Goal: Task Accomplishment & Management: Use online tool/utility

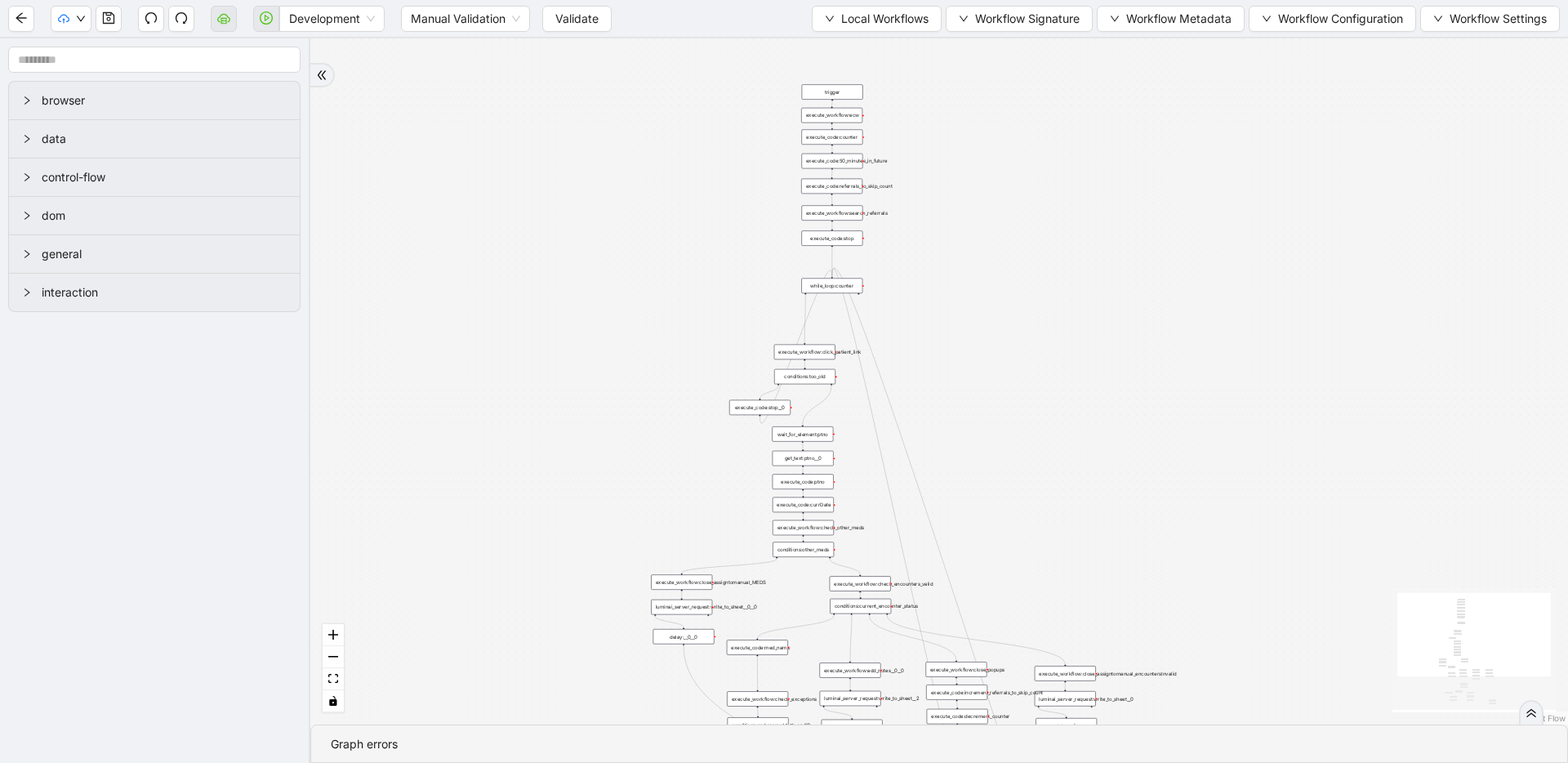
drag, startPoint x: 720, startPoint y: 125, endPoint x: 513, endPoint y: 472, distance: 404.1
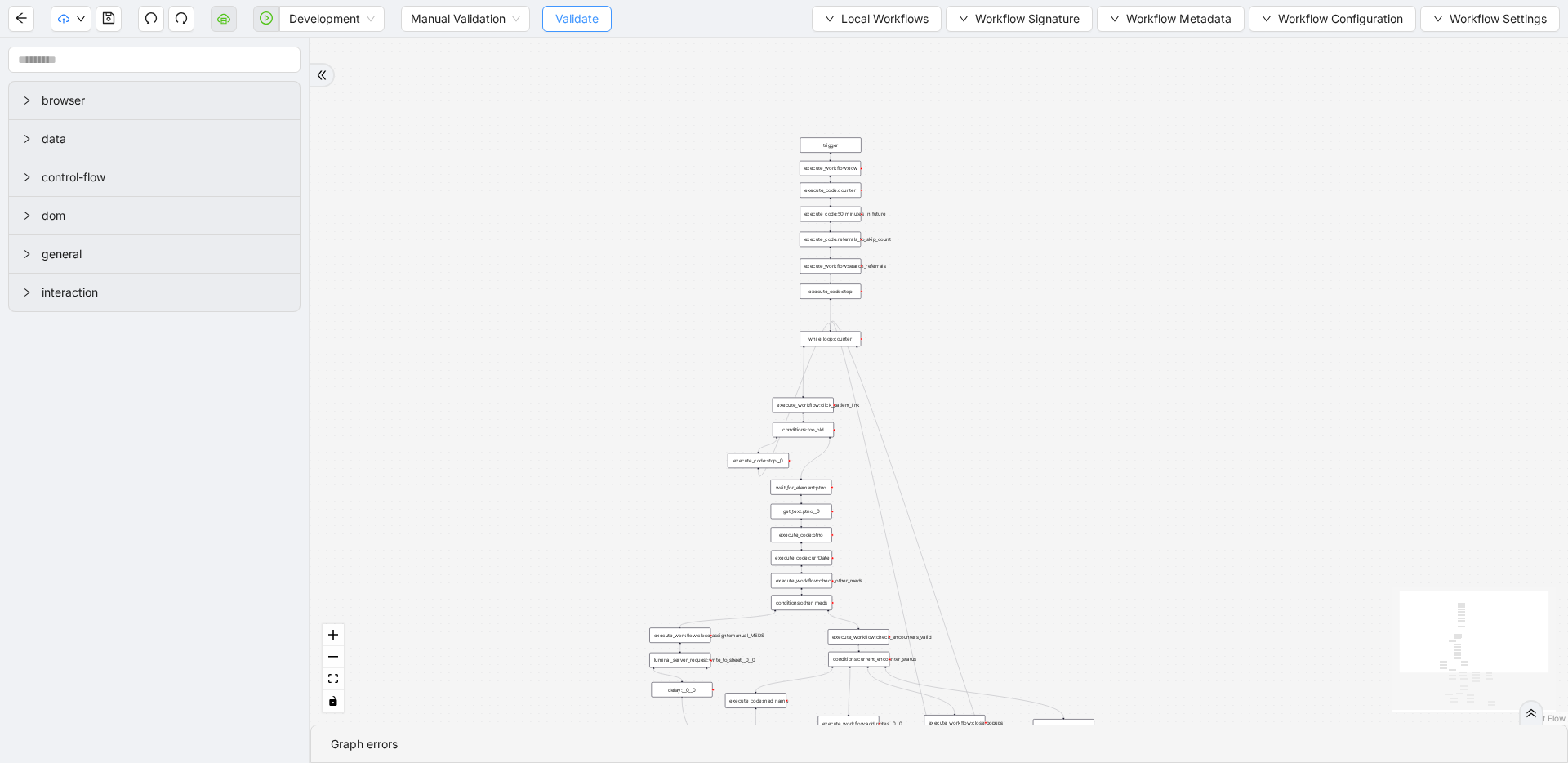
click at [598, 11] on span "Validate" at bounding box center [576, 19] width 43 height 18
click at [260, 17] on icon "play-circle" at bounding box center [267, 17] width 13 height 13
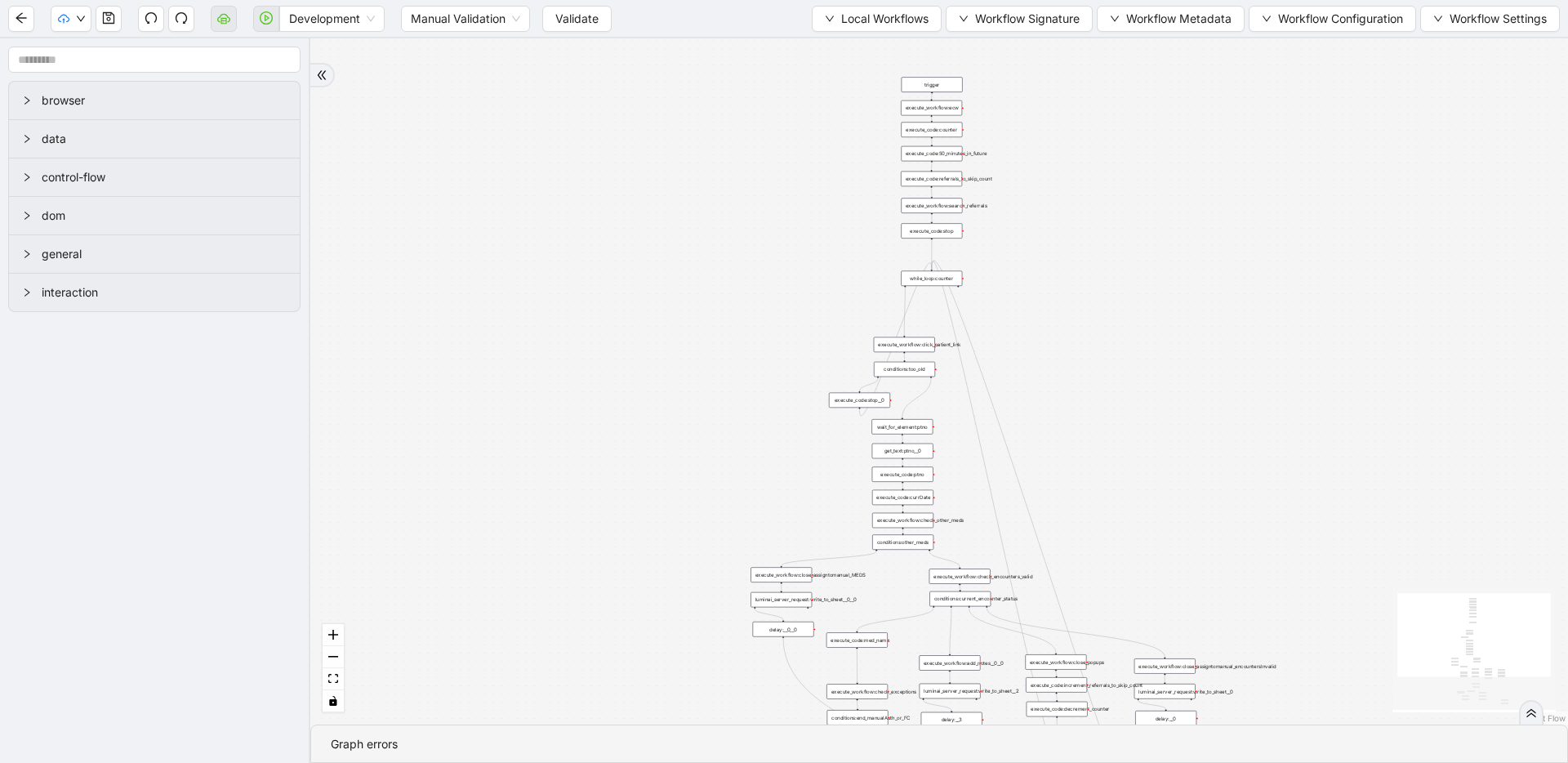
drag, startPoint x: 698, startPoint y: 230, endPoint x: 613, endPoint y: 493, distance: 276.4
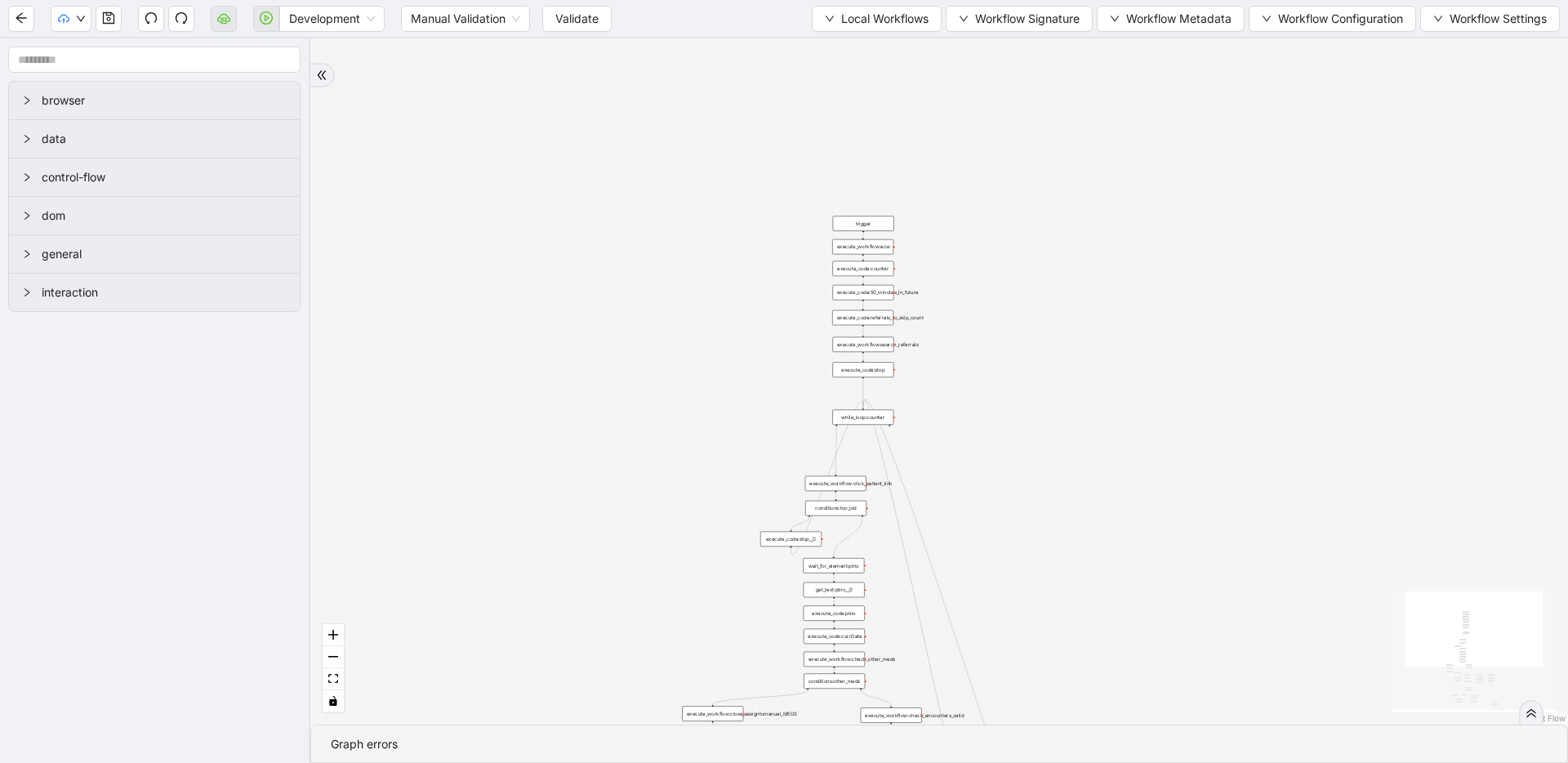
drag, startPoint x: 702, startPoint y: 284, endPoint x: 682, endPoint y: 349, distance: 68.0
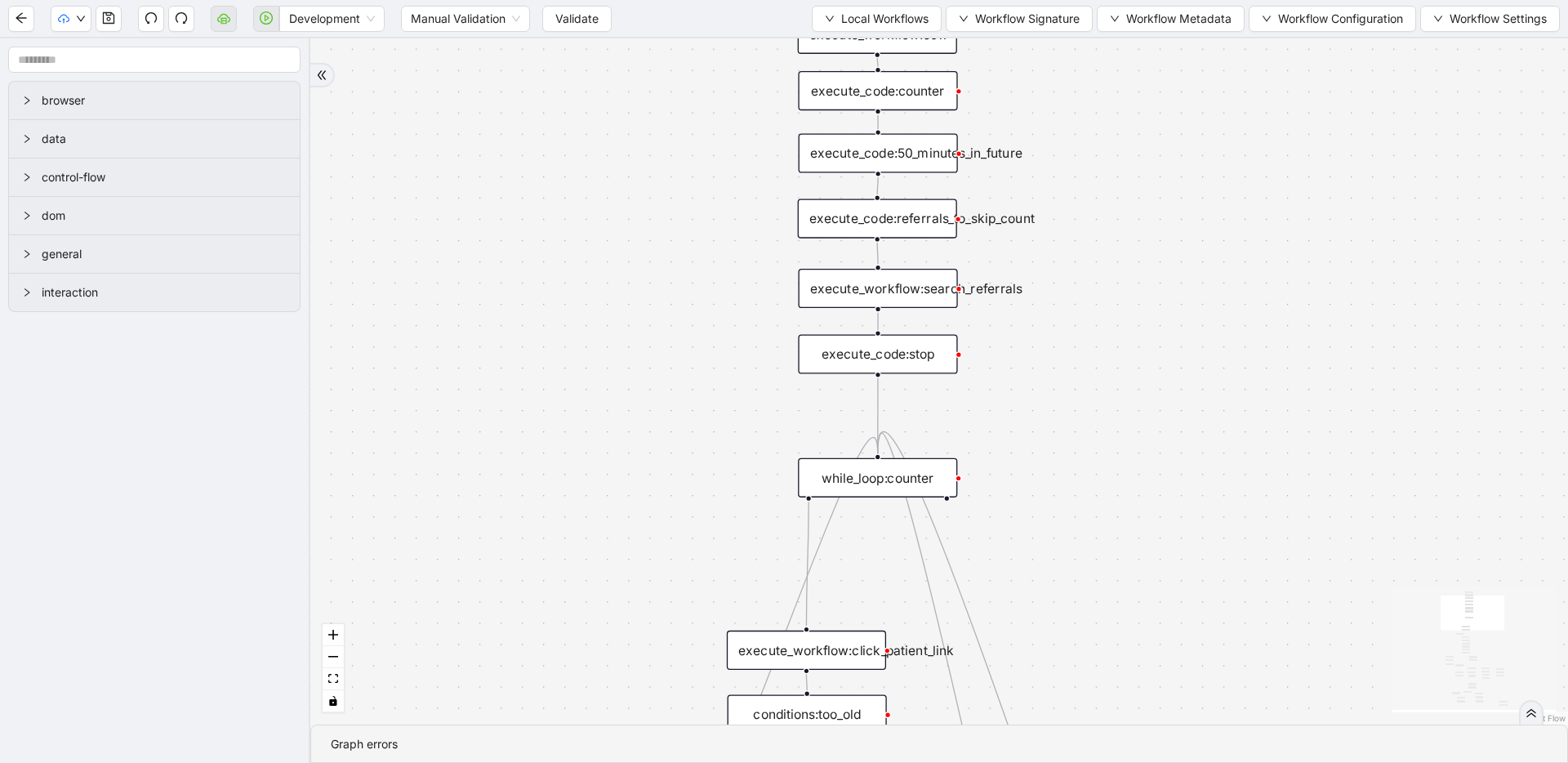
drag, startPoint x: 720, startPoint y: 413, endPoint x: 724, endPoint y: 262, distance: 151.1
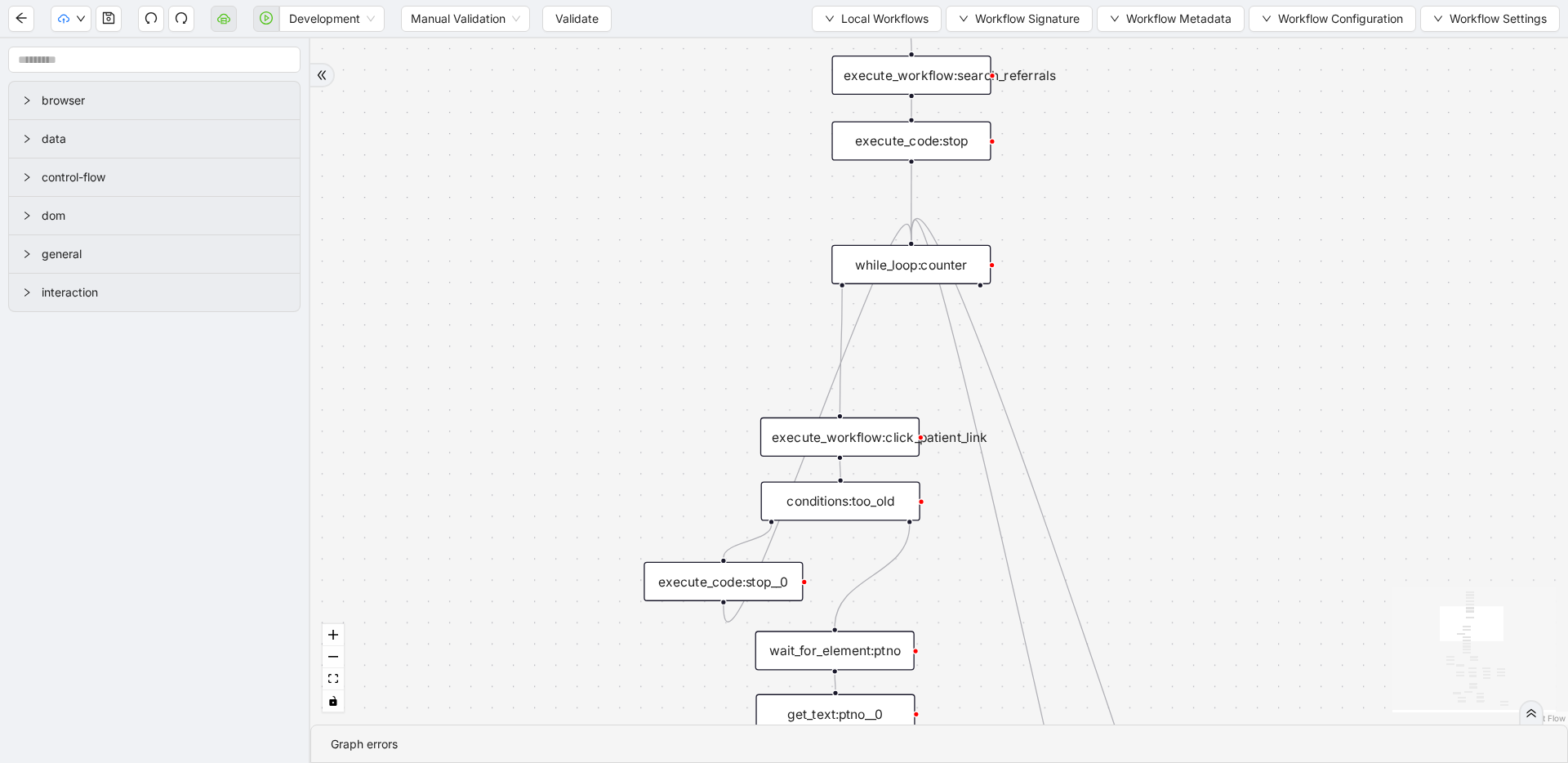
drag, startPoint x: 640, startPoint y: 560, endPoint x: 643, endPoint y: 329, distance: 231.0
click at [667, 300] on div "trigger execute_workflow:check_exceptions execute_workflow:encounters execute_w…" at bounding box center [939, 381] width 1258 height 686
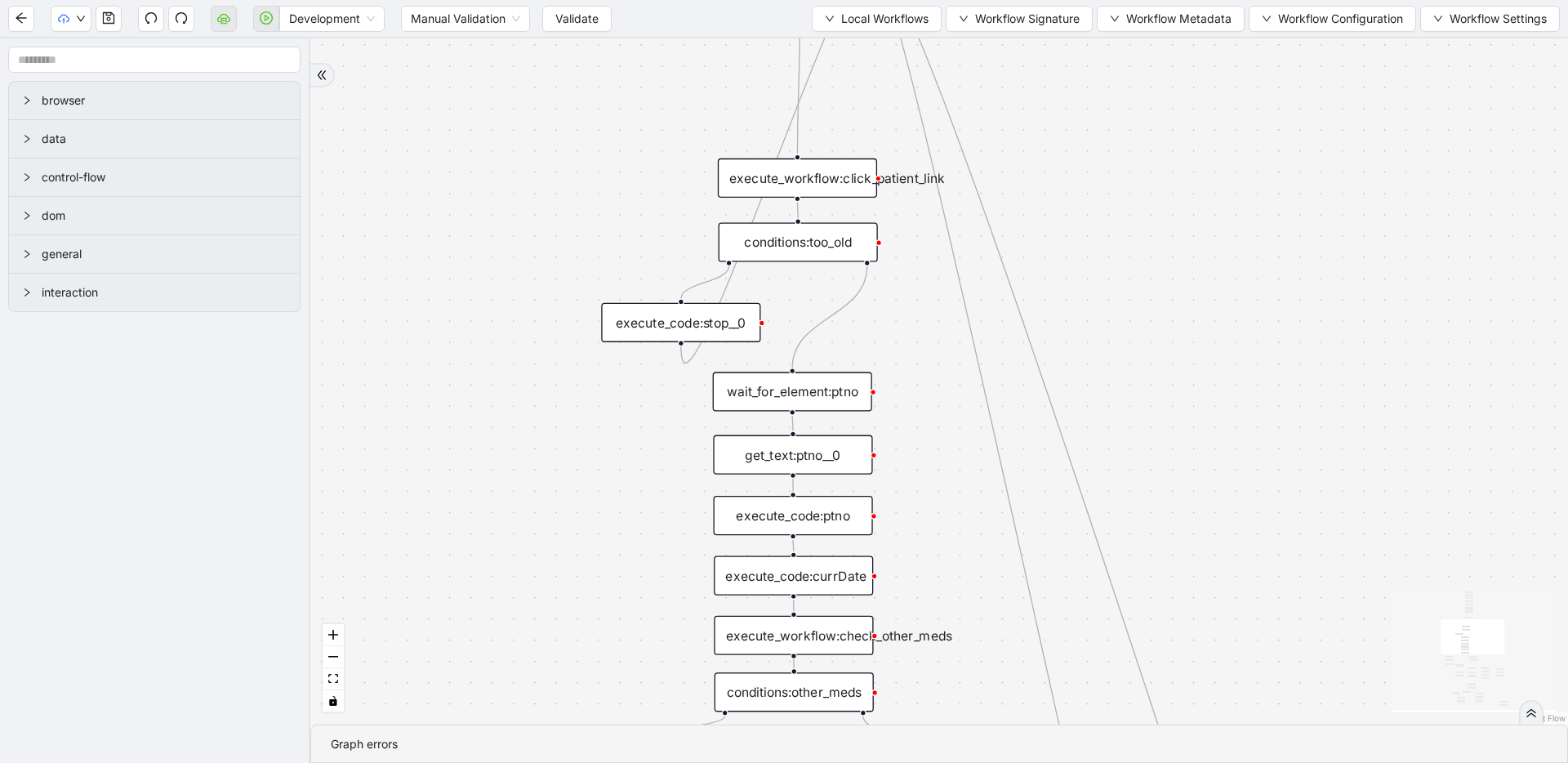
drag, startPoint x: 482, startPoint y: 516, endPoint x: 447, endPoint y: 302, distance: 216.8
click at [447, 302] on div "trigger execute_workflow:check_exceptions execute_workflow:encounters execute_w…" at bounding box center [939, 381] width 1258 height 686
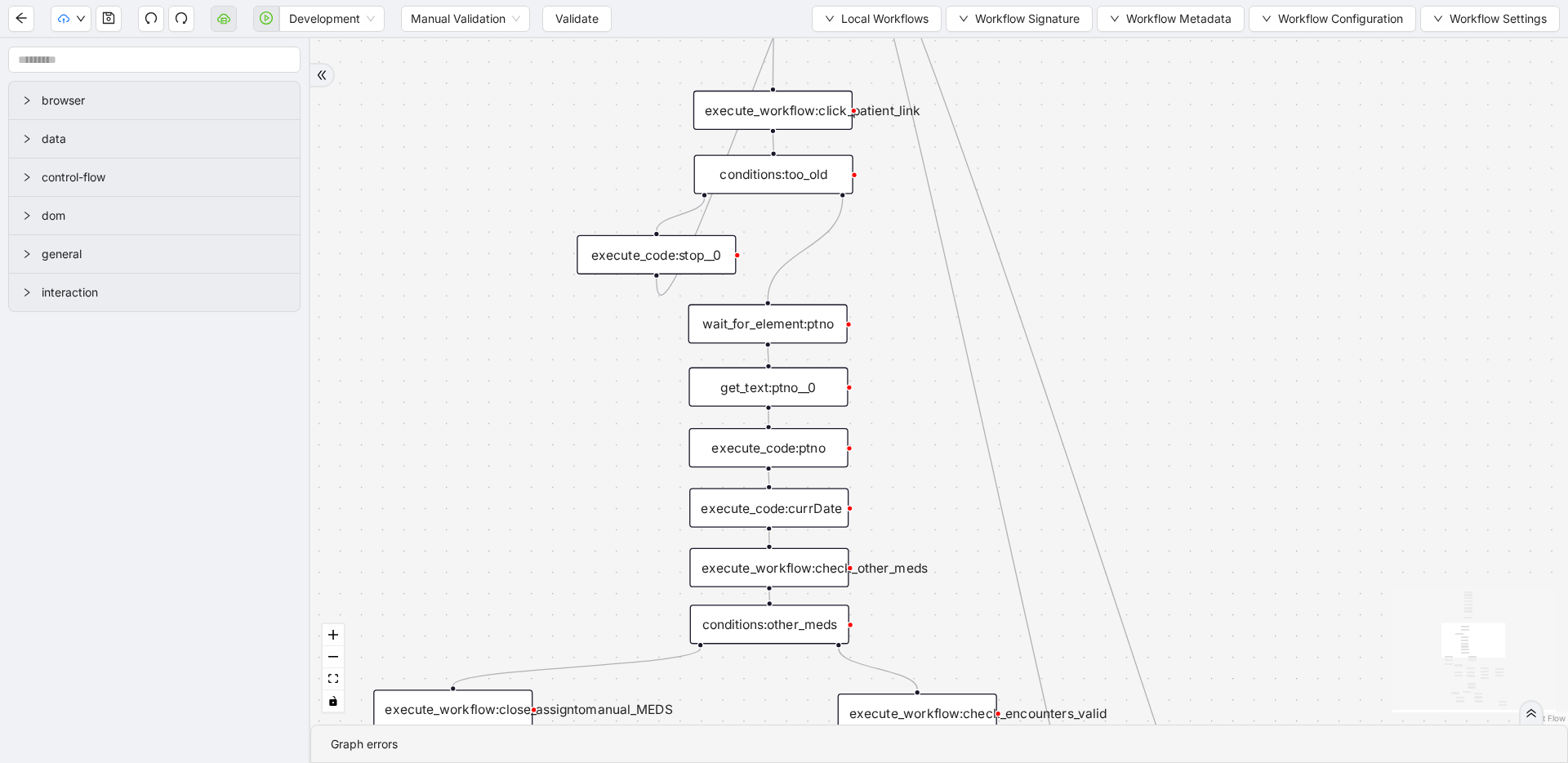
drag, startPoint x: 541, startPoint y: 471, endPoint x: 520, endPoint y: 409, distance: 65.5
click at [520, 409] on div "trigger execute_workflow:check_exceptions execute_workflow:encounters execute_w…" at bounding box center [939, 381] width 1258 height 686
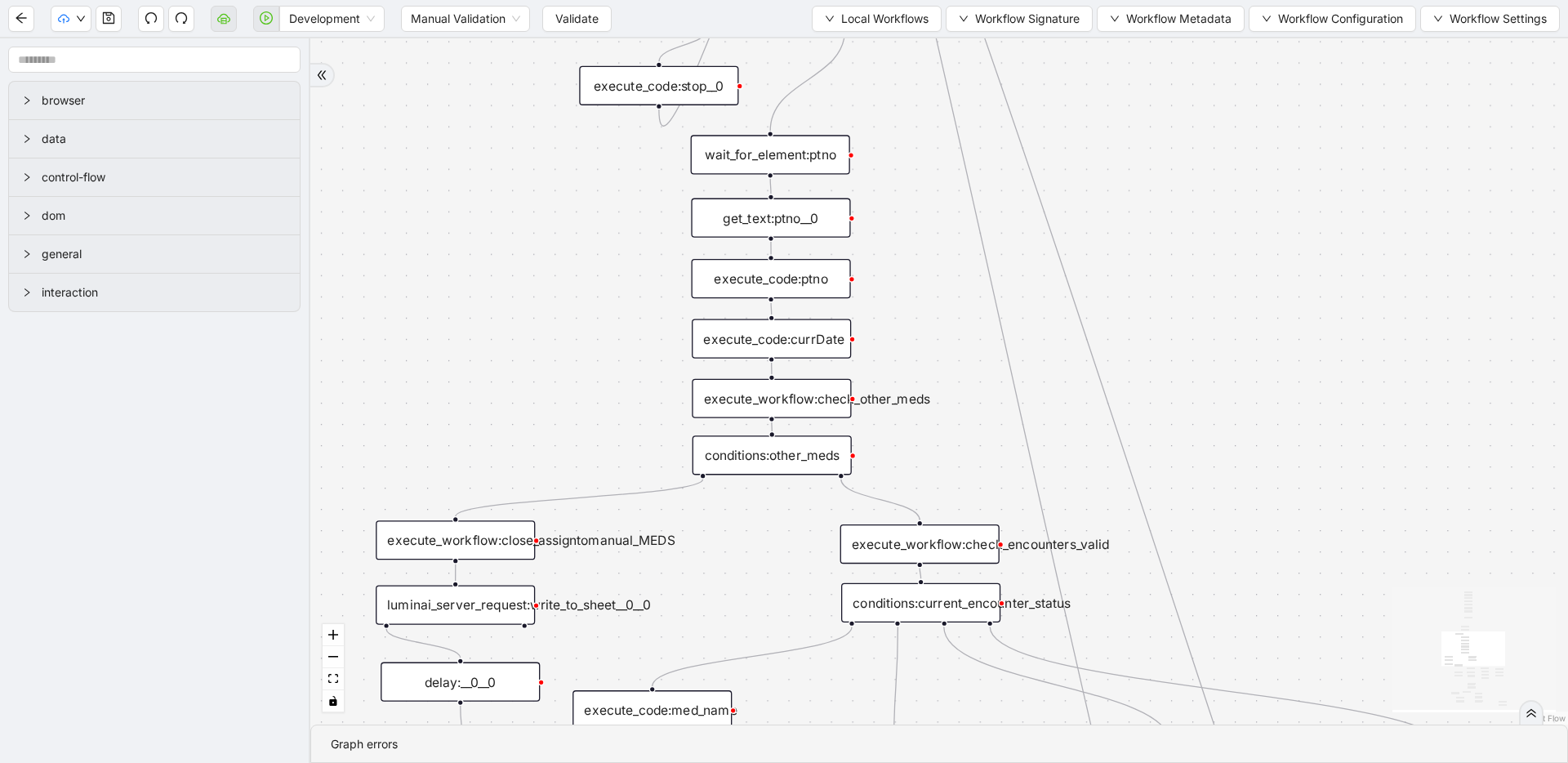
drag, startPoint x: 508, startPoint y: 549, endPoint x: 510, endPoint y: 380, distance: 169.0
click at [510, 380] on div "trigger execute_workflow:check_exceptions execute_workflow:encounters execute_w…" at bounding box center [939, 381] width 1258 height 686
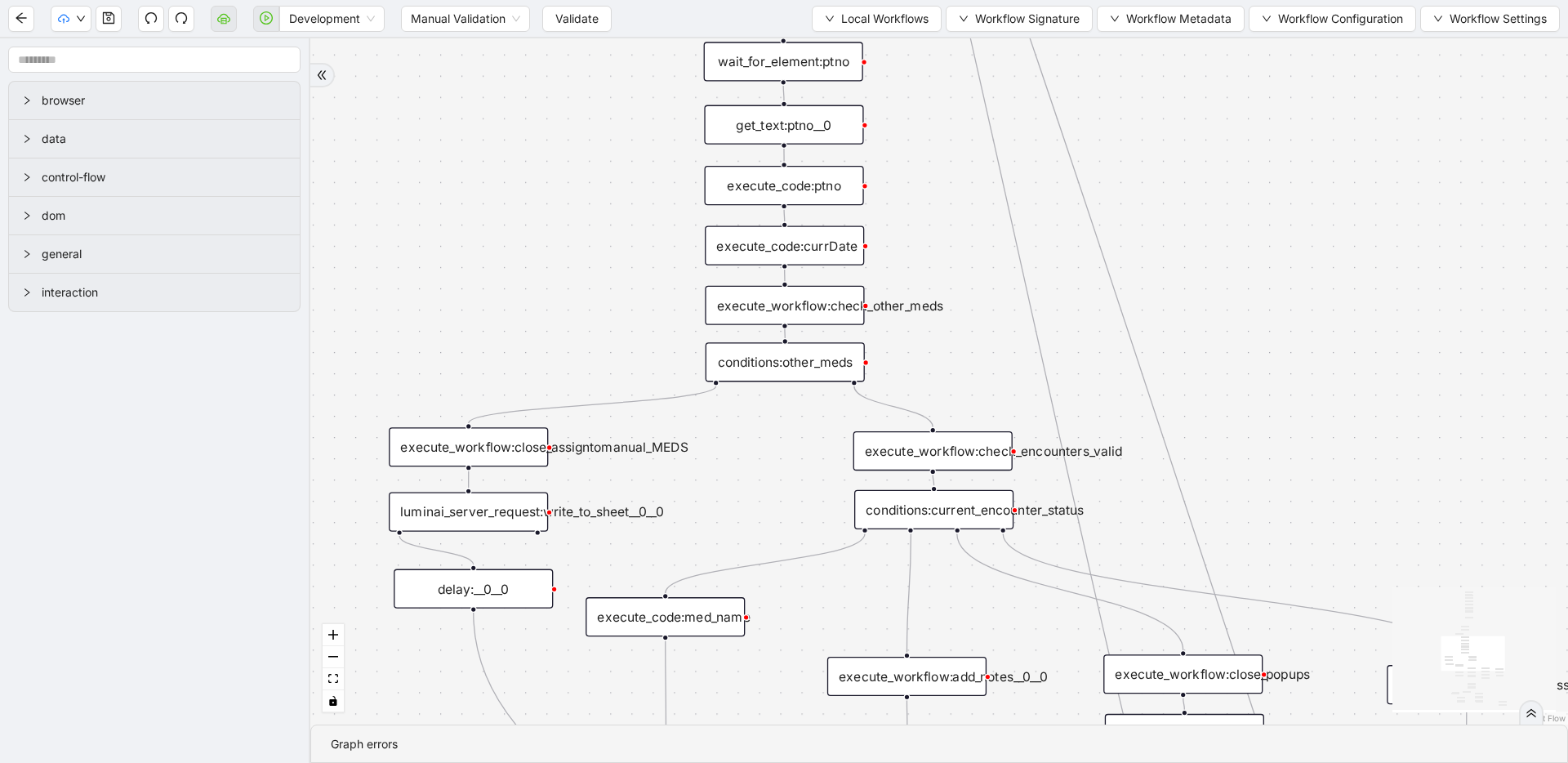
drag, startPoint x: 698, startPoint y: 577, endPoint x: 712, endPoint y: 485, distance: 93.1
click at [712, 485] on div "trigger execute_workflow:check_exceptions execute_workflow:encounters execute_w…" at bounding box center [939, 381] width 1258 height 686
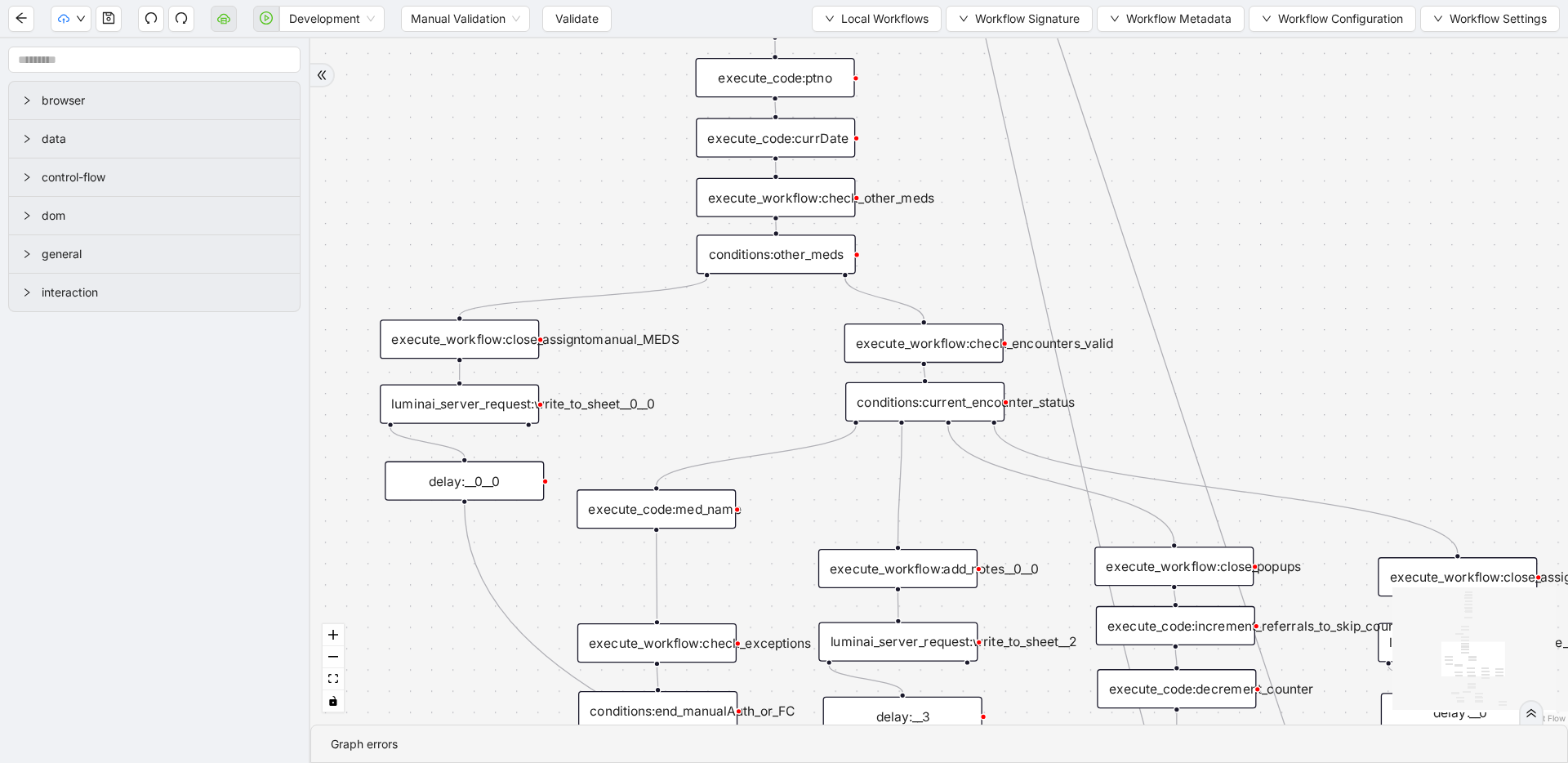
drag, startPoint x: 710, startPoint y: 509, endPoint x: 701, endPoint y: 402, distance: 107.4
click at [701, 402] on div "trigger execute_workflow:check_exceptions execute_workflow:encounters execute_w…" at bounding box center [939, 381] width 1258 height 686
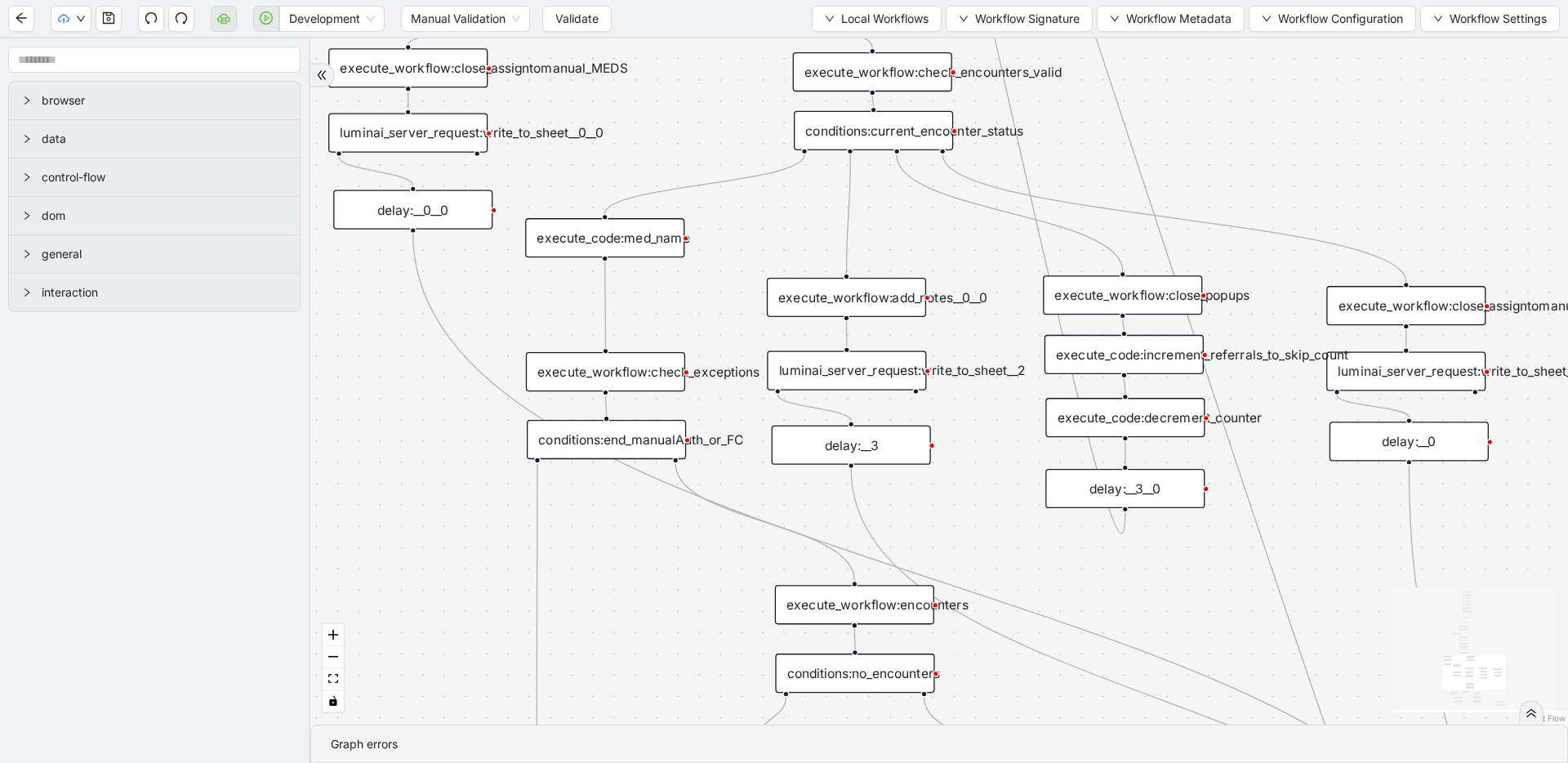
drag, startPoint x: 637, startPoint y: 349, endPoint x: 595, endPoint y: 134, distance: 219.1
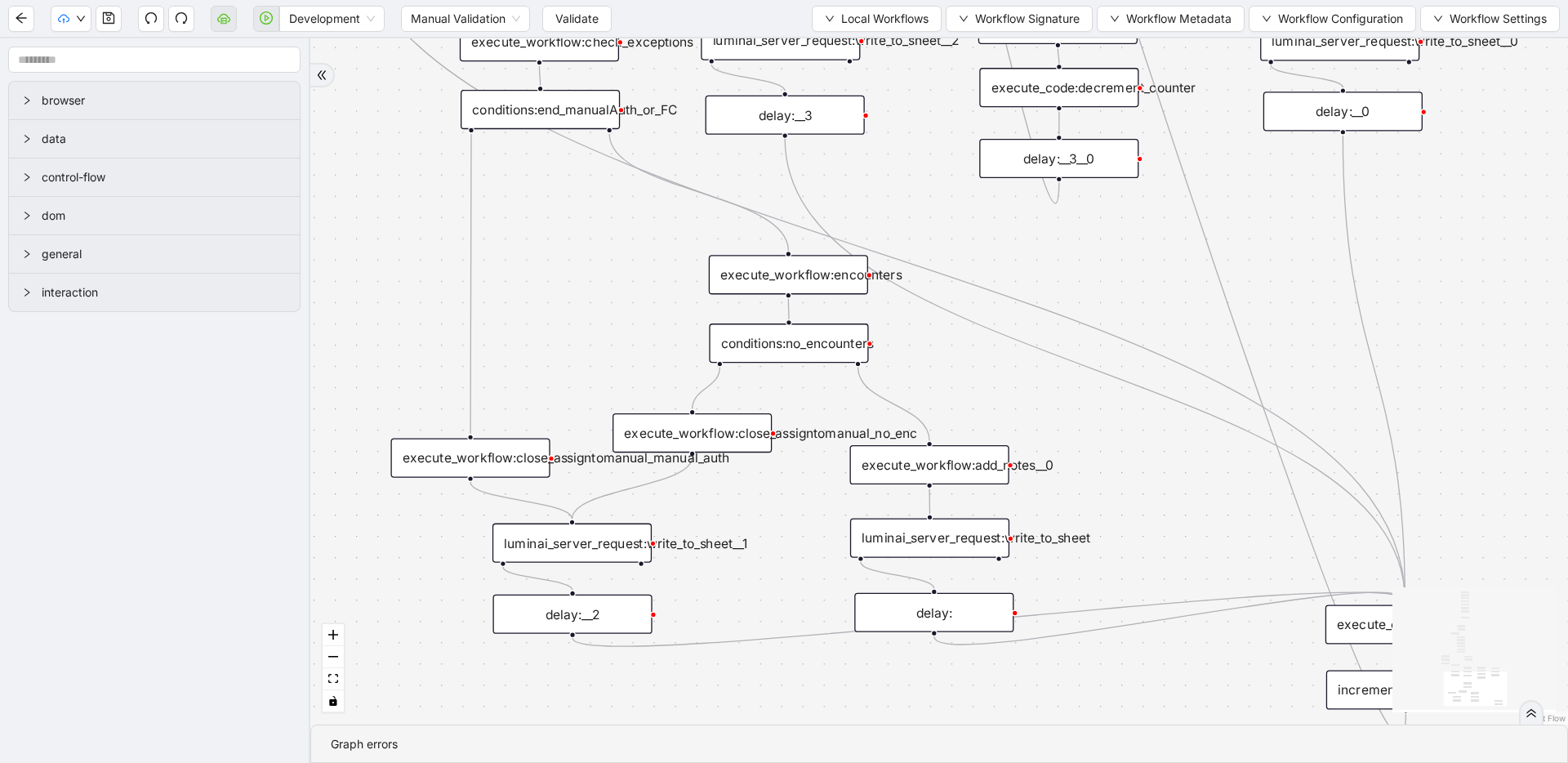
drag, startPoint x: 718, startPoint y: 526, endPoint x: 667, endPoint y: 256, distance: 274.8
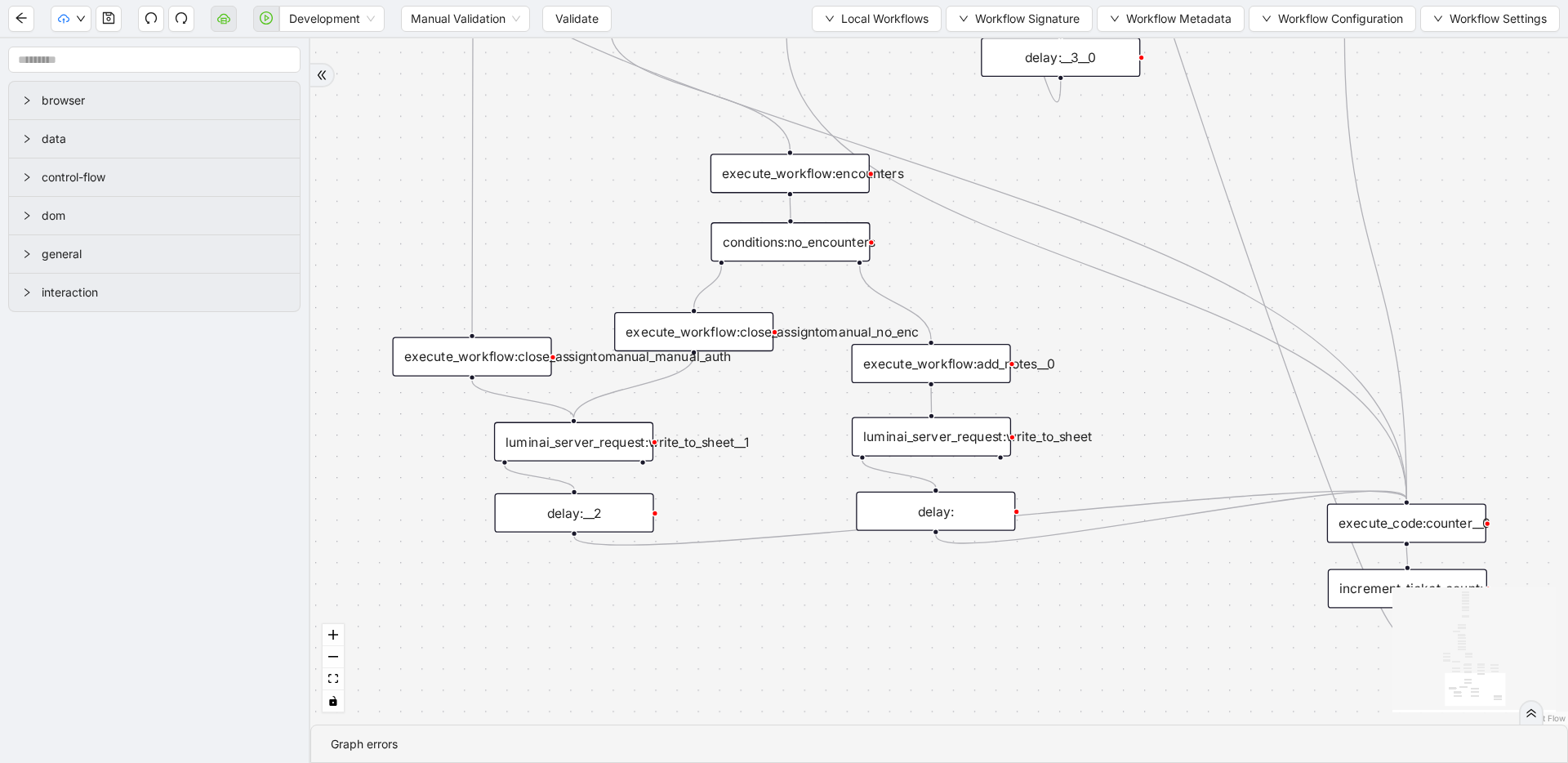
drag, startPoint x: 651, startPoint y: 290, endPoint x: 655, endPoint y: 212, distance: 78.1
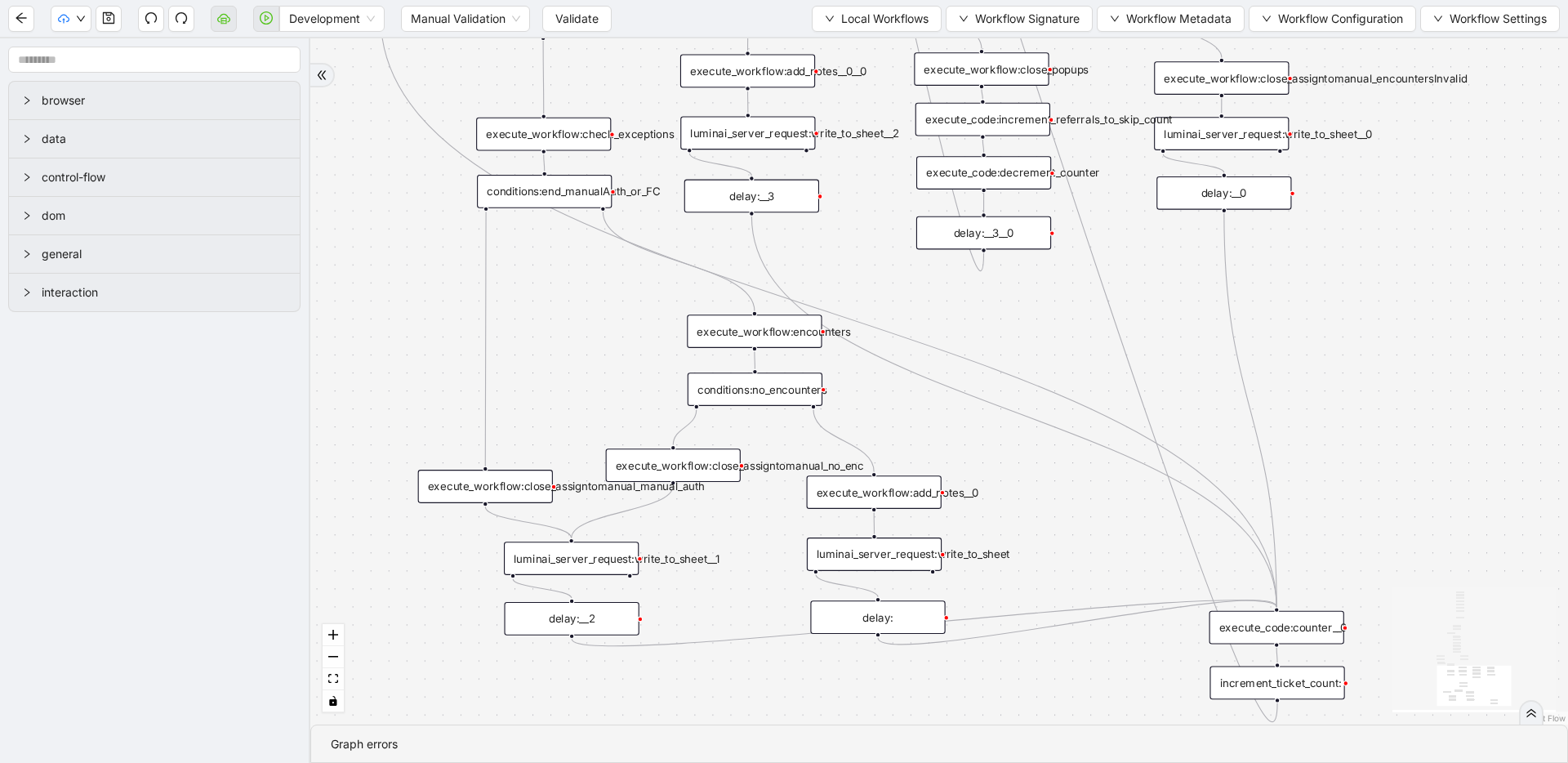
drag, startPoint x: 668, startPoint y: 286, endPoint x: 656, endPoint y: 374, distance: 88.8
click at [894, 561] on div "luminai_server_request:write_to_sheet" at bounding box center [874, 555] width 135 height 34
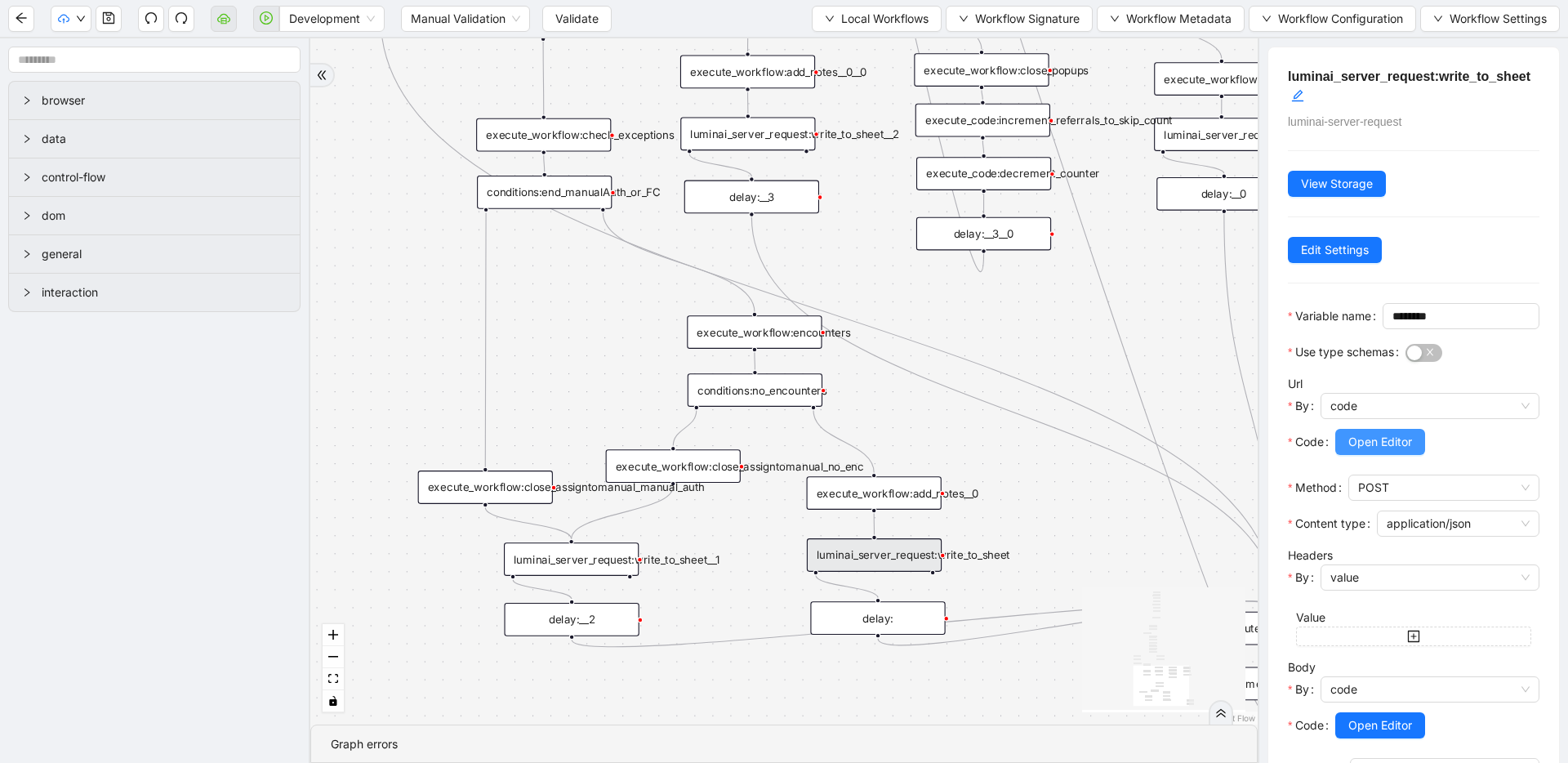
click at [1388, 451] on span "Open Editor" at bounding box center [1380, 442] width 64 height 18
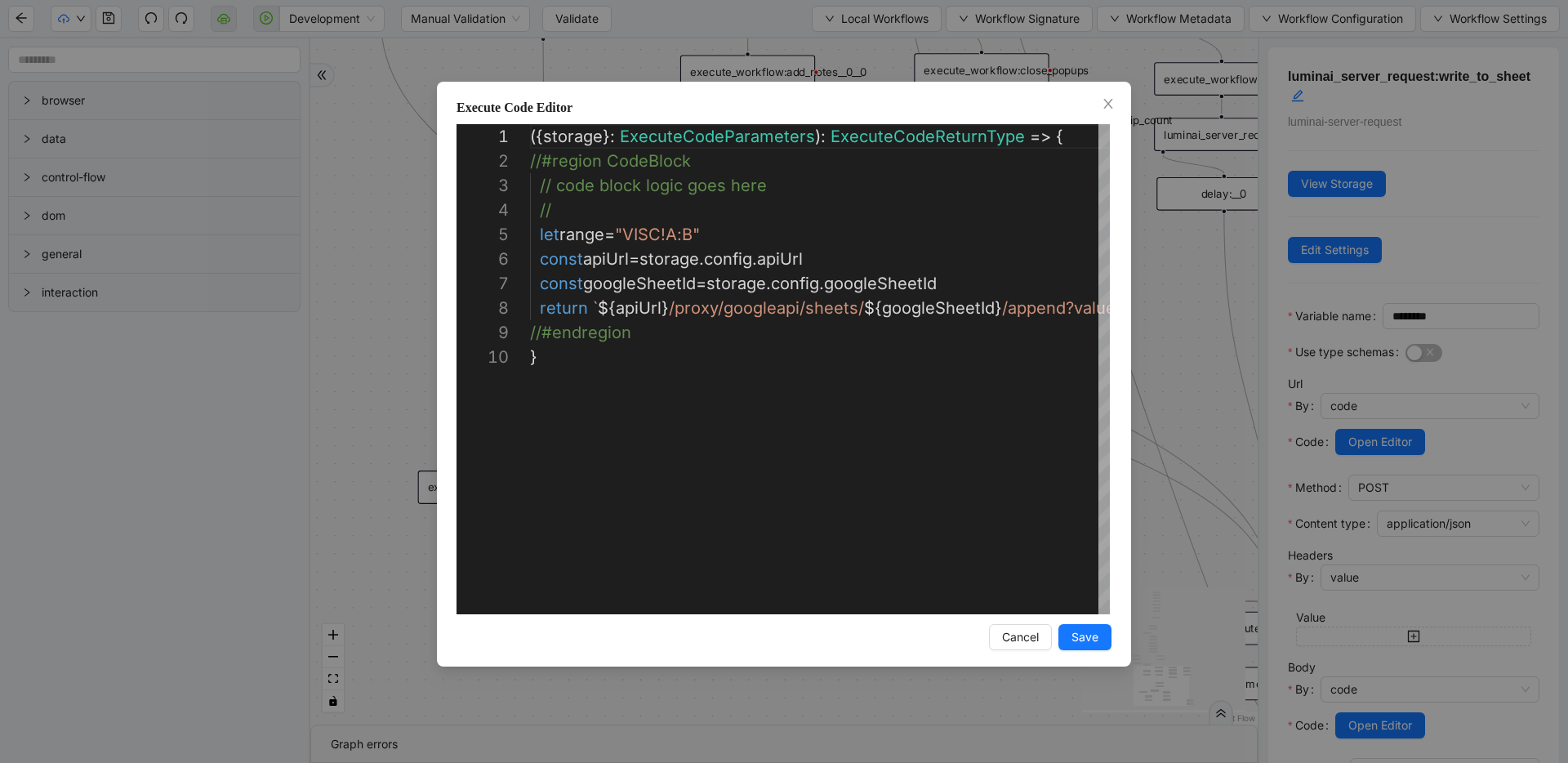
click at [1195, 353] on div "**********" at bounding box center [784, 381] width 1568 height 763
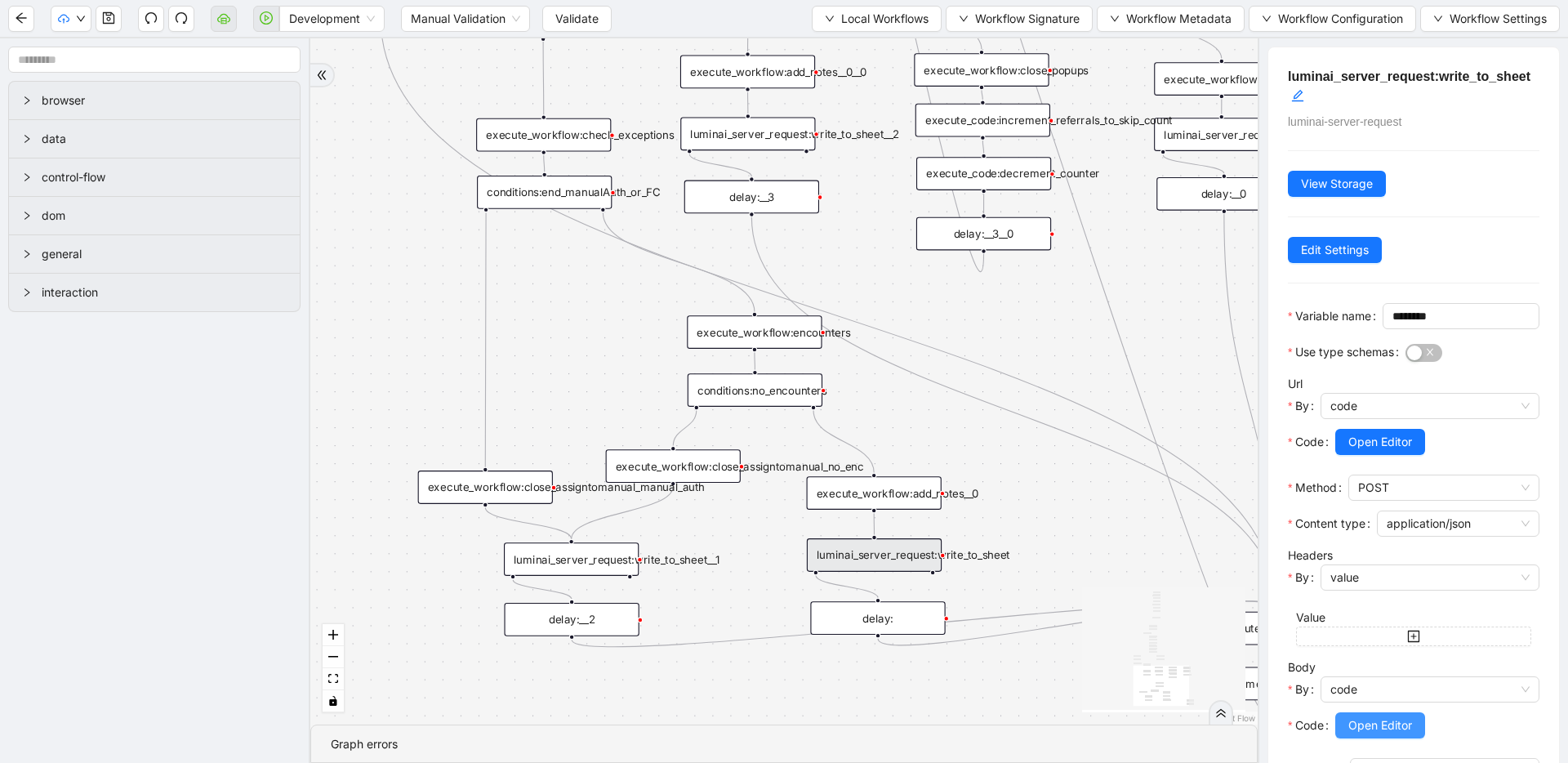
click at [1400, 735] on span "Open Editor" at bounding box center [1380, 725] width 64 height 18
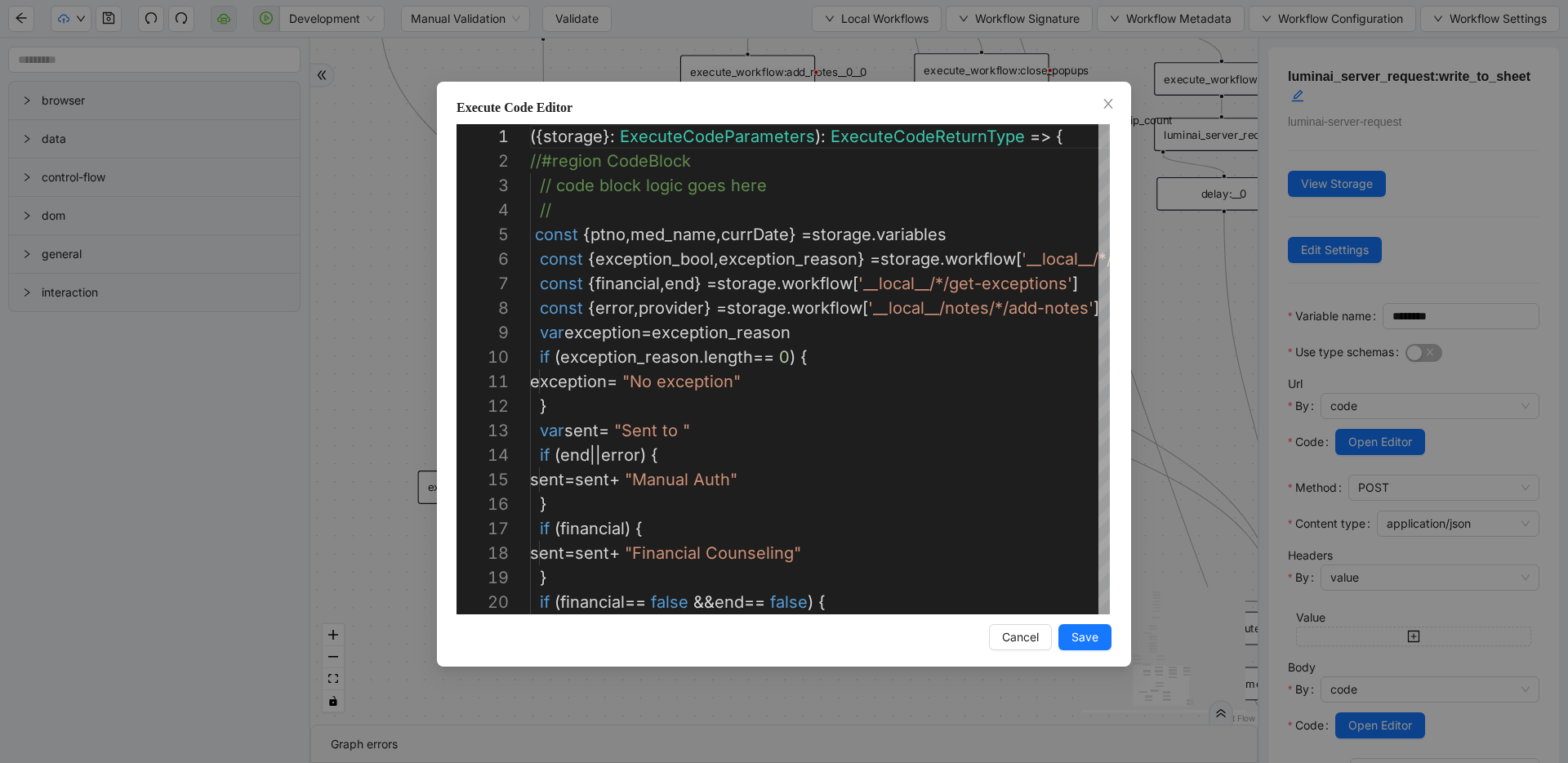
scroll to position [245, 0]
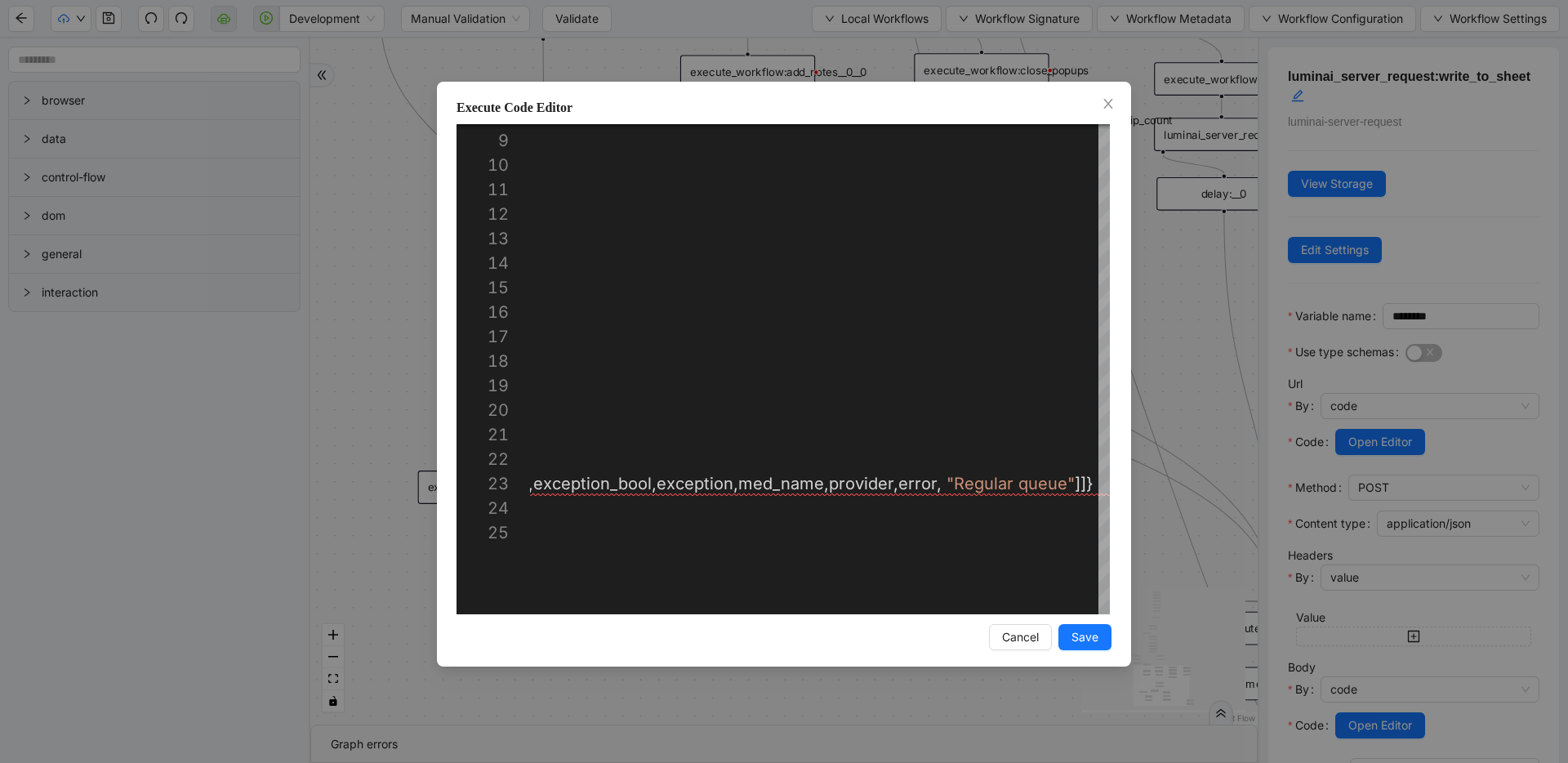
click at [1181, 362] on div "Execute Code Editor 9 10 11 12 13 14 15 16 17 18 19 20 21 22 23 24 25 8 var exc…" at bounding box center [784, 381] width 1568 height 763
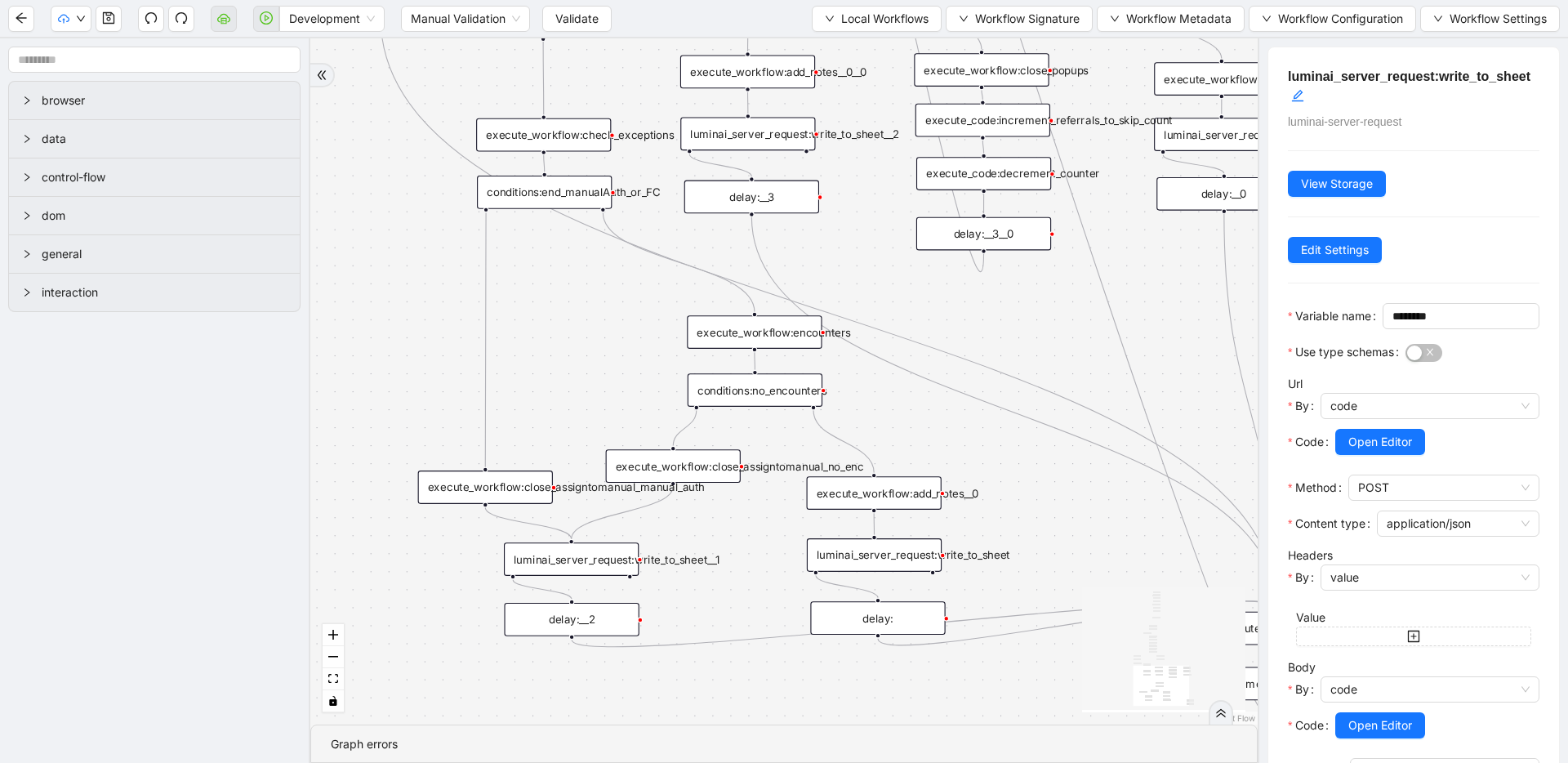
click at [574, 565] on div "luminai_server_request:write_to_sheet__1" at bounding box center [571, 559] width 135 height 34
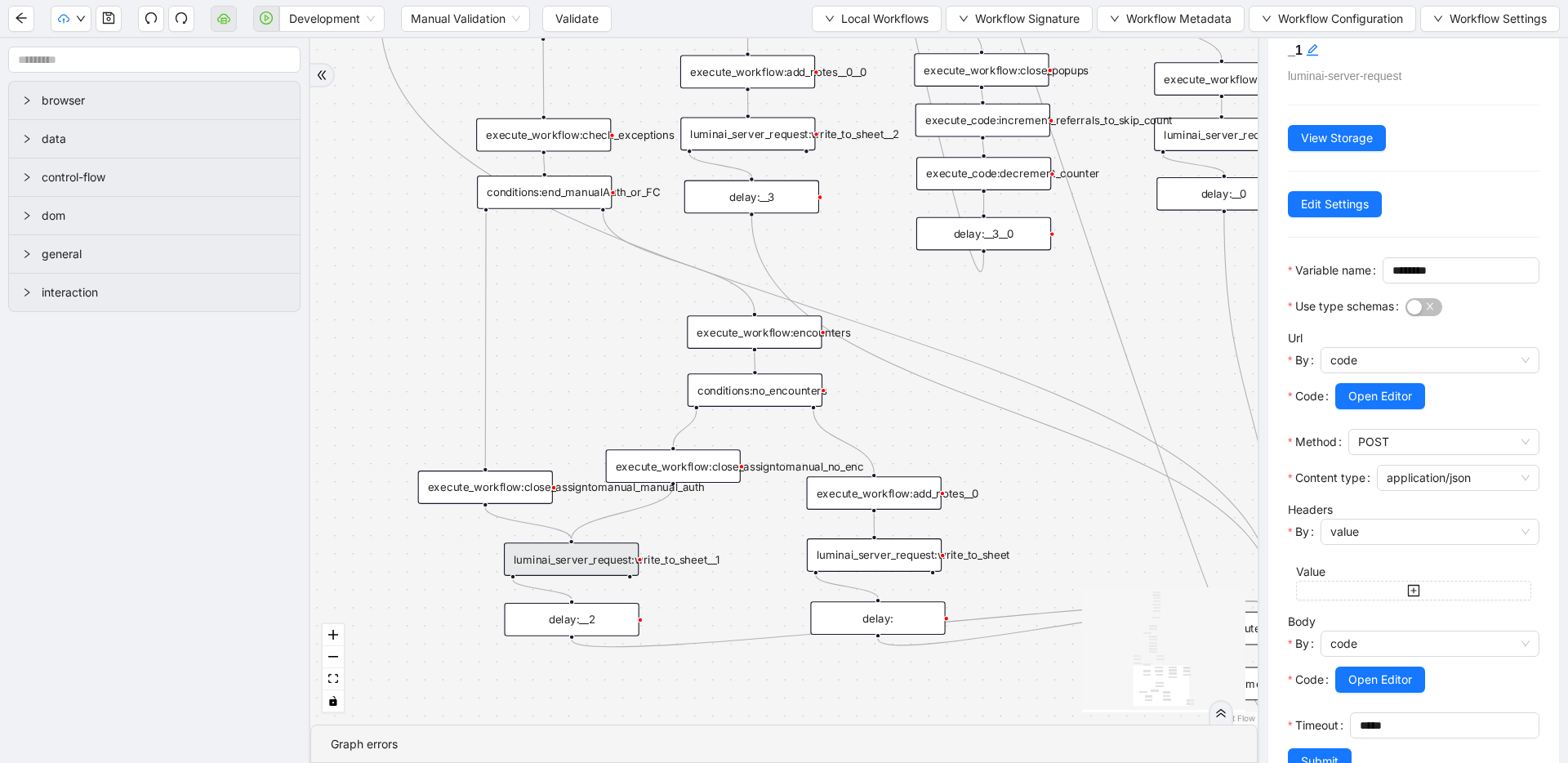
scroll to position [48, 0]
click at [1414, 691] on button "Open Editor" at bounding box center [1380, 678] width 90 height 27
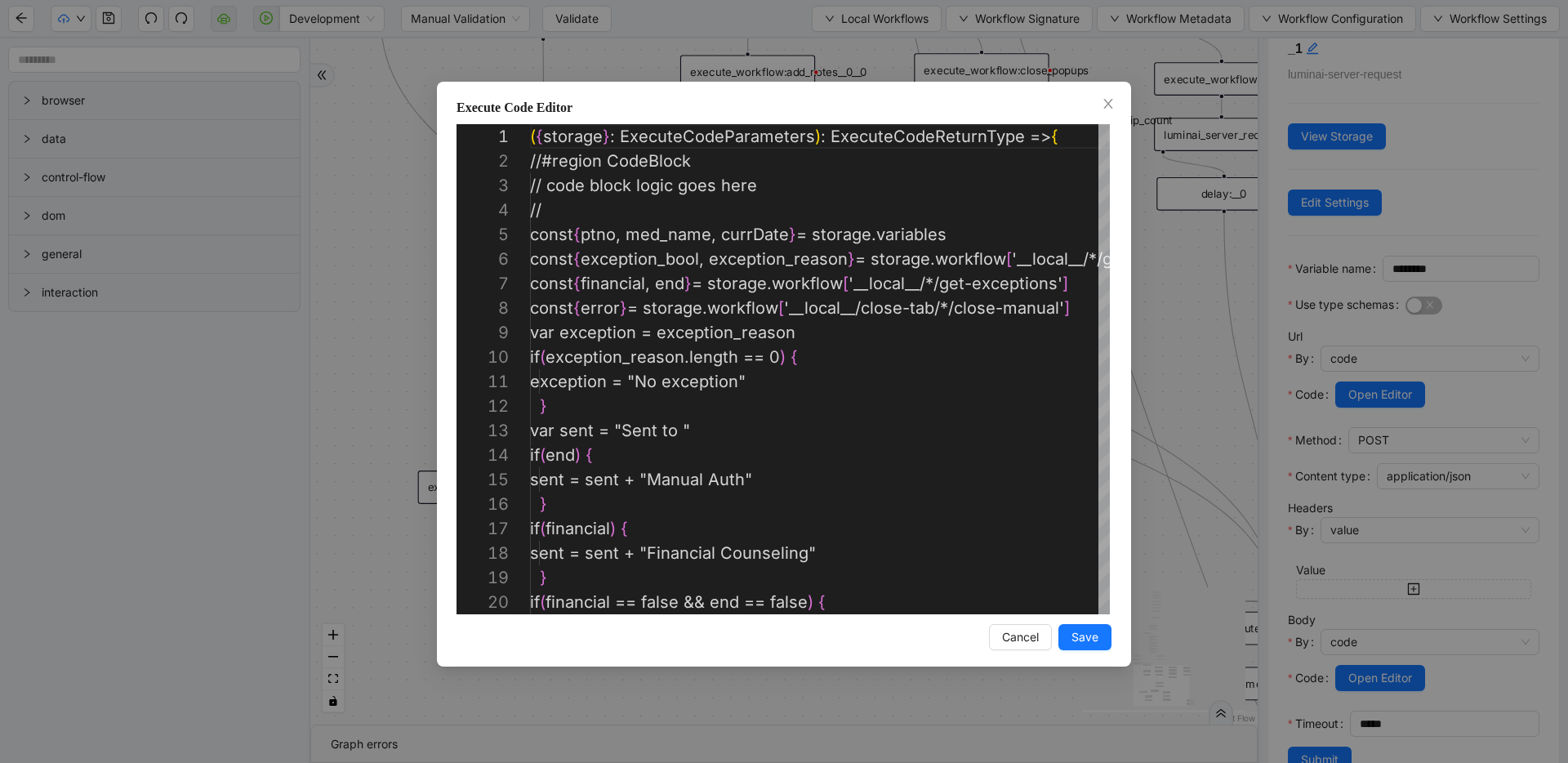
scroll to position [245, 0]
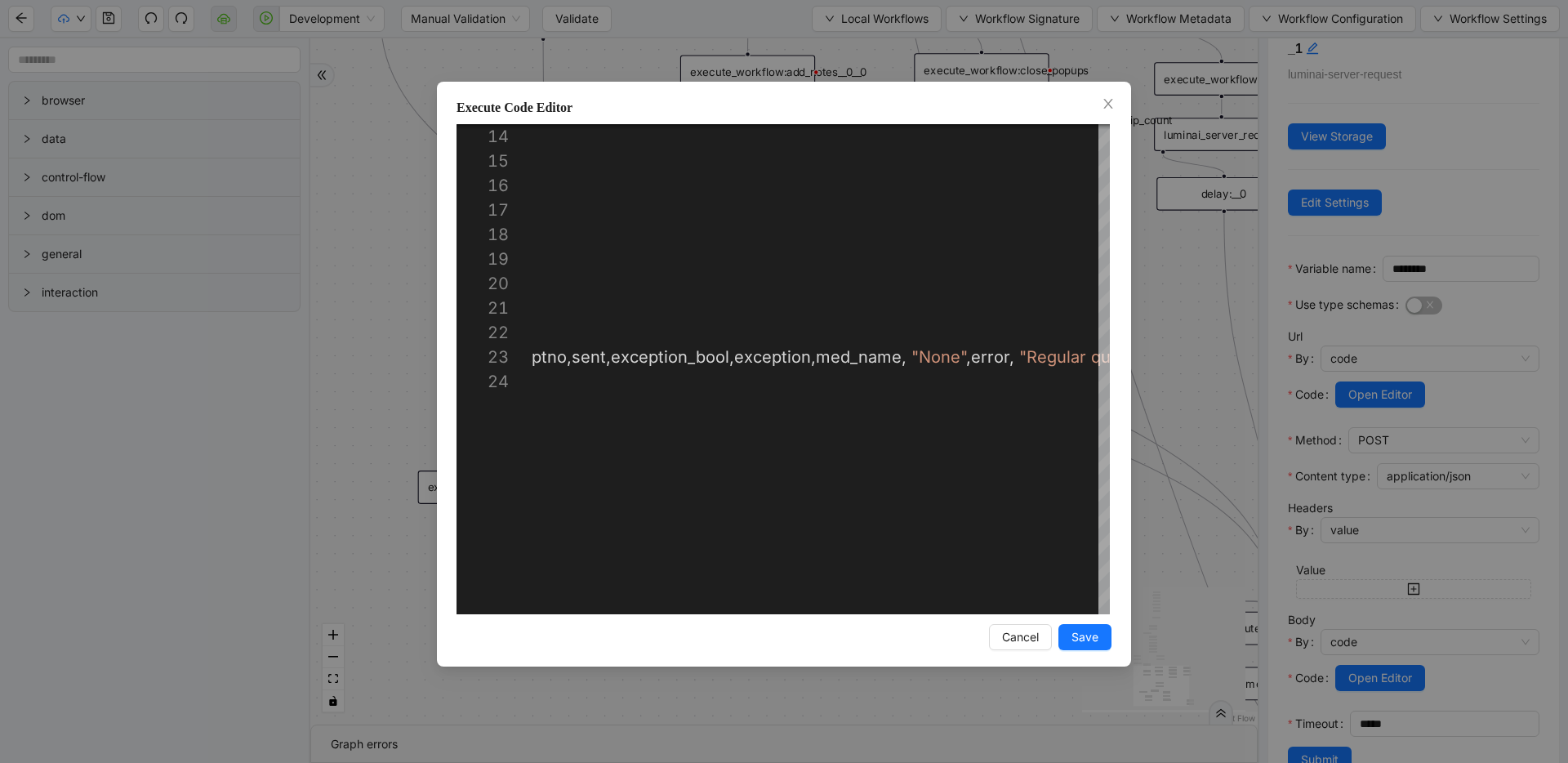
click at [1149, 366] on div "Execute Code Editor 16 17 18 19 20 21 22 23 24 15 14 } if ( financial ) { sent …" at bounding box center [784, 381] width 1568 height 763
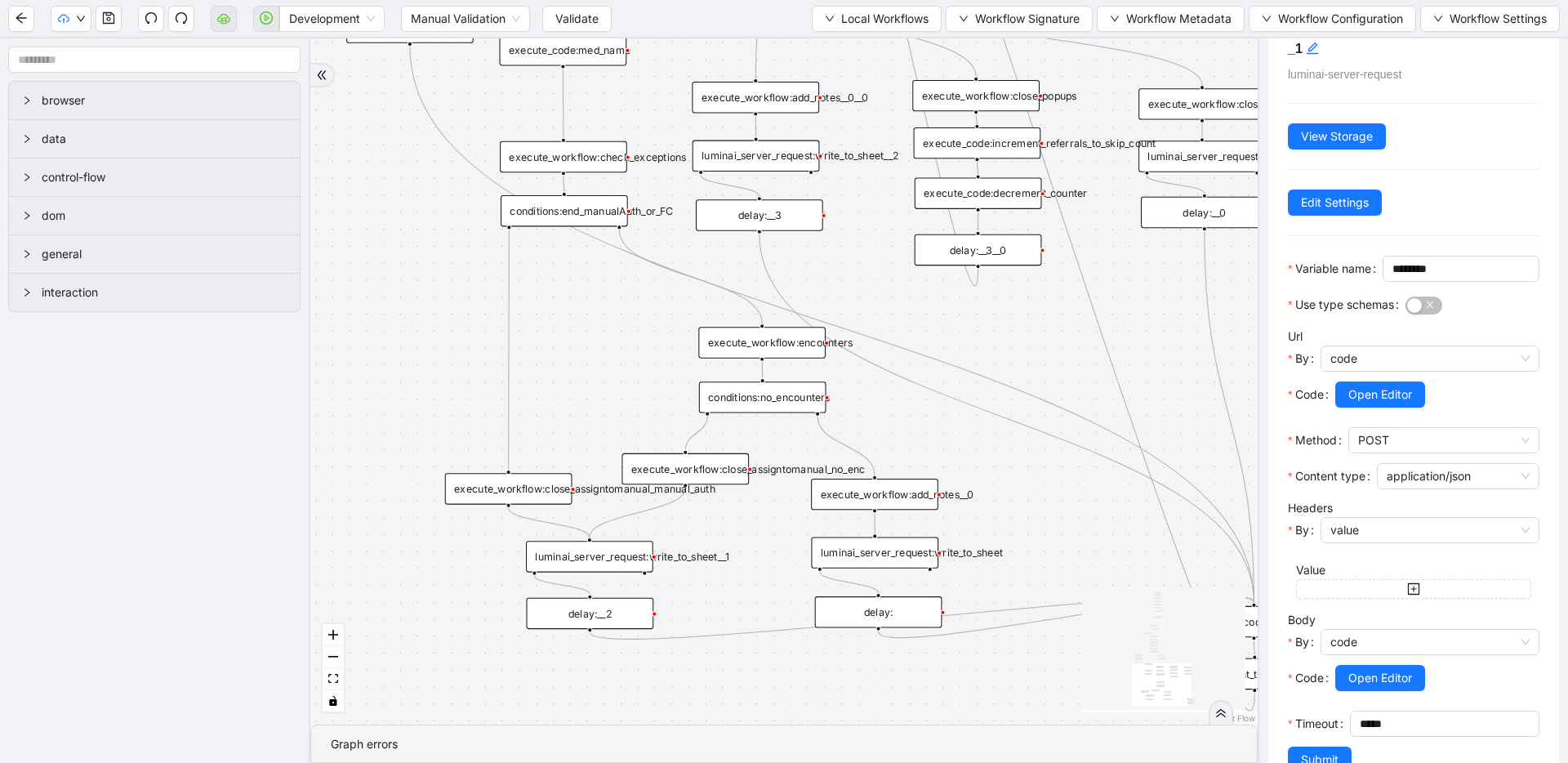
click at [885, 552] on div "luminai_server_request:write_to_sheet" at bounding box center [874, 552] width 127 height 31
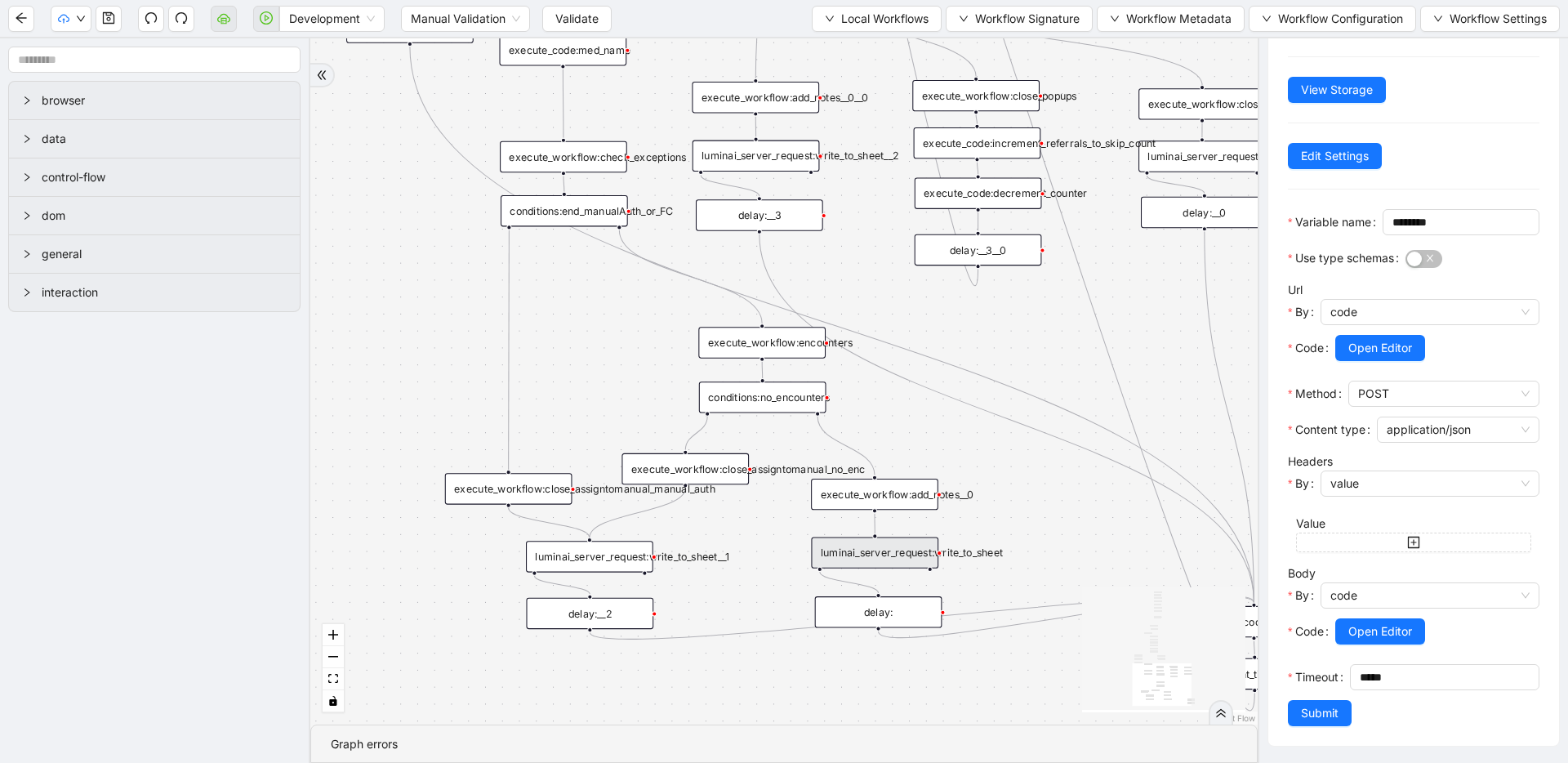
scroll to position [99, 0]
click at [1377, 640] on span "Open Editor" at bounding box center [1380, 631] width 64 height 18
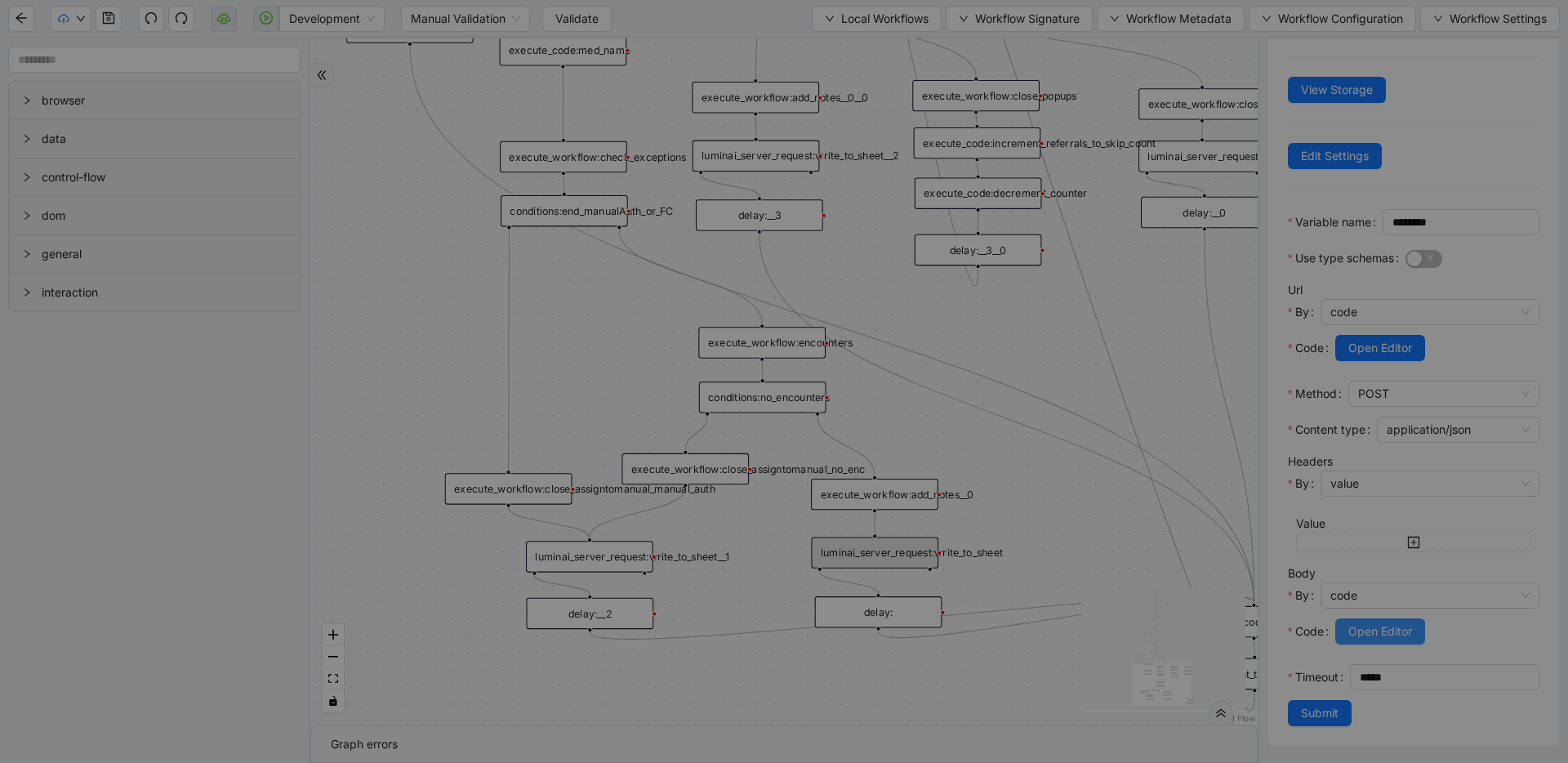
scroll to position [245, 0]
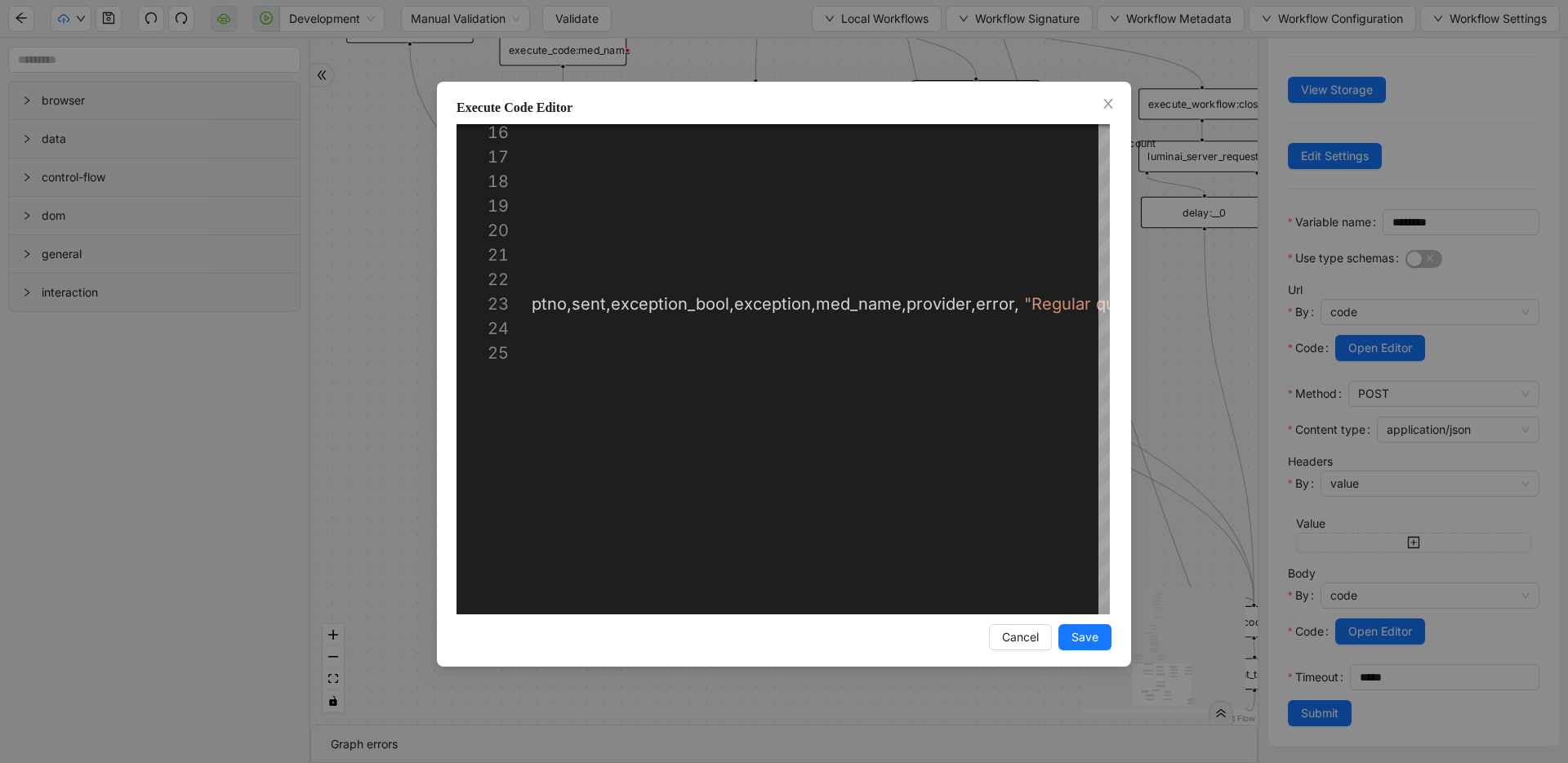
click at [1163, 268] on div "**********" at bounding box center [784, 381] width 1568 height 763
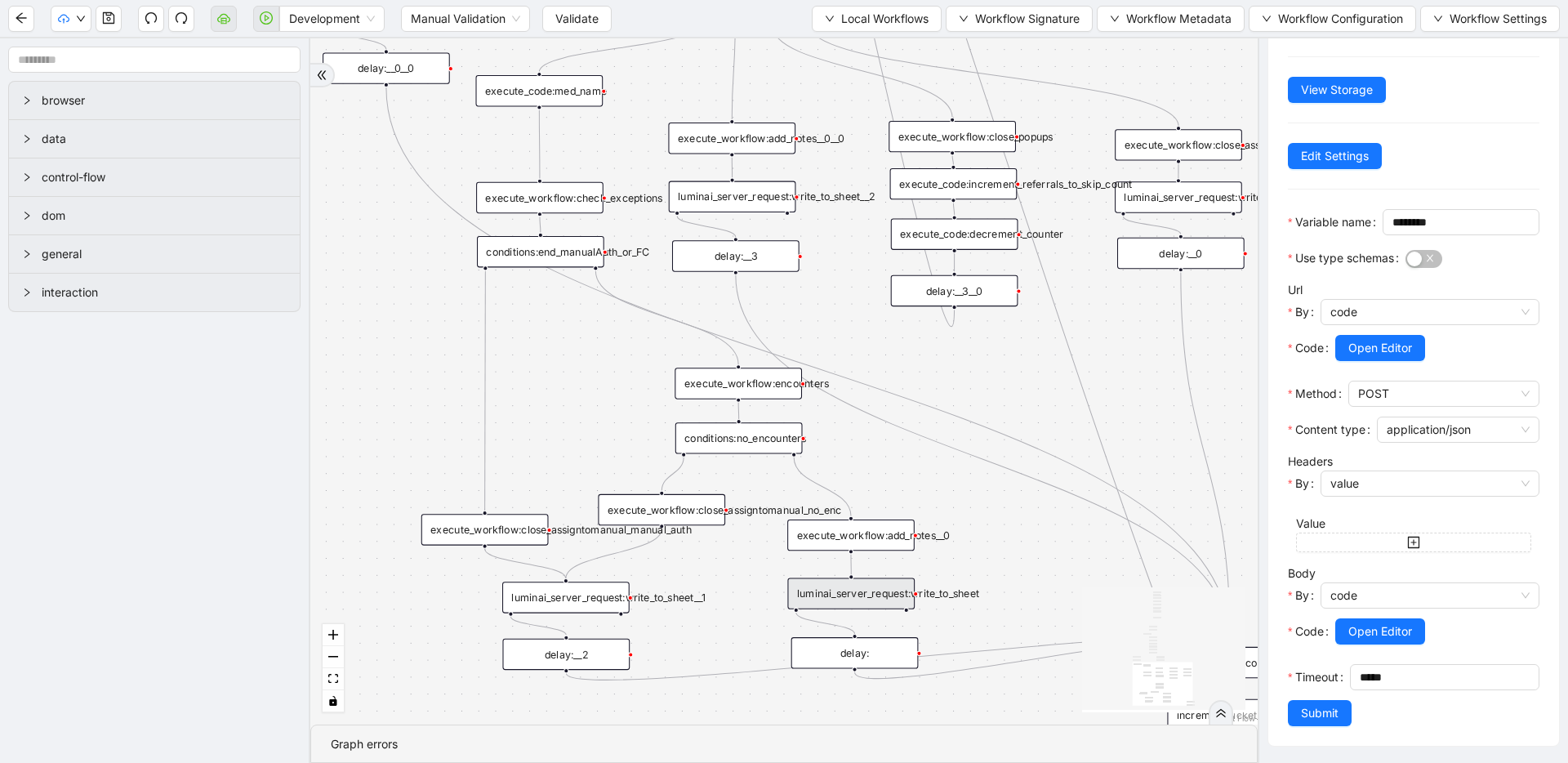
drag, startPoint x: 993, startPoint y: 346, endPoint x: 970, endPoint y: 387, distance: 47.0
click at [877, 534] on div "execute_workflow:add_notes__0" at bounding box center [851, 535] width 127 height 31
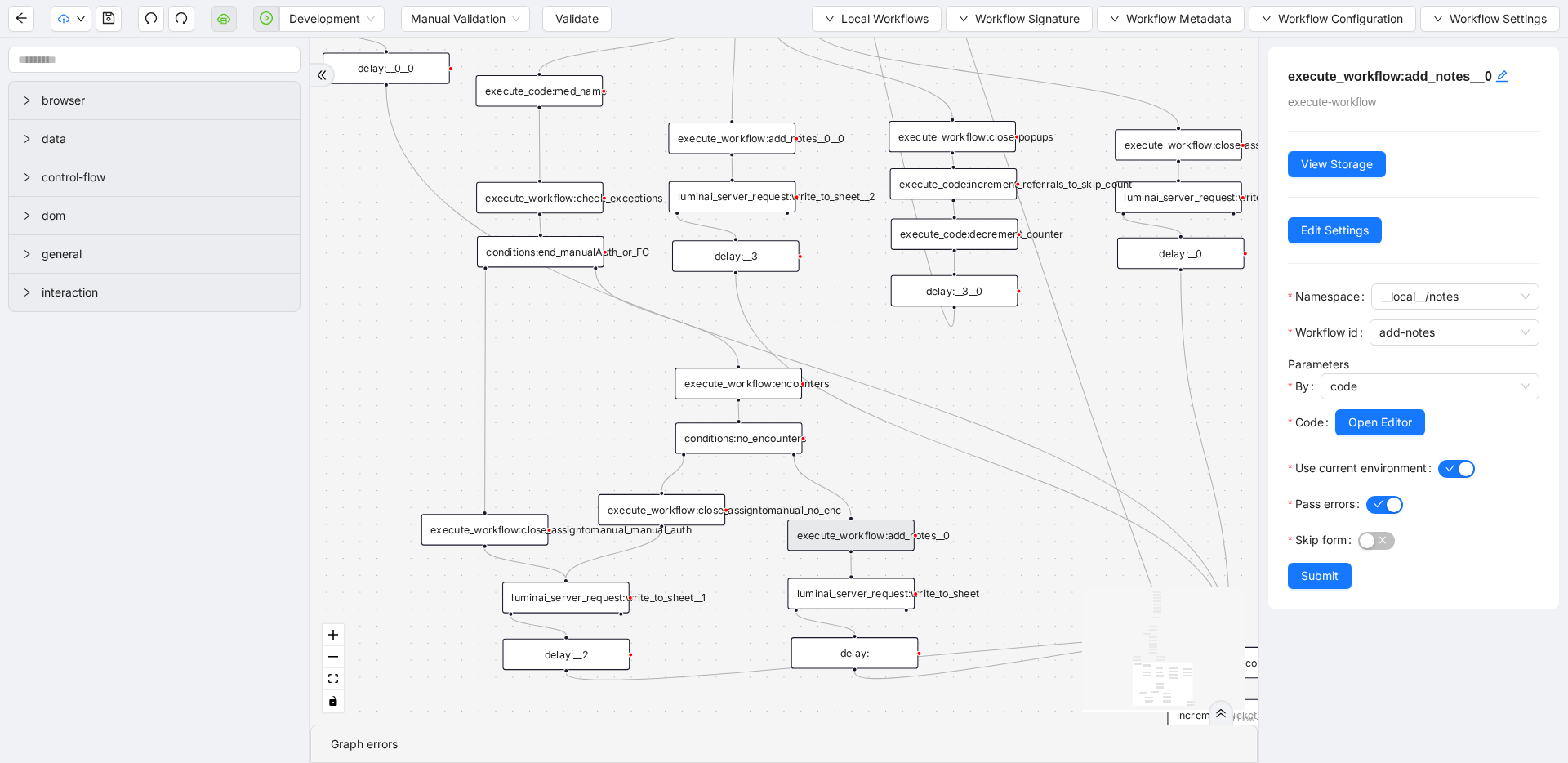
scroll to position [0, 0]
click at [765, 433] on div "conditions:no_encounters" at bounding box center [738, 438] width 127 height 31
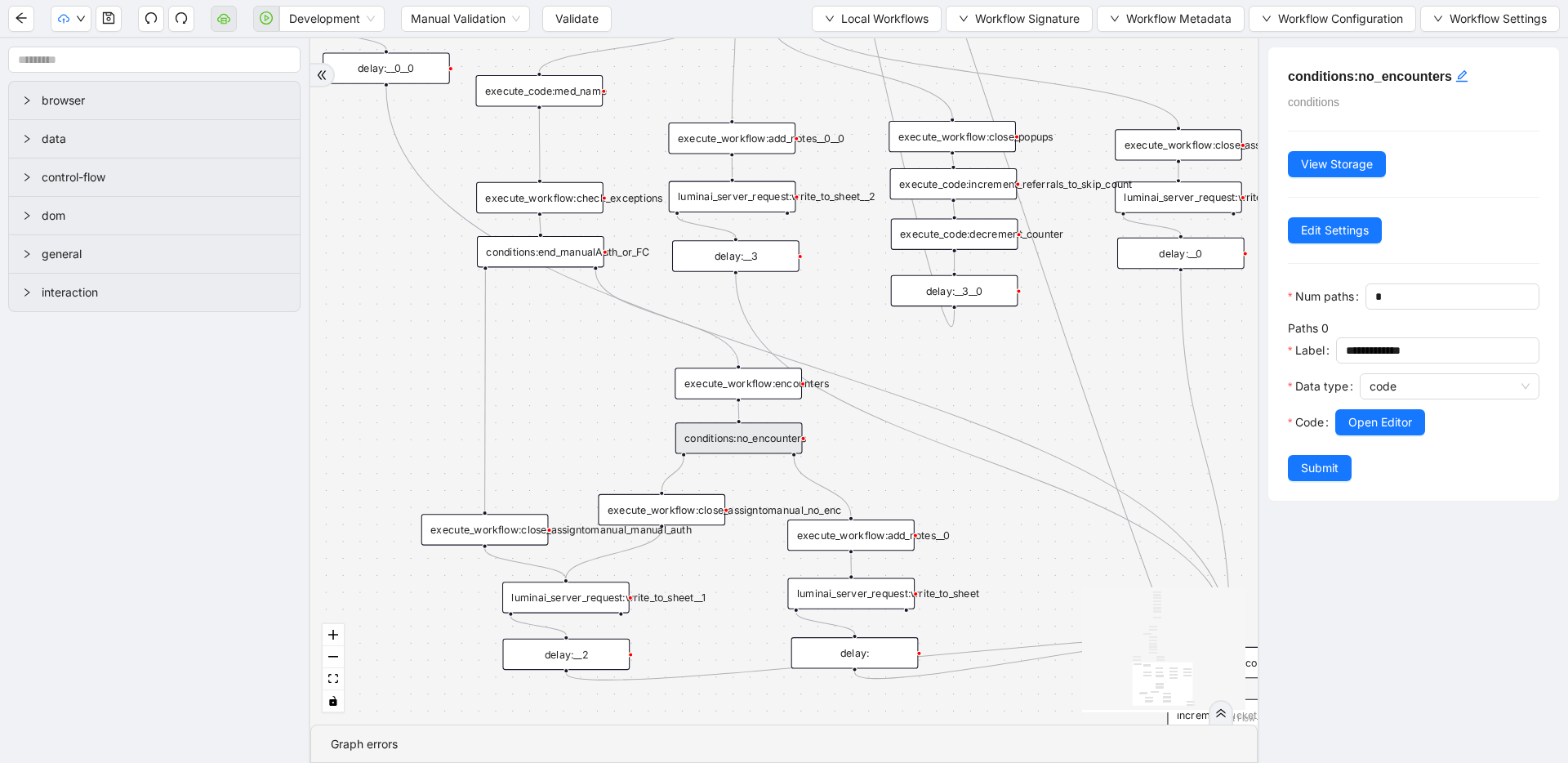
click at [766, 389] on div "execute_workflow:encounters" at bounding box center [738, 383] width 127 height 31
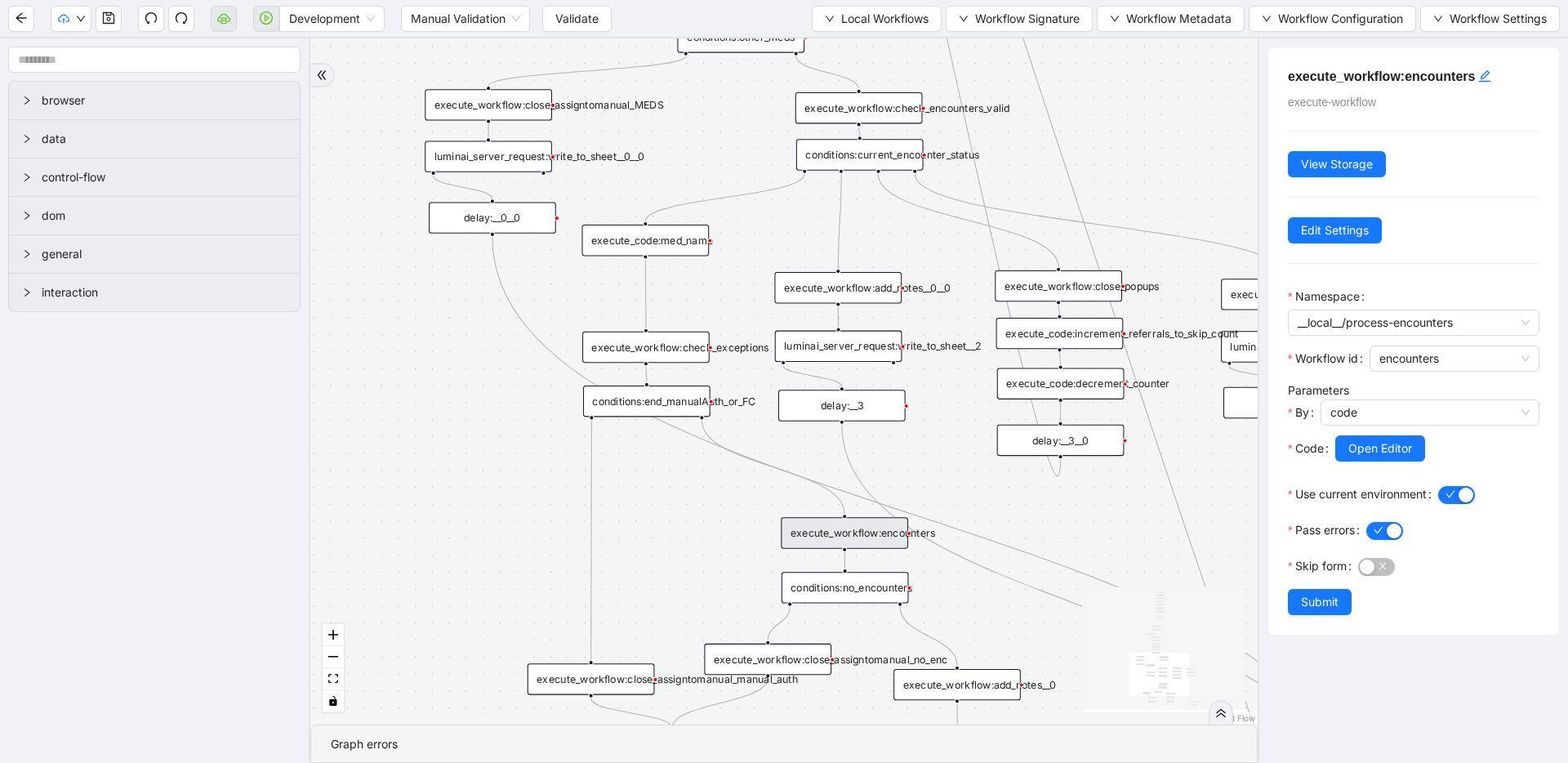
drag, startPoint x: 762, startPoint y: 332, endPoint x: 869, endPoint y: 482, distance: 184.3
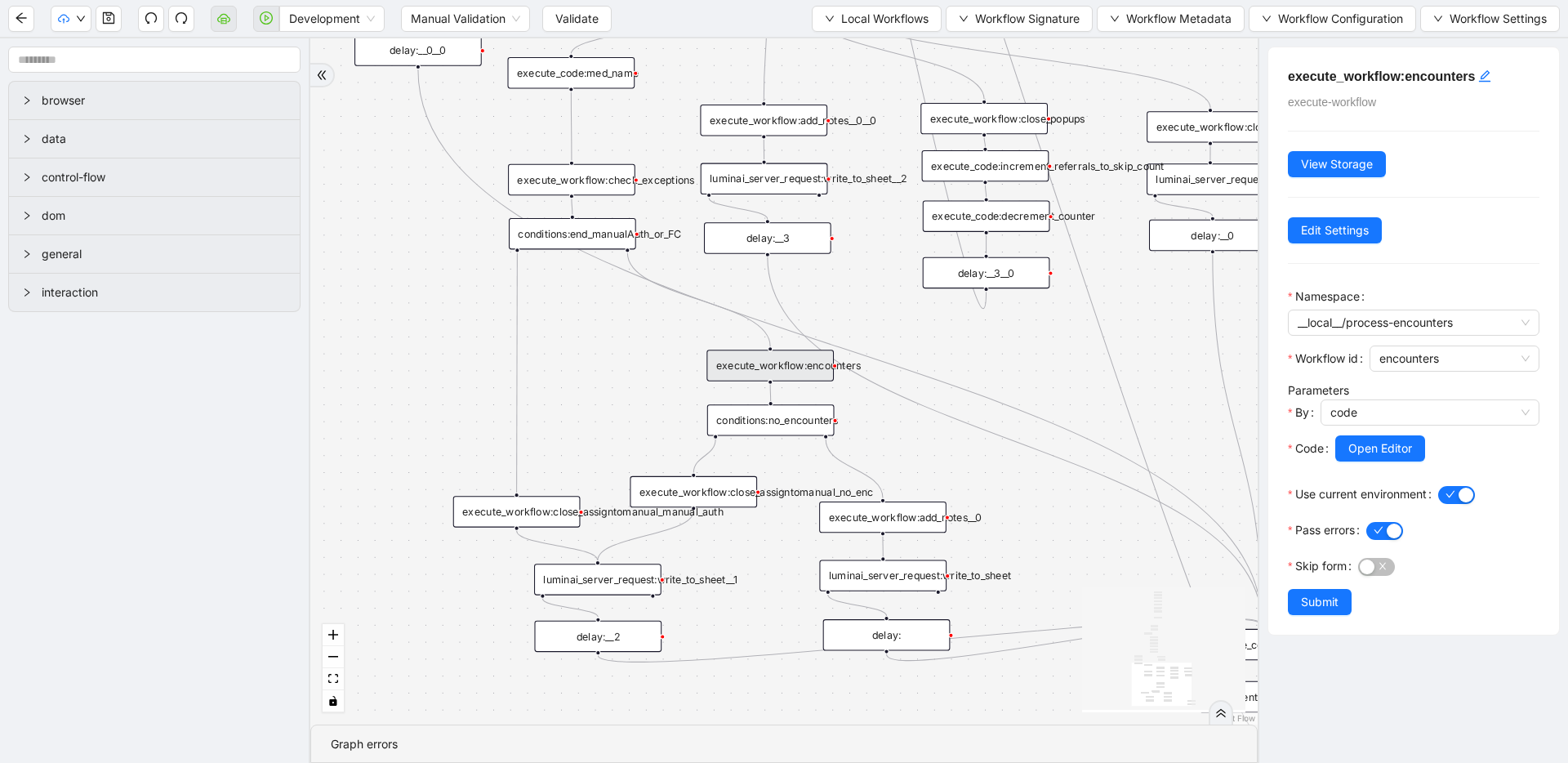
drag, startPoint x: 709, startPoint y: 493, endPoint x: 636, endPoint y: 325, distance: 183.2
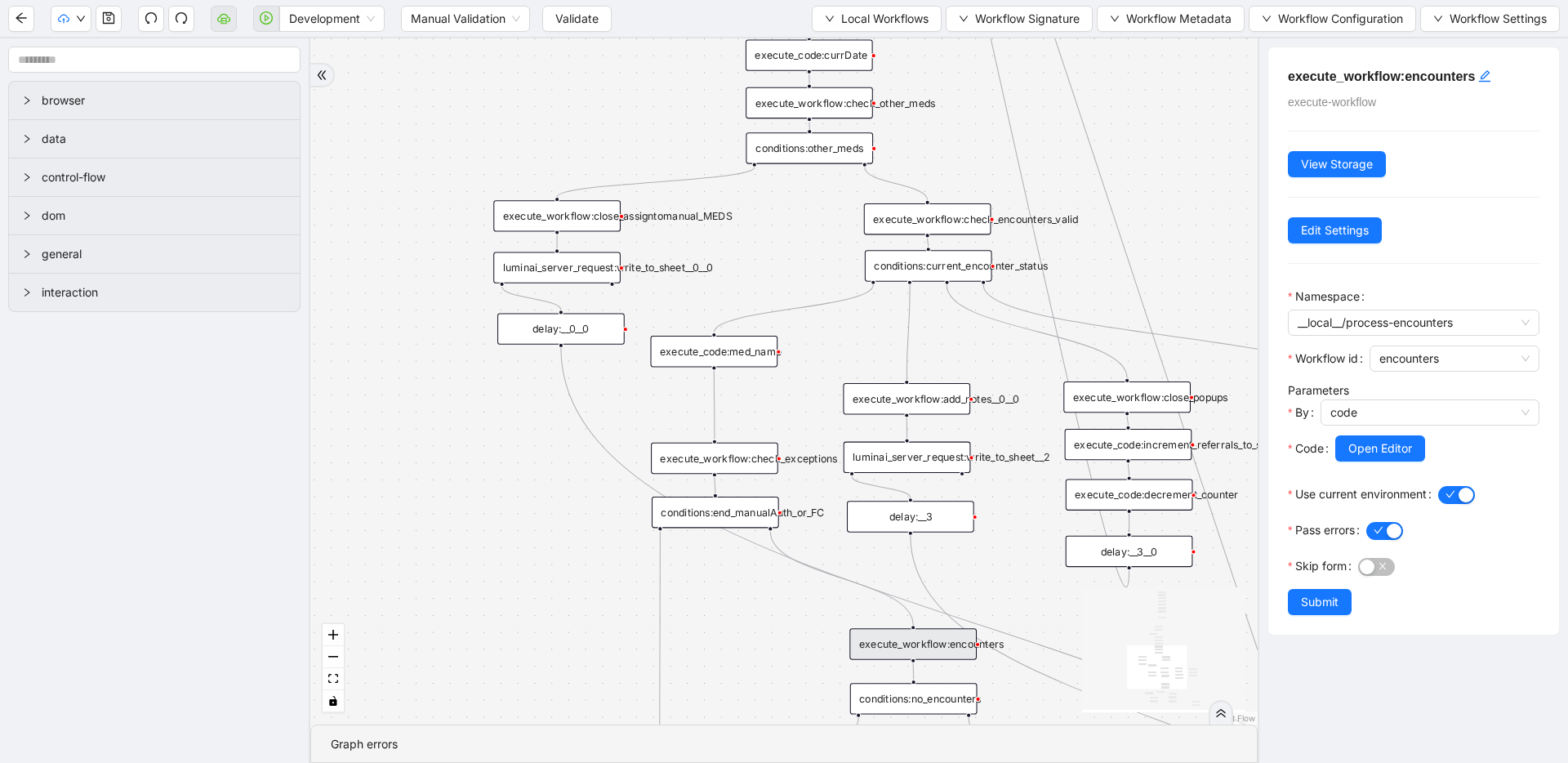
drag, startPoint x: 592, startPoint y: 289, endPoint x: 735, endPoint y: 567, distance: 312.6
click at [717, 346] on div "execute_code:med_name" at bounding box center [714, 351] width 127 height 31
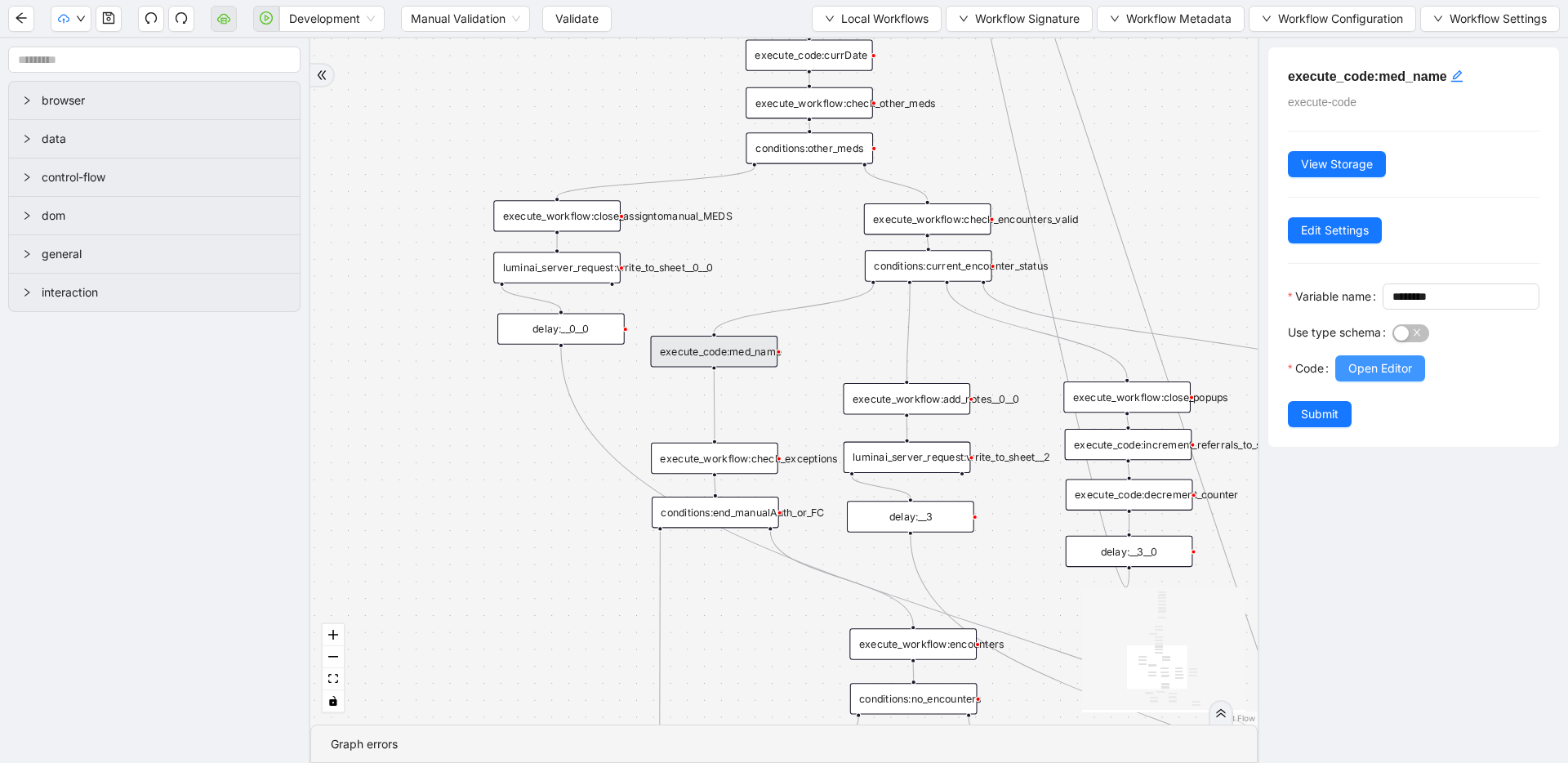
click at [1416, 381] on button "Open Editor" at bounding box center [1380, 368] width 90 height 27
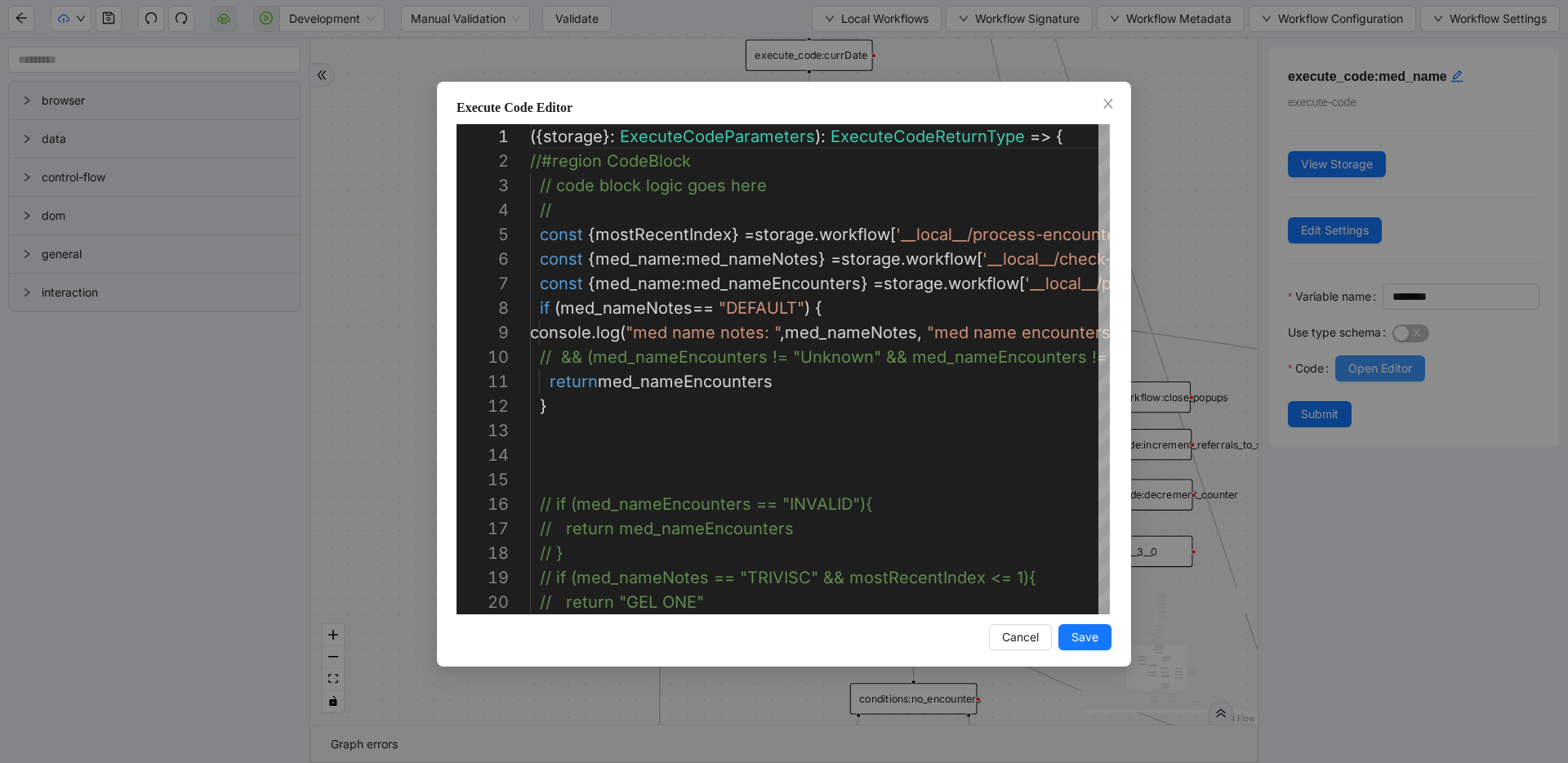
scroll to position [196, 0]
click at [1199, 285] on div "Execute Code Editor 12 13 14 15 16 17 18 19 20 11 9 10 4 5 6 7 8 1 2 3 } // if …" at bounding box center [784, 381] width 1568 height 763
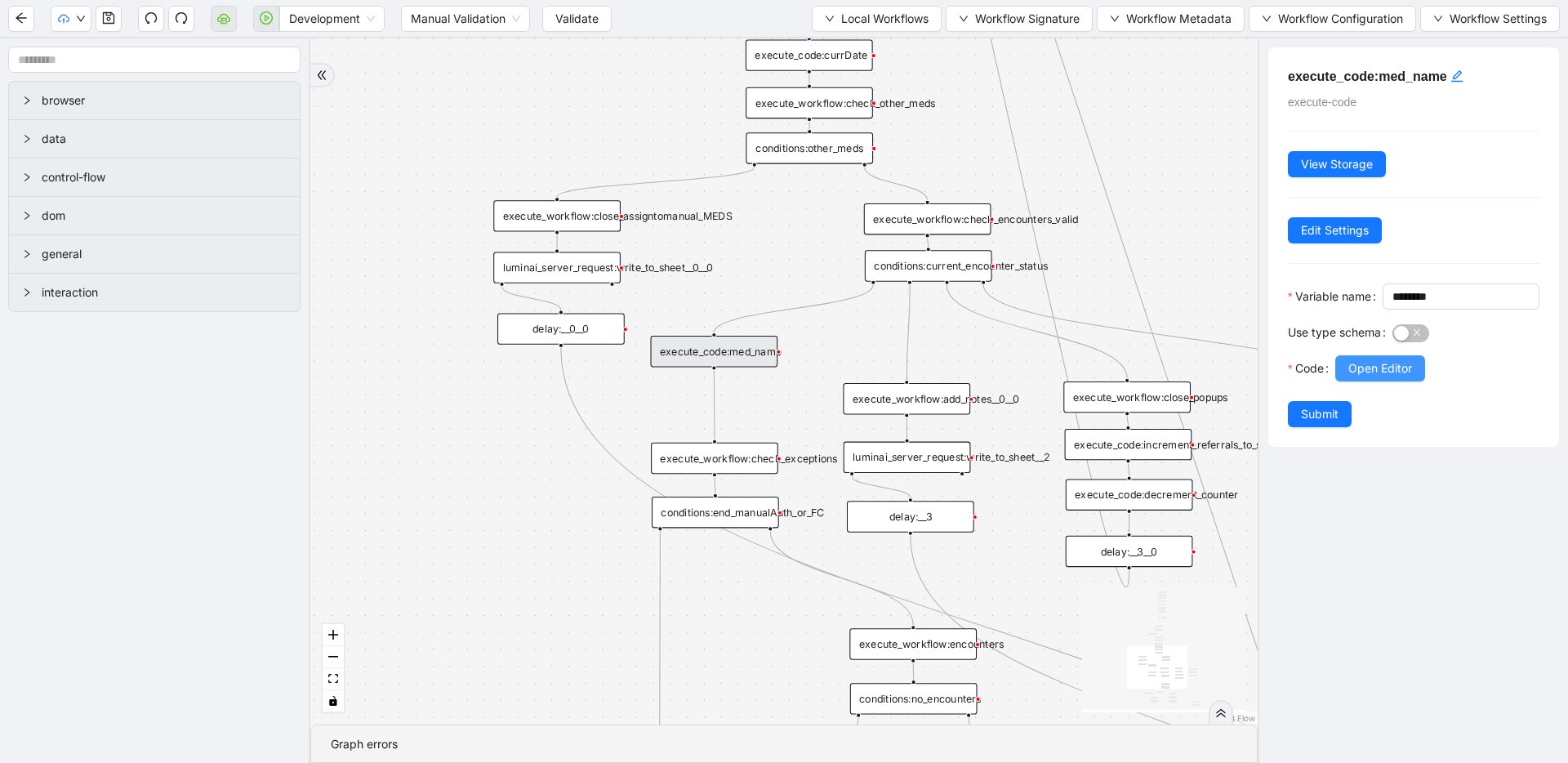
click at [1389, 377] on span "Open Editor" at bounding box center [1380, 368] width 64 height 18
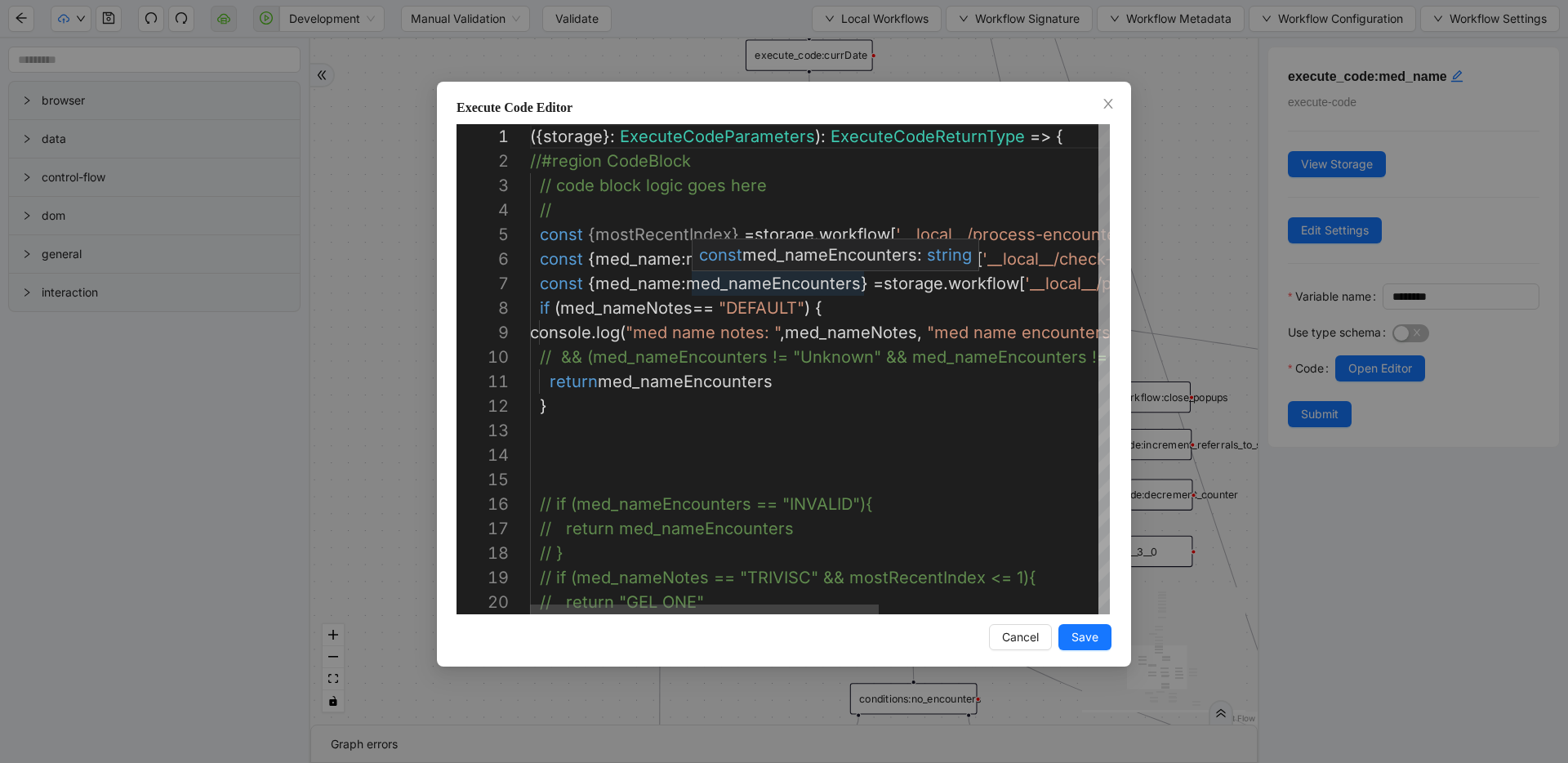
type textarea "**********"
click at [747, 279] on div "} // if (med_nameEncounters == "INVALID"){ // return med_nameEncounters // } //…" at bounding box center [1002, 688] width 943 height 1128
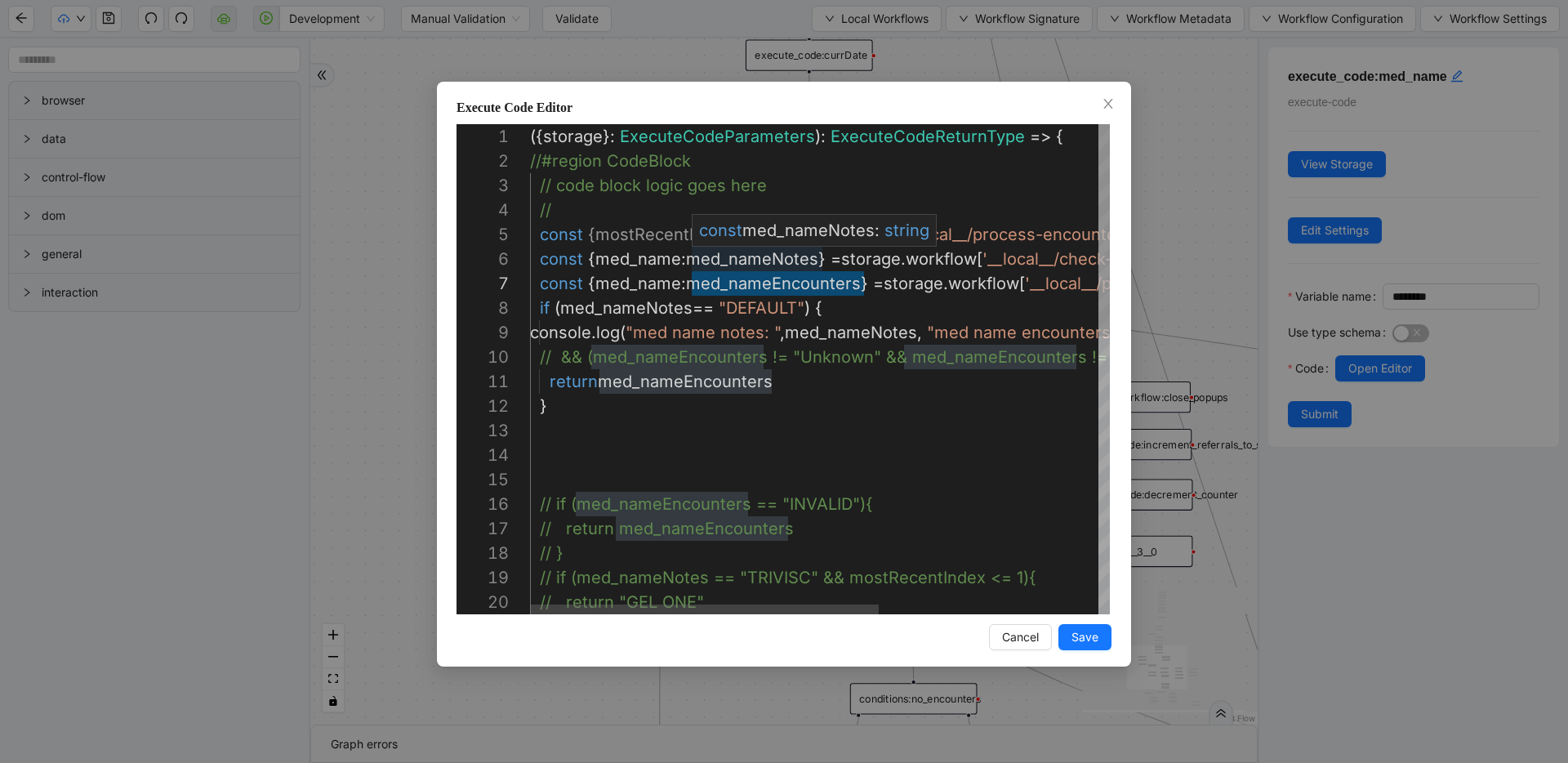
click at [757, 259] on div "} // if (med_nameEncounters == "INVALID"){ // return med_nameEncounters // } //…" at bounding box center [1002, 688] width 943 height 1128
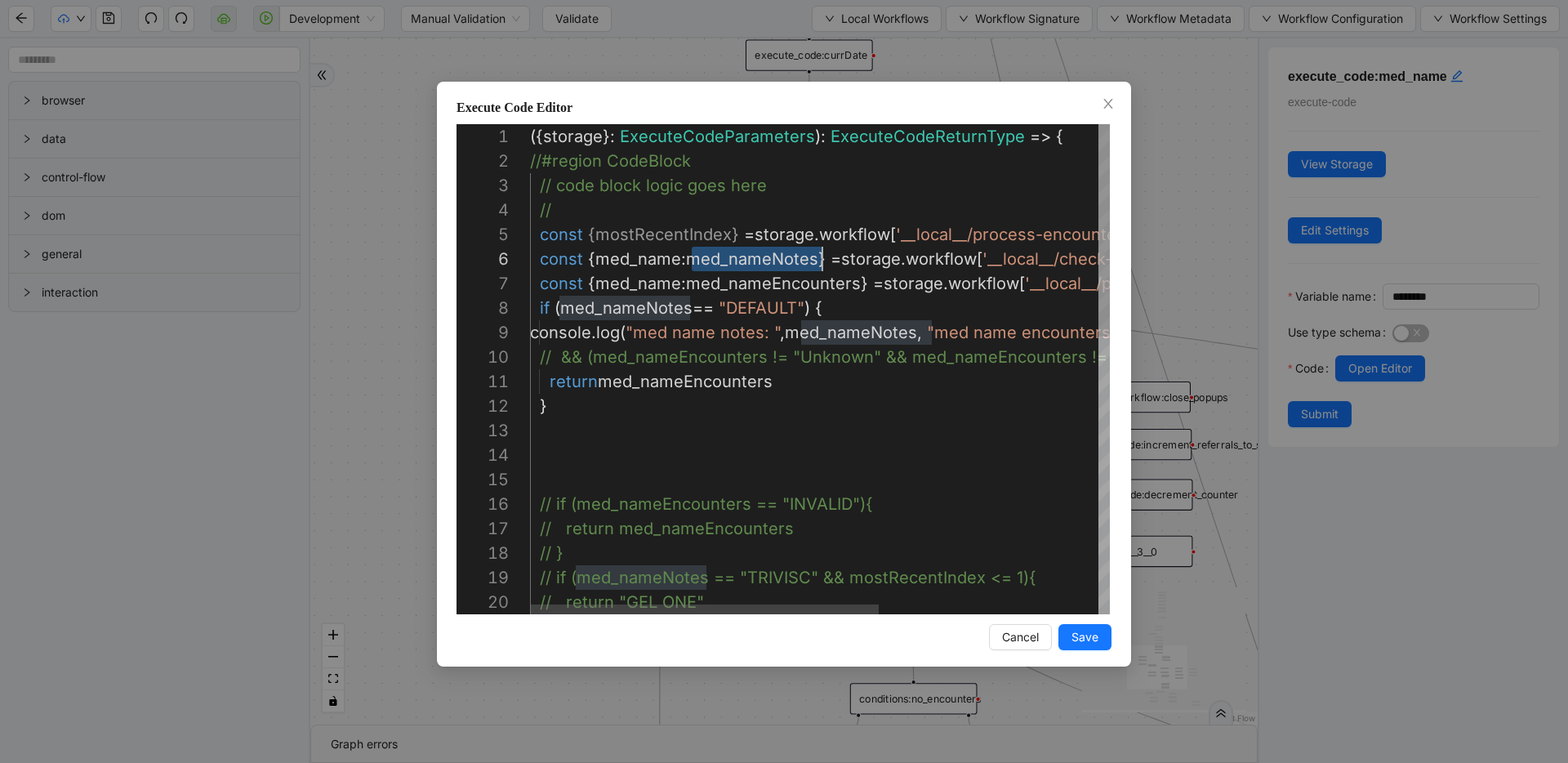
scroll to position [123, 292]
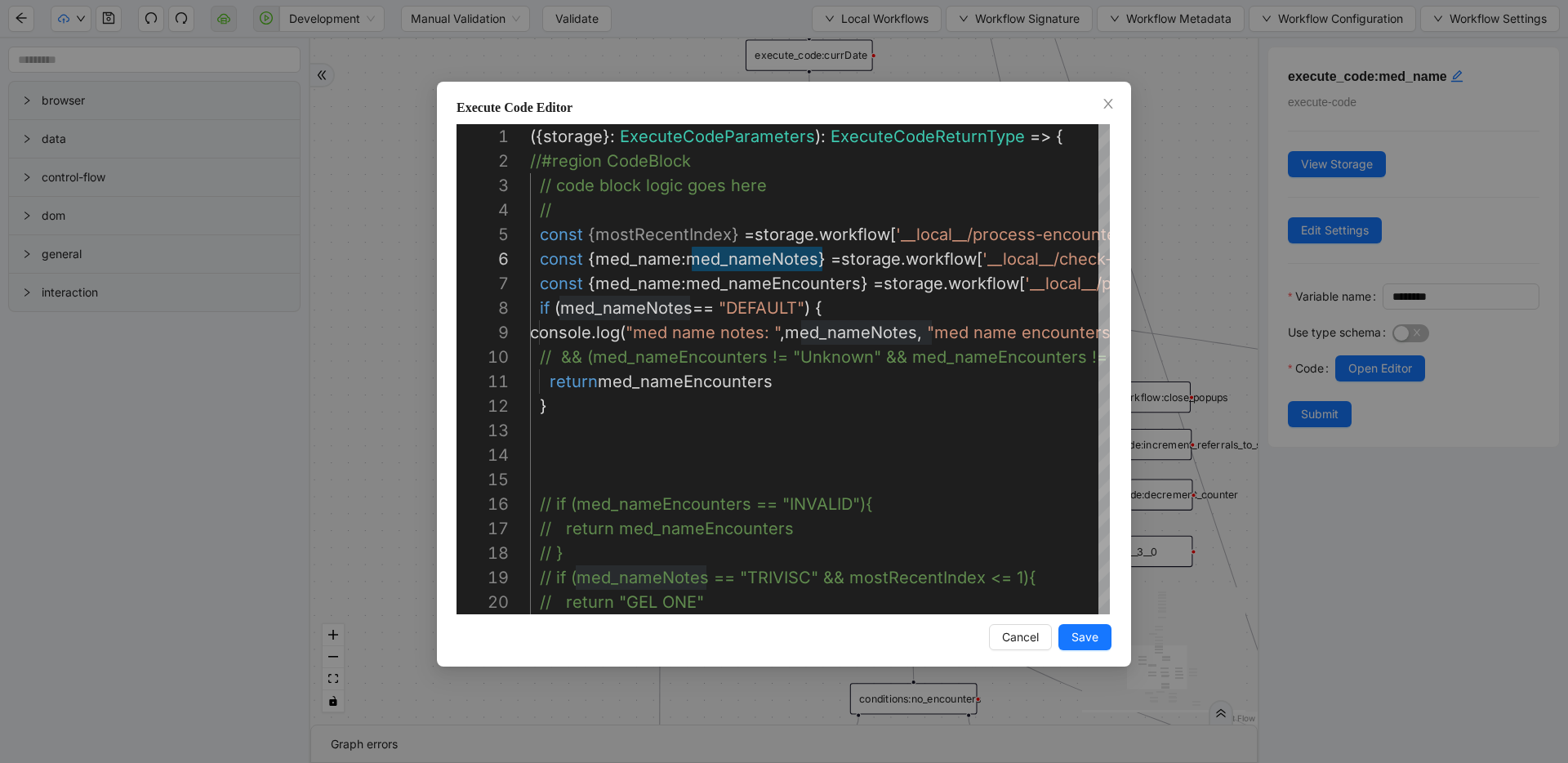
click at [1165, 287] on div "Execute Code Editor 14 15 16 17 18 19 20 13 12 11 10 9 8 7 6 5 4 3 2 1 // if (m…" at bounding box center [784, 381] width 1568 height 763
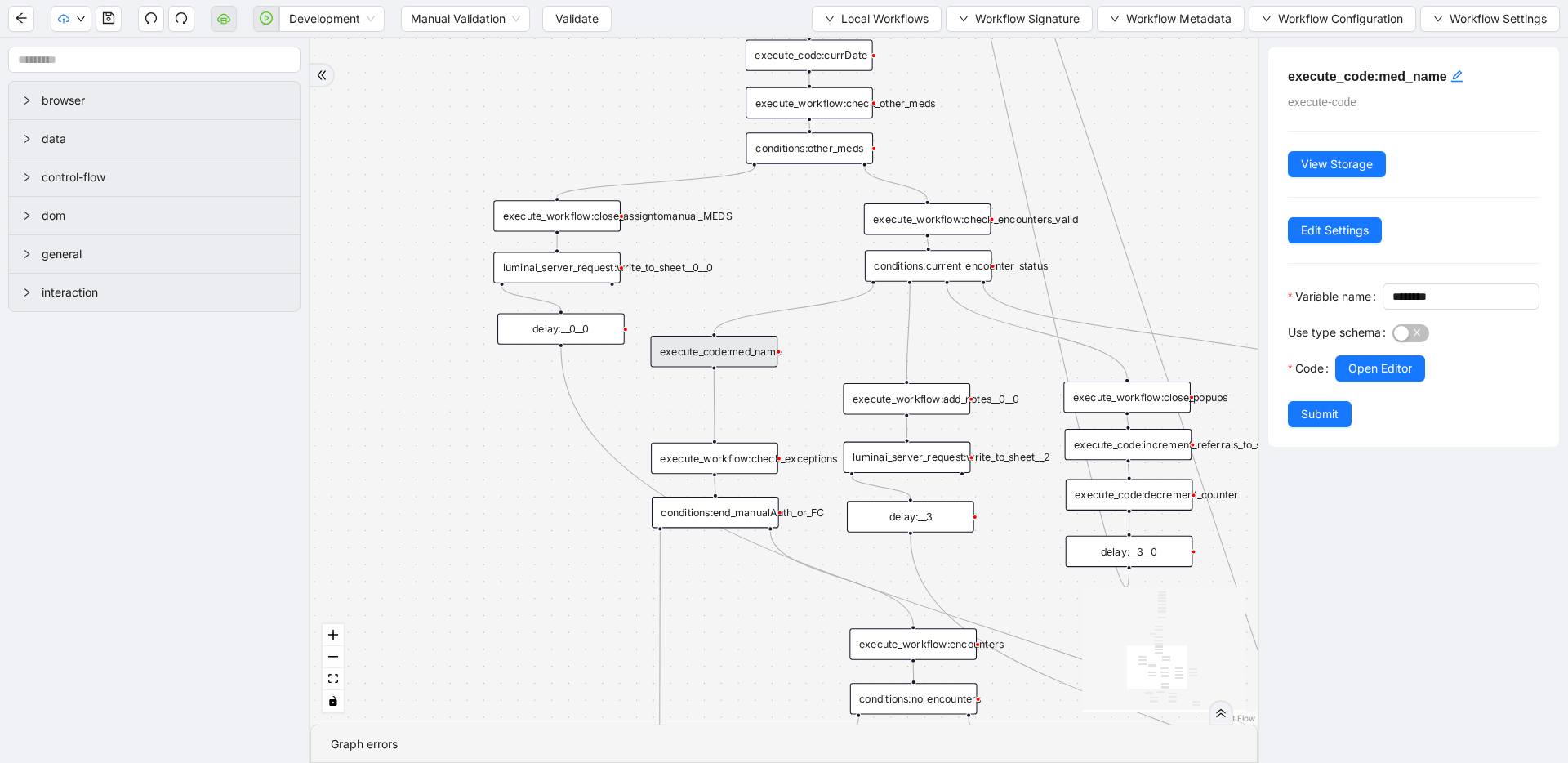
click at [933, 268] on div "conditions:current_encounter_status" at bounding box center [928, 266] width 127 height 31
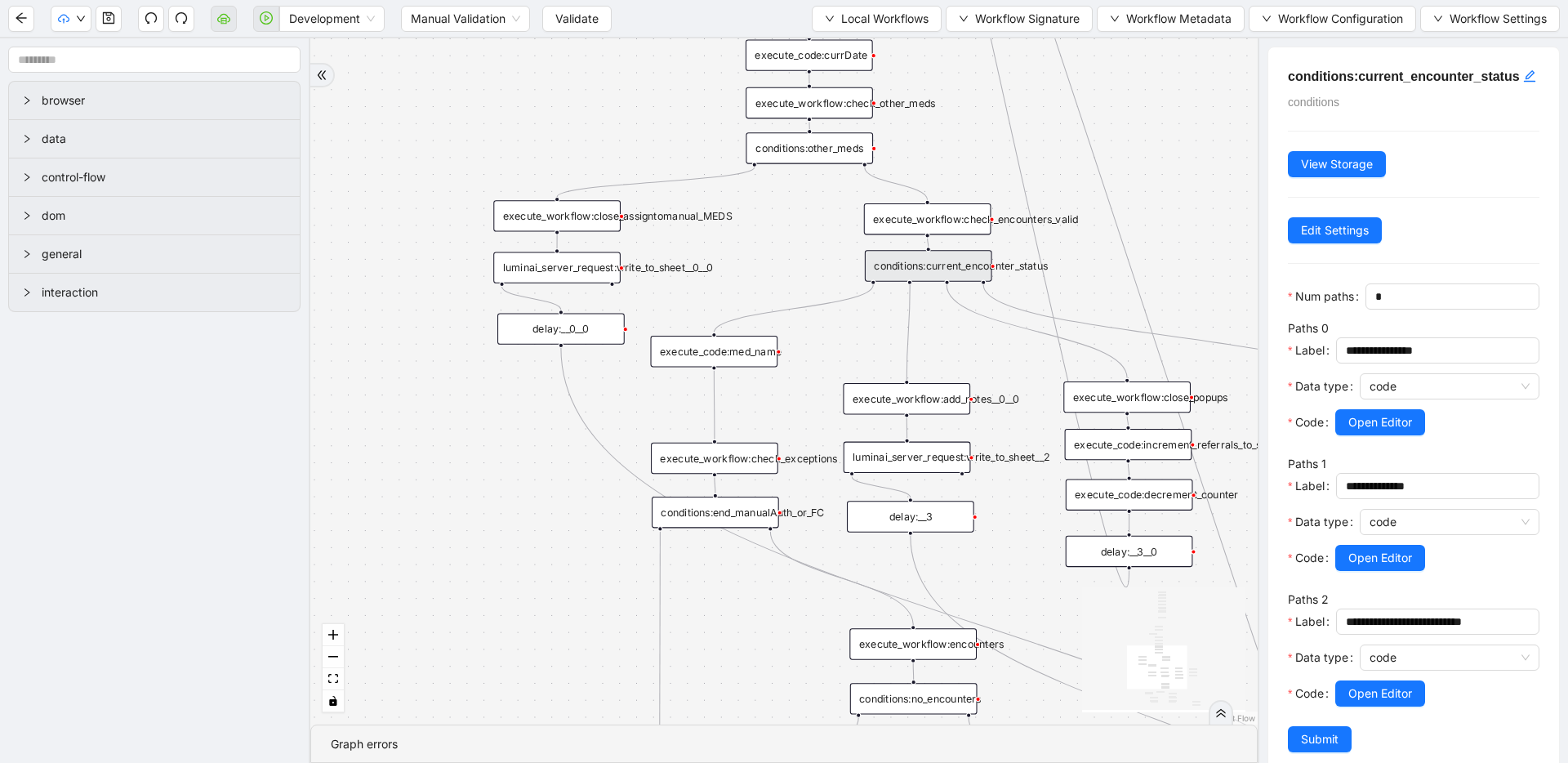
click at [1482, 79] on h5 "conditions:current_encounter_status" at bounding box center [1413, 76] width 252 height 19
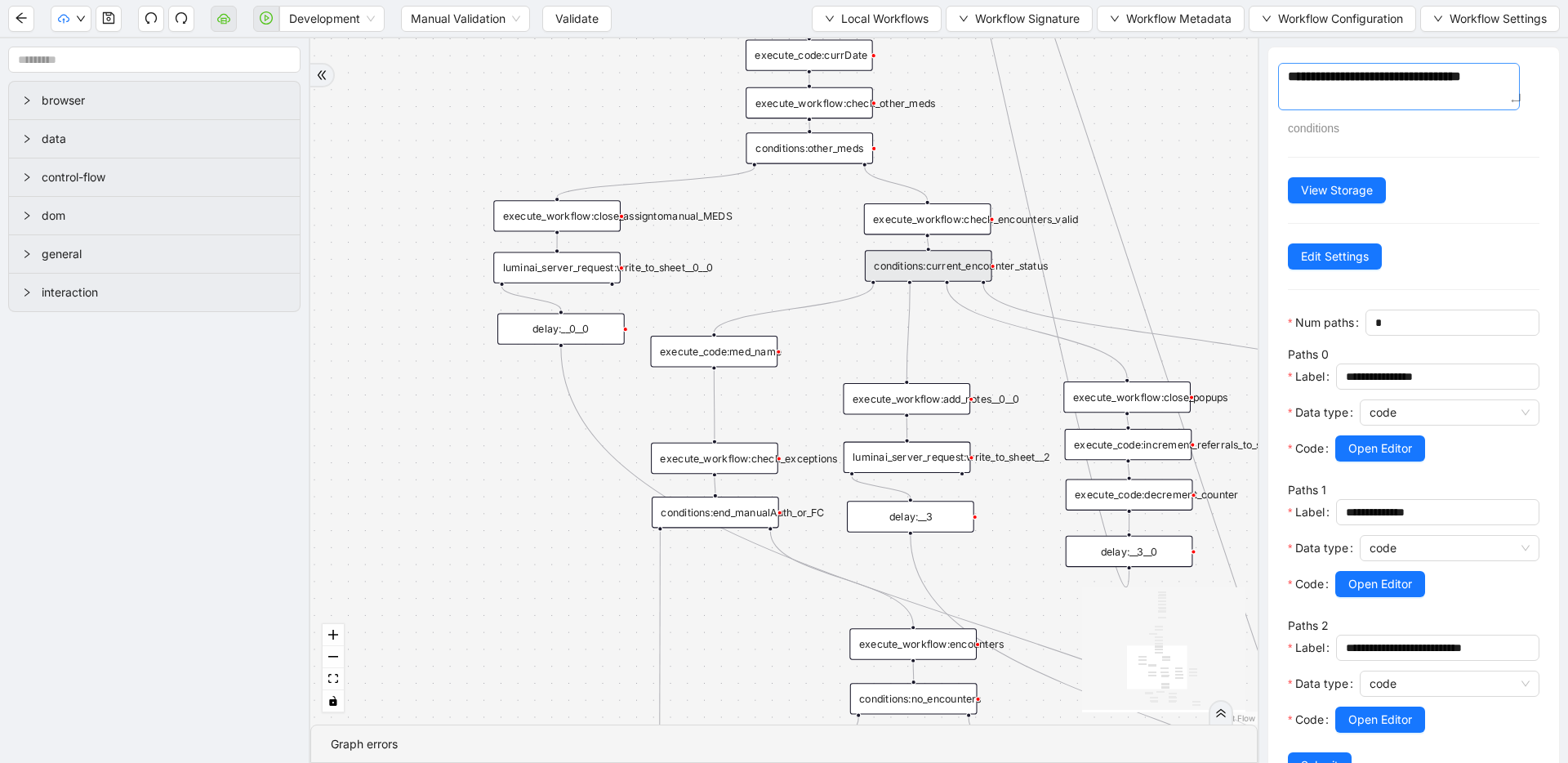
type textarea "**********"
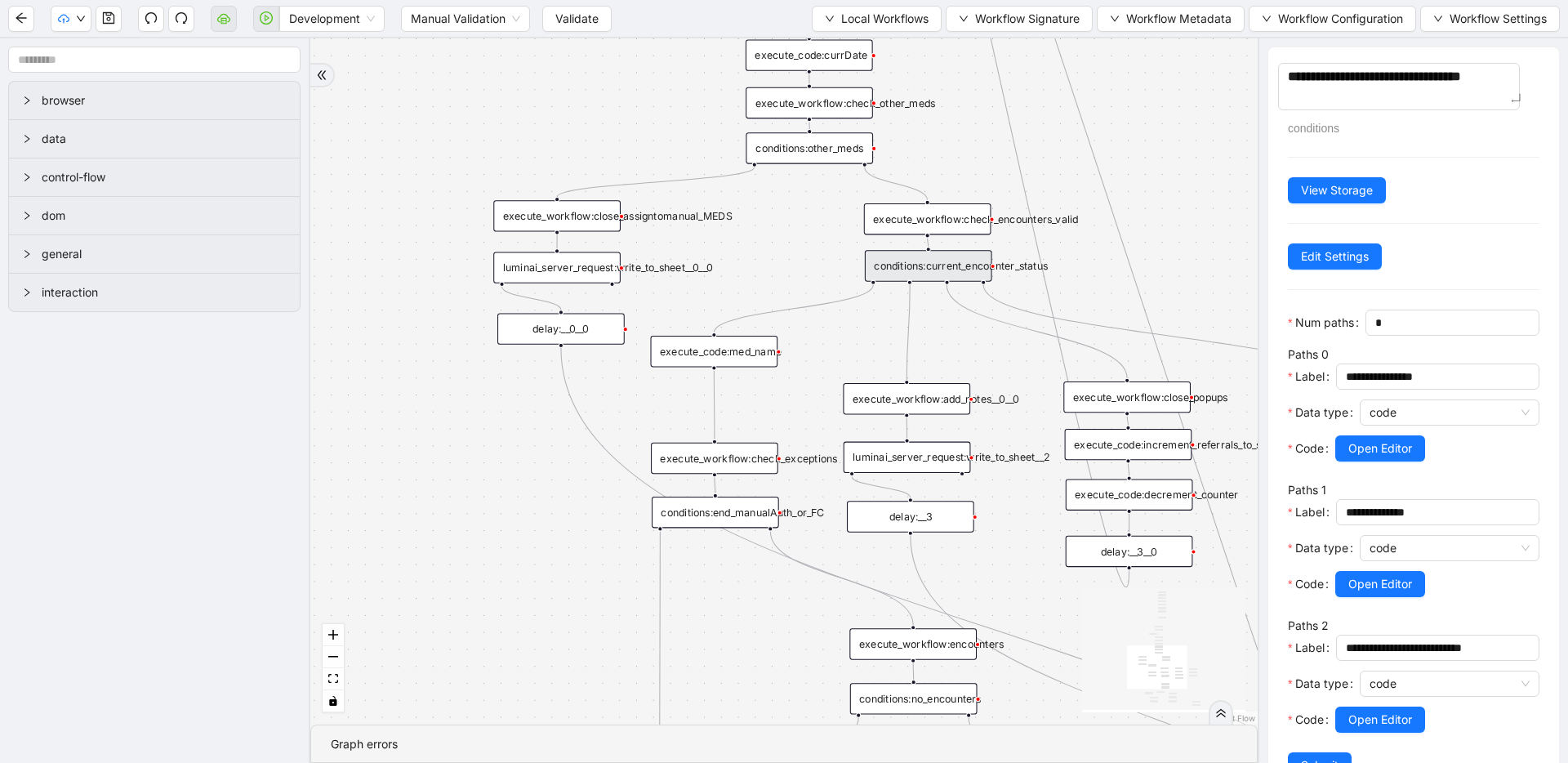
type textarea "**********"
click at [1182, 181] on div "trigger execute_workflow:check_exceptions execute_workflow:encounters execute_w…" at bounding box center [784, 381] width 947 height 686
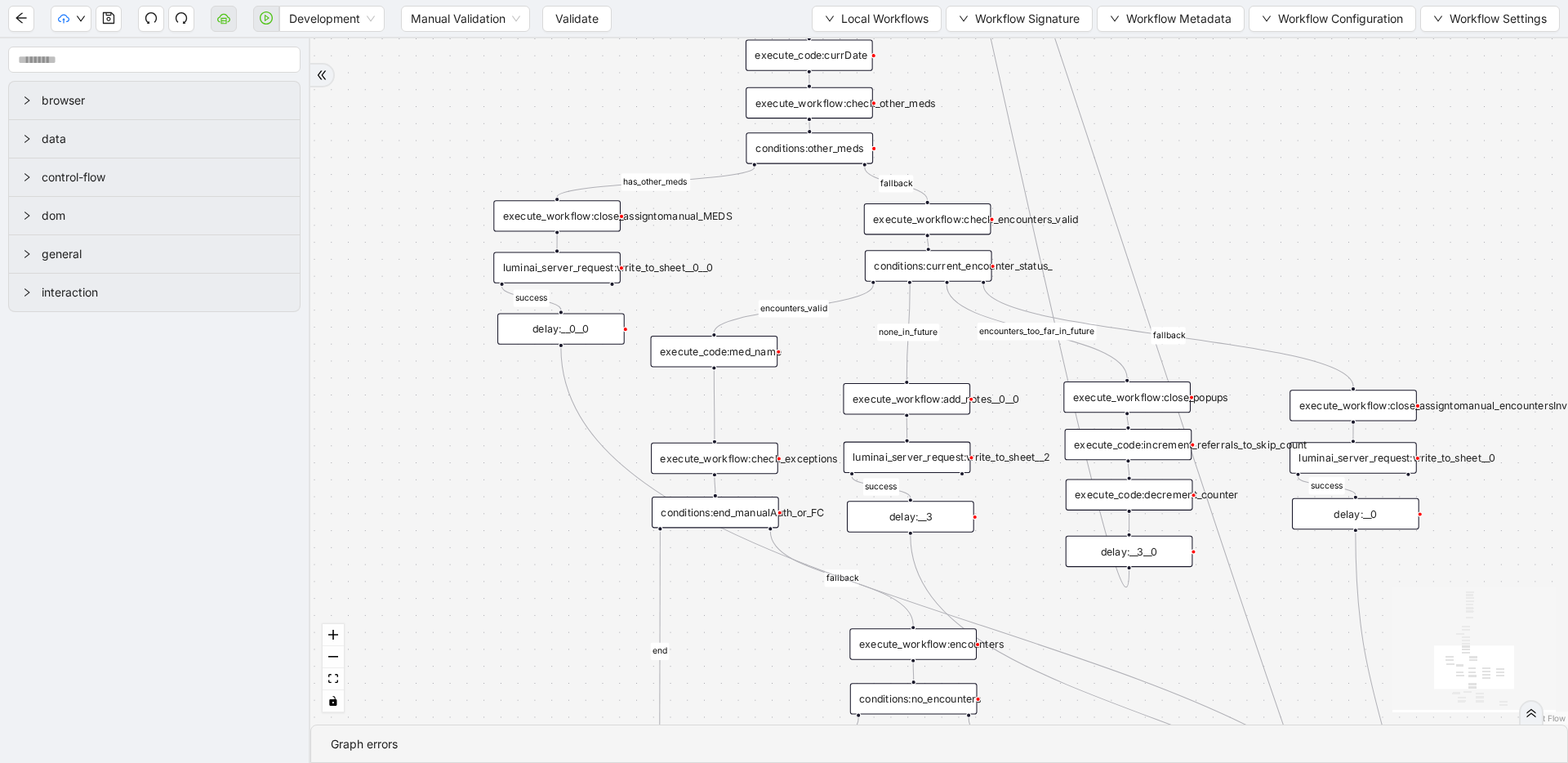
click at [891, 272] on div "conditions:current_encounter_status_" at bounding box center [928, 266] width 127 height 31
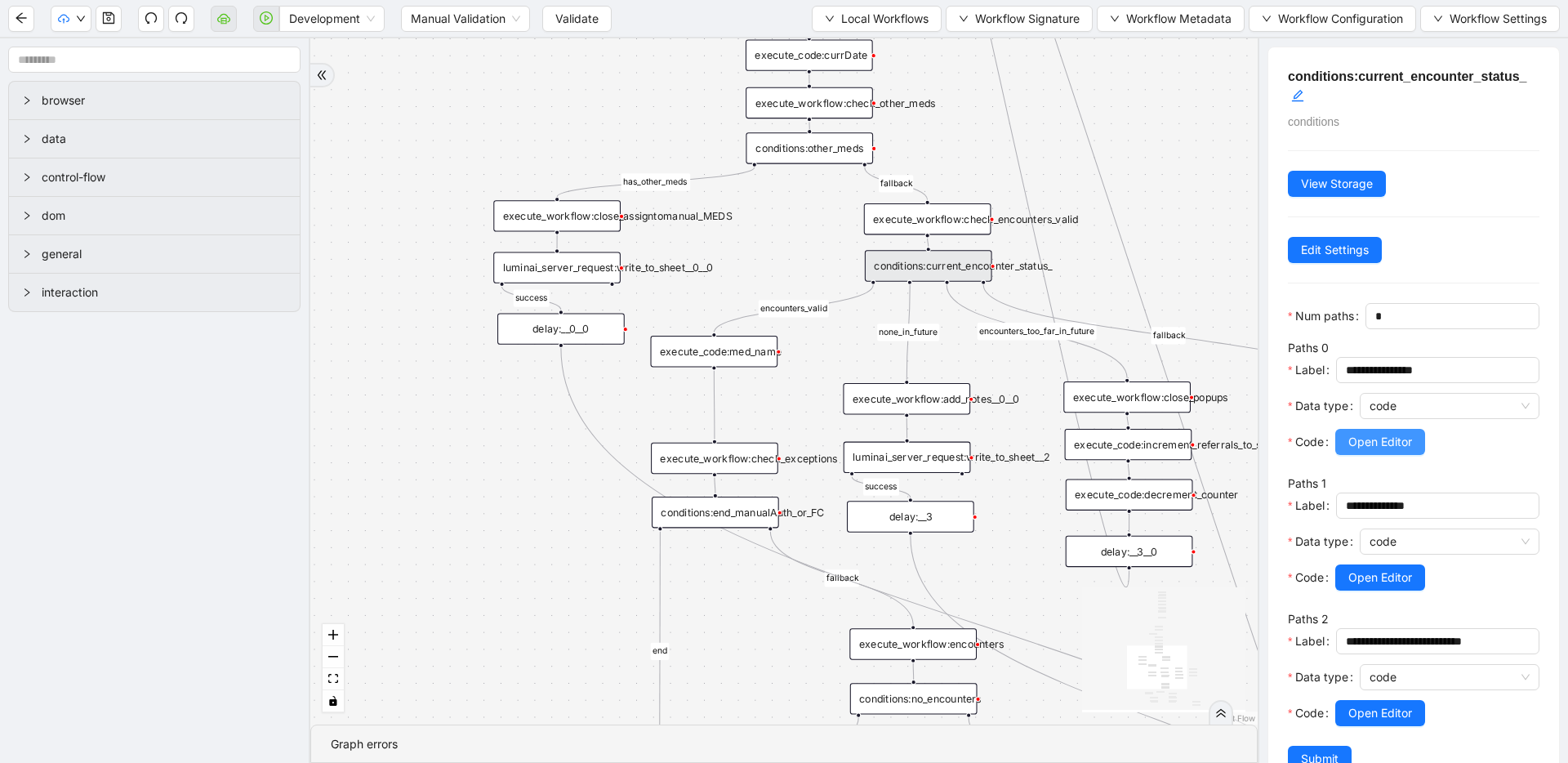
click at [1393, 444] on span "Open Editor" at bounding box center [1380, 442] width 64 height 18
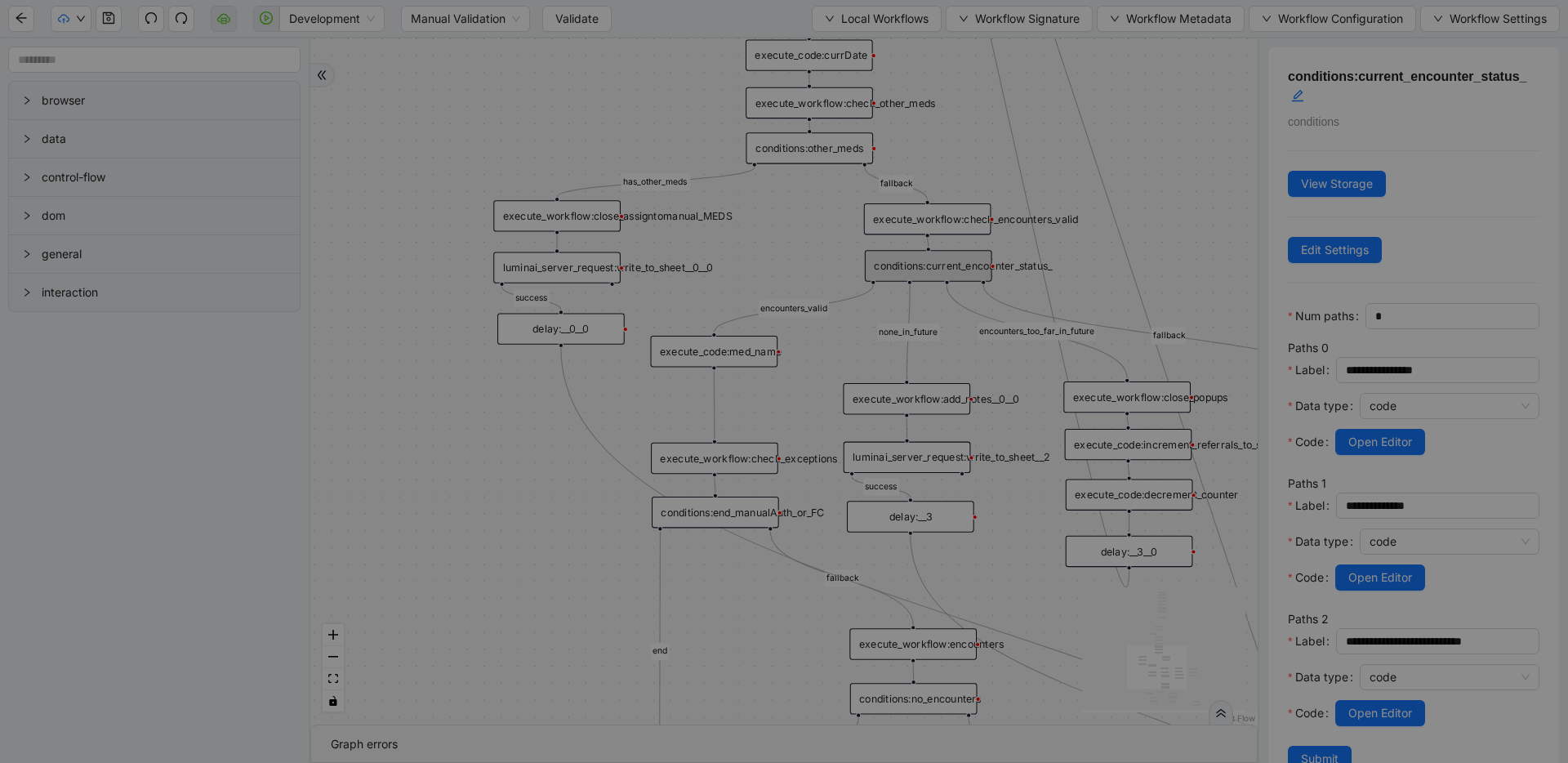
scroll to position [73, 0]
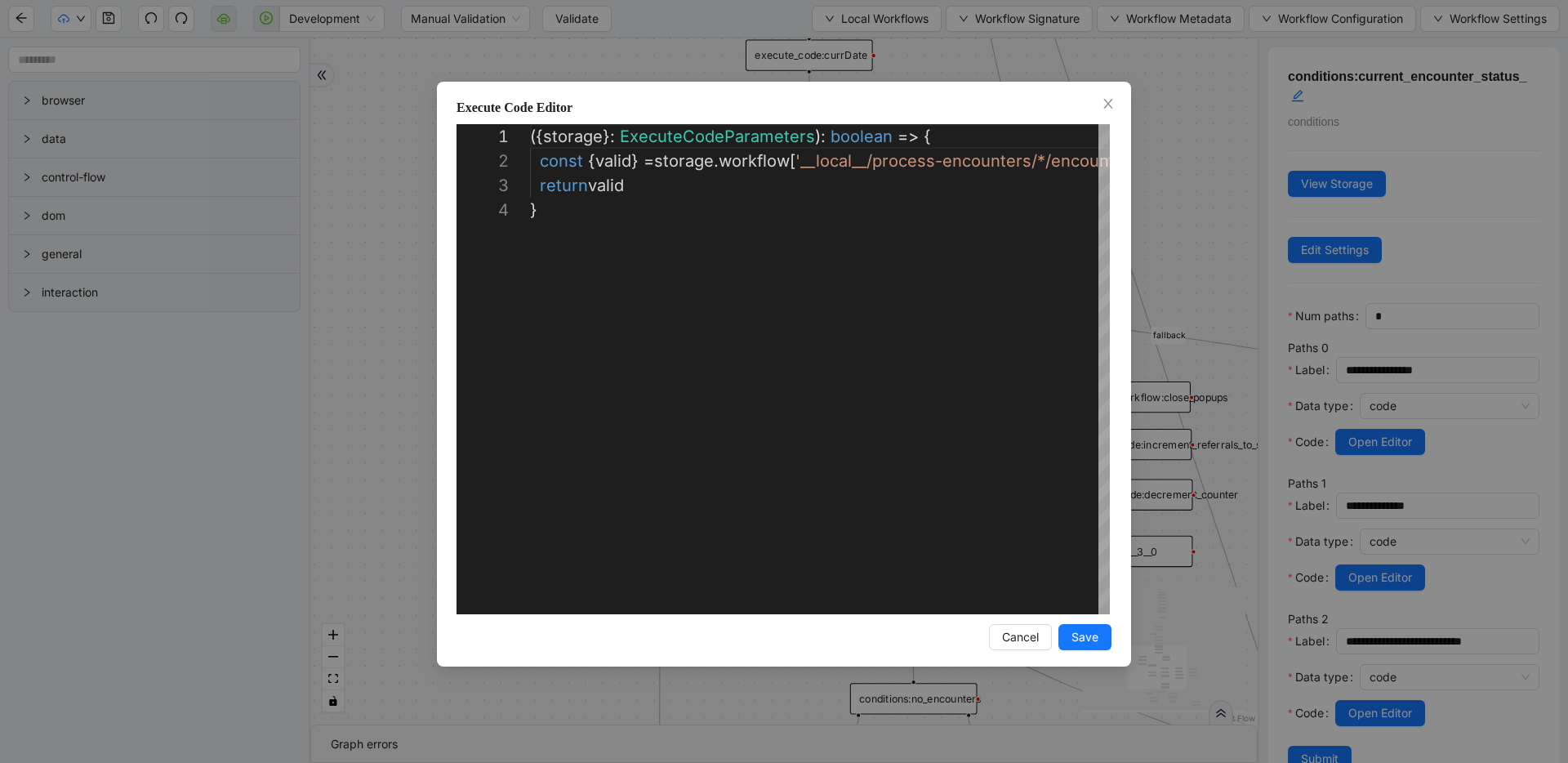
click at [1145, 181] on div "**********" at bounding box center [784, 381] width 1568 height 763
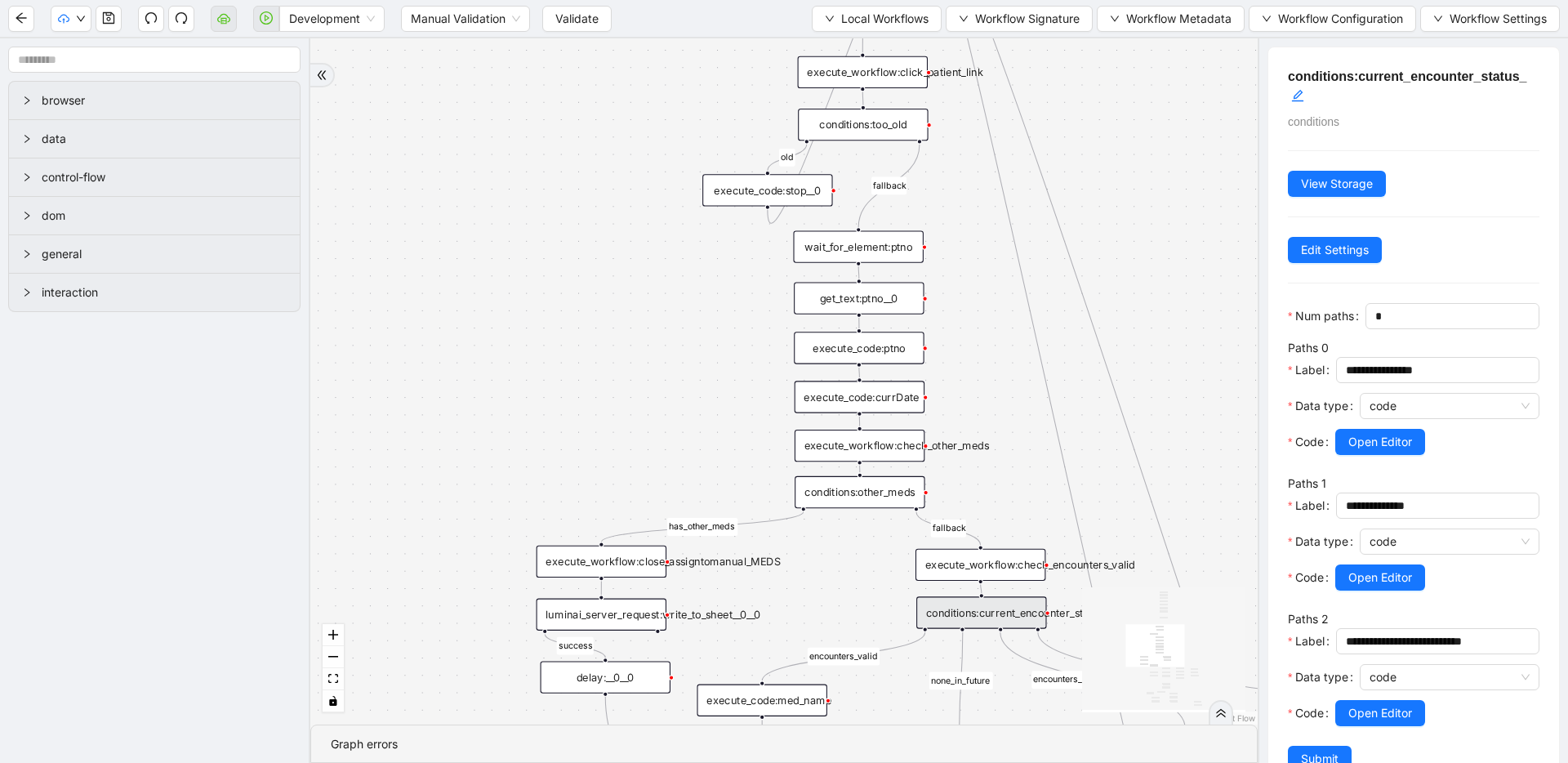
drag, startPoint x: 955, startPoint y: 169, endPoint x: 1008, endPoint y: 514, distance: 349.0
click at [1008, 514] on div "fallback success success fallback no_encounters end success success success old…" at bounding box center [784, 381] width 947 height 686
click at [902, 497] on div "conditions:other_meds" at bounding box center [860, 492] width 130 height 32
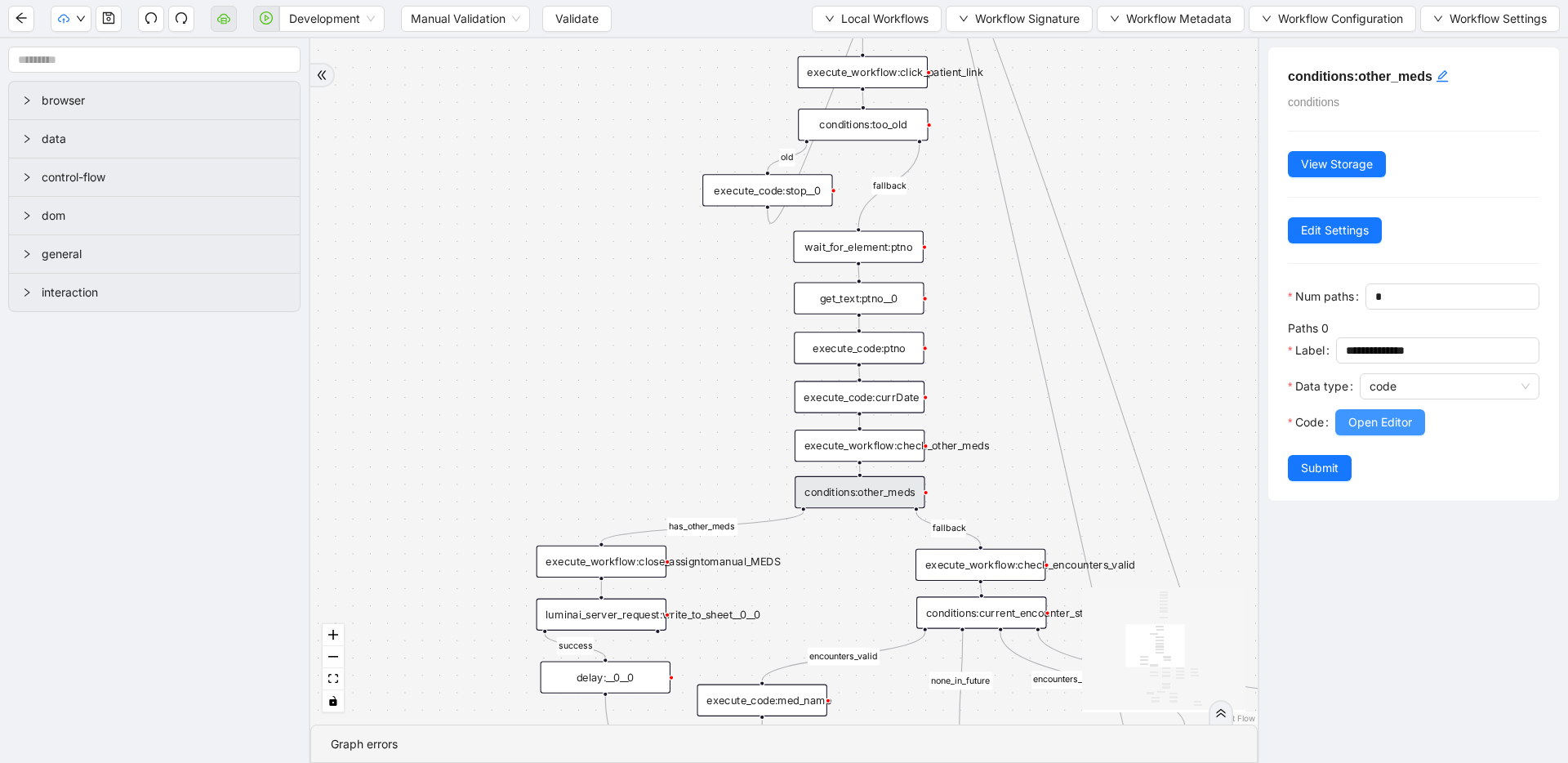
click at [1388, 426] on span "Open Editor" at bounding box center [1380, 422] width 64 height 18
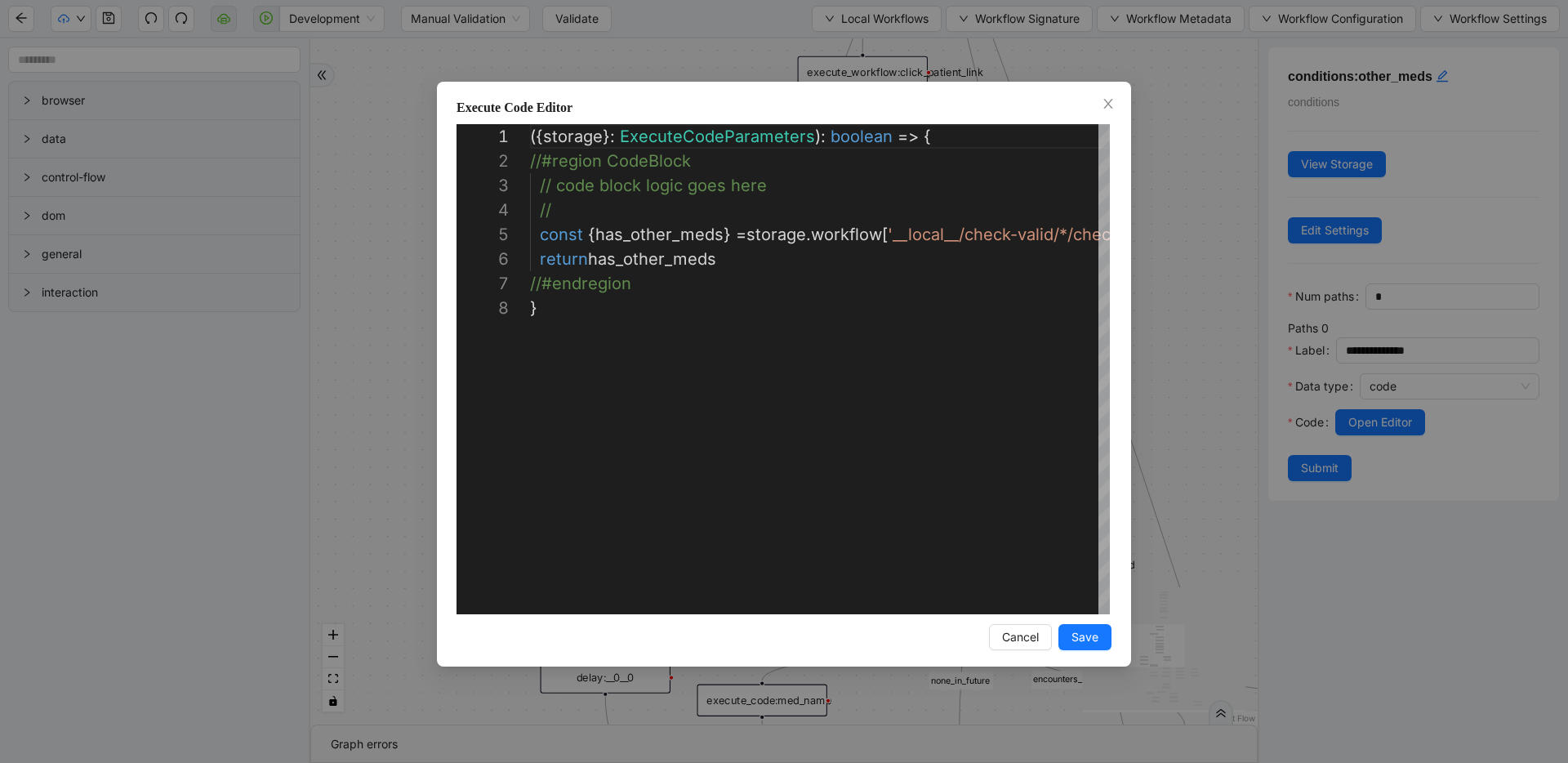
scroll to position [171, 0]
click at [1213, 407] on div "**********" at bounding box center [784, 381] width 1568 height 763
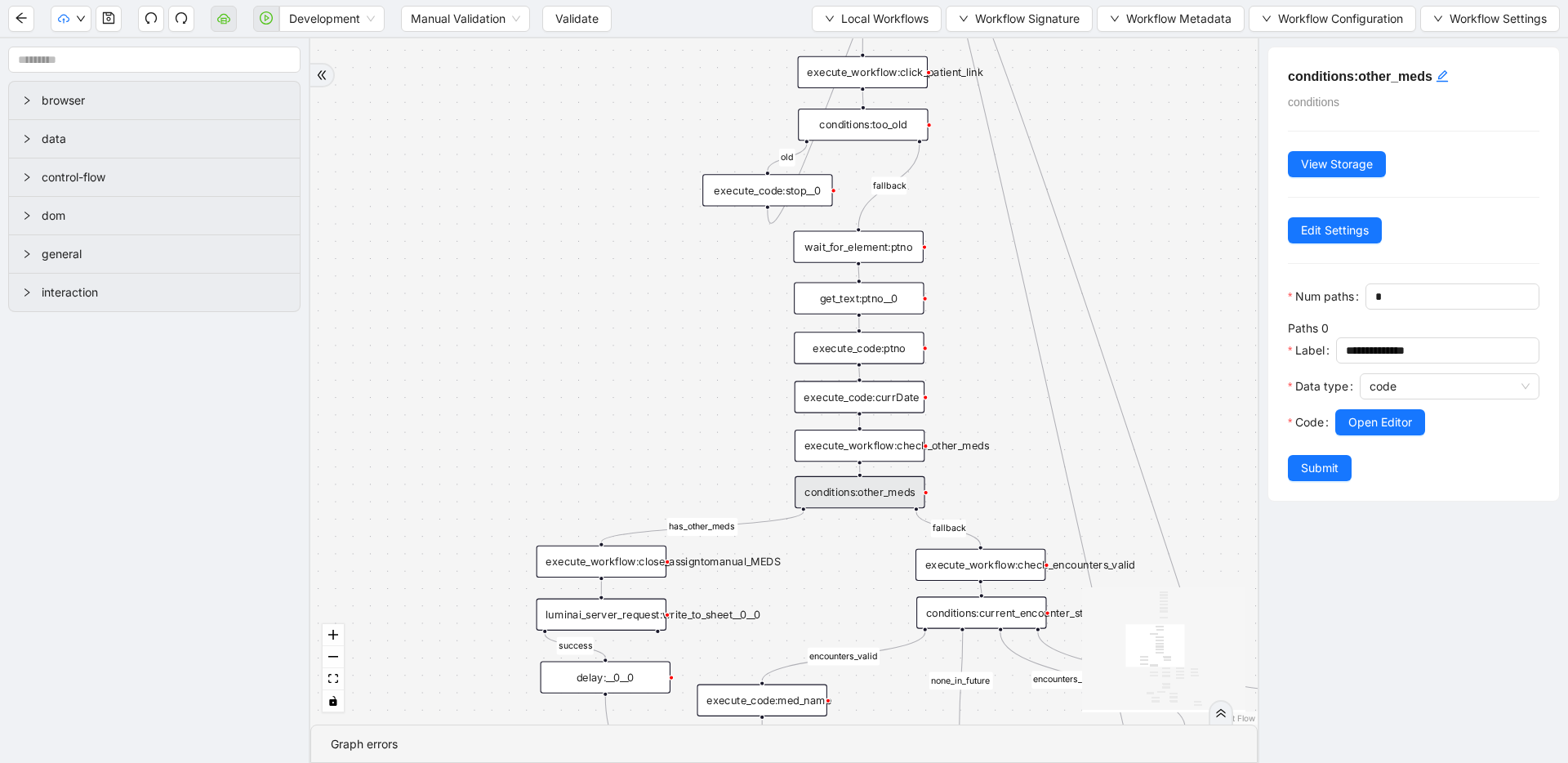
click at [903, 444] on div "execute_workflow:check_other_meds" at bounding box center [860, 445] width 130 height 32
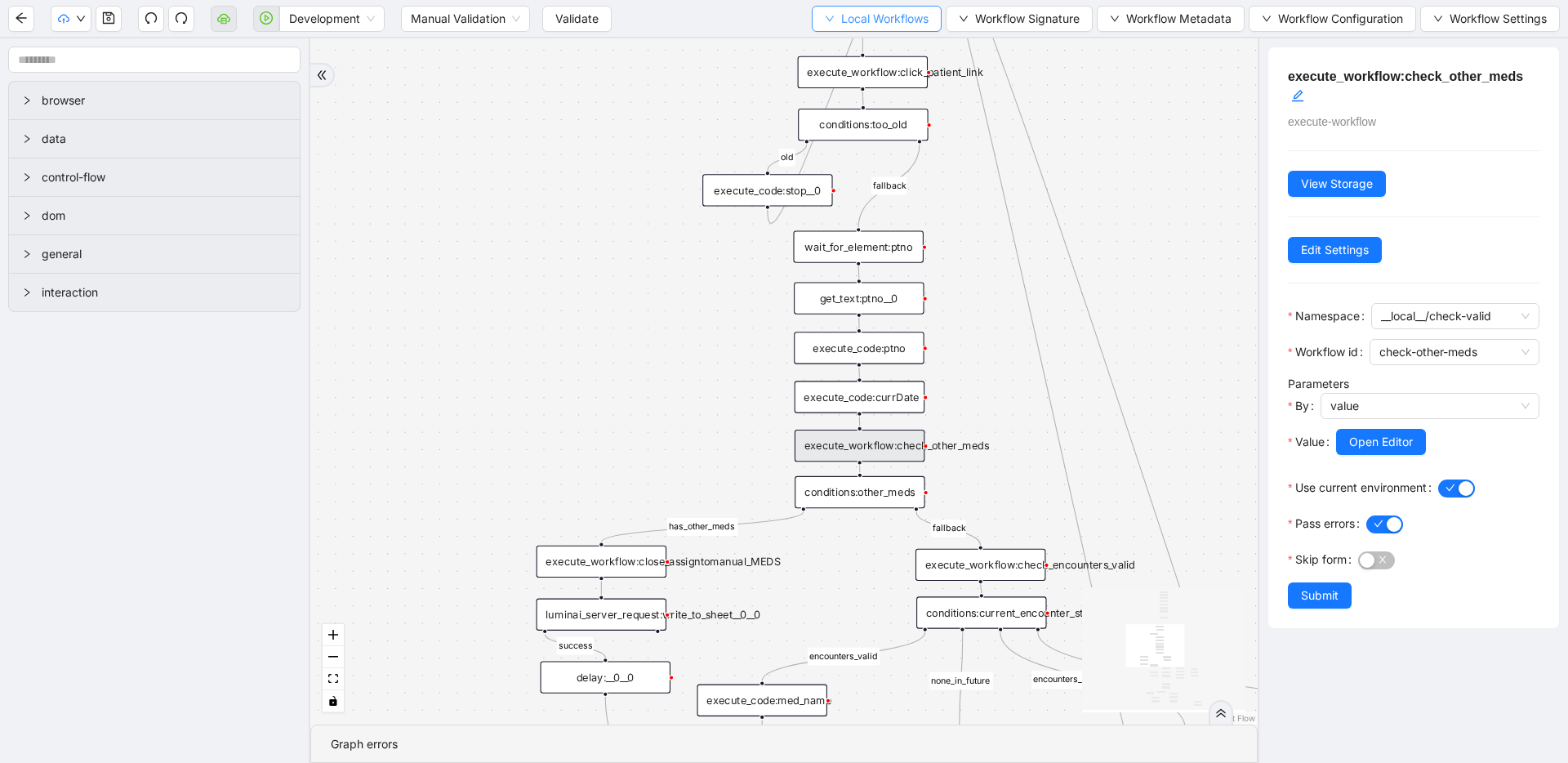
click at [887, 27] on button "Local Workflows" at bounding box center [877, 18] width 130 height 27
click at [886, 43] on span "Select" at bounding box center [872, 50] width 104 height 18
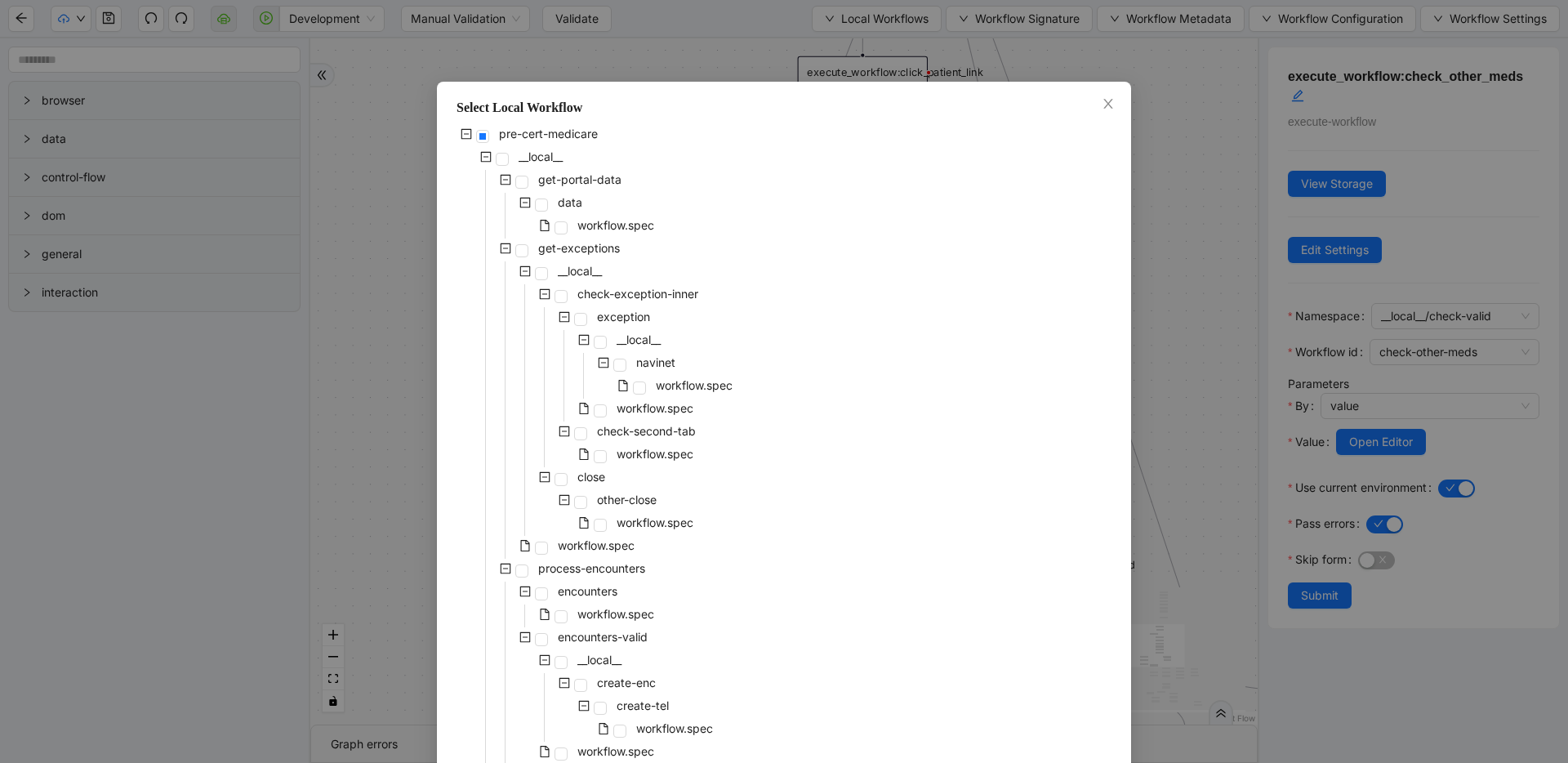
click at [931, 308] on div "pre-cert-medicare __local__ get-portal-data data workflow.spec get-exceptions _…" at bounding box center [783, 742] width 655 height 1235
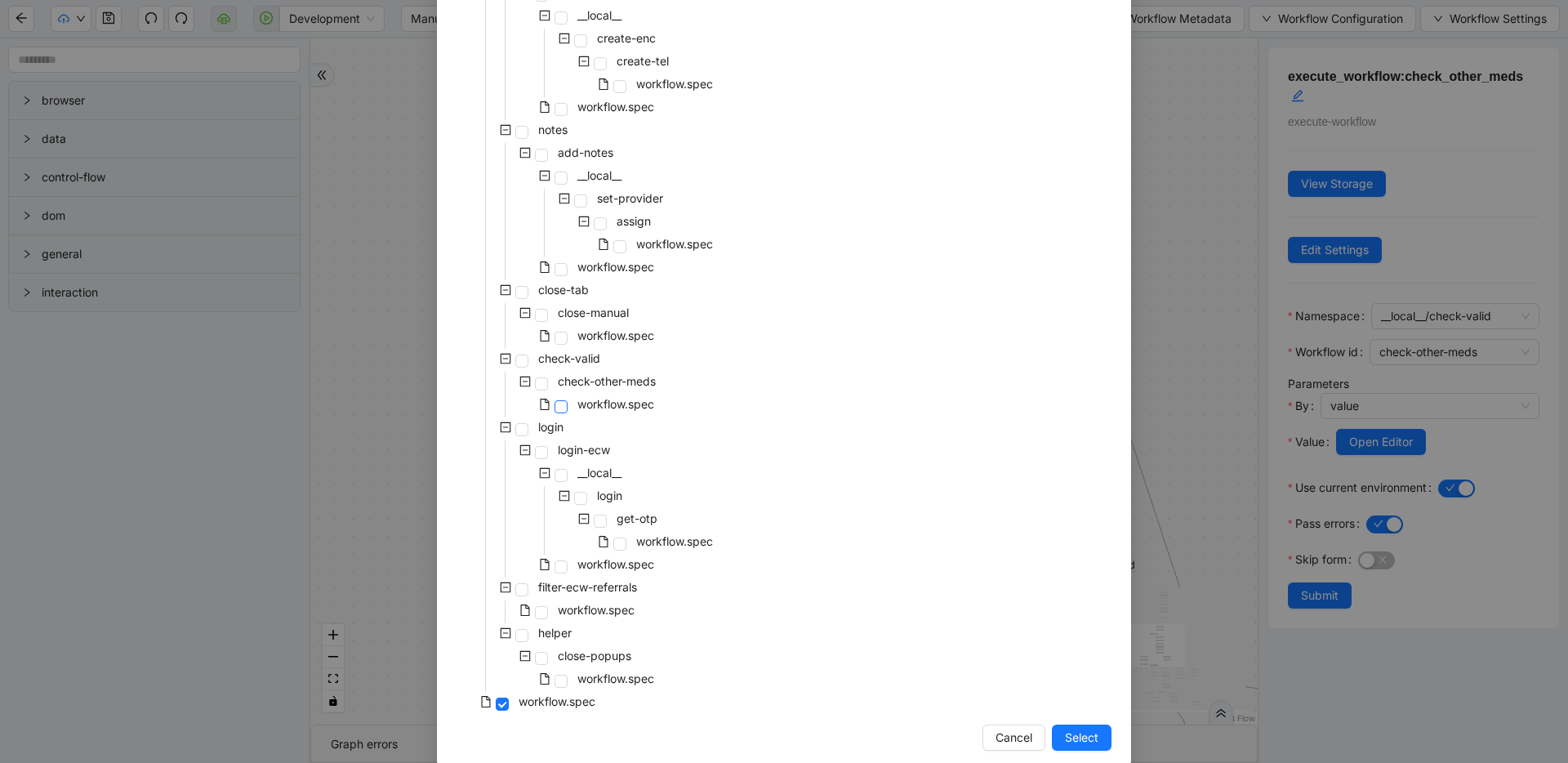
click at [557, 408] on span at bounding box center [561, 407] width 13 height 13
click at [1083, 741] on span "Select" at bounding box center [1082, 737] width 34 height 18
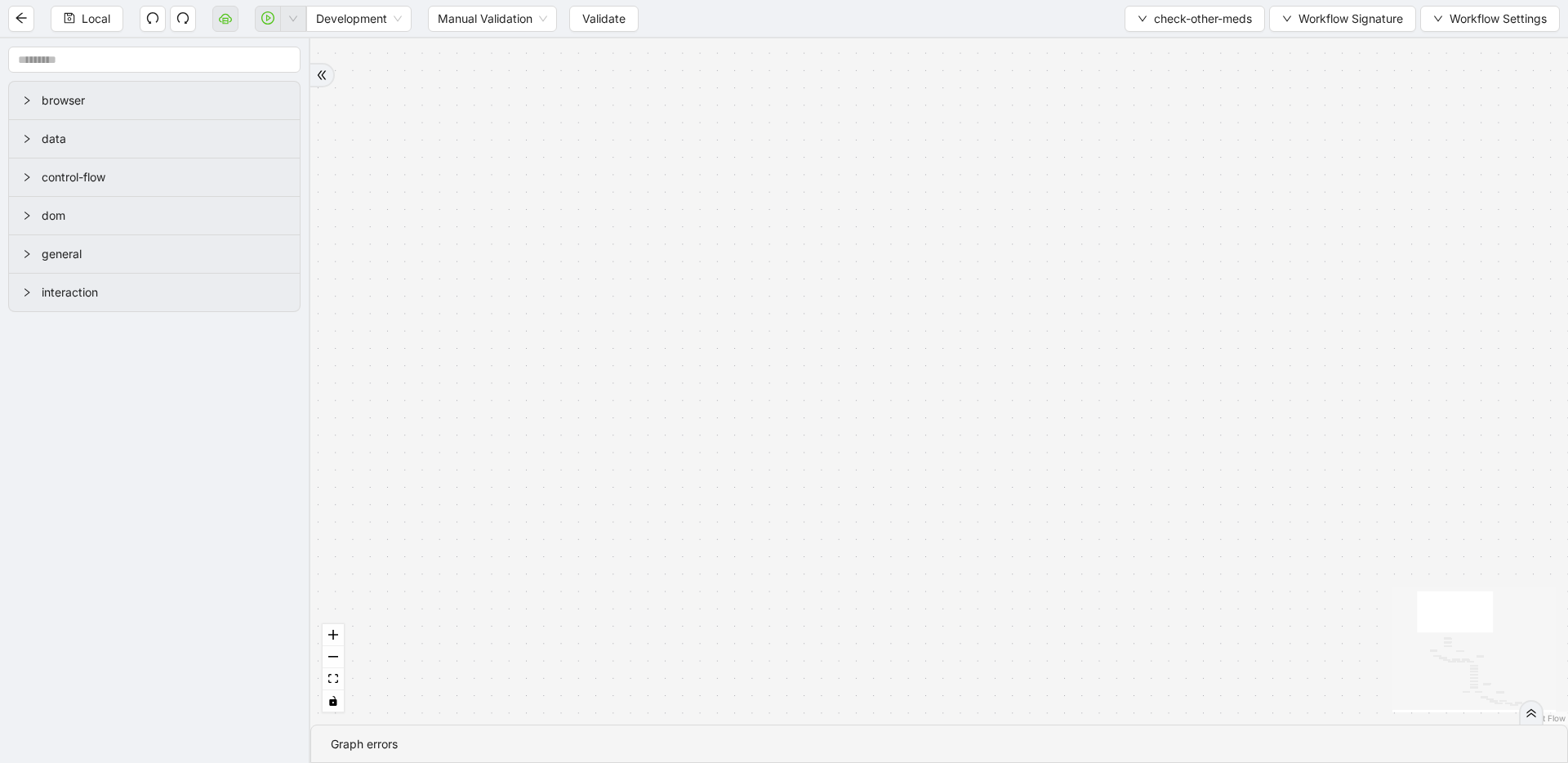
drag, startPoint x: 992, startPoint y: 507, endPoint x: 851, endPoint y: 66, distance: 463.0
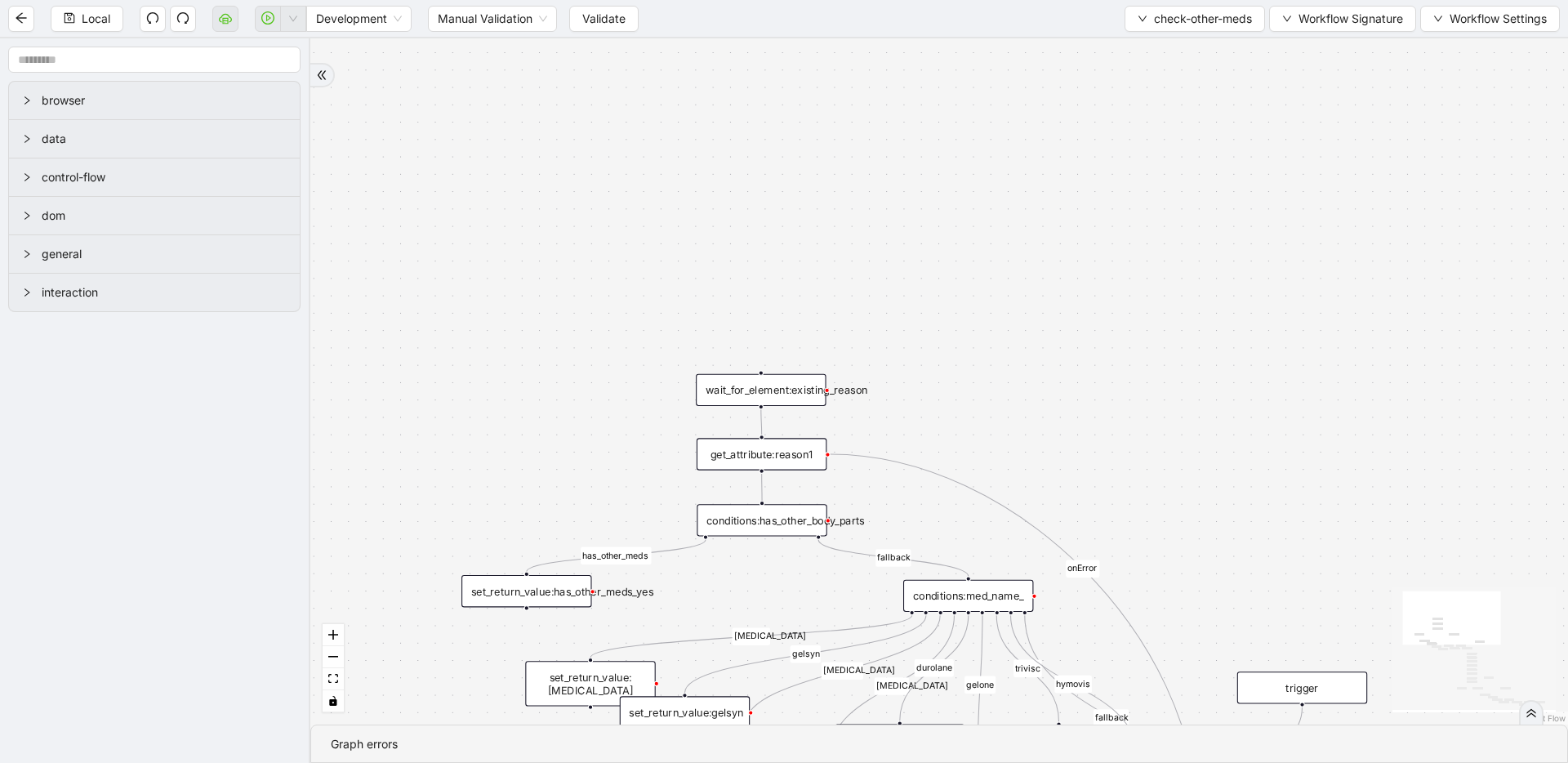
drag, startPoint x: 898, startPoint y: 512, endPoint x: 852, endPoint y: 211, distance: 304.5
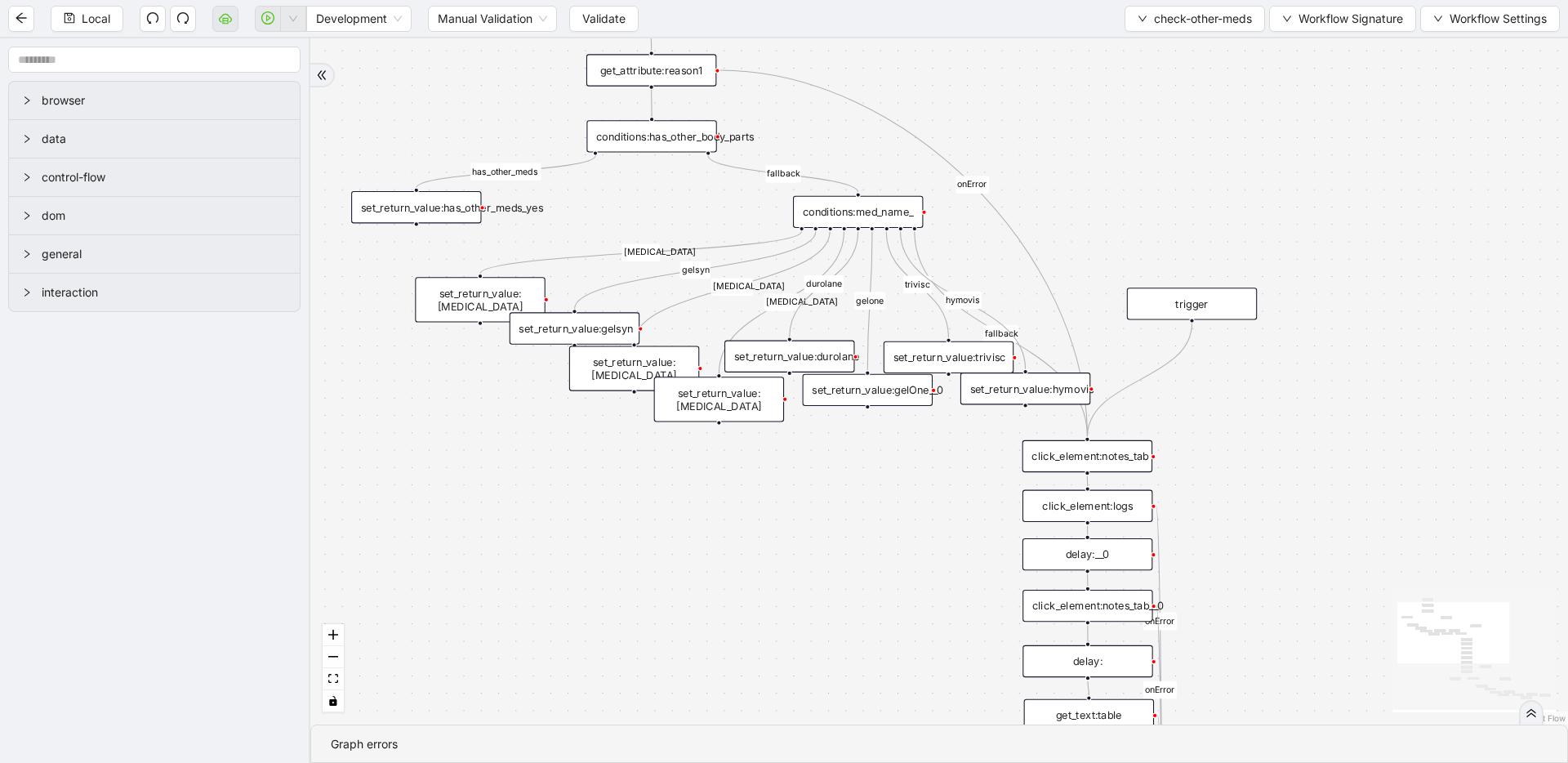
drag, startPoint x: 1253, startPoint y: 399, endPoint x: 1137, endPoint y: 159, distance: 266.6
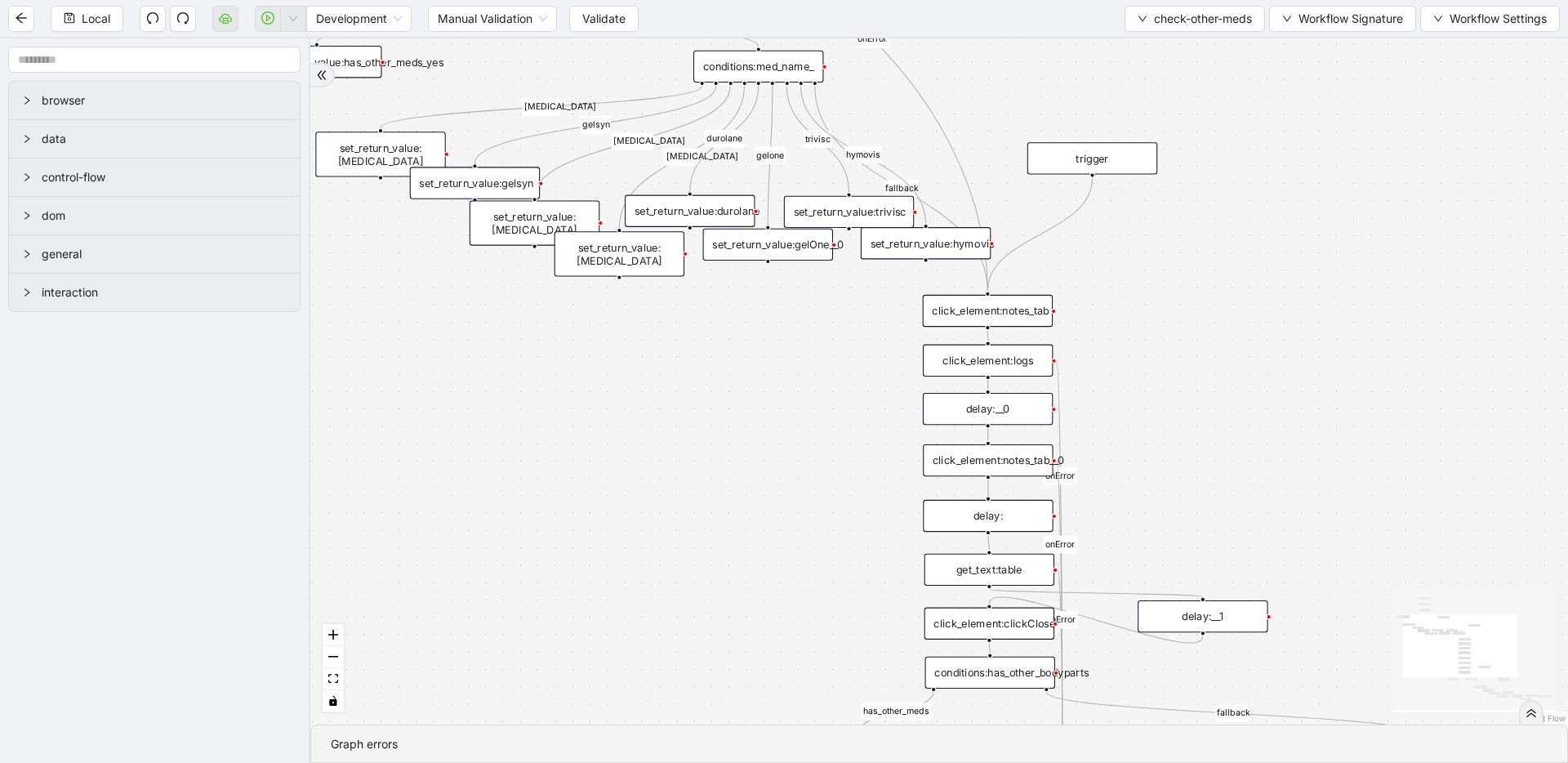
drag, startPoint x: 1212, startPoint y: 464, endPoint x: 1132, endPoint y: 335, distance: 151.8
click at [1001, 319] on div "click_element:notes_tab" at bounding box center [988, 311] width 130 height 32
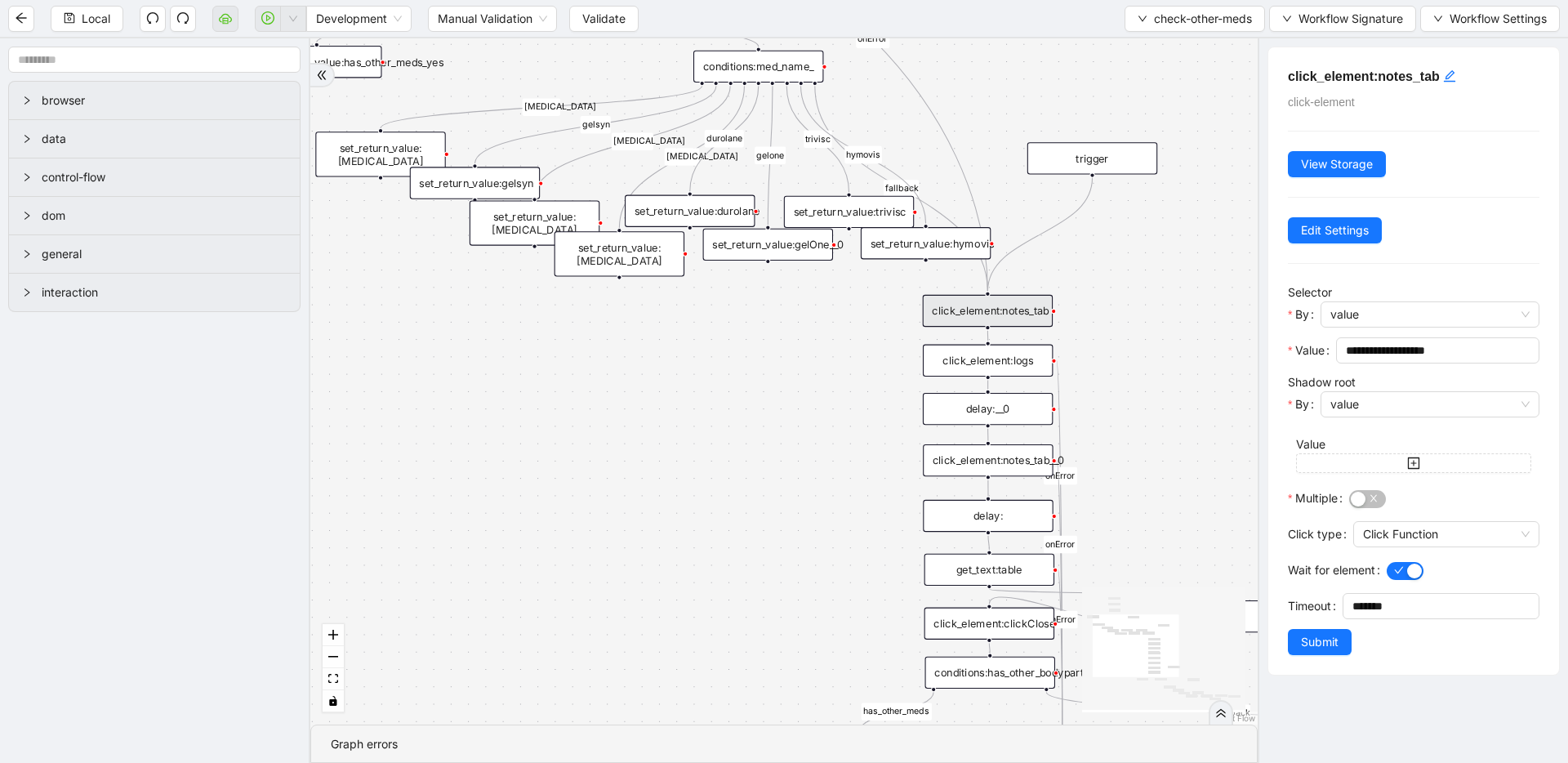
click at [1108, 345] on div "has_other_meds has_other_meds [MEDICAL_DATA] gelsyn [MEDICAL_DATA] [MEDICAL_DAT…" at bounding box center [784, 381] width 947 height 686
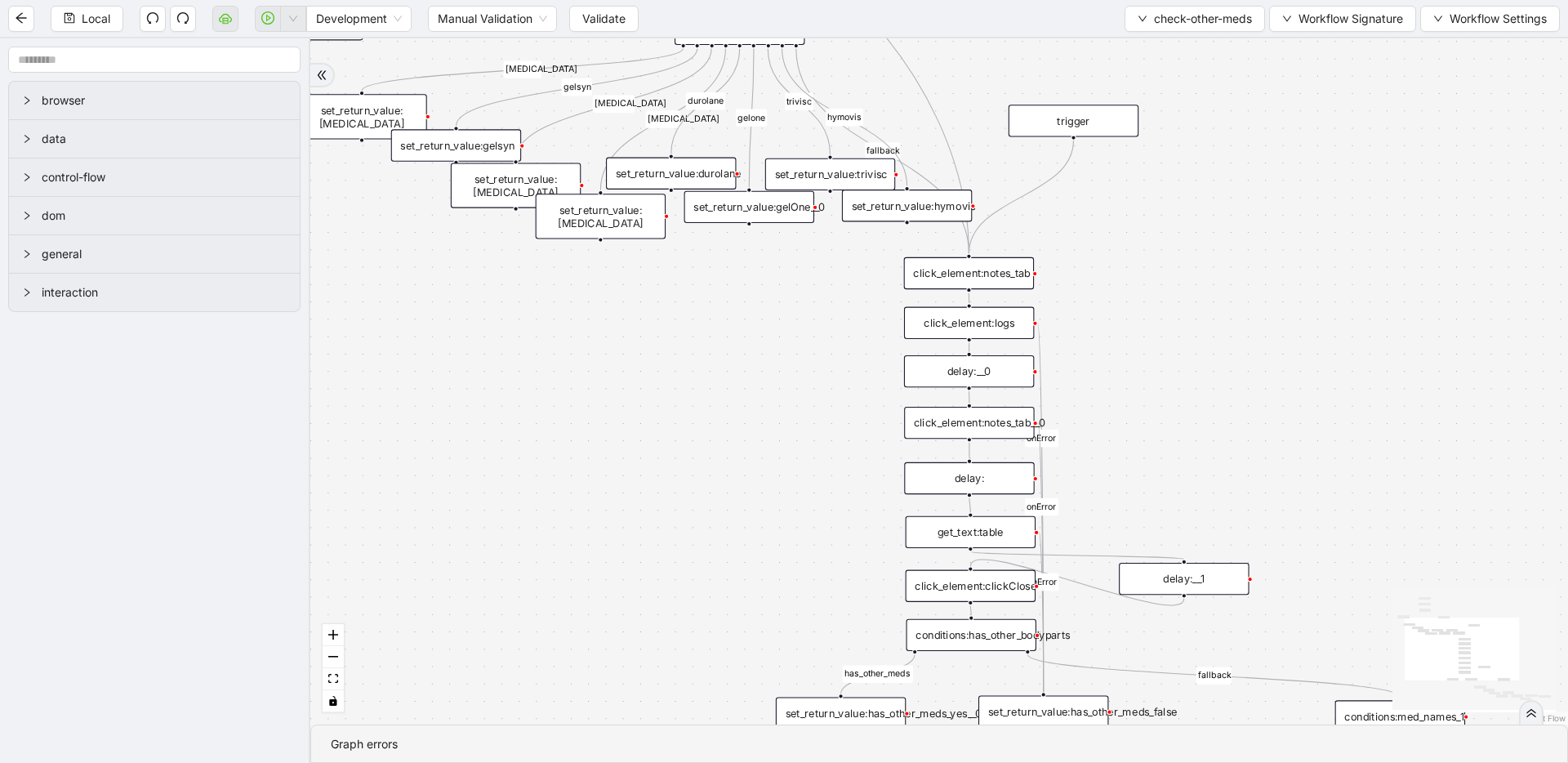
drag, startPoint x: 1203, startPoint y: 410, endPoint x: 1184, endPoint y: 373, distance: 41.6
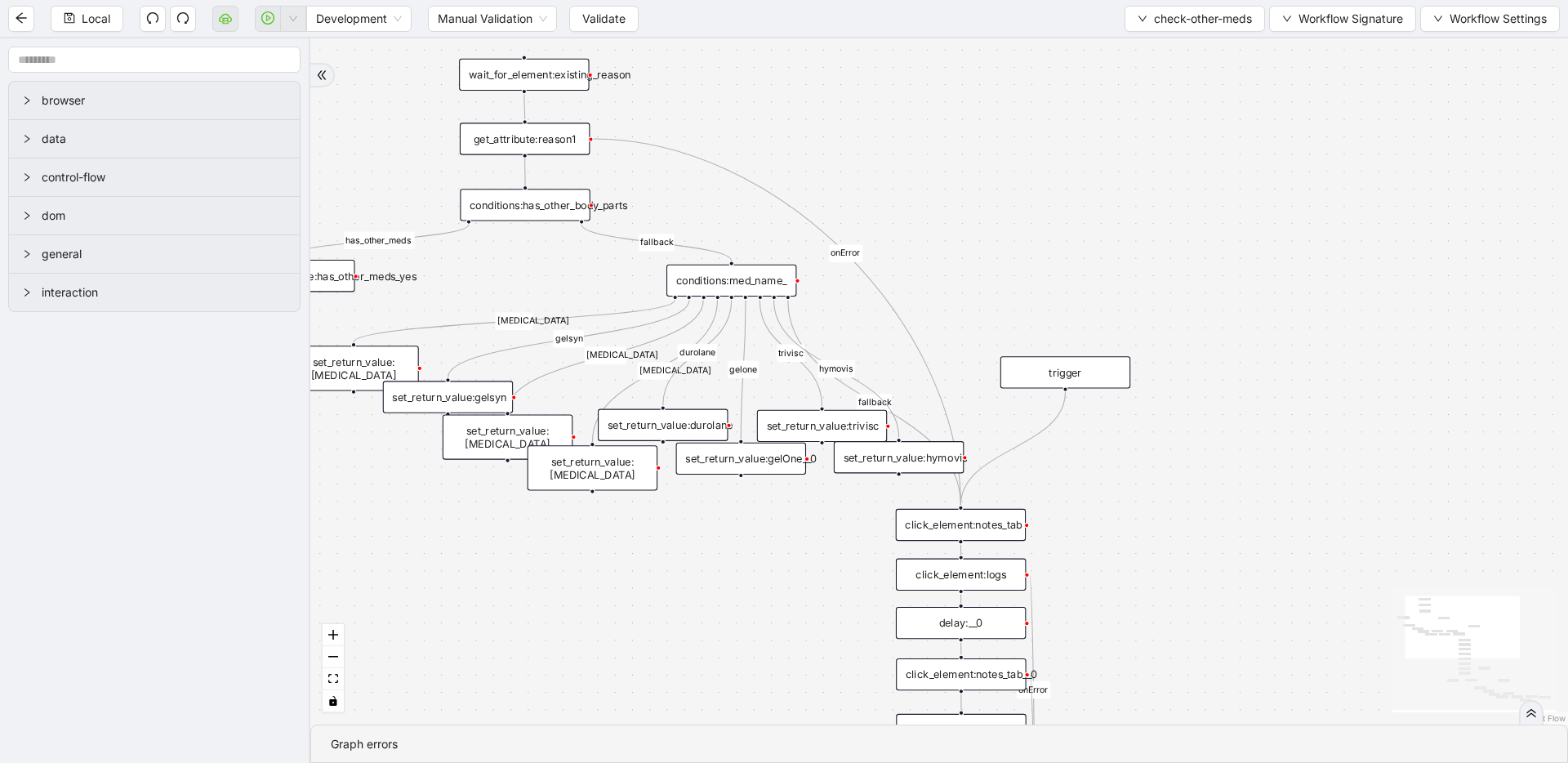
drag, startPoint x: 1225, startPoint y: 178, endPoint x: 1219, endPoint y: 463, distance: 285.1
click at [1219, 463] on div "has_other_meds has_other_meds [MEDICAL_DATA] gelsyn [MEDICAL_DATA] [MEDICAL_DAT…" at bounding box center [939, 381] width 1258 height 686
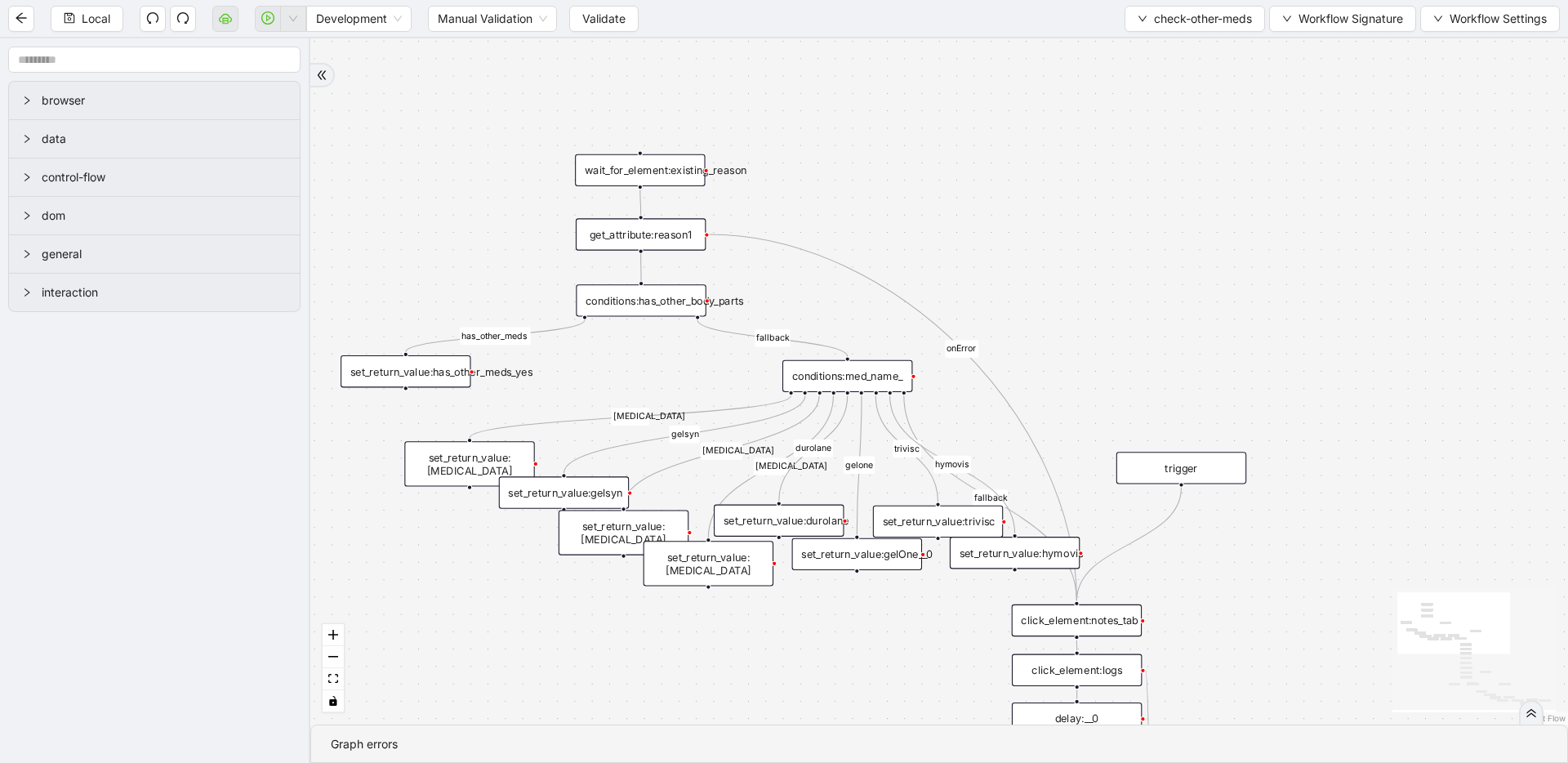
drag, startPoint x: 1105, startPoint y: 247, endPoint x: 1219, endPoint y: 309, distance: 129.8
click at [1219, 309] on div "has_other_meds has_other_meds [MEDICAL_DATA] gelsyn [MEDICAL_DATA] [MEDICAL_DAT…" at bounding box center [939, 381] width 1258 height 686
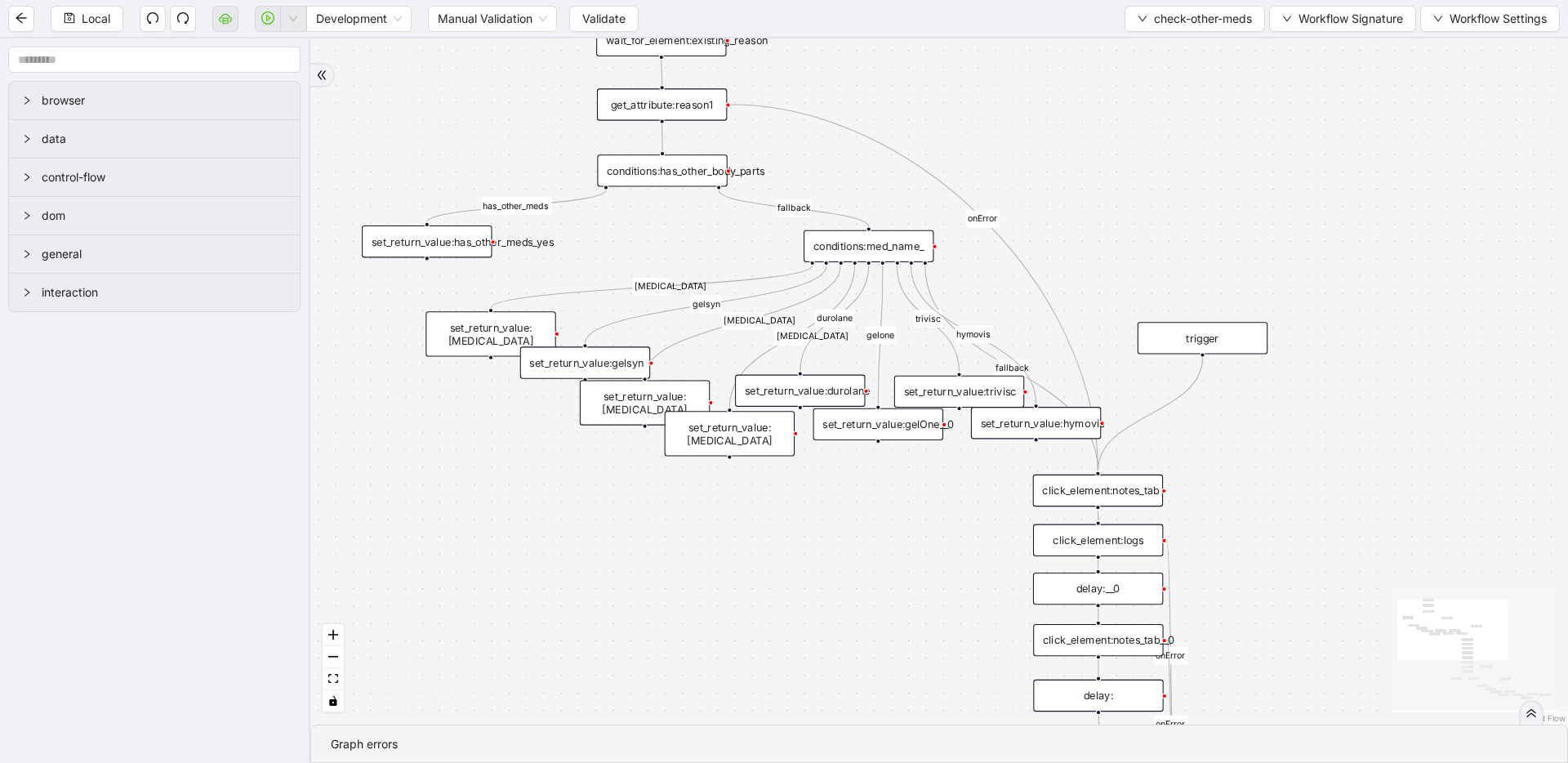
drag, startPoint x: 1173, startPoint y: 166, endPoint x: 1195, endPoint y: 34, distance: 133.8
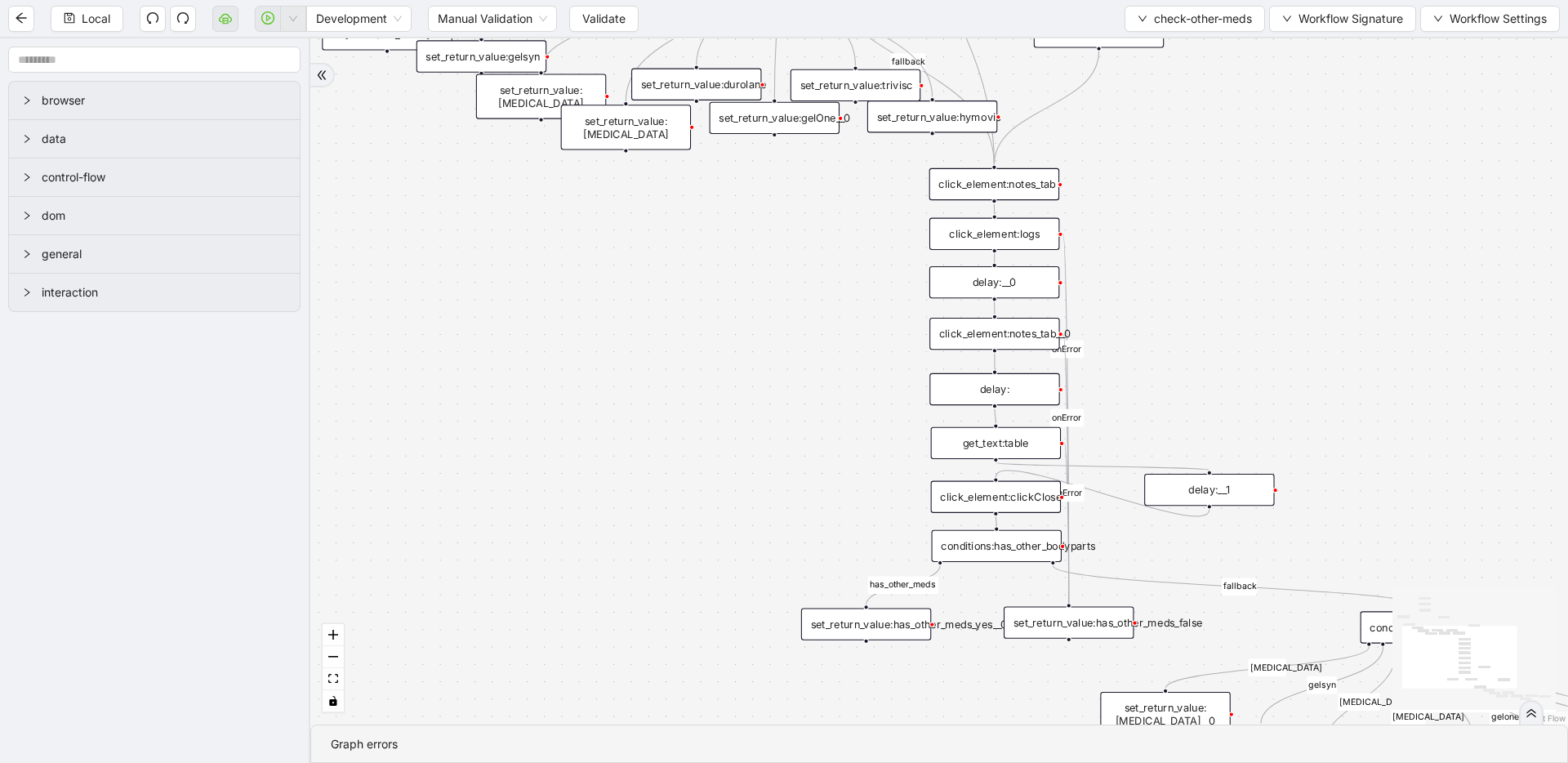
drag, startPoint x: 1330, startPoint y: 408, endPoint x: 1266, endPoint y: 227, distance: 192.0
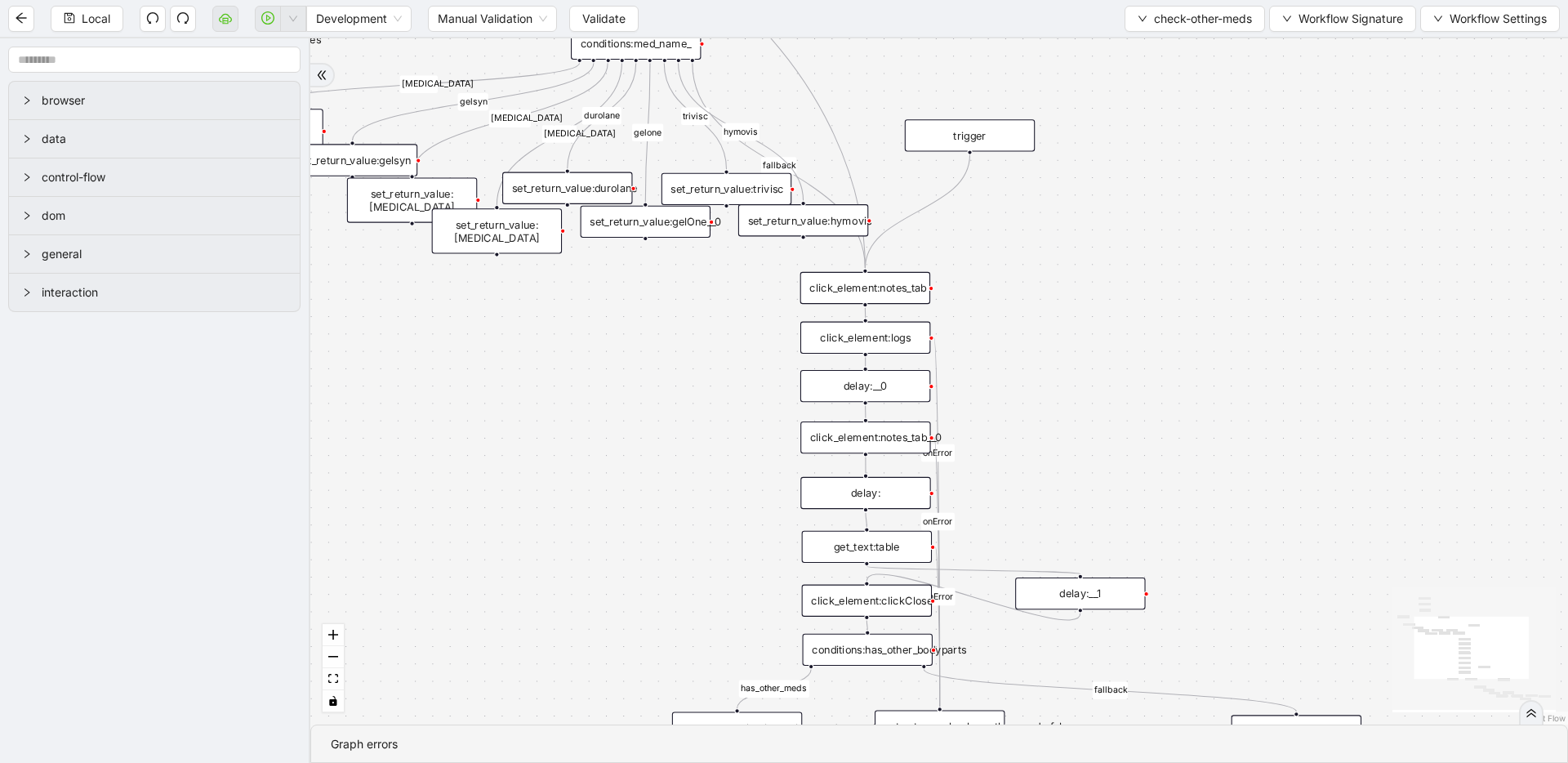
drag, startPoint x: 1249, startPoint y: 212, endPoint x: 1120, endPoint y: 315, distance: 165.1
click at [1120, 315] on div "has_other_meds has_other_meds [MEDICAL_DATA] gelsyn [MEDICAL_DATA] [MEDICAL_DAT…" at bounding box center [939, 381] width 1258 height 686
click at [888, 297] on div "click_element:notes_tab" at bounding box center [866, 288] width 130 height 32
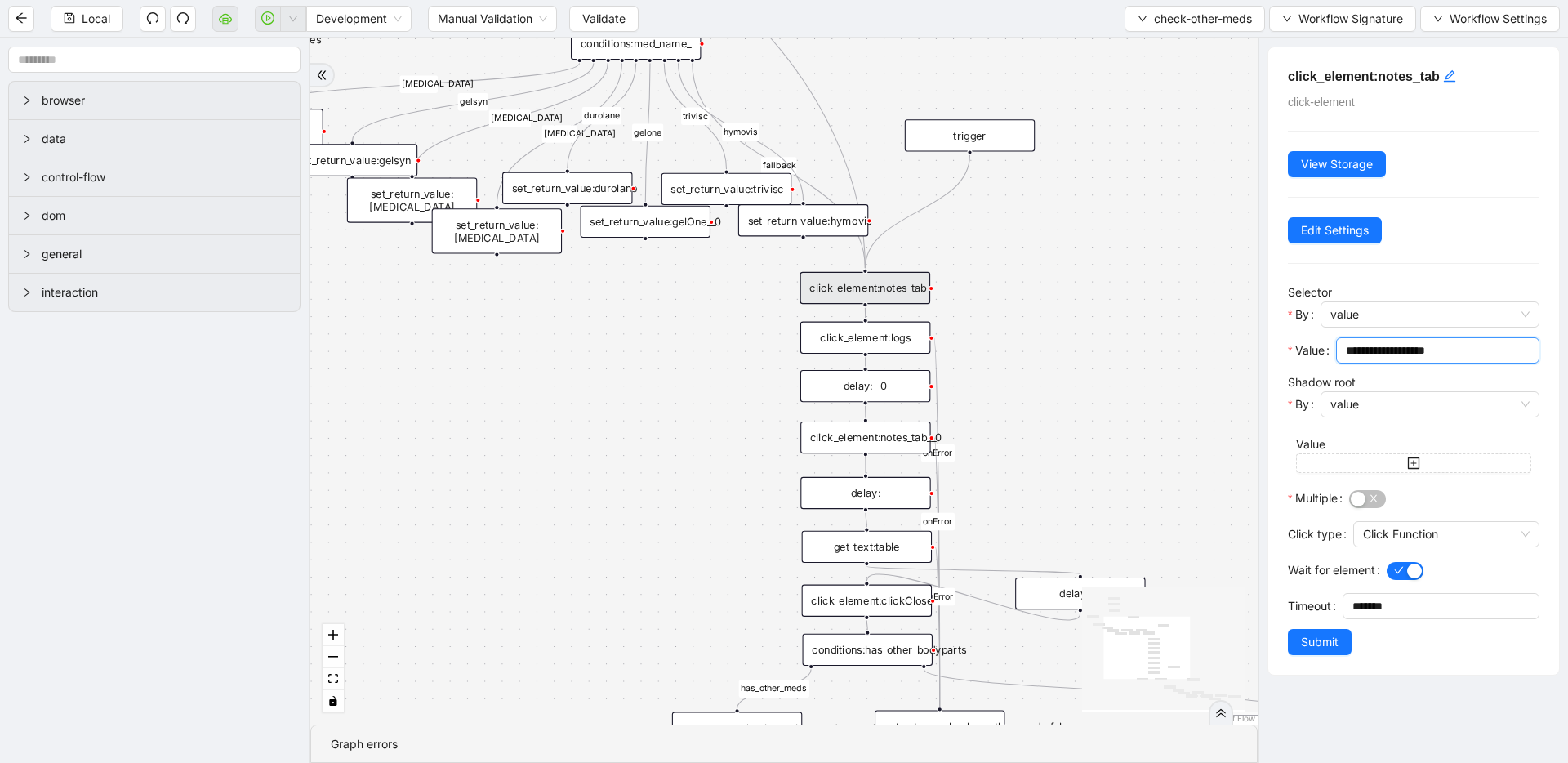
drag, startPoint x: 1484, startPoint y: 353, endPoint x: 1285, endPoint y: 347, distance: 199.1
click at [1285, 347] on div "**********" at bounding box center [1413, 361] width 290 height 627
click at [1197, 381] on div "has_other_meds has_other_meds [MEDICAL_DATA] gelsyn [MEDICAL_DATA] [MEDICAL_DAT…" at bounding box center [784, 381] width 947 height 686
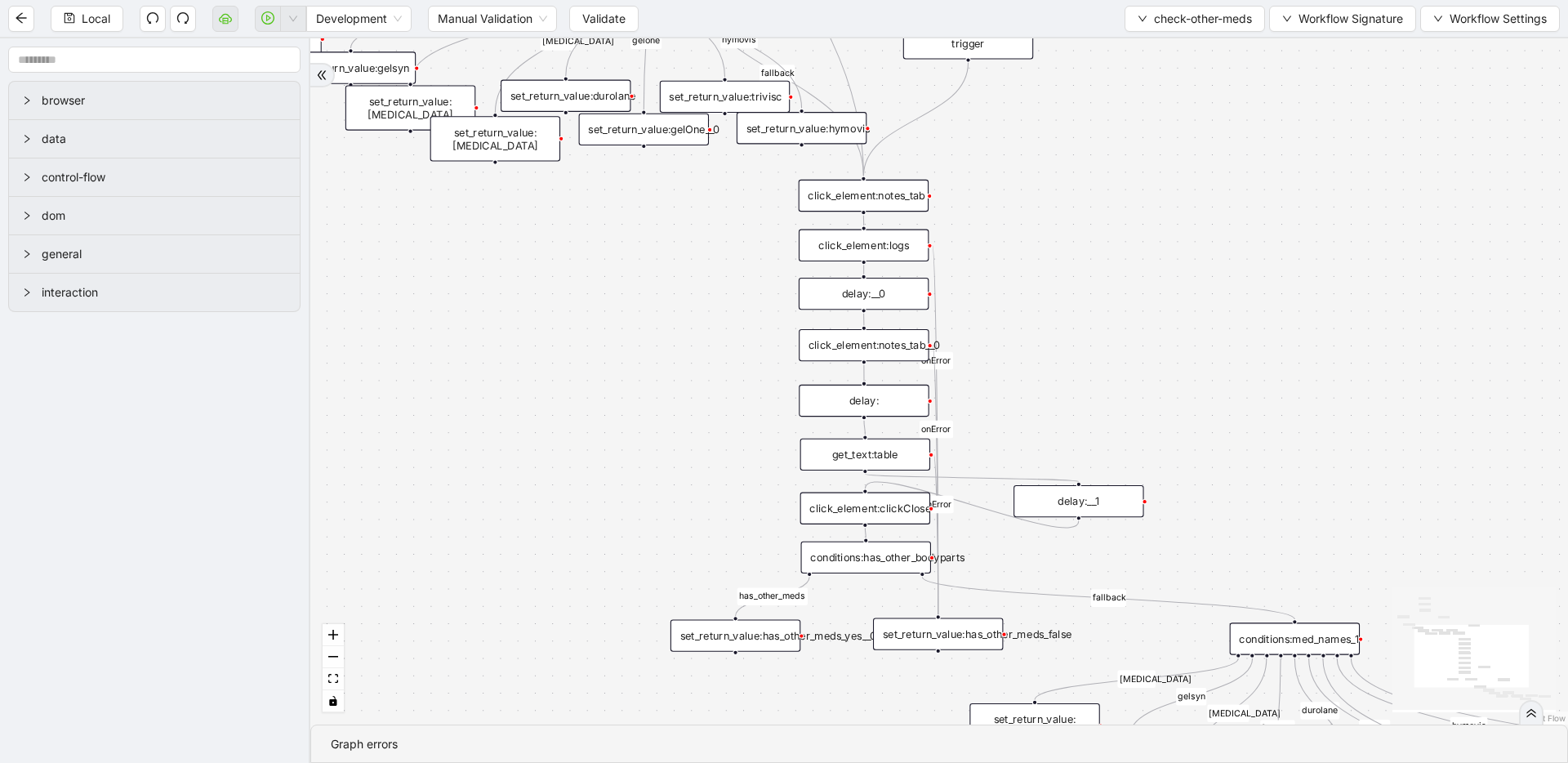
drag, startPoint x: 991, startPoint y: 360, endPoint x: 990, endPoint y: 267, distance: 93.0
click at [879, 251] on div "click_element:logs" at bounding box center [864, 245] width 130 height 32
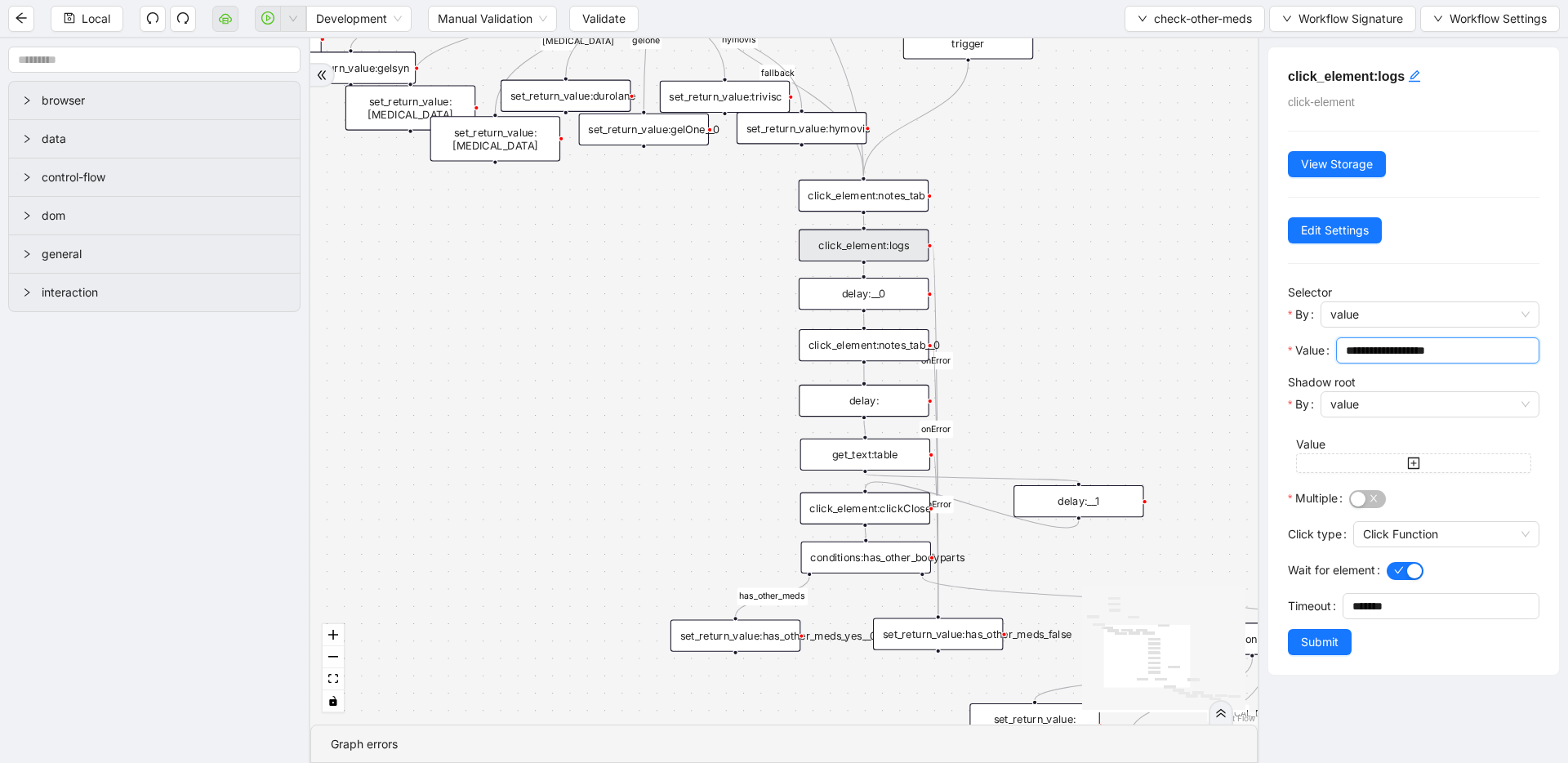
drag, startPoint x: 1508, startPoint y: 353, endPoint x: 1298, endPoint y: 339, distance: 210.5
click at [1298, 339] on div "**********" at bounding box center [1413, 354] width 252 height 36
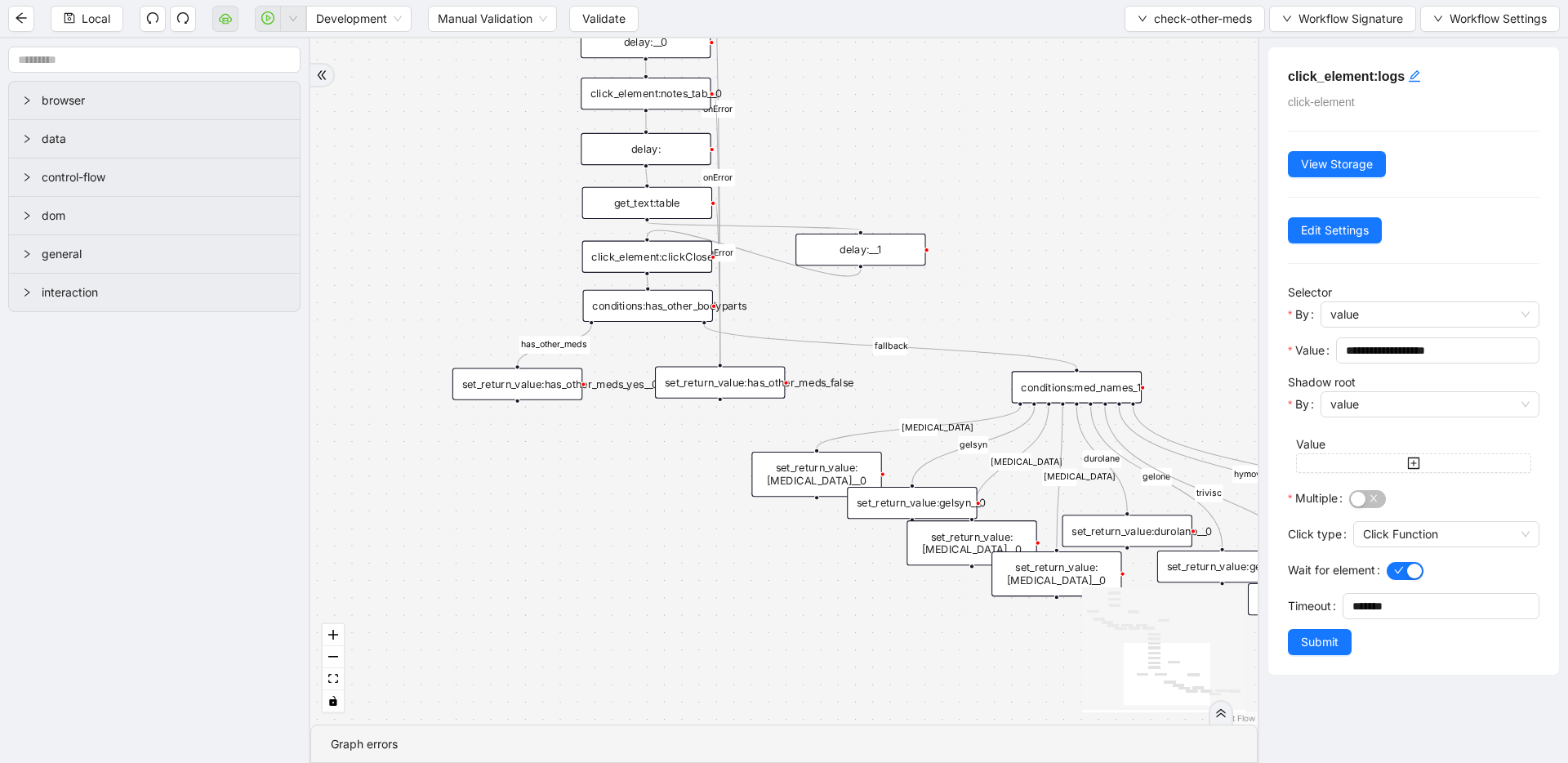
drag, startPoint x: 1052, startPoint y: 396, endPoint x: 834, endPoint y: 144, distance: 333.2
click at [623, 308] on div "conditions:has_other_bodyparts" at bounding box center [648, 306] width 130 height 32
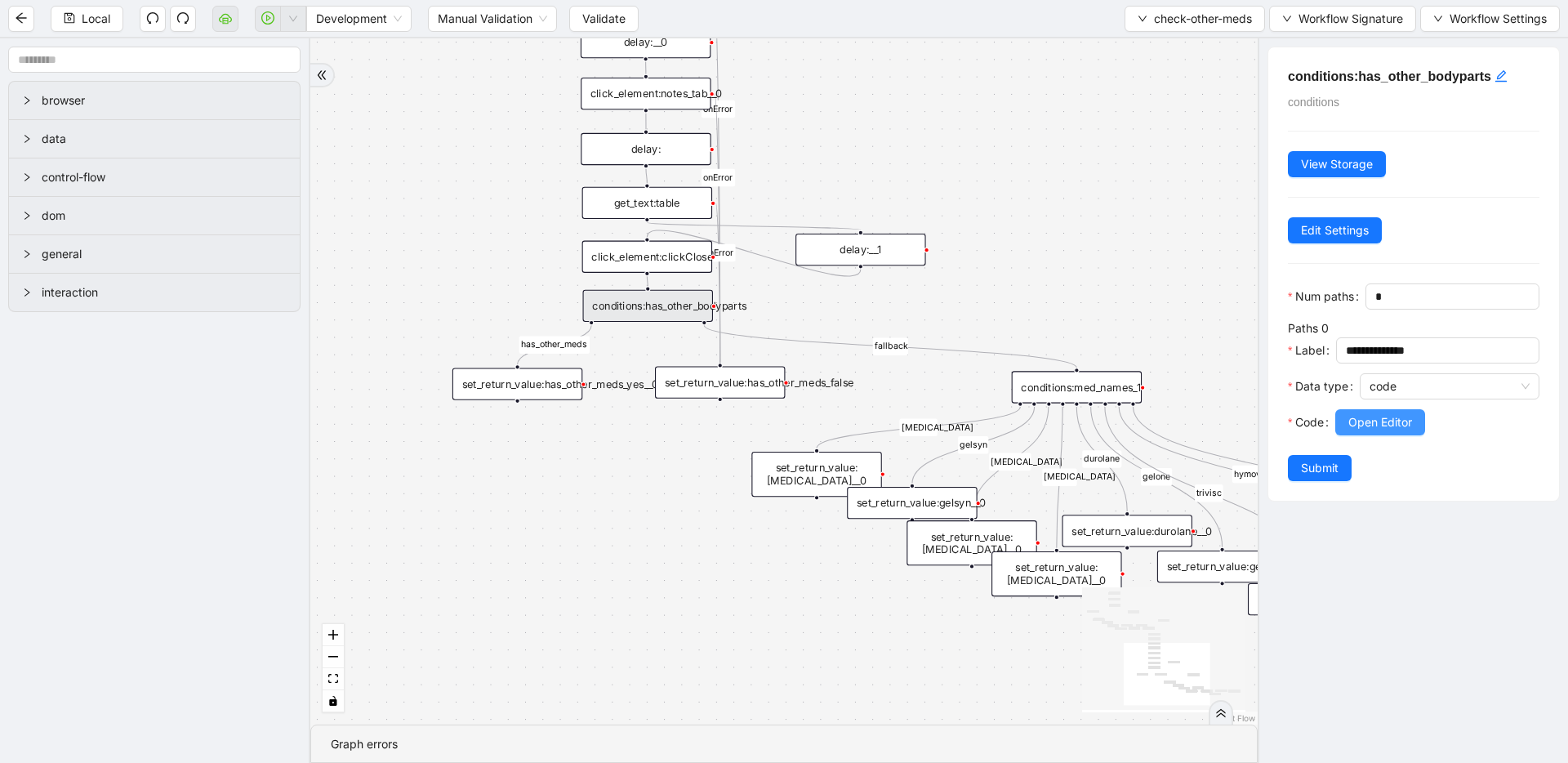
click at [1357, 419] on span "Open Editor" at bounding box center [1380, 422] width 64 height 18
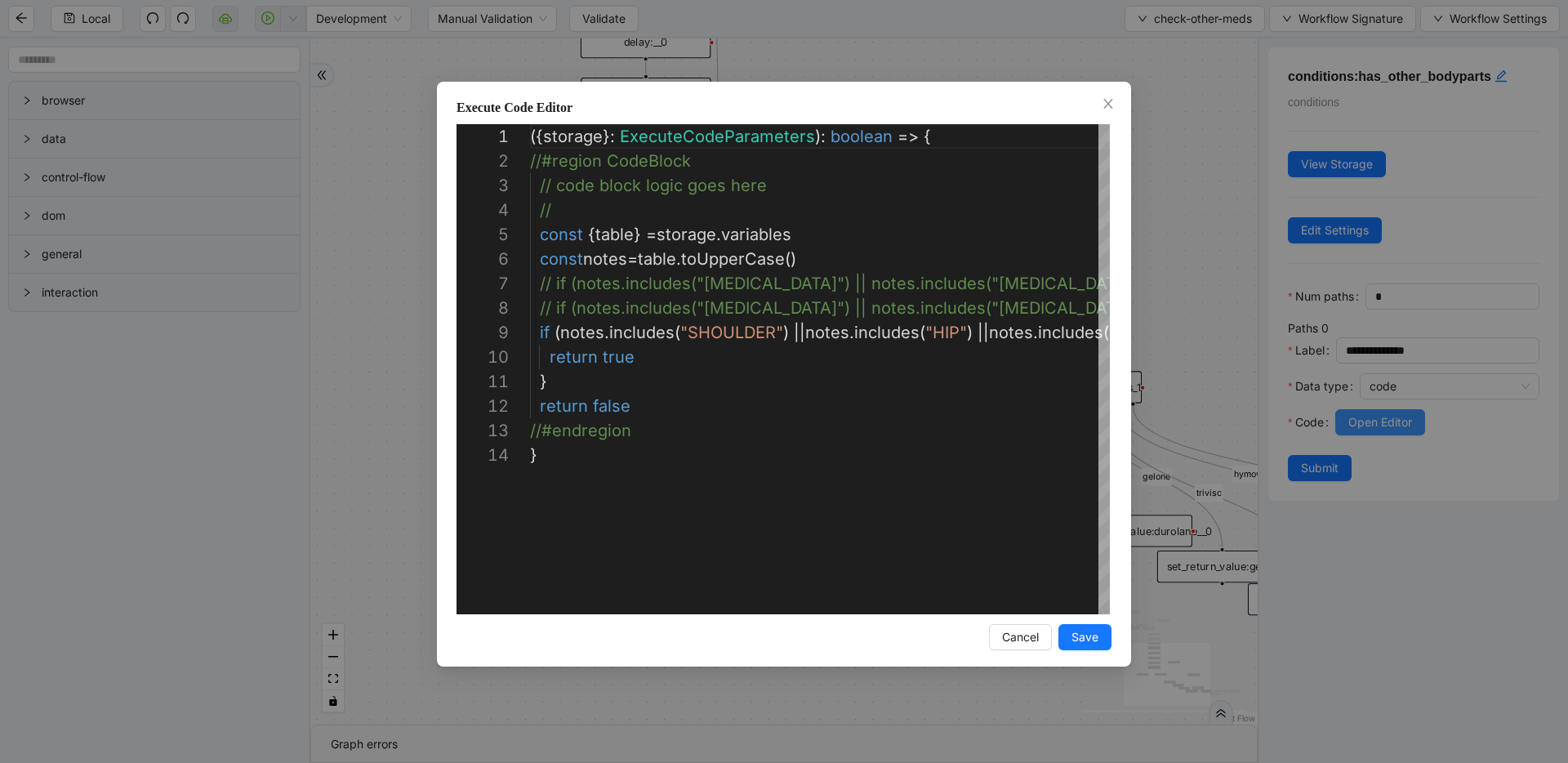
scroll to position [171, 0]
click at [1192, 169] on div "Execute Code Editor 1 2 3 4 5 6 7 8 9 10 11 12 13 14 ({ storage }: ExecuteCodeP…" at bounding box center [784, 381] width 1568 height 763
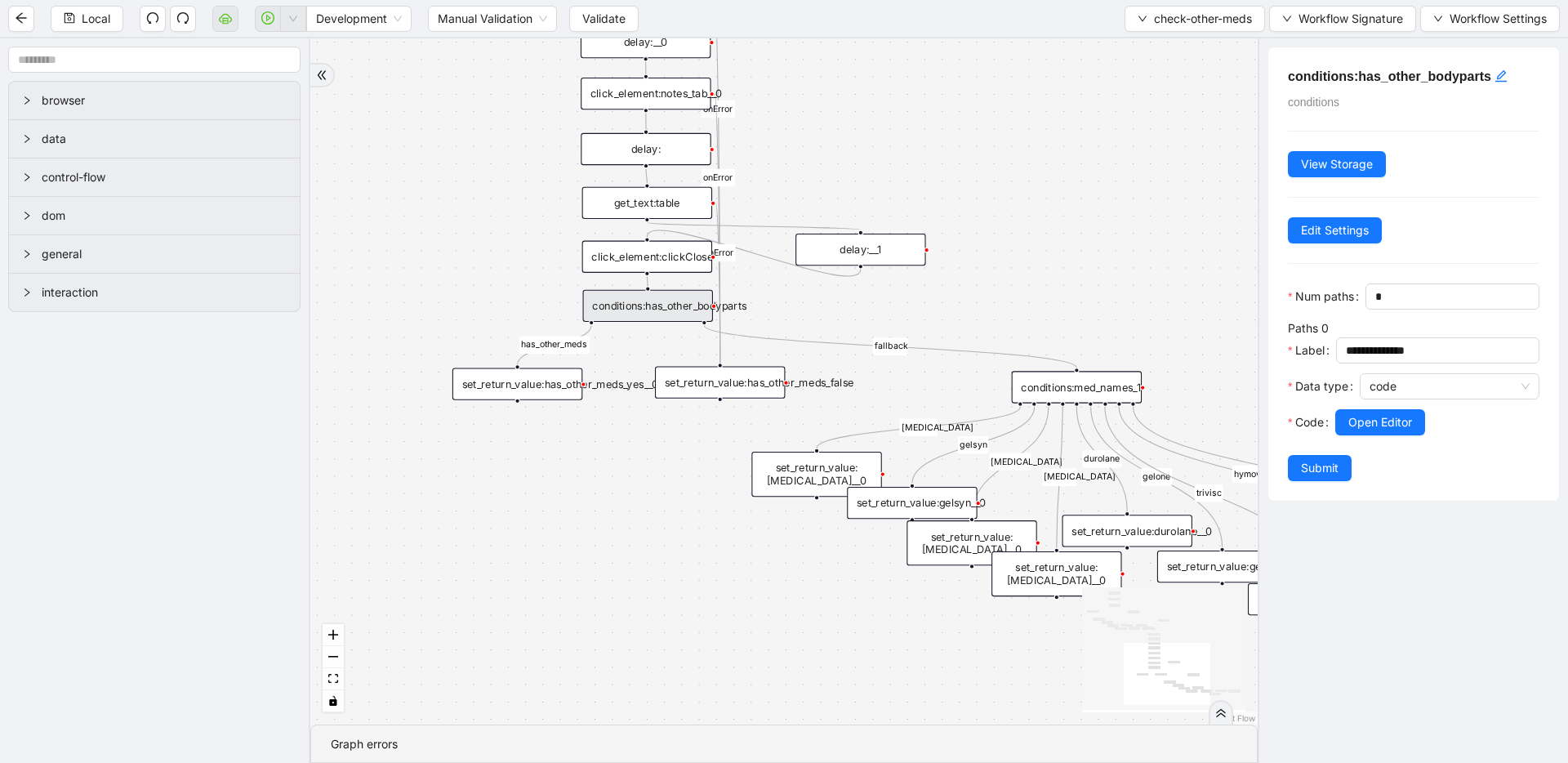
click at [658, 210] on div "get_text:table" at bounding box center [648, 202] width 130 height 32
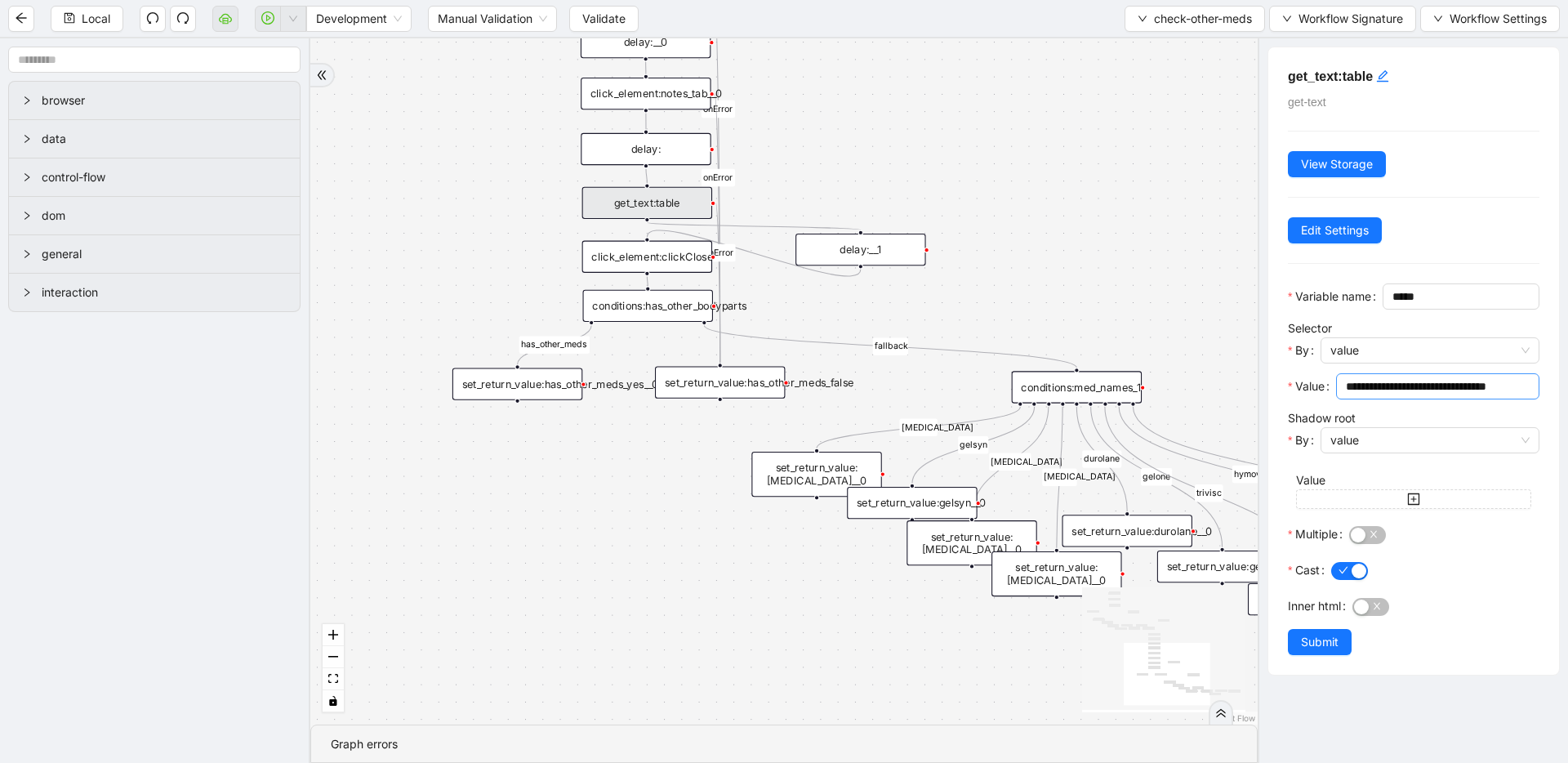
click at [1438, 396] on input "**********" at bounding box center [1436, 387] width 180 height 18
click at [636, 304] on div "conditions:has_other_bodyparts" at bounding box center [648, 306] width 130 height 32
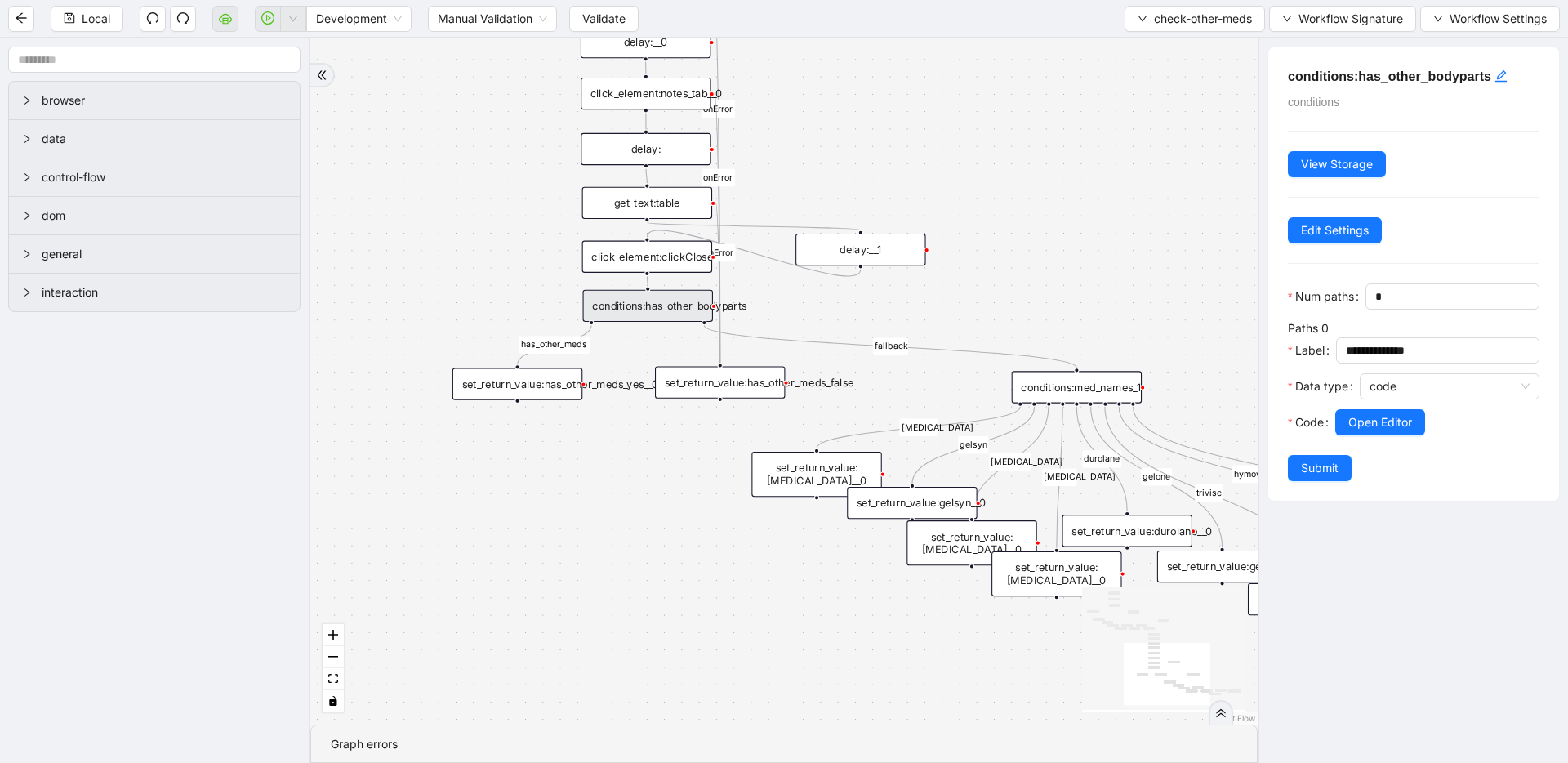
click at [1358, 430] on span "Open Editor" at bounding box center [1380, 422] width 64 height 18
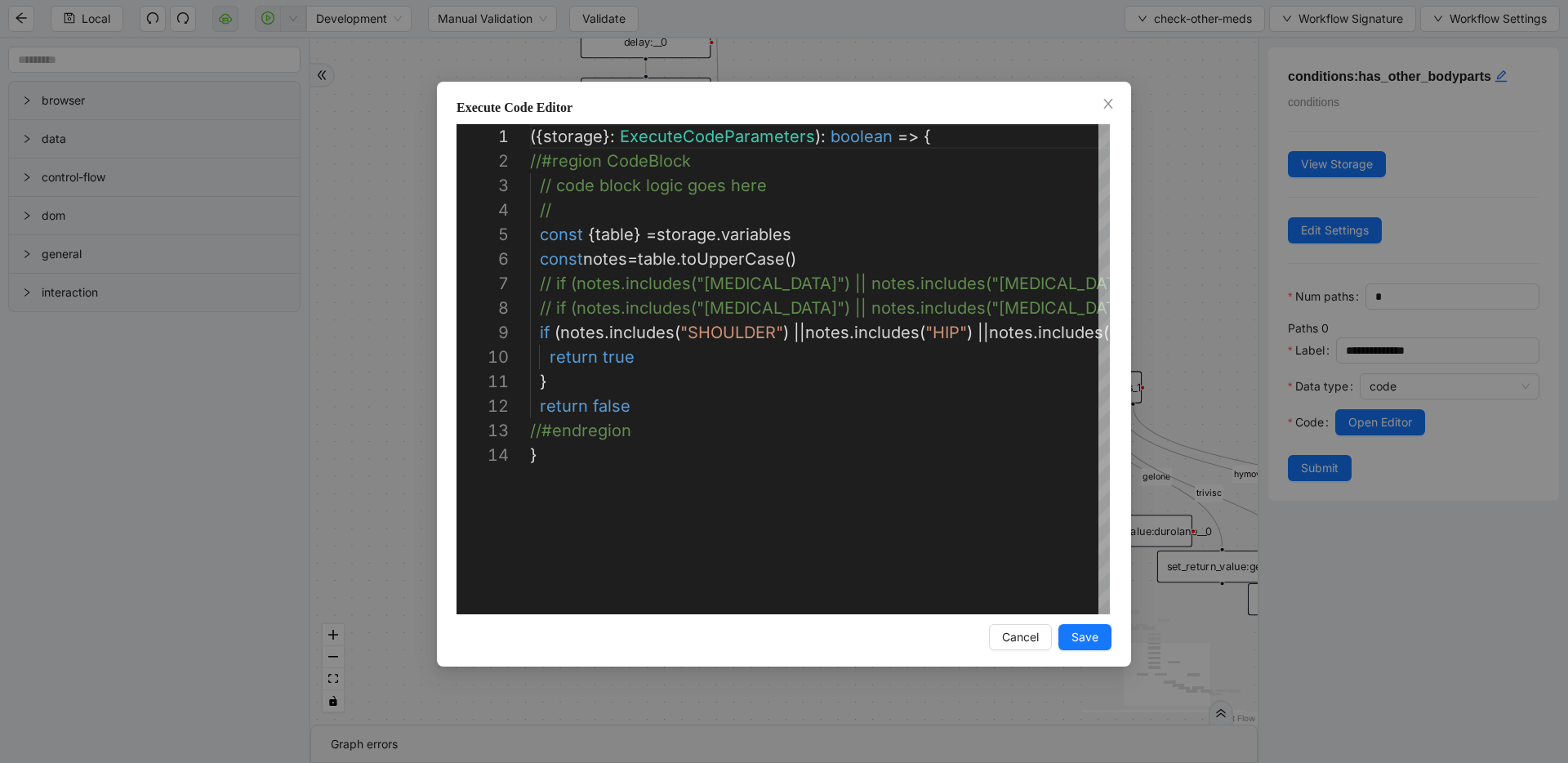
click at [1185, 244] on div "Execute Code Editor 1 2 3 4 5 6 7 8 9 10 11 12 13 14 ({ storage }: ExecuteCodeP…" at bounding box center [784, 381] width 1568 height 763
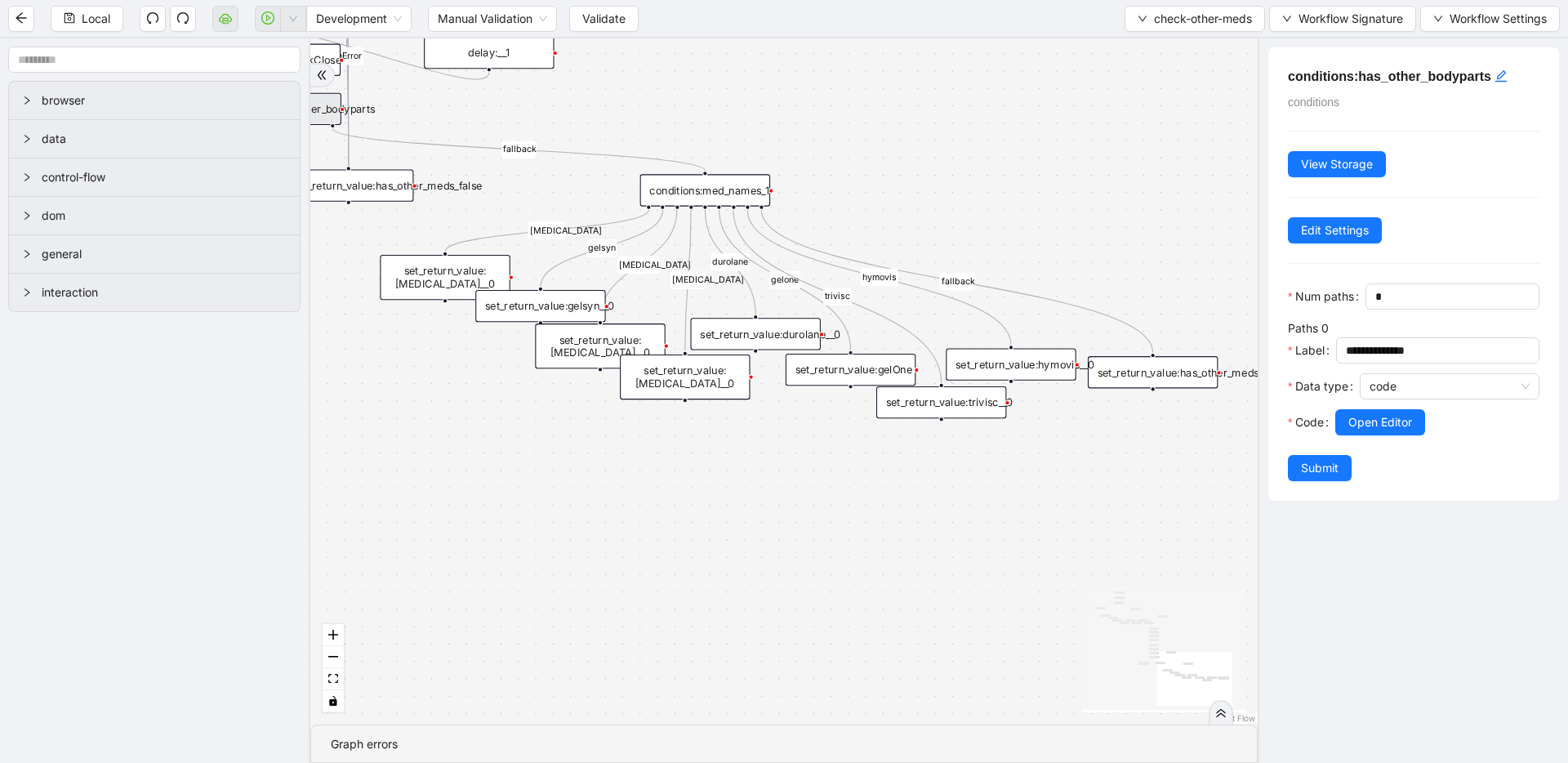
drag, startPoint x: 1090, startPoint y: 321, endPoint x: 719, endPoint y: 124, distance: 420.1
click at [719, 124] on div "has_other_meds has_other_meds [MEDICAL_DATA] gelsyn [MEDICAL_DATA] [MEDICAL_DAT…" at bounding box center [784, 381] width 947 height 686
click at [713, 188] on div "conditions:med_names_1" at bounding box center [705, 190] width 130 height 32
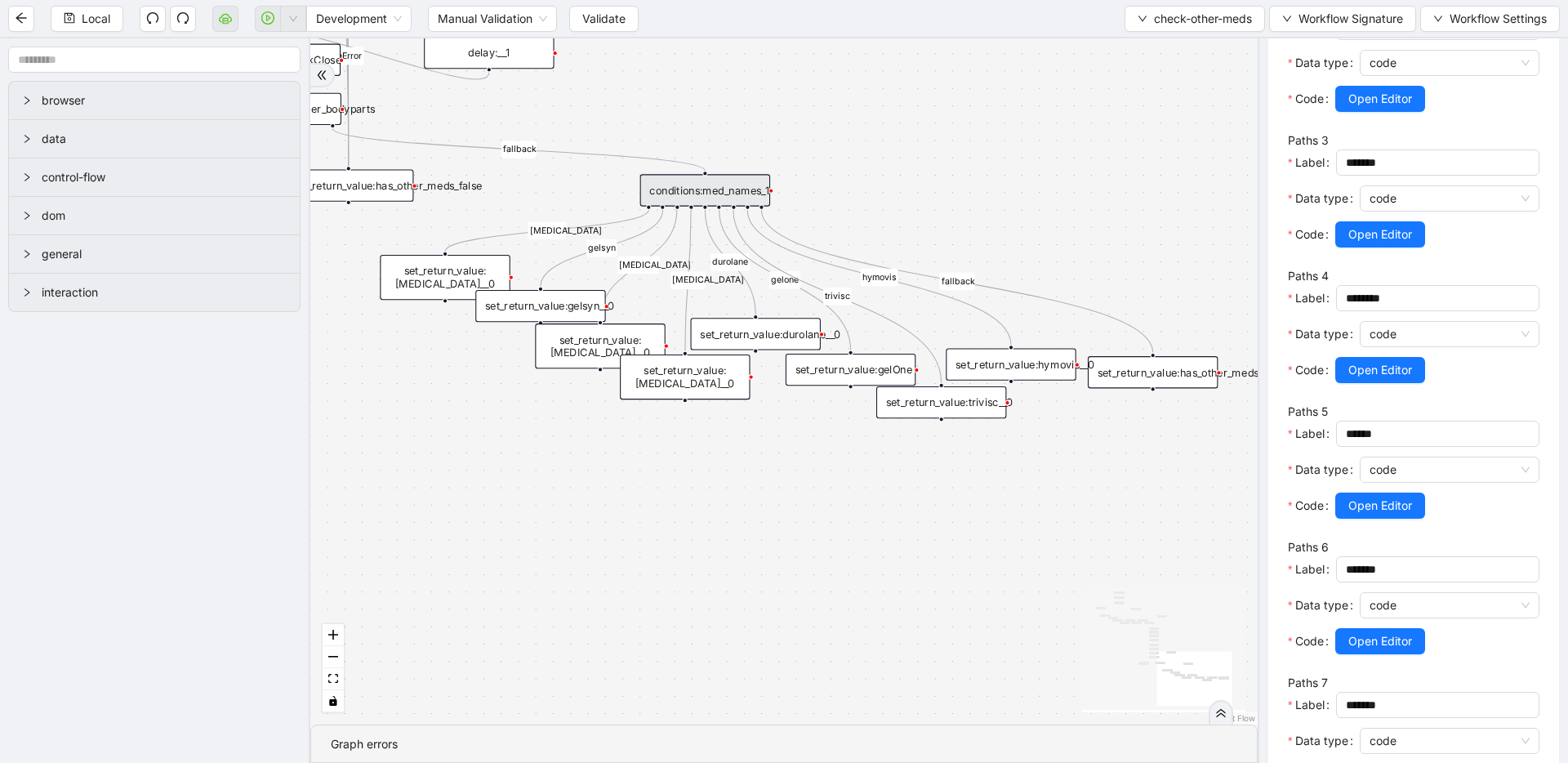
scroll to position [621, 0]
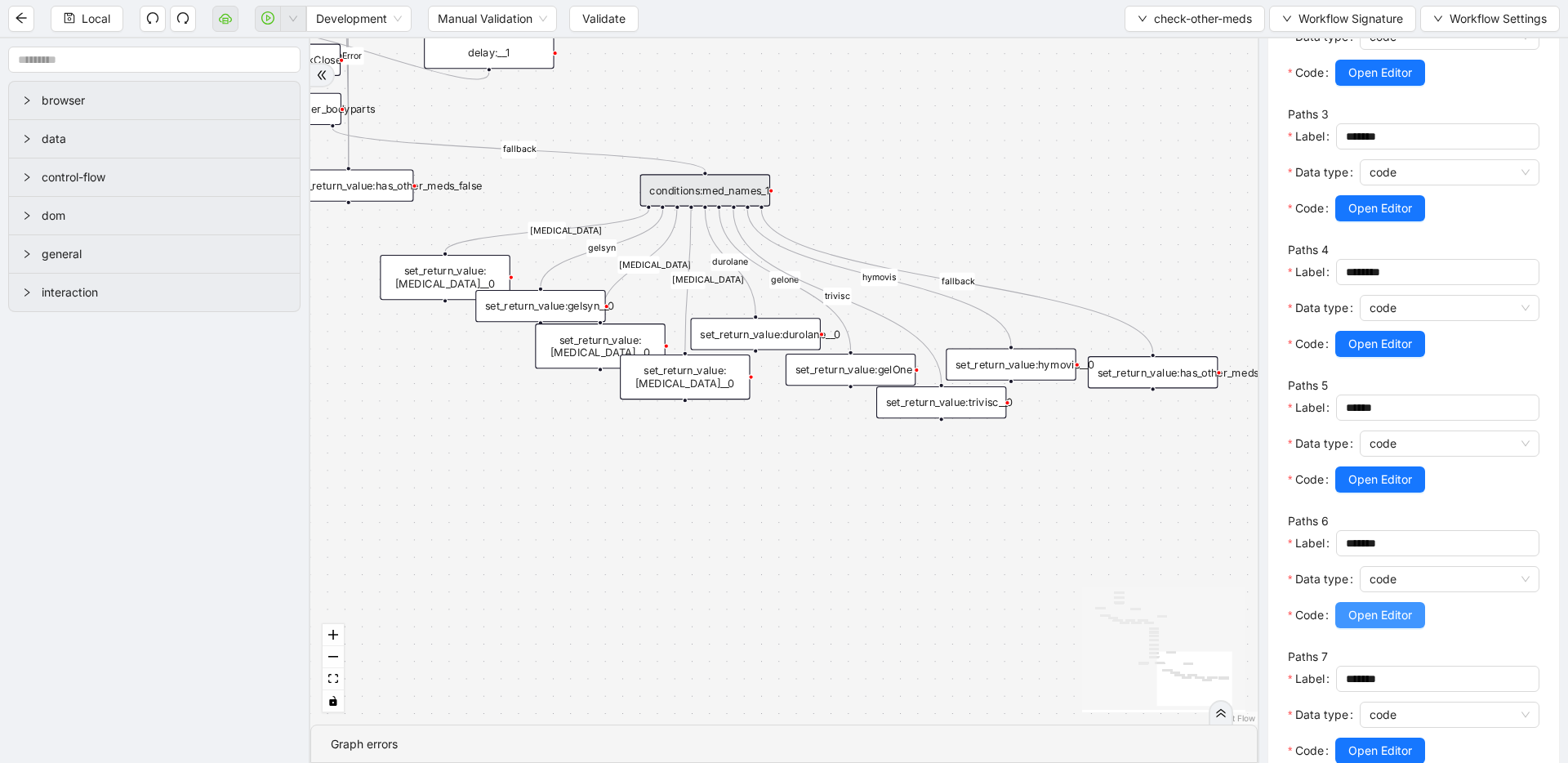
click at [1404, 622] on span "Open Editor" at bounding box center [1380, 616] width 64 height 18
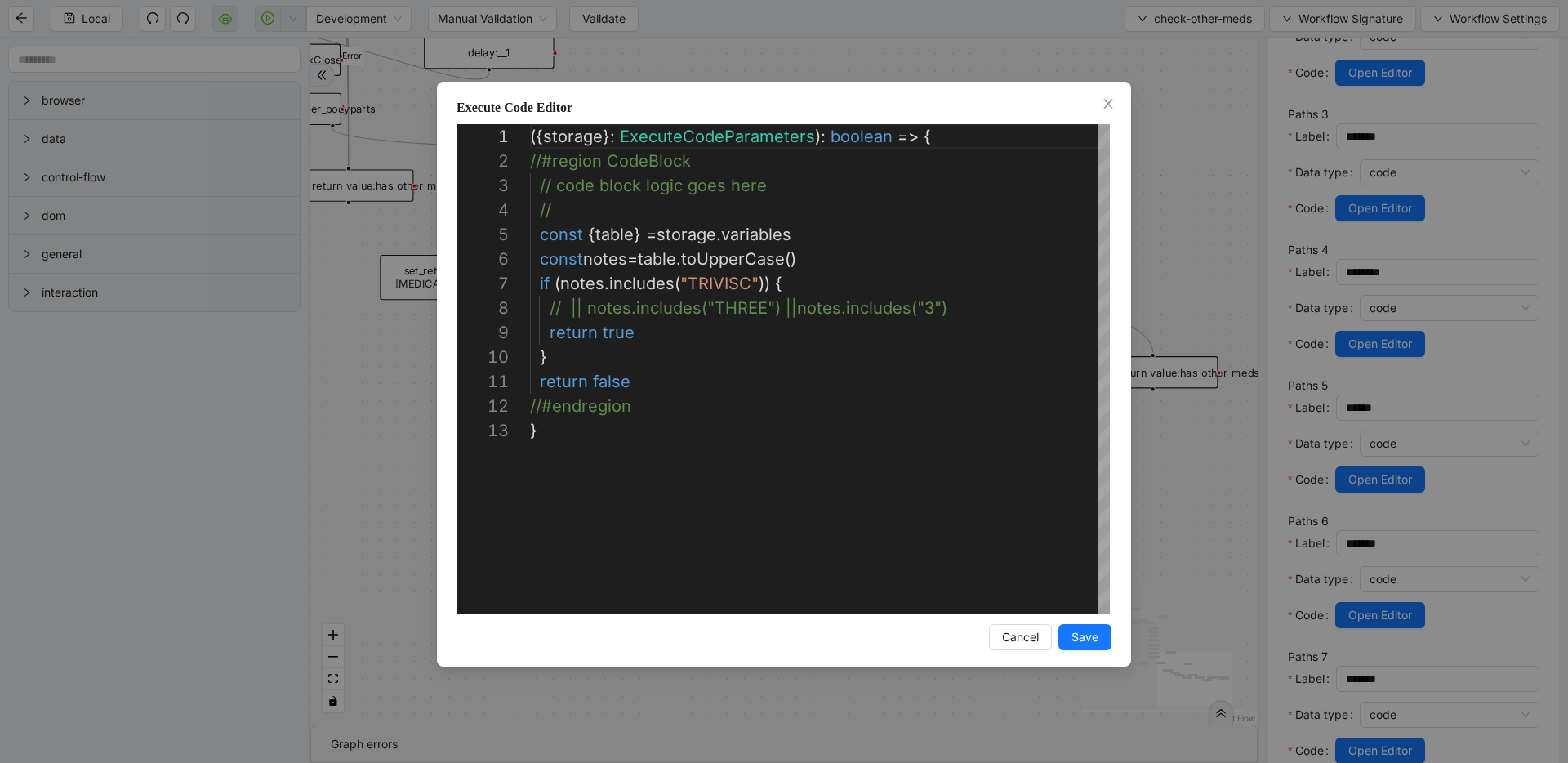
click at [1226, 241] on div "**********" at bounding box center [784, 381] width 1568 height 763
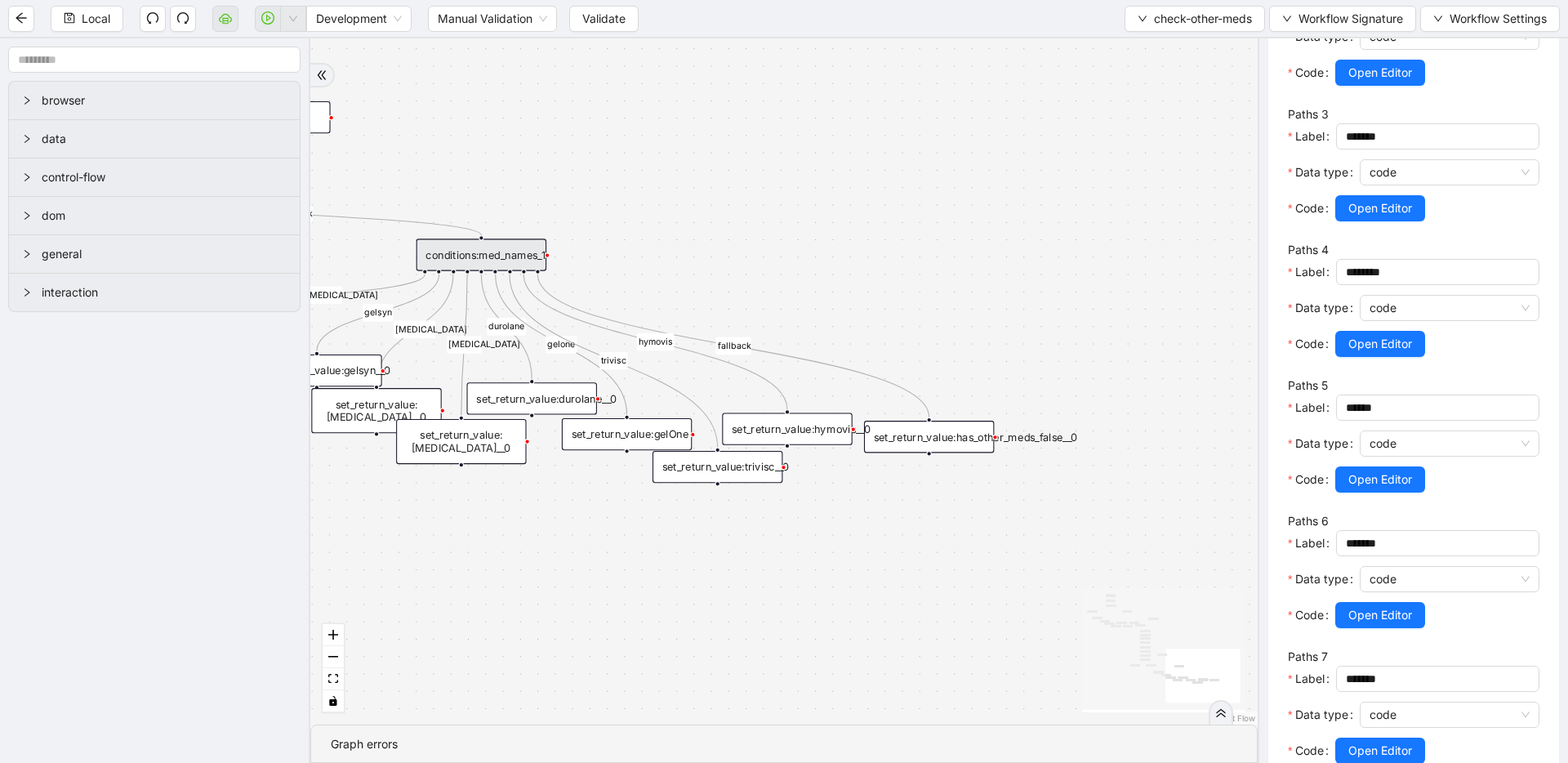
drag, startPoint x: 1107, startPoint y: 433, endPoint x: 885, endPoint y: 497, distance: 231.0
click at [913, 437] on div "set_return_value:has_other_meds_false__0" at bounding box center [929, 436] width 130 height 32
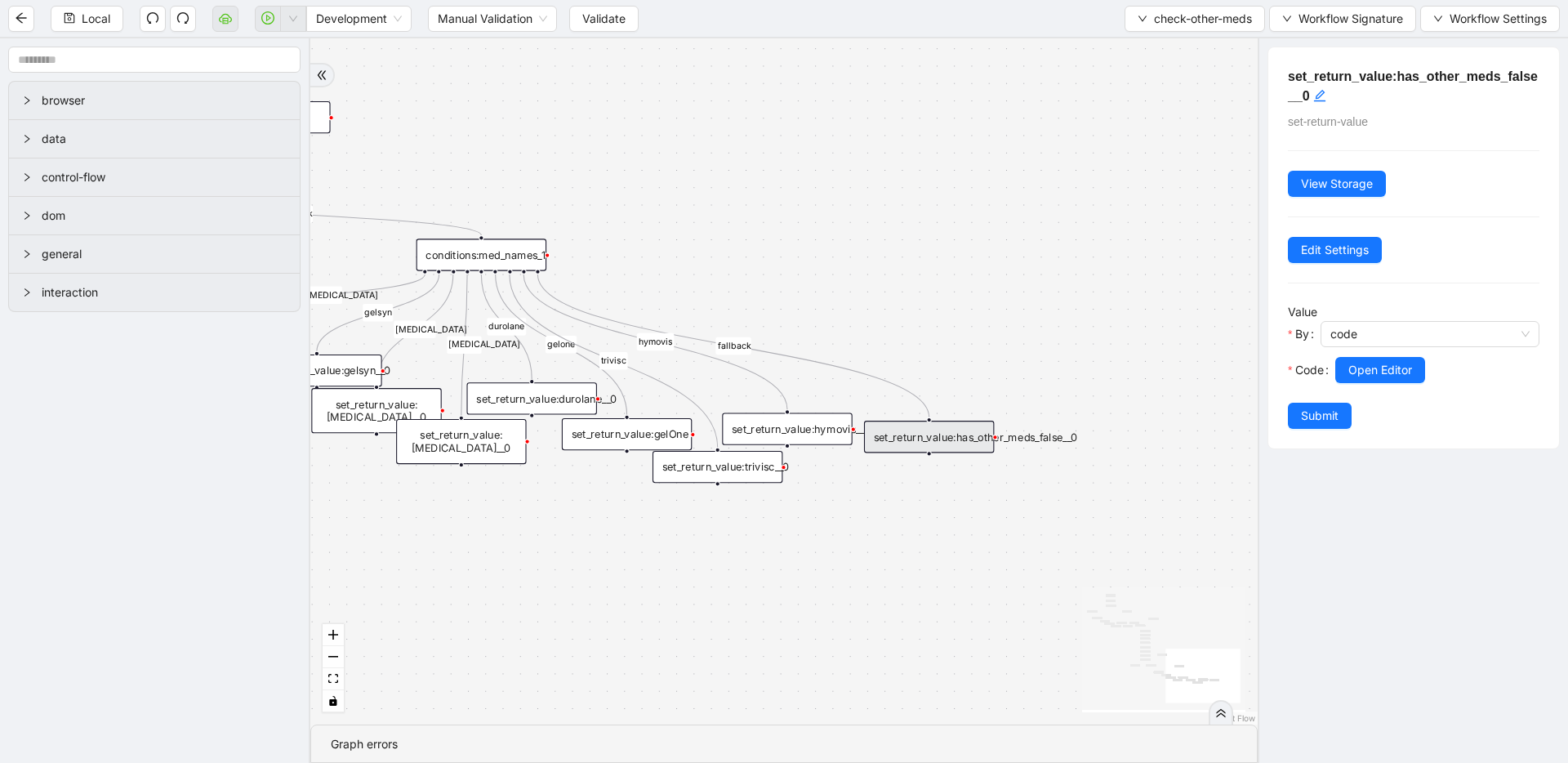
scroll to position [0, 0]
click at [1399, 380] on button "Open Editor" at bounding box center [1380, 370] width 90 height 27
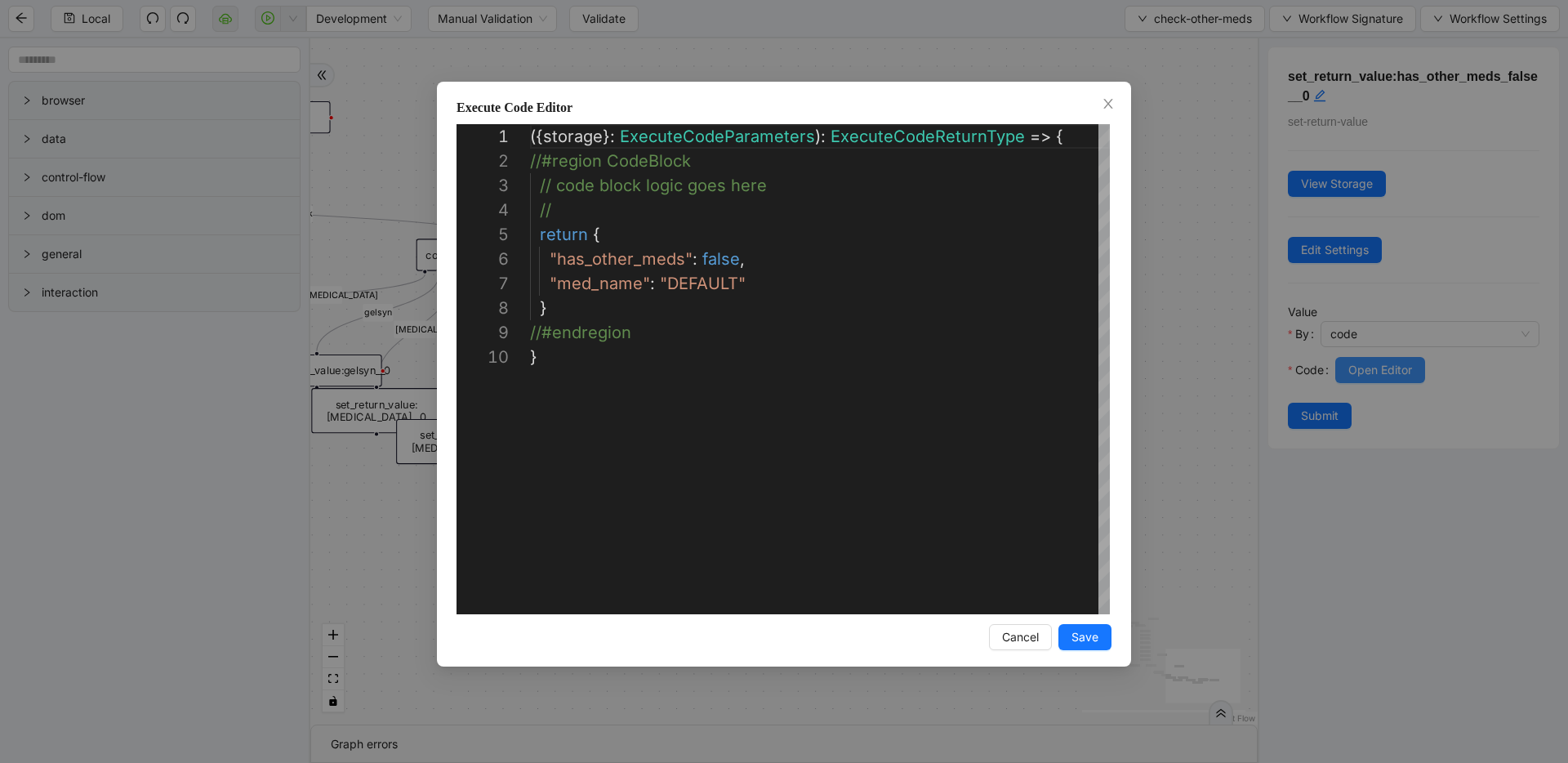
scroll to position [221, 0]
click at [1249, 244] on div "**********" at bounding box center [784, 381] width 1568 height 763
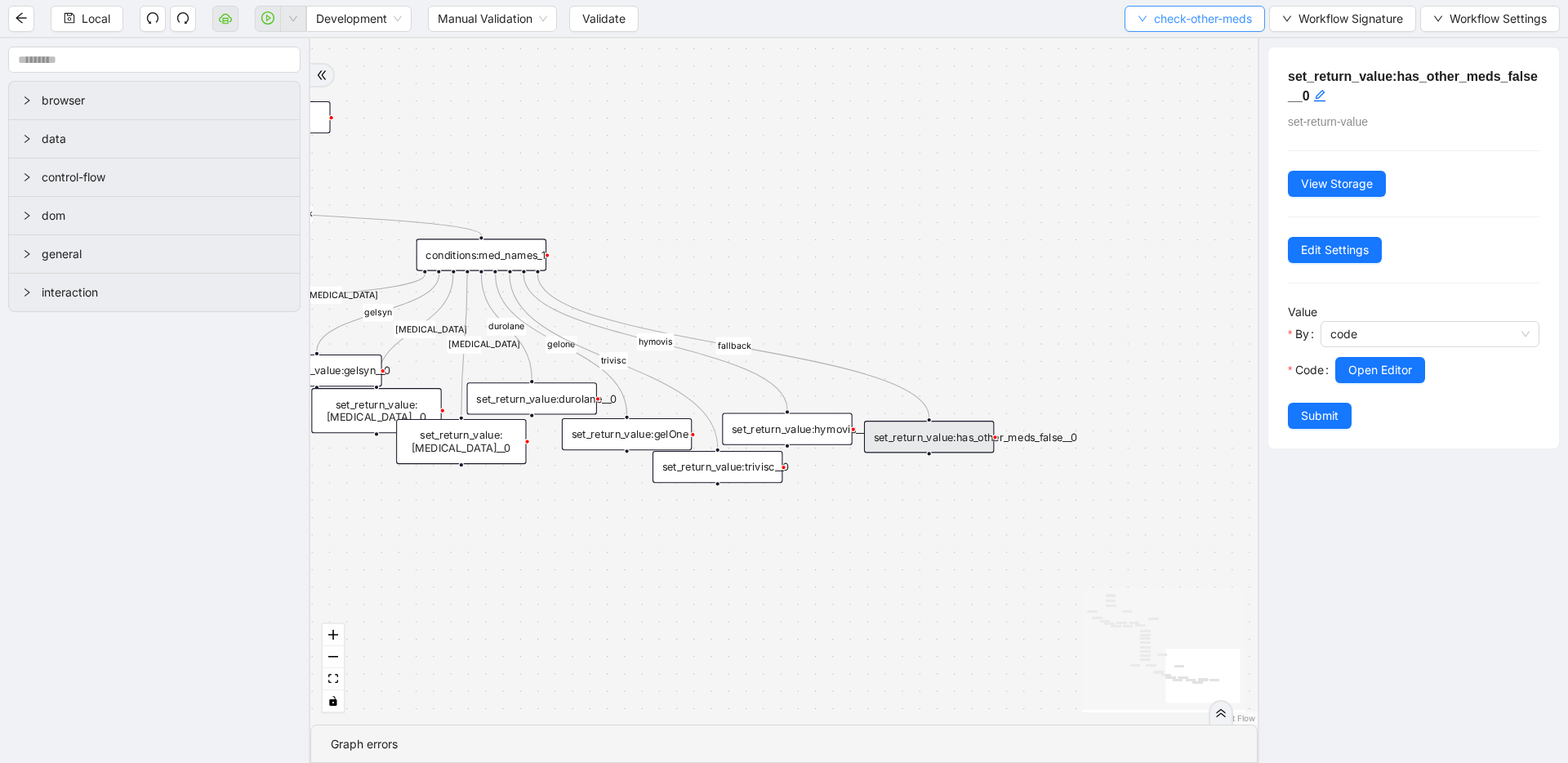
click at [1195, 21] on span "check-other-meds" at bounding box center [1203, 19] width 98 height 18
click at [1181, 54] on span "Select" at bounding box center [1192, 50] width 117 height 18
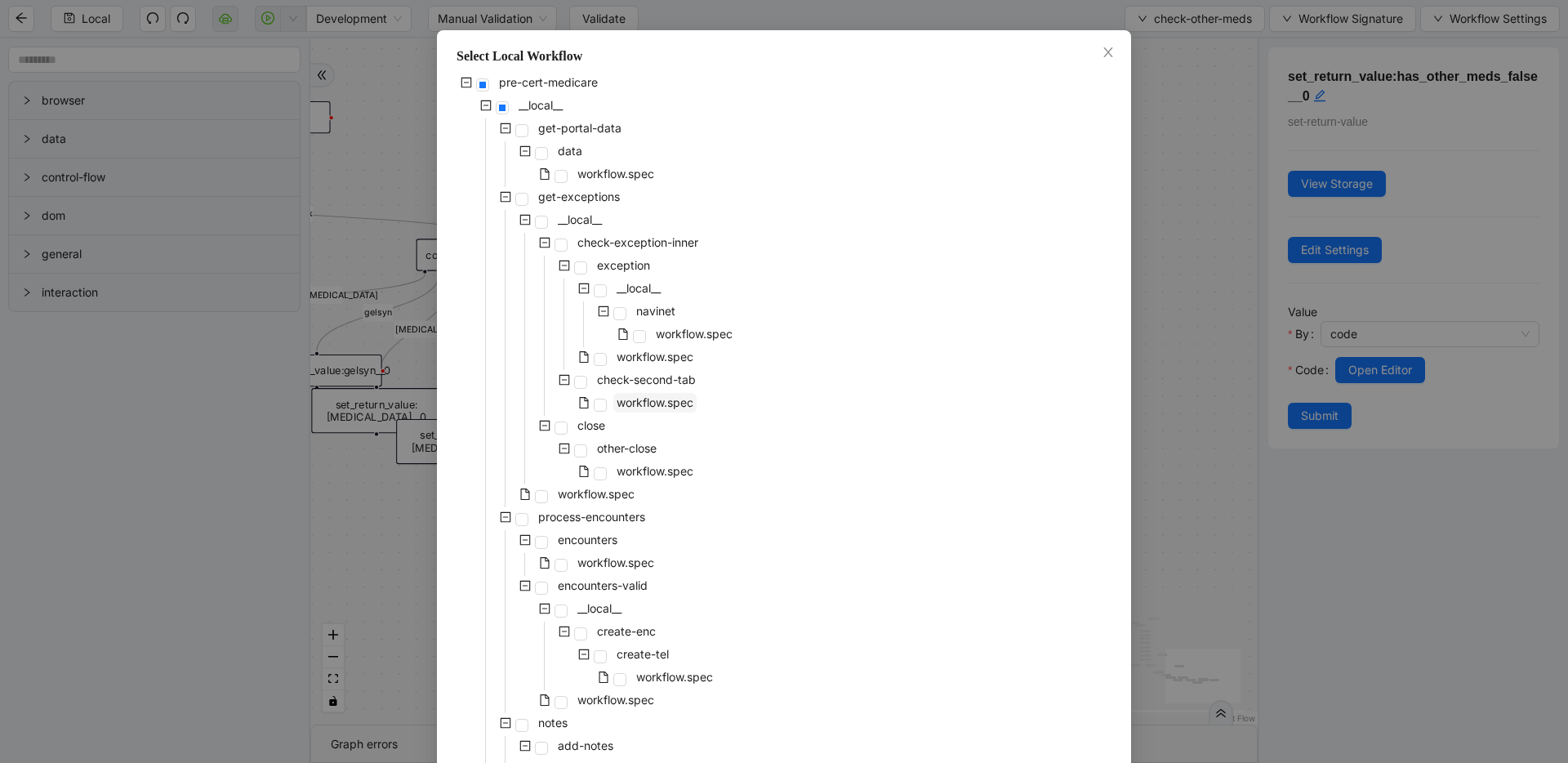
scroll to position [668, 0]
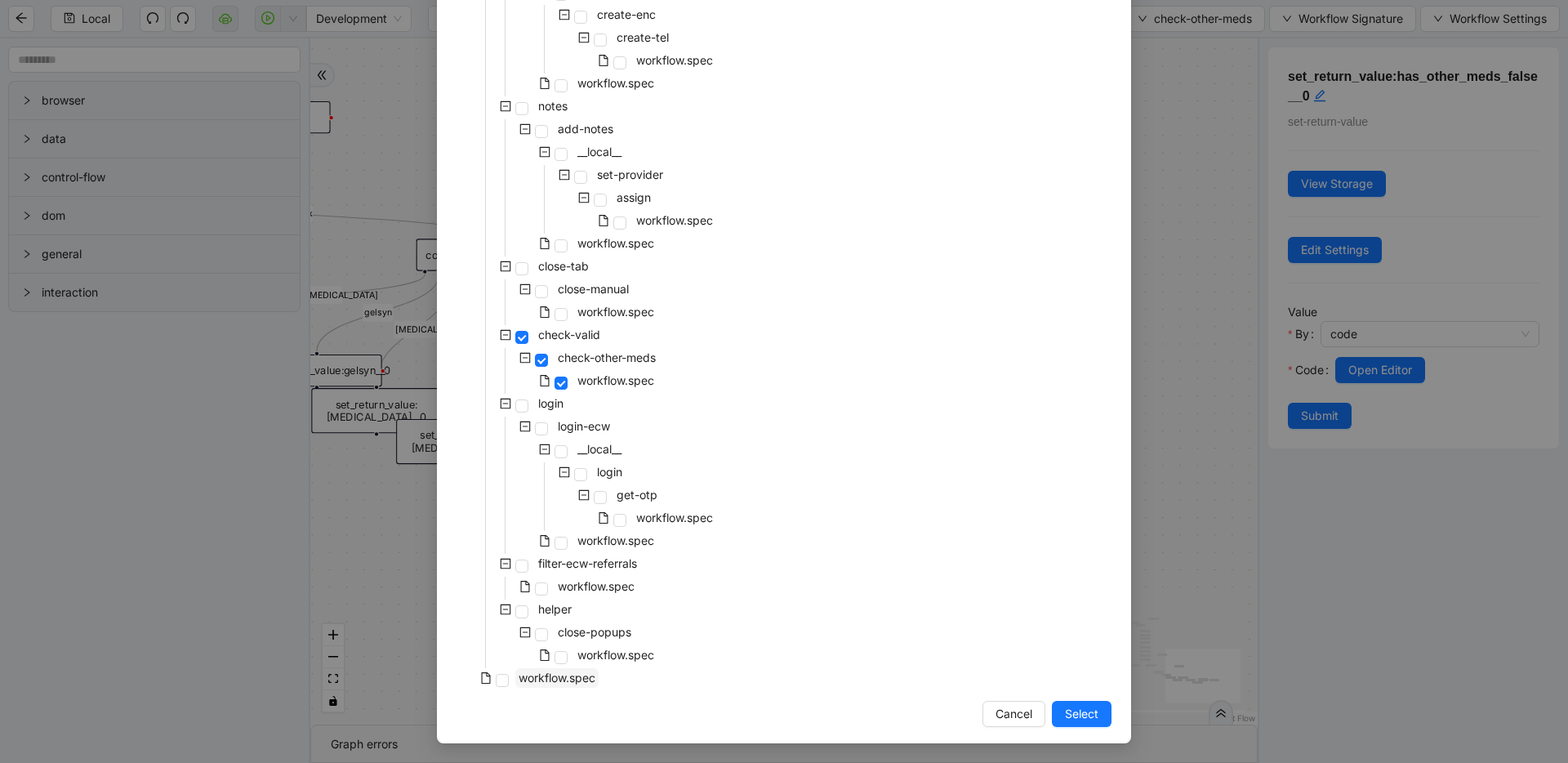
click at [535, 681] on span "workflow.spec" at bounding box center [557, 677] width 77 height 14
click at [1056, 704] on button "Select" at bounding box center [1082, 714] width 60 height 27
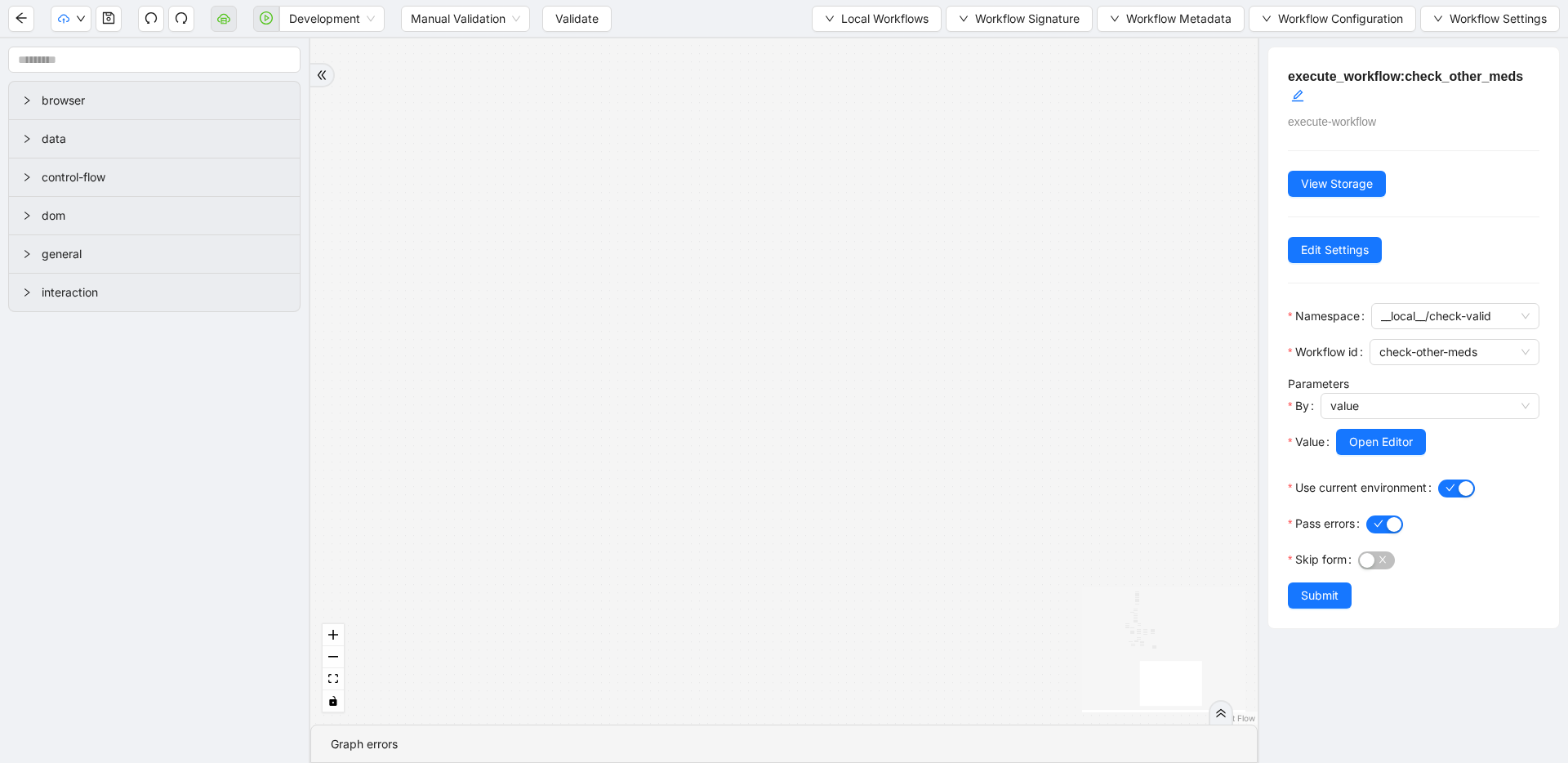
drag, startPoint x: 963, startPoint y: 453, endPoint x: 1092, endPoint y: 556, distance: 165.1
drag, startPoint x: 750, startPoint y: 273, endPoint x: 1100, endPoint y: 595, distance: 475.6
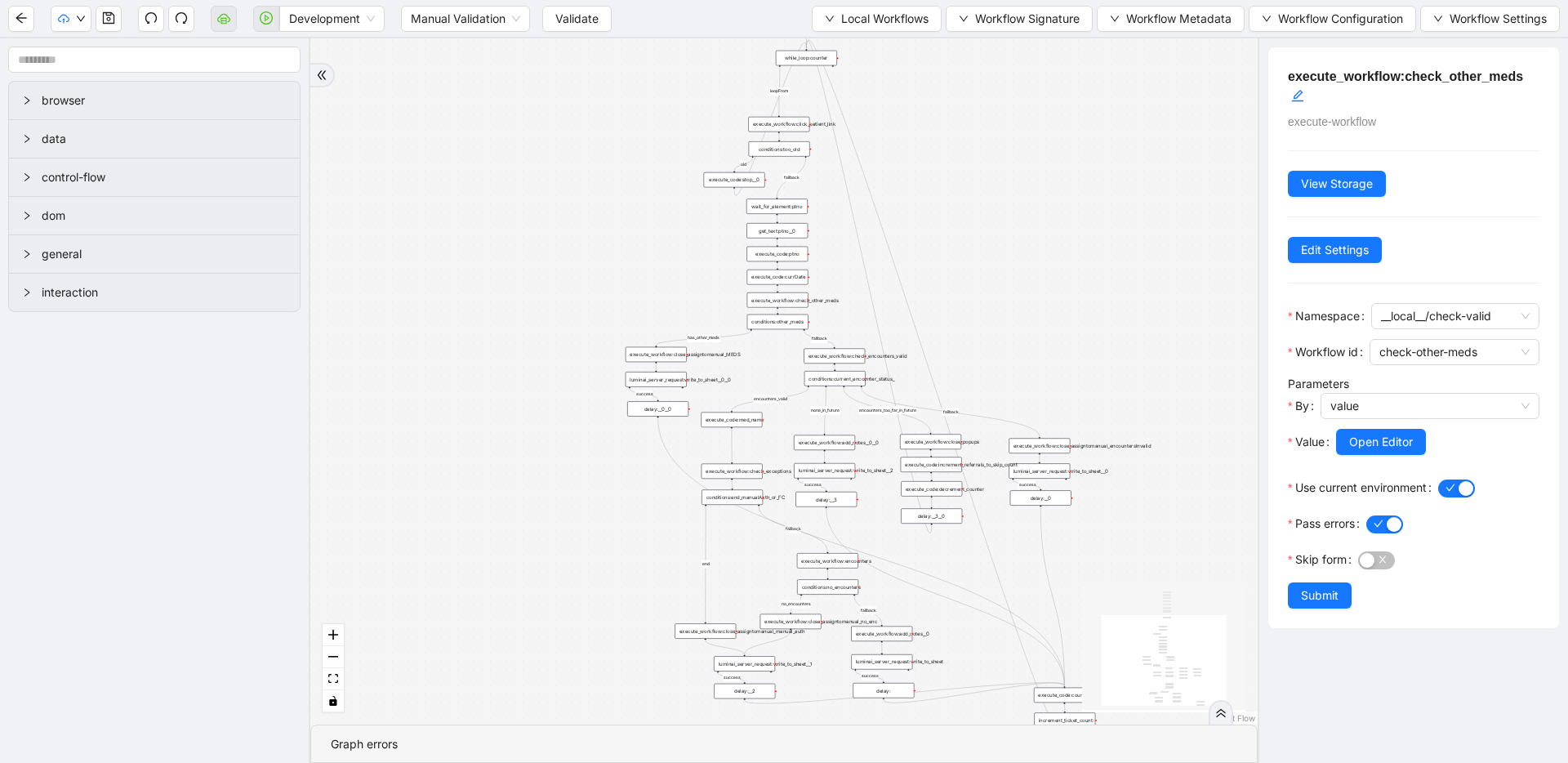
drag, startPoint x: 601, startPoint y: 441, endPoint x: 605, endPoint y: 510, distance: 69.1
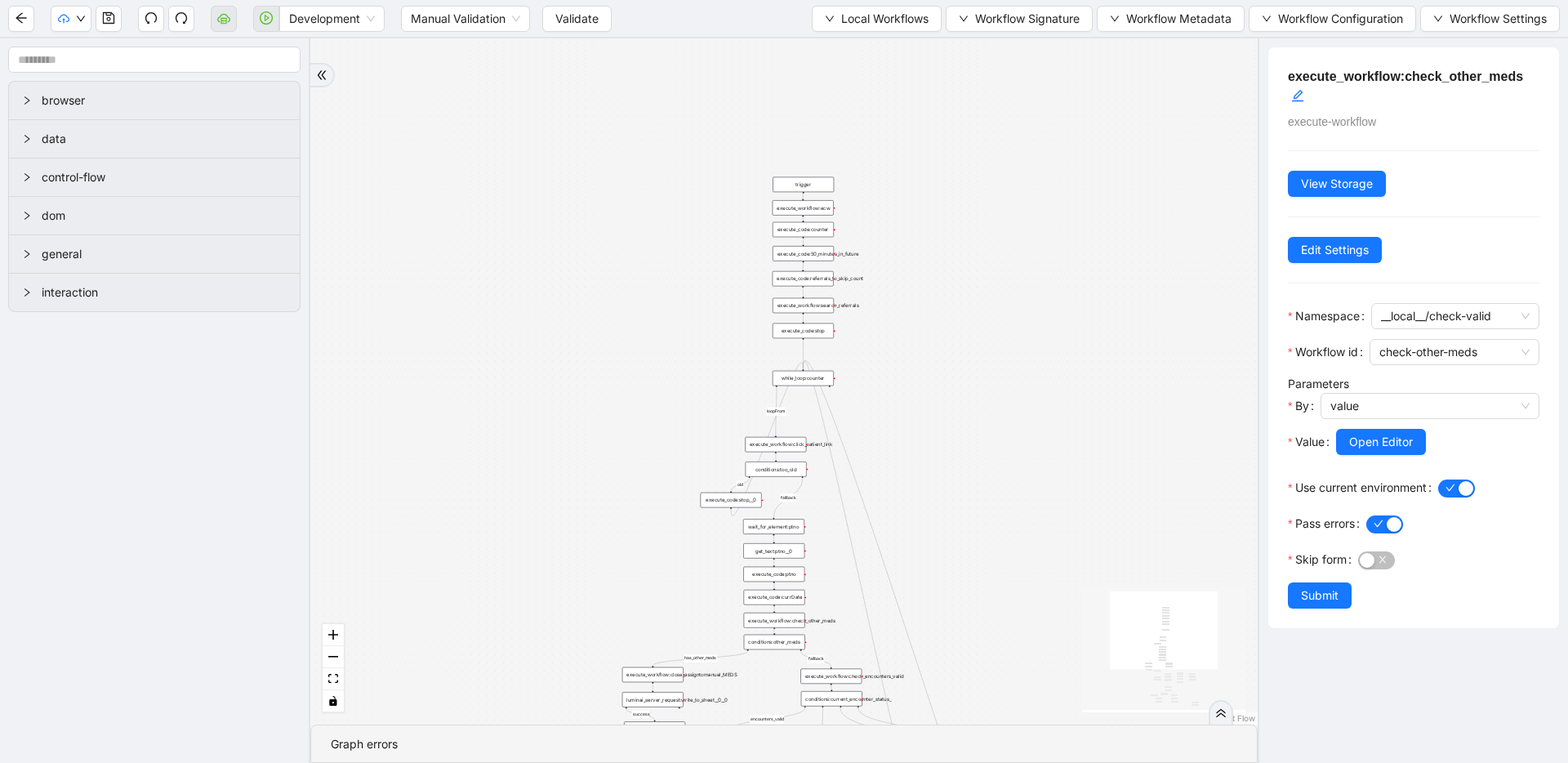
drag, startPoint x: 698, startPoint y: 278, endPoint x: 691, endPoint y: 529, distance: 251.1
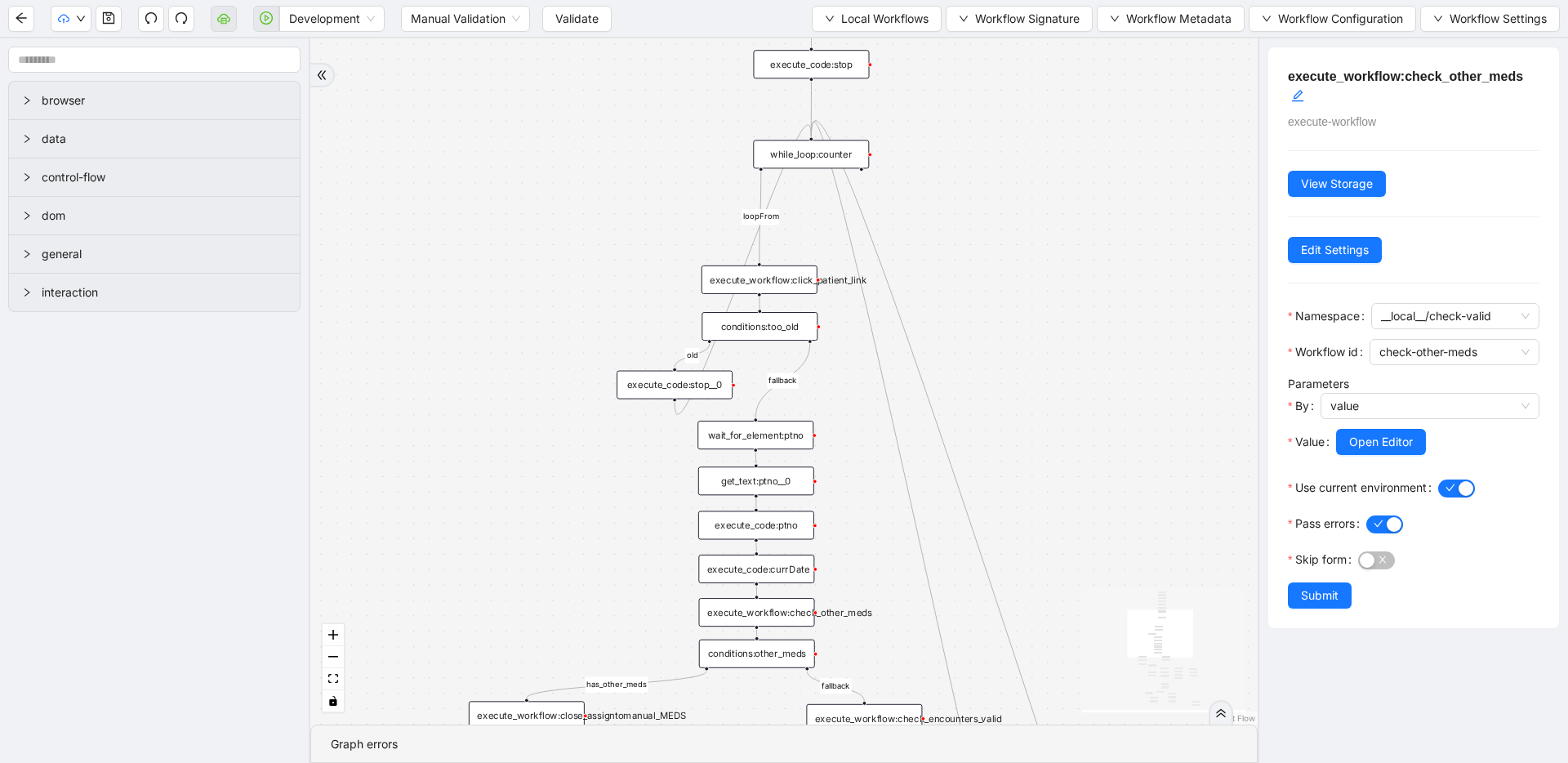
drag, startPoint x: 951, startPoint y: 531, endPoint x: 976, endPoint y: 237, distance: 295.1
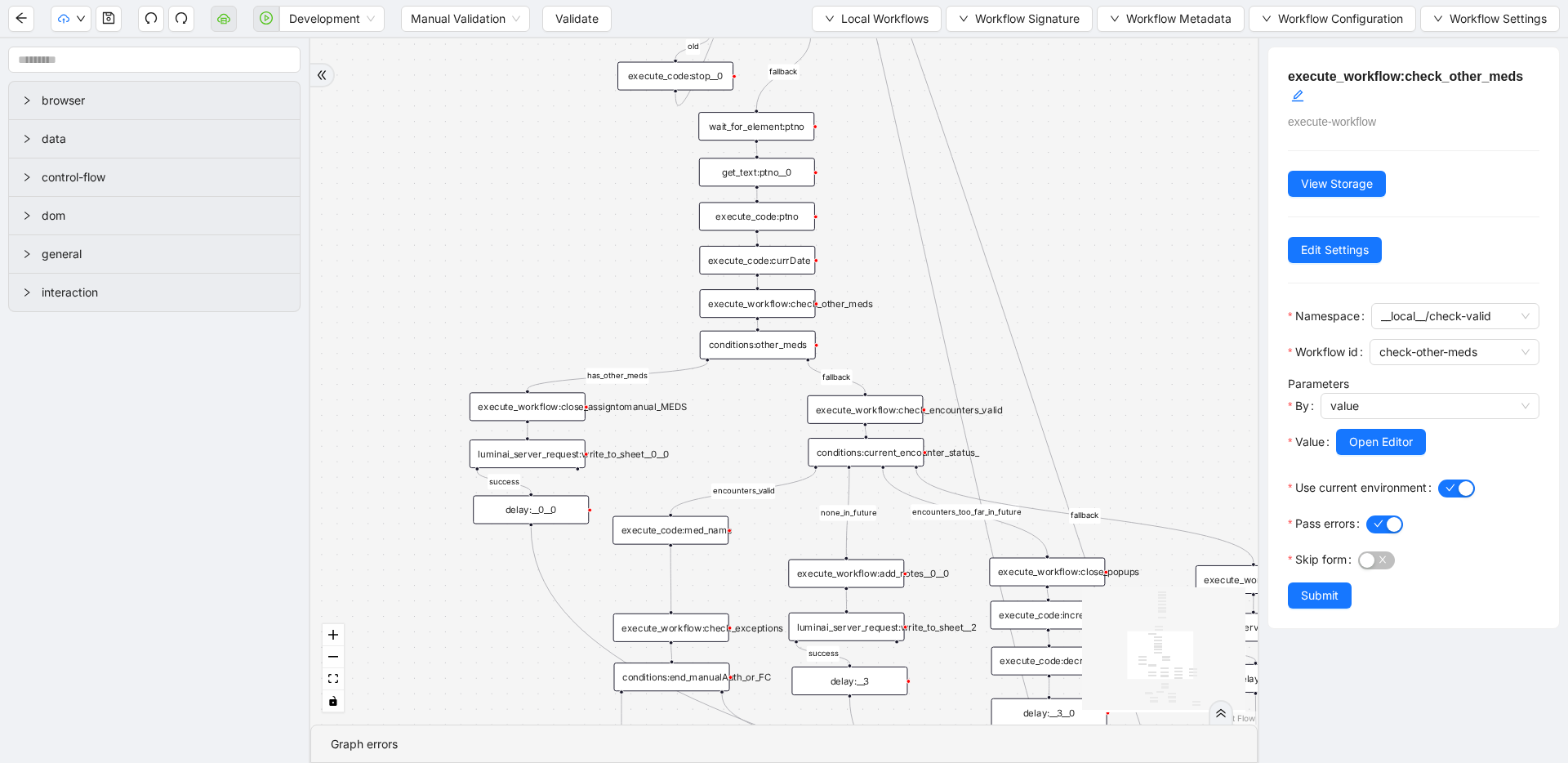
drag, startPoint x: 1045, startPoint y: 572, endPoint x: 1046, endPoint y: 267, distance: 305.0
click at [1046, 267] on div "fallback success success fallback no_encounters end success success success old…" at bounding box center [784, 381] width 947 height 686
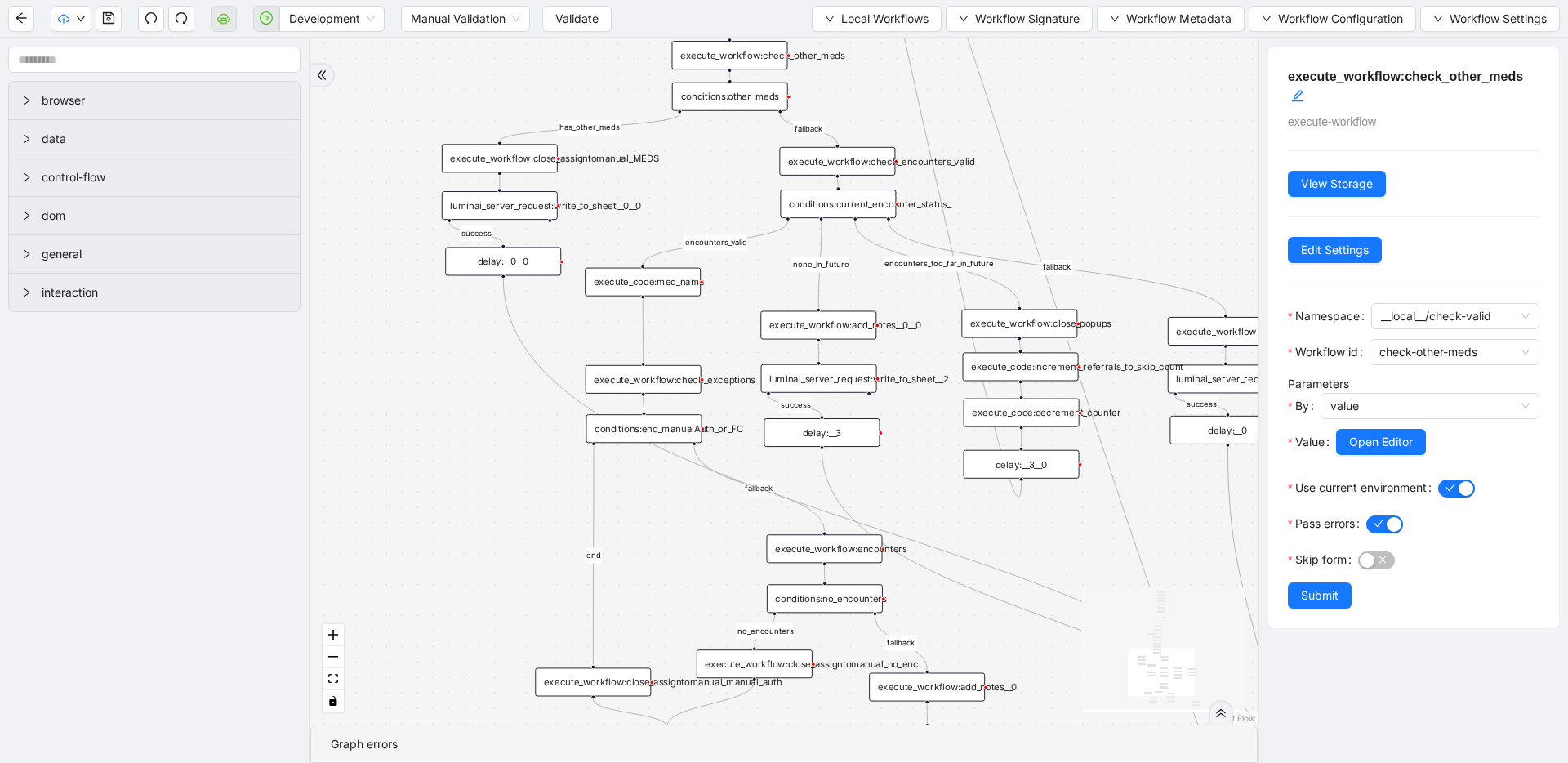
drag, startPoint x: 682, startPoint y: 441, endPoint x: 654, endPoint y: 193, distance: 249.6
click at [654, 193] on div "fallback success success fallback no_encounters end success success success old…" at bounding box center [784, 381] width 947 height 686
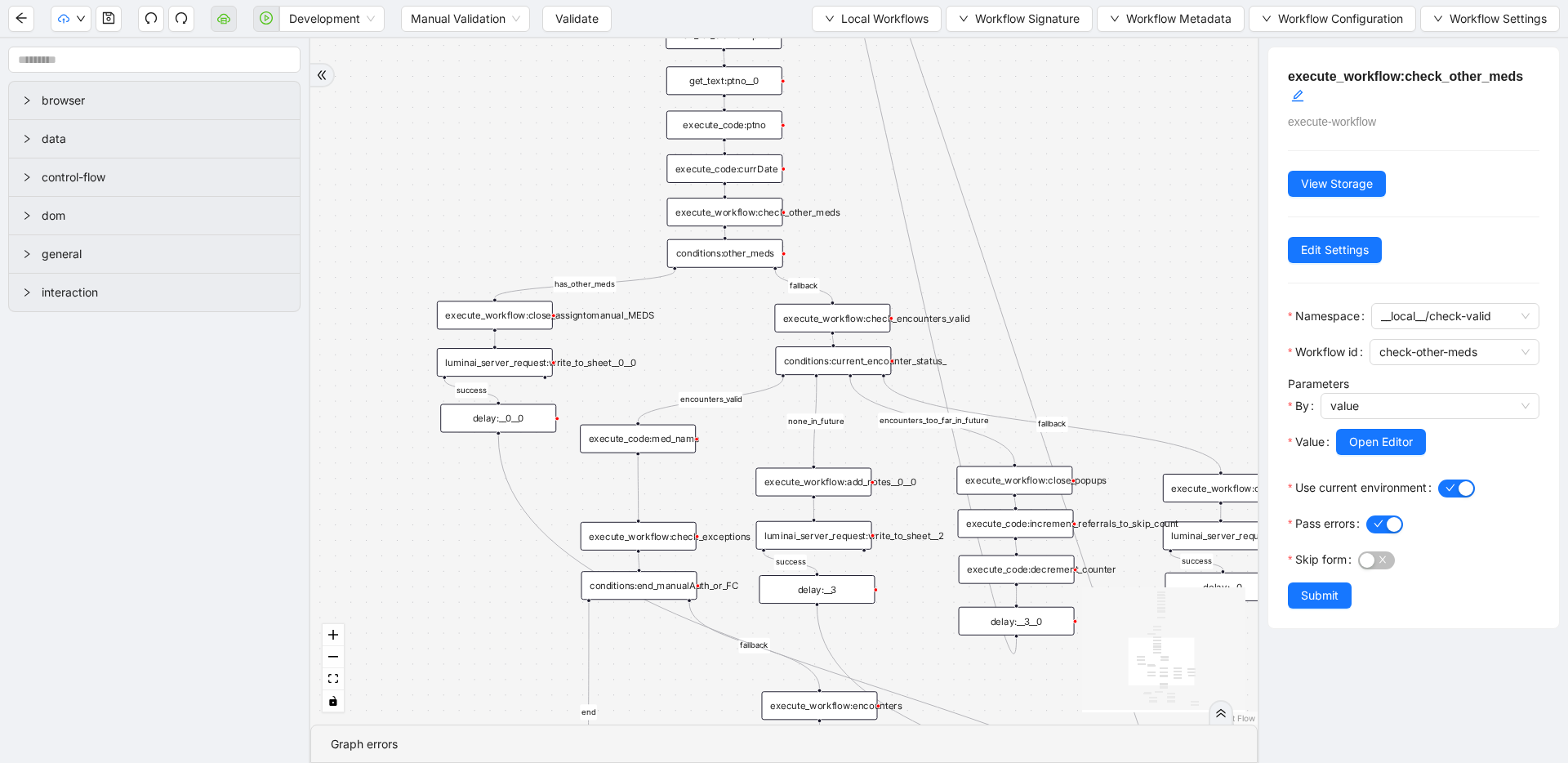
drag, startPoint x: 733, startPoint y: 178, endPoint x: 728, endPoint y: 335, distance: 157.1
click at [728, 335] on div "fallback success success fallback no_encounters end success success success old…" at bounding box center [784, 381] width 947 height 686
click at [726, 213] on div "execute_workflow:check_other_meds" at bounding box center [725, 212] width 116 height 28
click at [733, 255] on div "conditions:other_meds" at bounding box center [725, 253] width 116 height 28
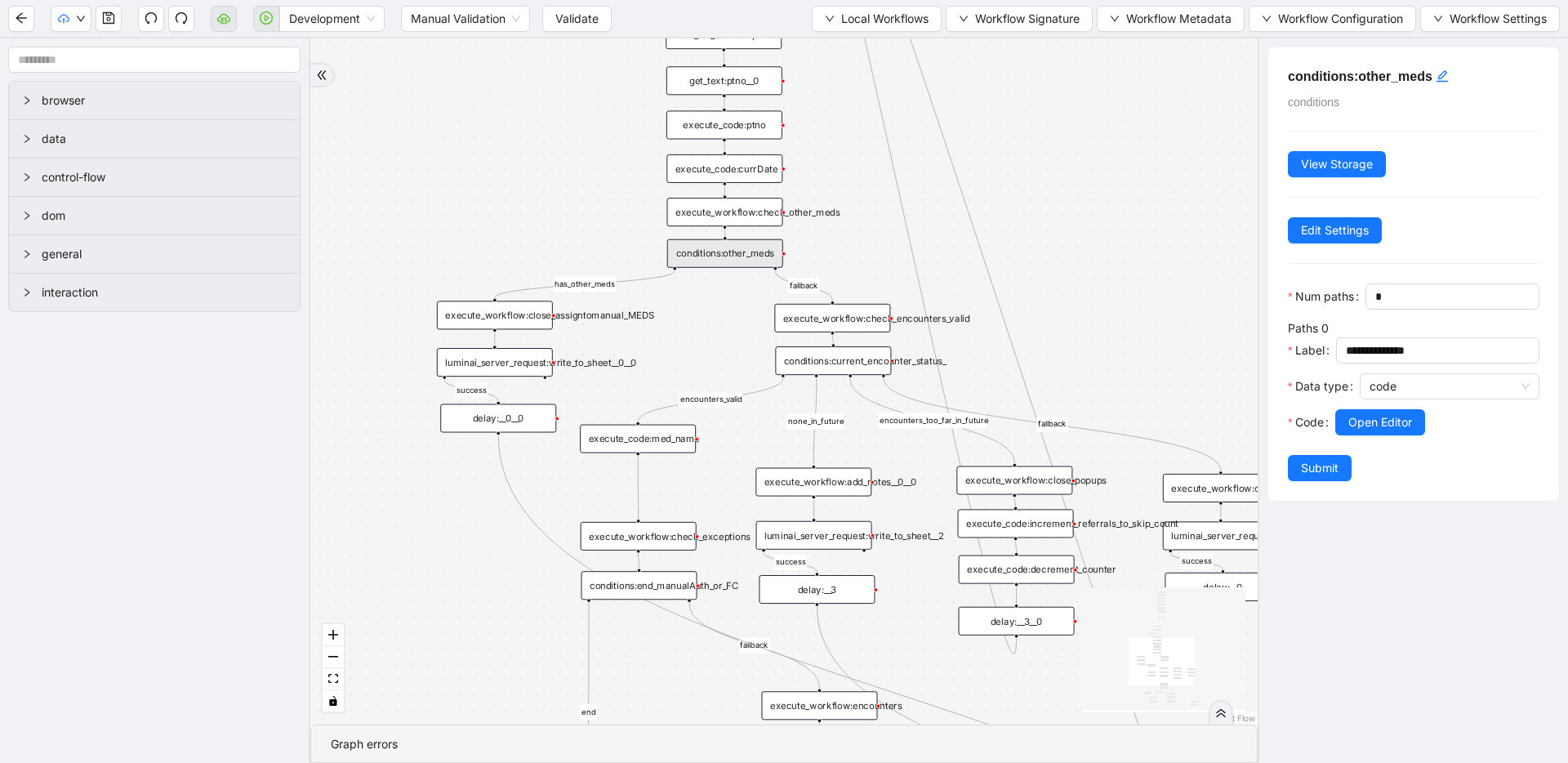
click at [640, 438] on div "execute_code:med_name" at bounding box center [637, 439] width 116 height 28
click at [667, 446] on div "execute_code:med_name" at bounding box center [636, 440] width 116 height 28
click at [667, 445] on div "execute_code:med_name" at bounding box center [636, 440] width 116 height 28
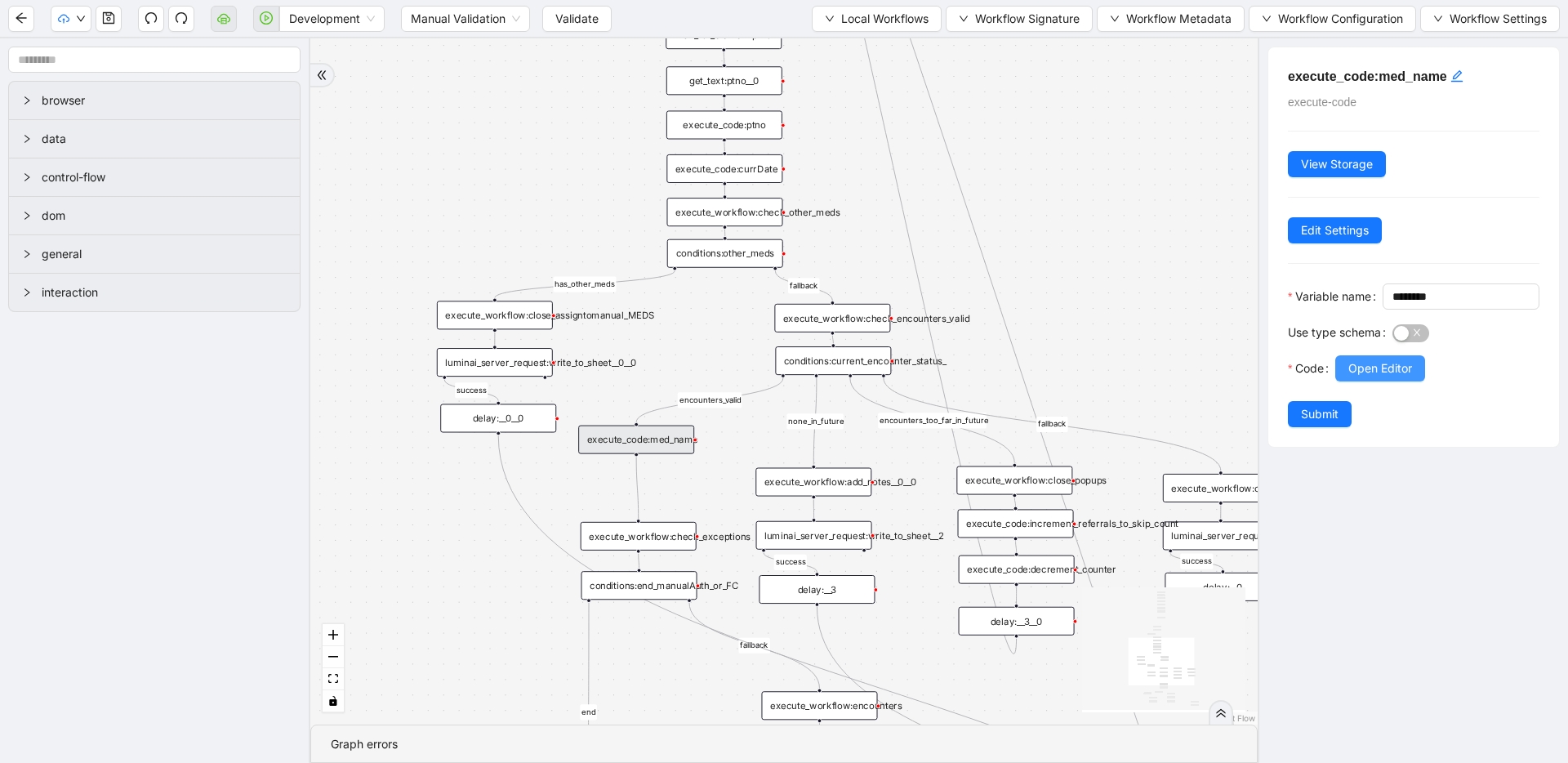
click at [1377, 377] on span "Open Editor" at bounding box center [1380, 368] width 64 height 18
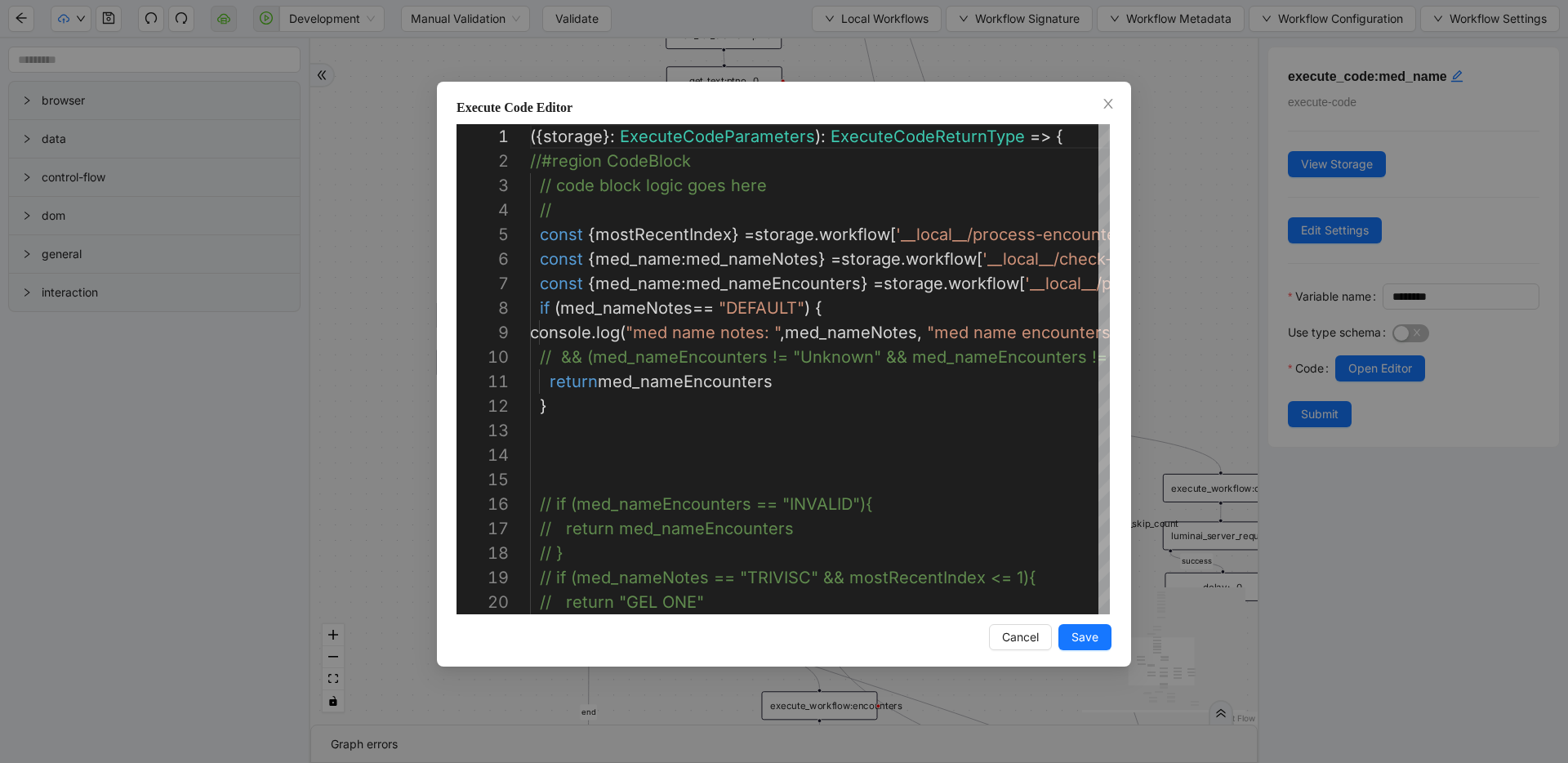
scroll to position [196, 0]
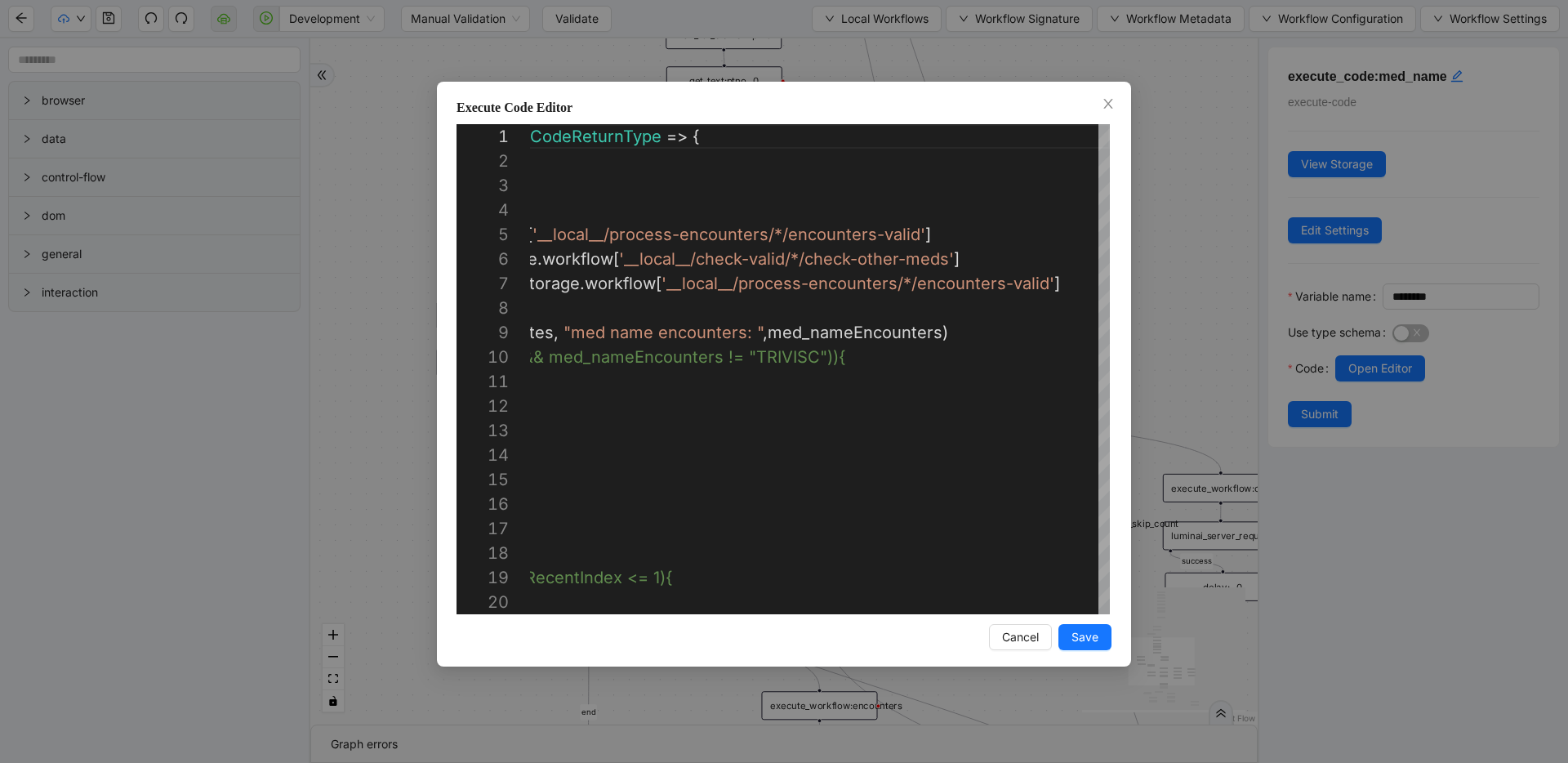
click at [1165, 290] on div "Execute Code Editor 1 2 3 4 5 6 7 8 9 10 11 12 13 14 15 16 17 18 19 20 ({ stora…" at bounding box center [784, 381] width 1568 height 763
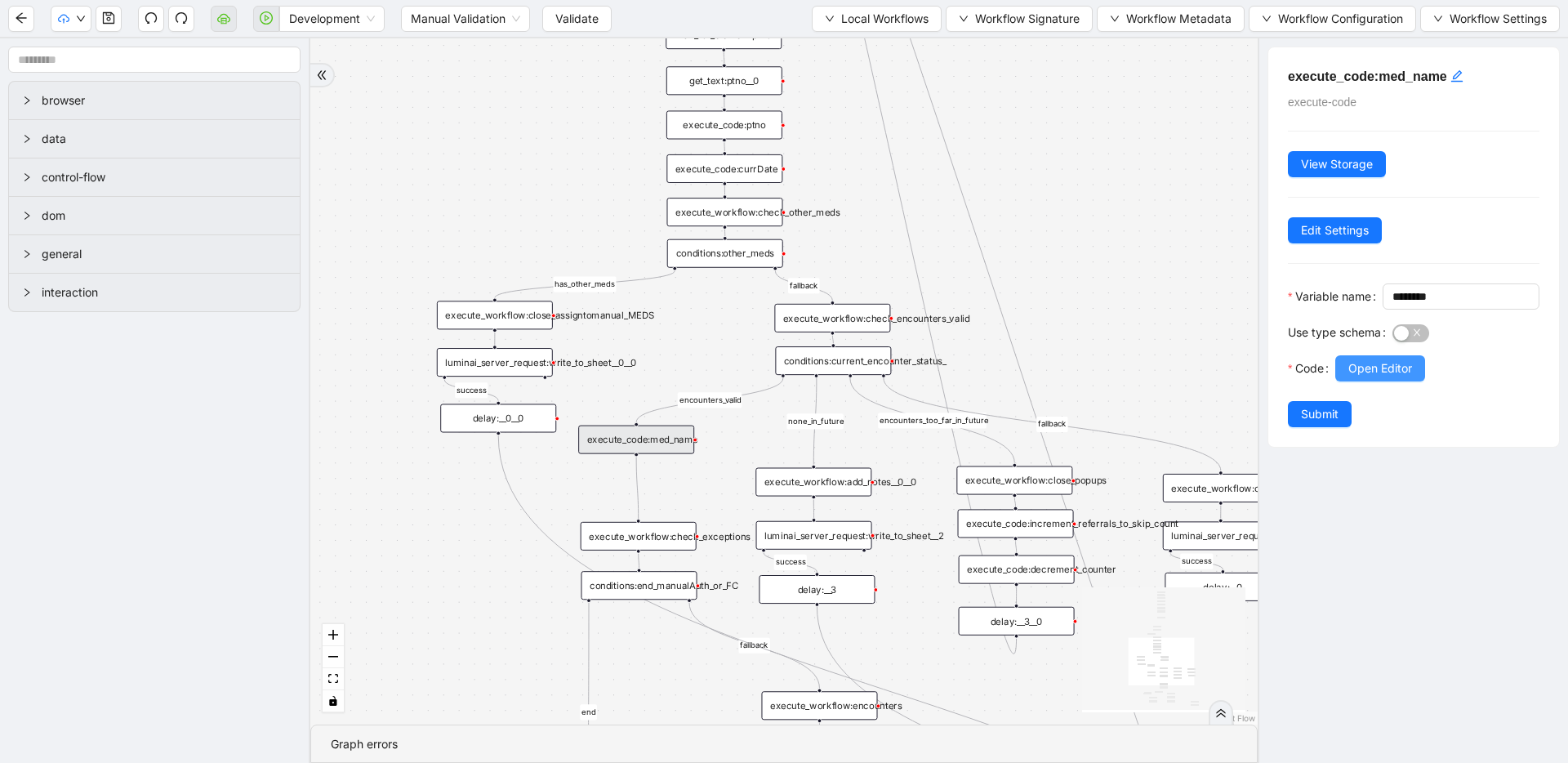
click at [1369, 377] on span "Open Editor" at bounding box center [1380, 368] width 64 height 18
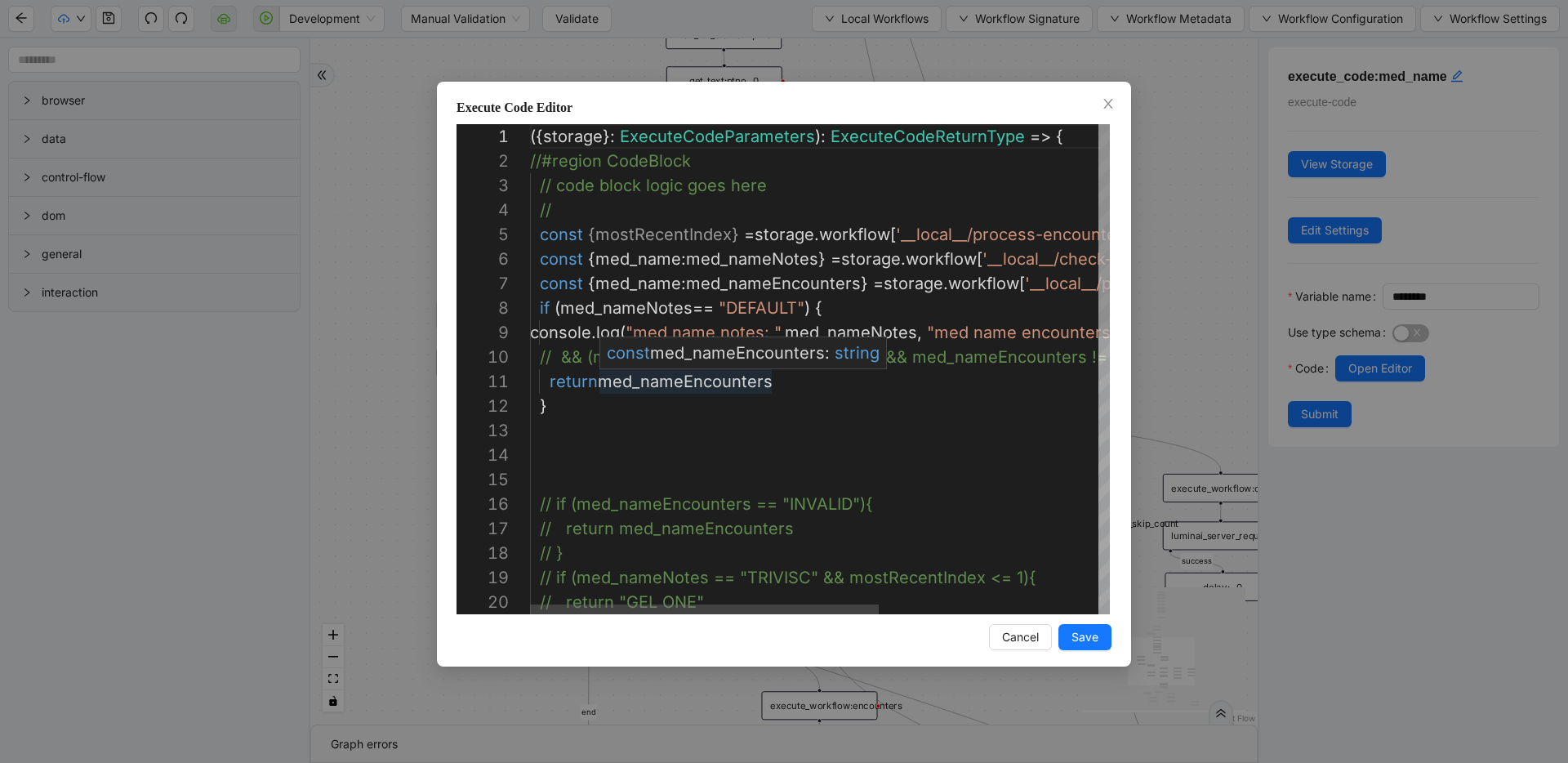
type textarea "**********"
click at [674, 381] on div "({ storage }: ExecuteCodeParameters ): ExecuteCodeReturnType => { //#region Cod…" at bounding box center [1002, 688] width 943 height 1128
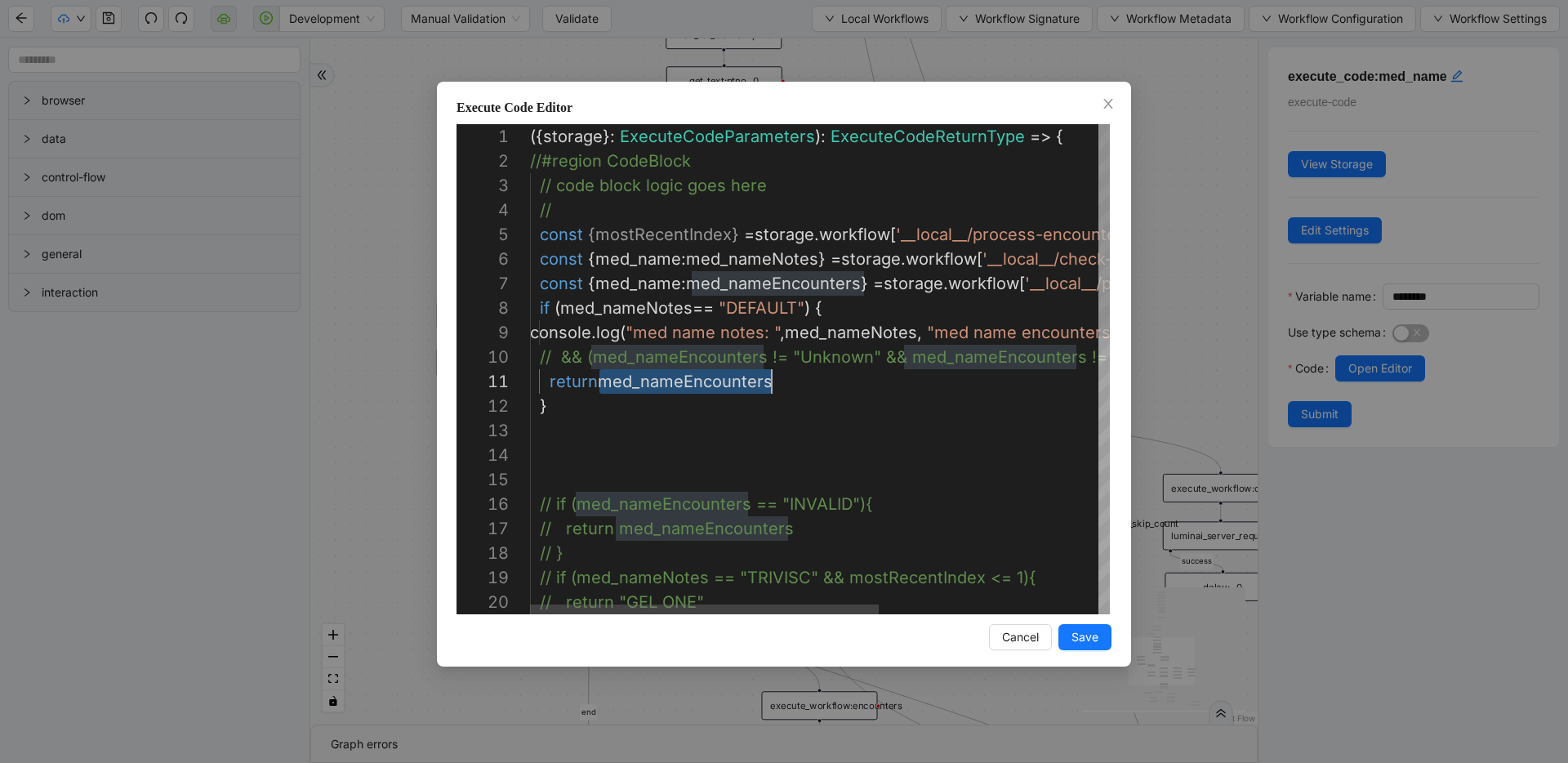
scroll to position [0, 242]
click at [674, 381] on div "({ storage }: ExecuteCodeParameters ): ExecuteCodeReturnType => { //#region Cod…" at bounding box center [1002, 688] width 943 height 1128
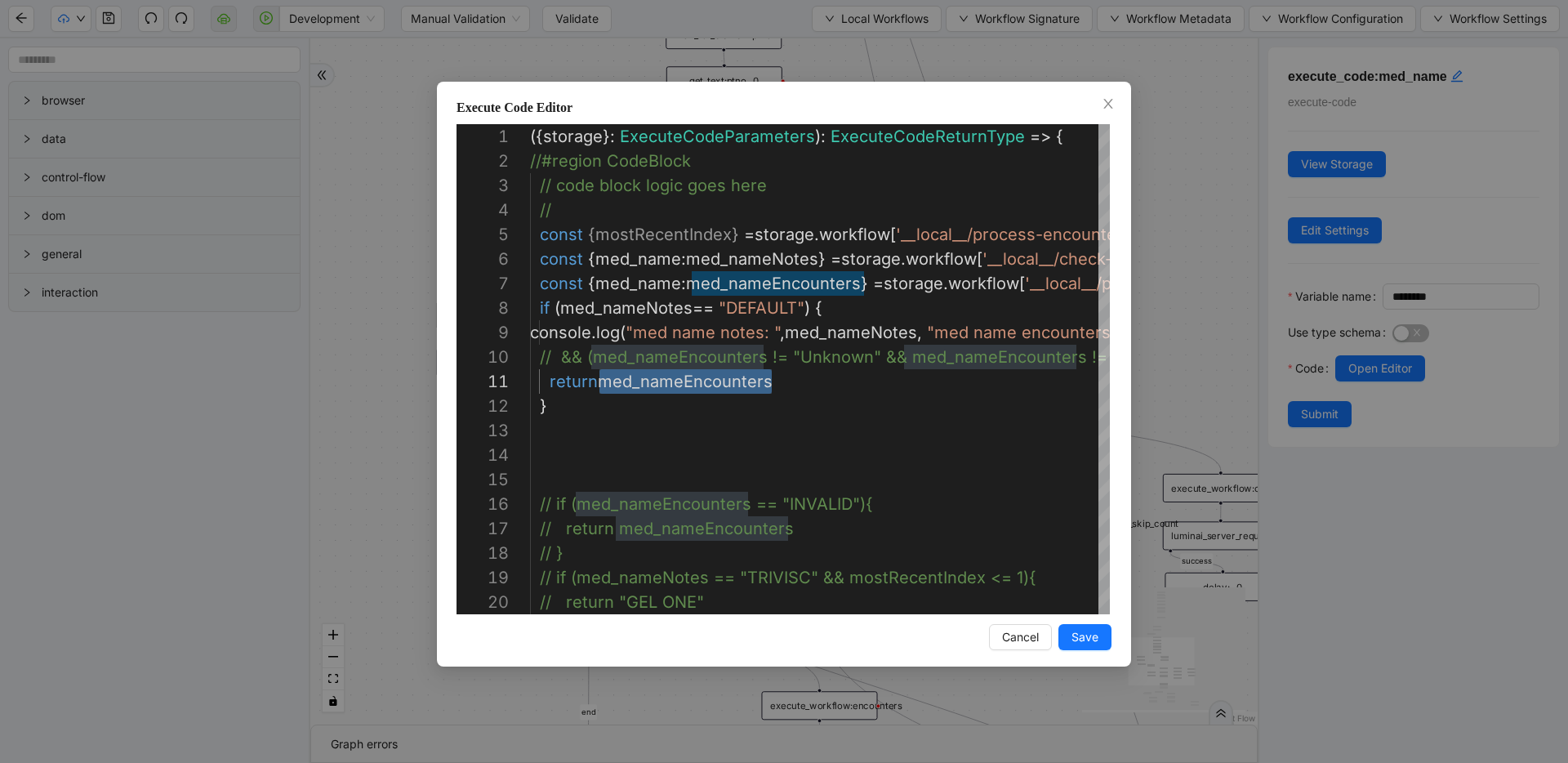
click at [1181, 341] on div "Execute Code Editor 1 2 3 4 5 6 7 8 9 10 11 12 13 14 15 16 17 18 19 20 ({ stora…" at bounding box center [784, 381] width 1568 height 763
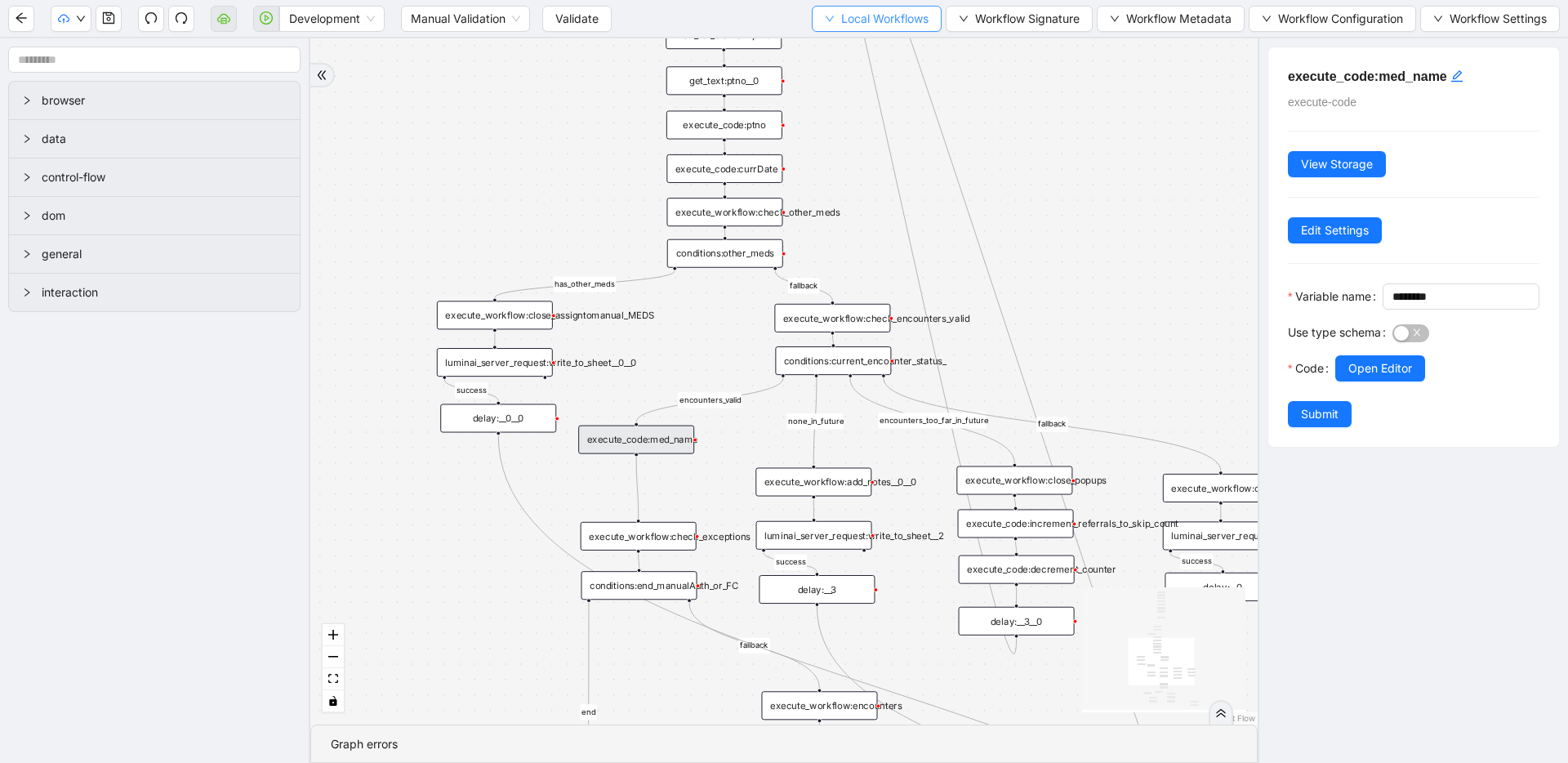
click at [864, 15] on span "Local Workflows" at bounding box center [884, 19] width 87 height 18
click at [846, 47] on span "Select" at bounding box center [872, 50] width 104 height 18
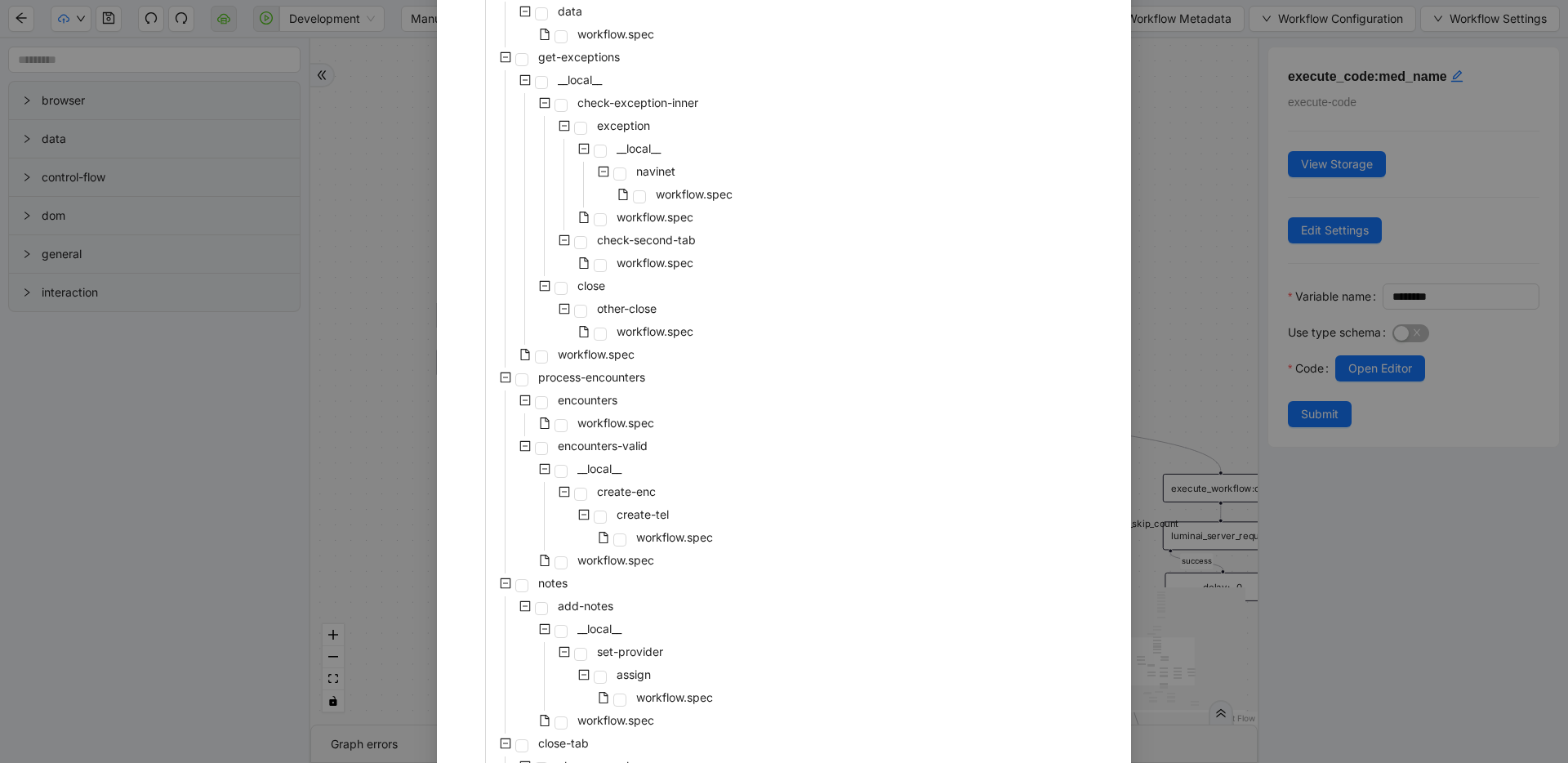
scroll to position [0, 0]
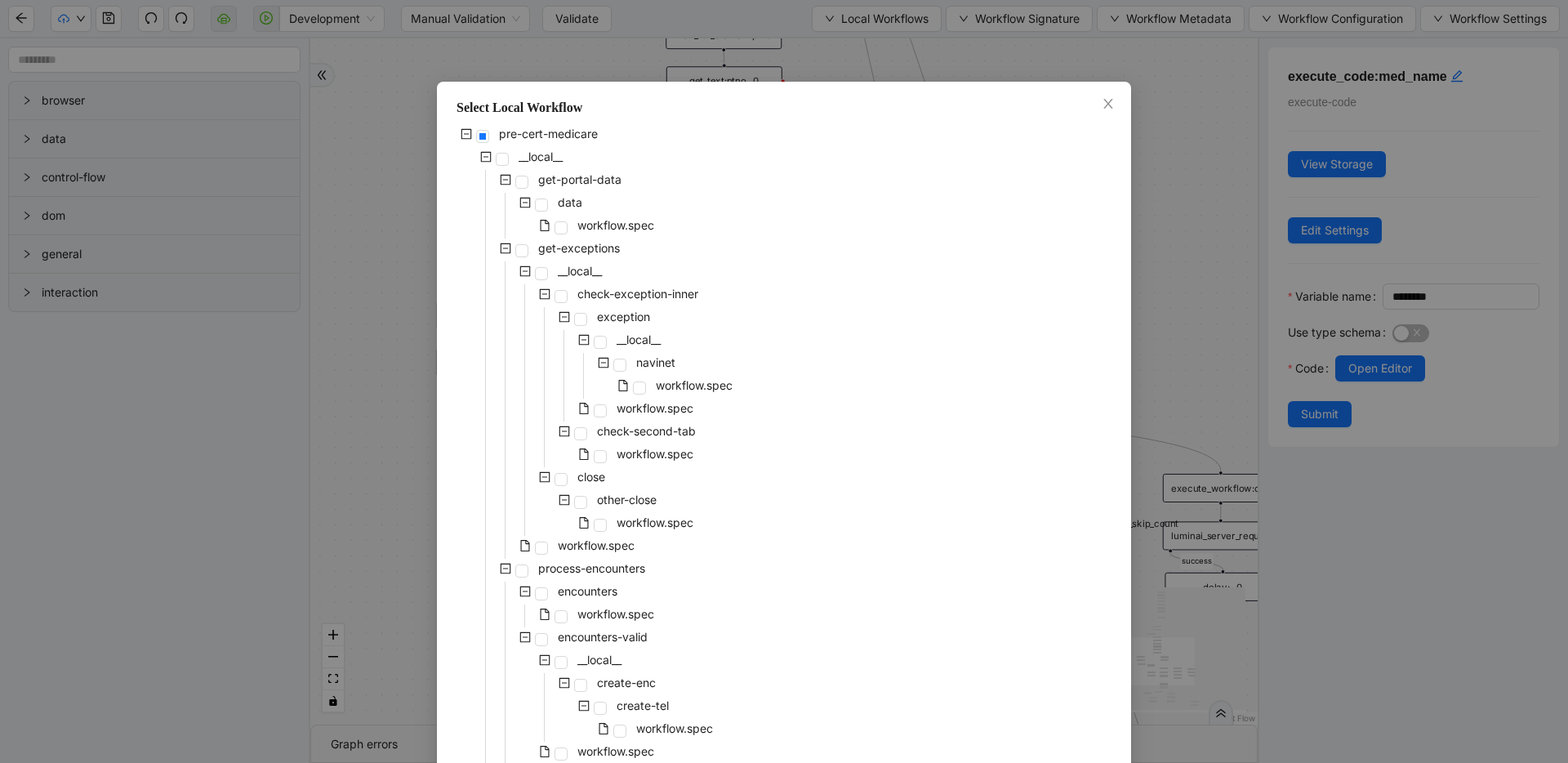
click at [830, 365] on div "pre-cert-medicare __local__ get-portal-data data workflow.spec get-exceptions _…" at bounding box center [783, 742] width 655 height 1235
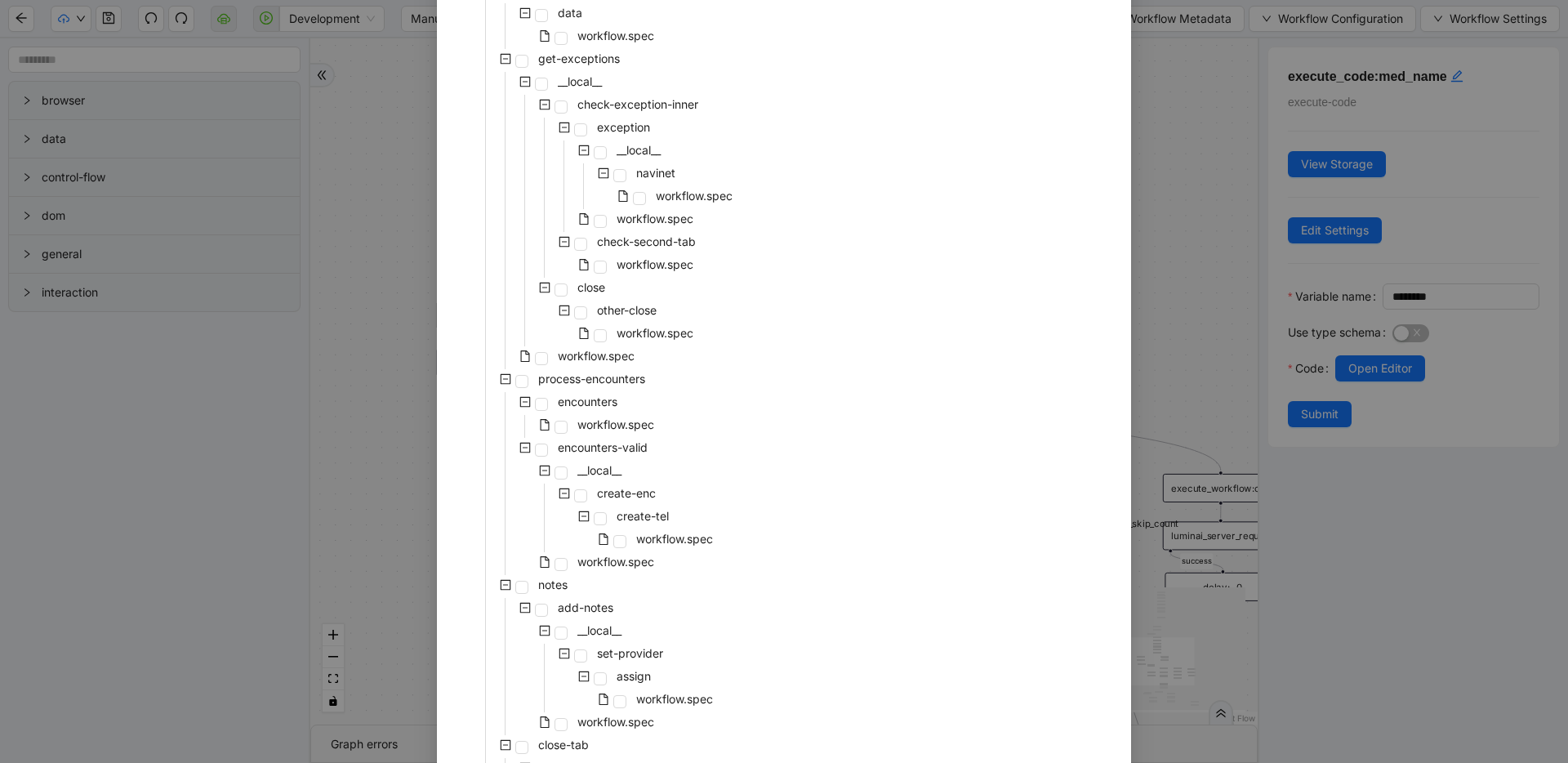
scroll to position [200, 0]
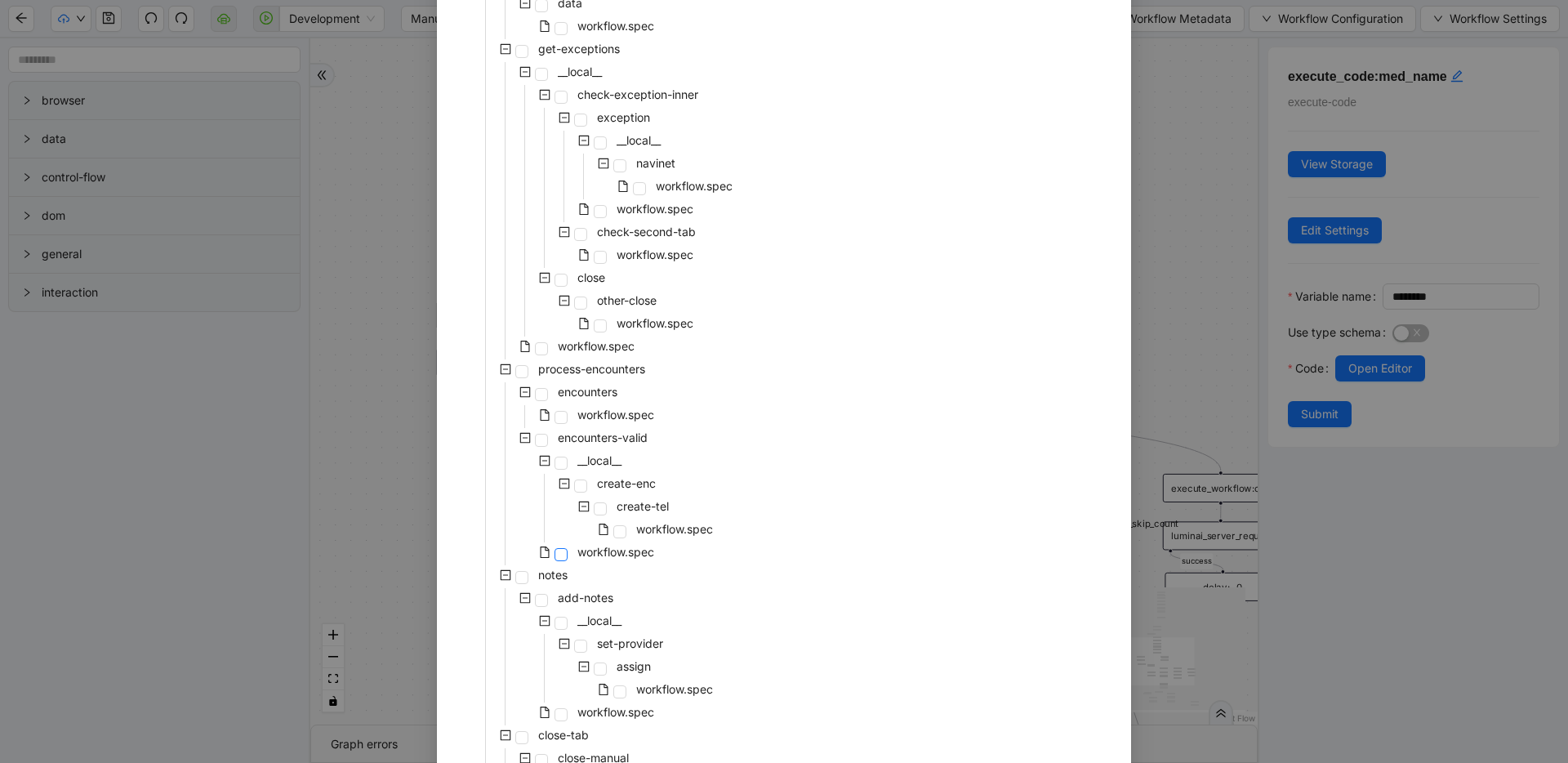
click at [554, 550] on span at bounding box center [561, 554] width 13 height 13
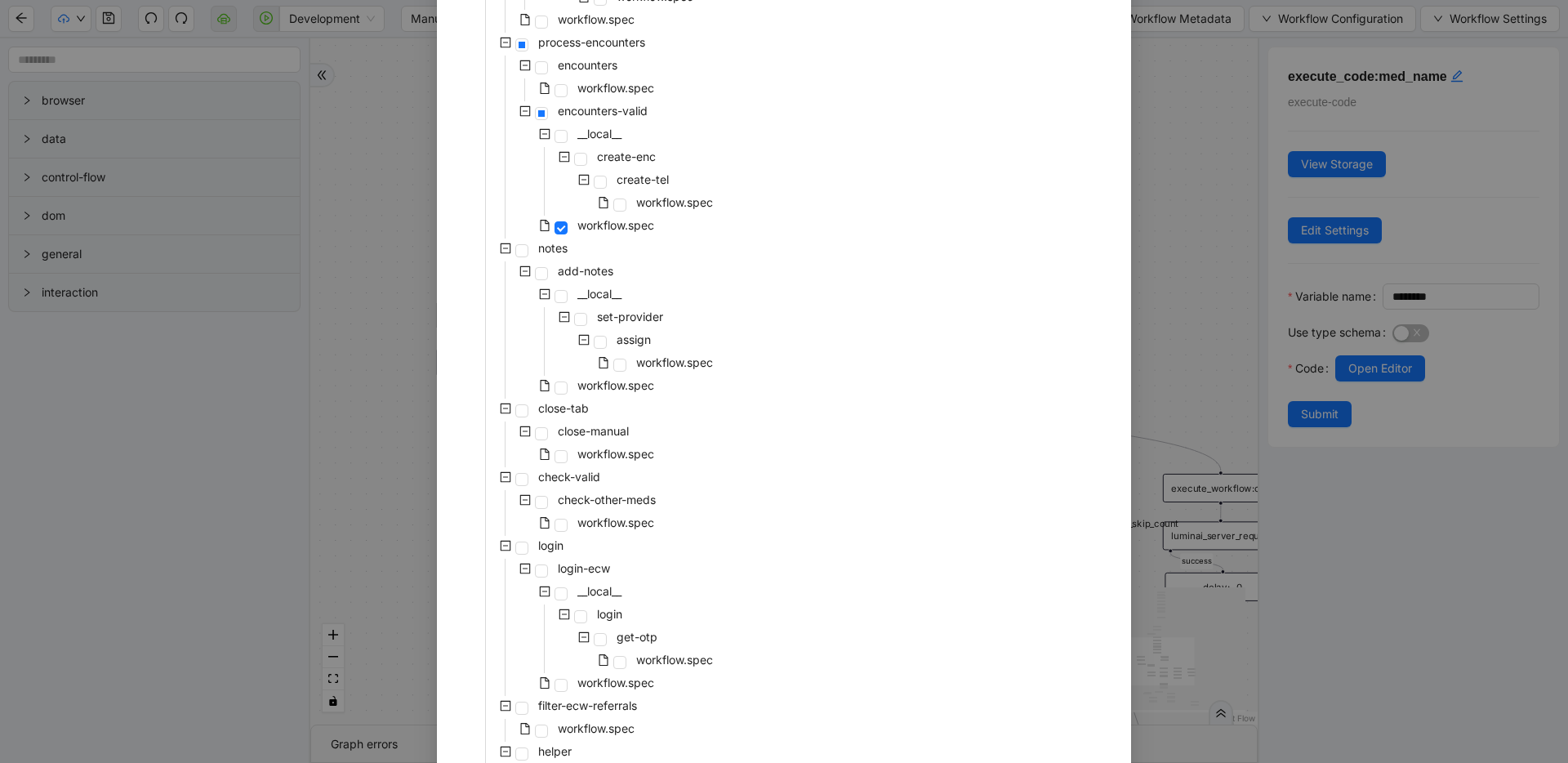
scroll to position [668, 0]
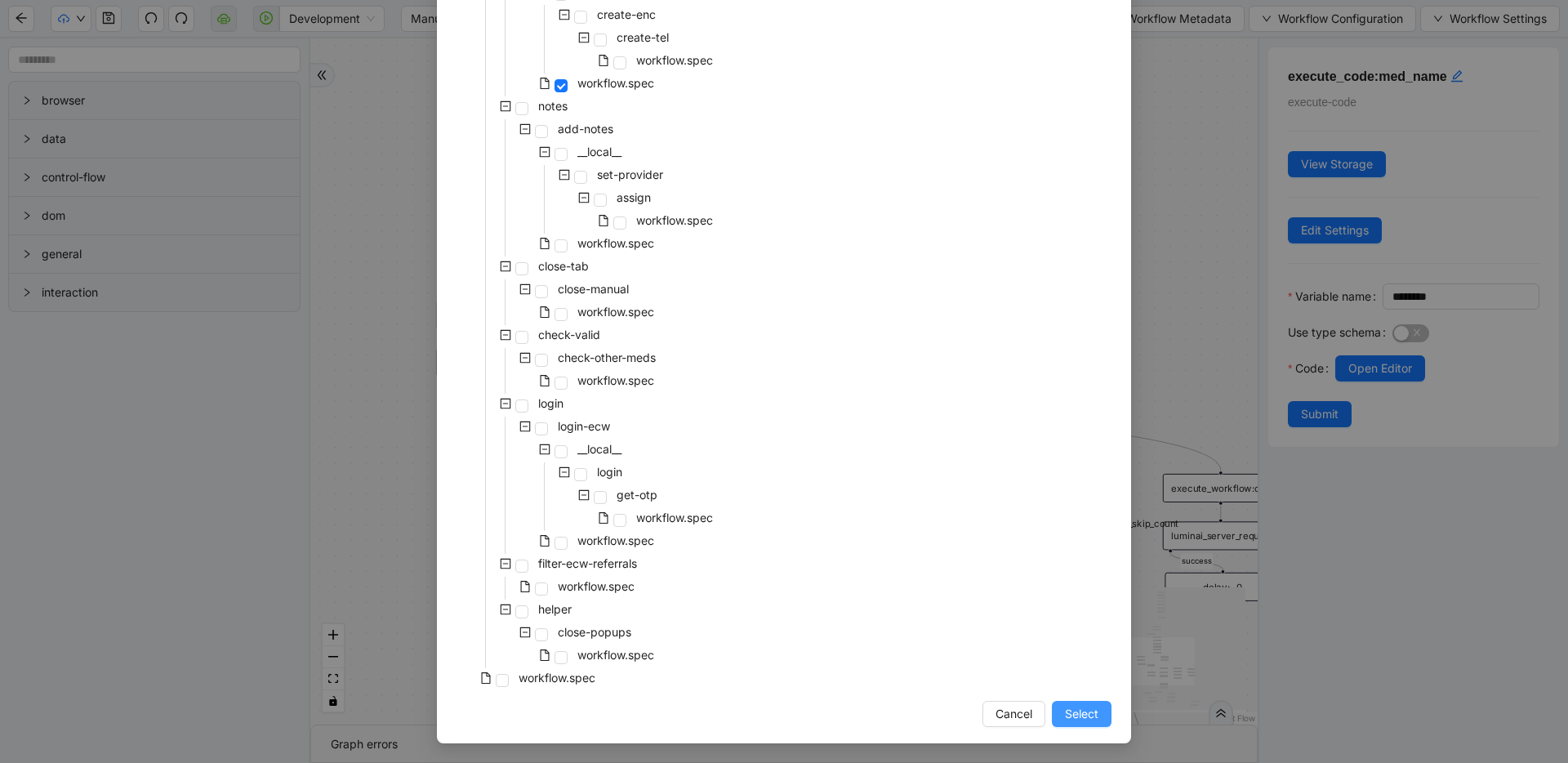
click at [1091, 717] on span "Select" at bounding box center [1082, 714] width 34 height 18
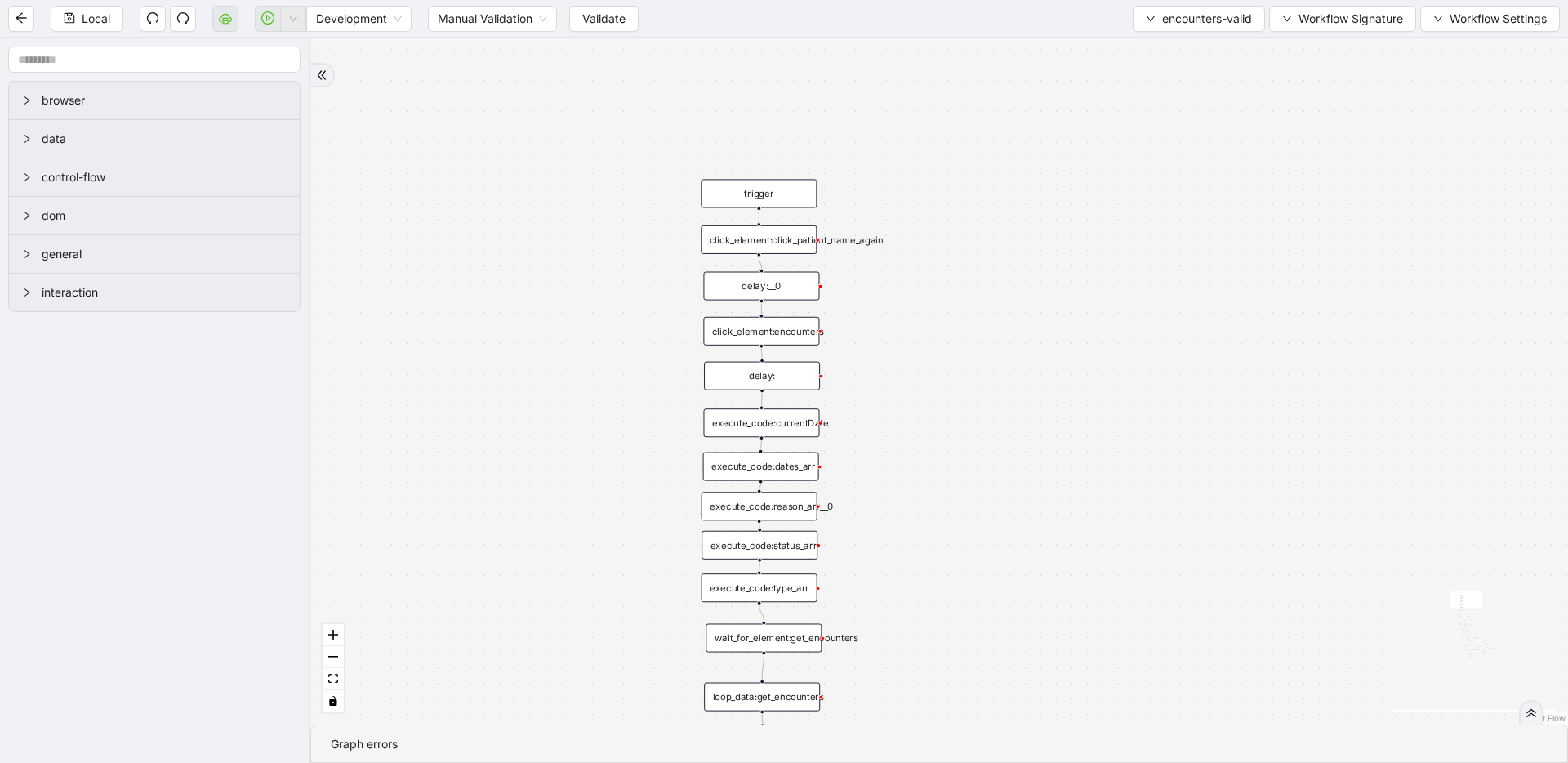
drag, startPoint x: 1052, startPoint y: 323, endPoint x: 1053, endPoint y: 172, distance: 151.0
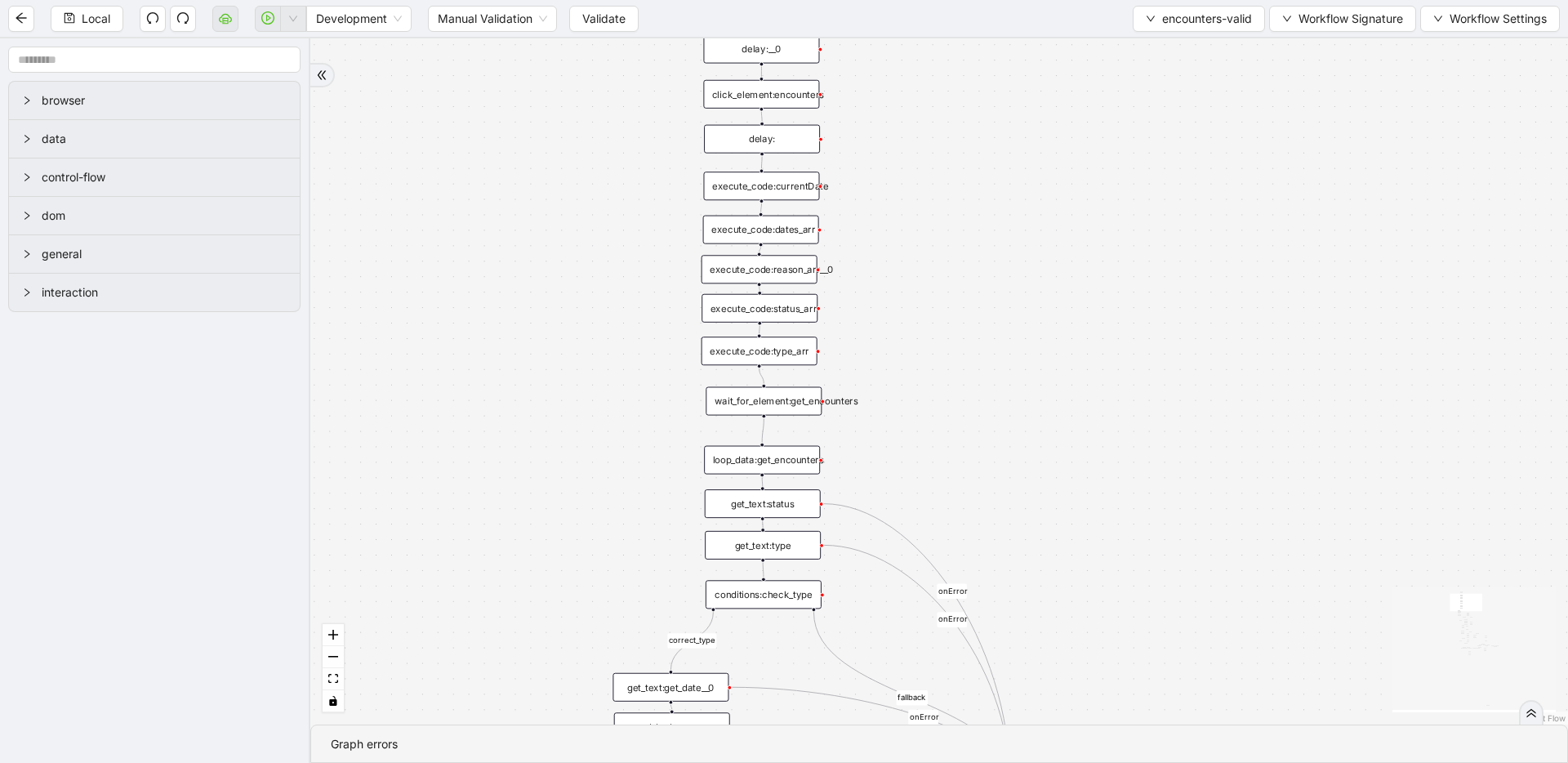
drag, startPoint x: 1059, startPoint y: 385, endPoint x: 1027, endPoint y: 252, distance: 136.8
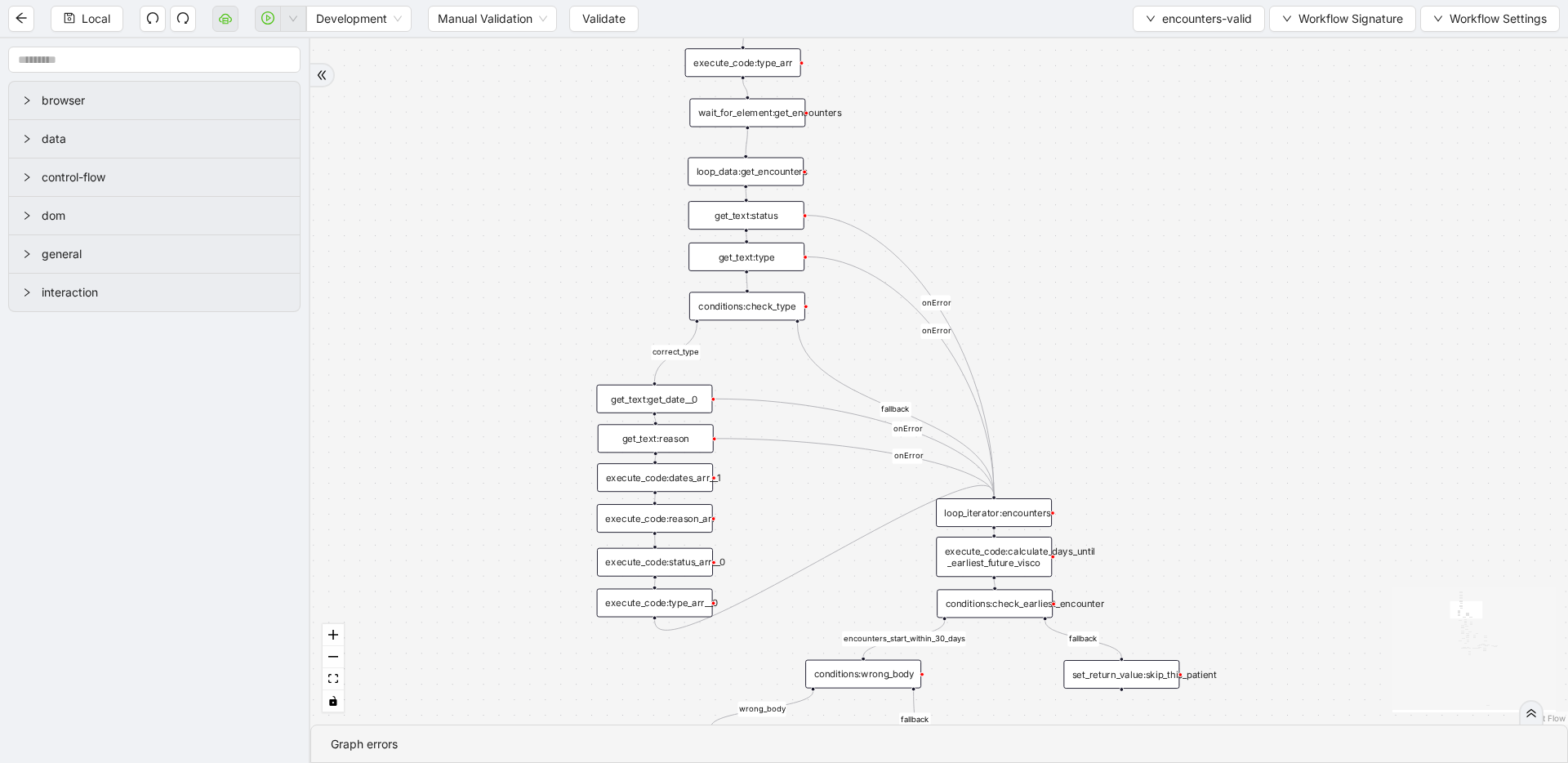
drag, startPoint x: 1104, startPoint y: 376, endPoint x: 1060, endPoint y: 112, distance: 267.6
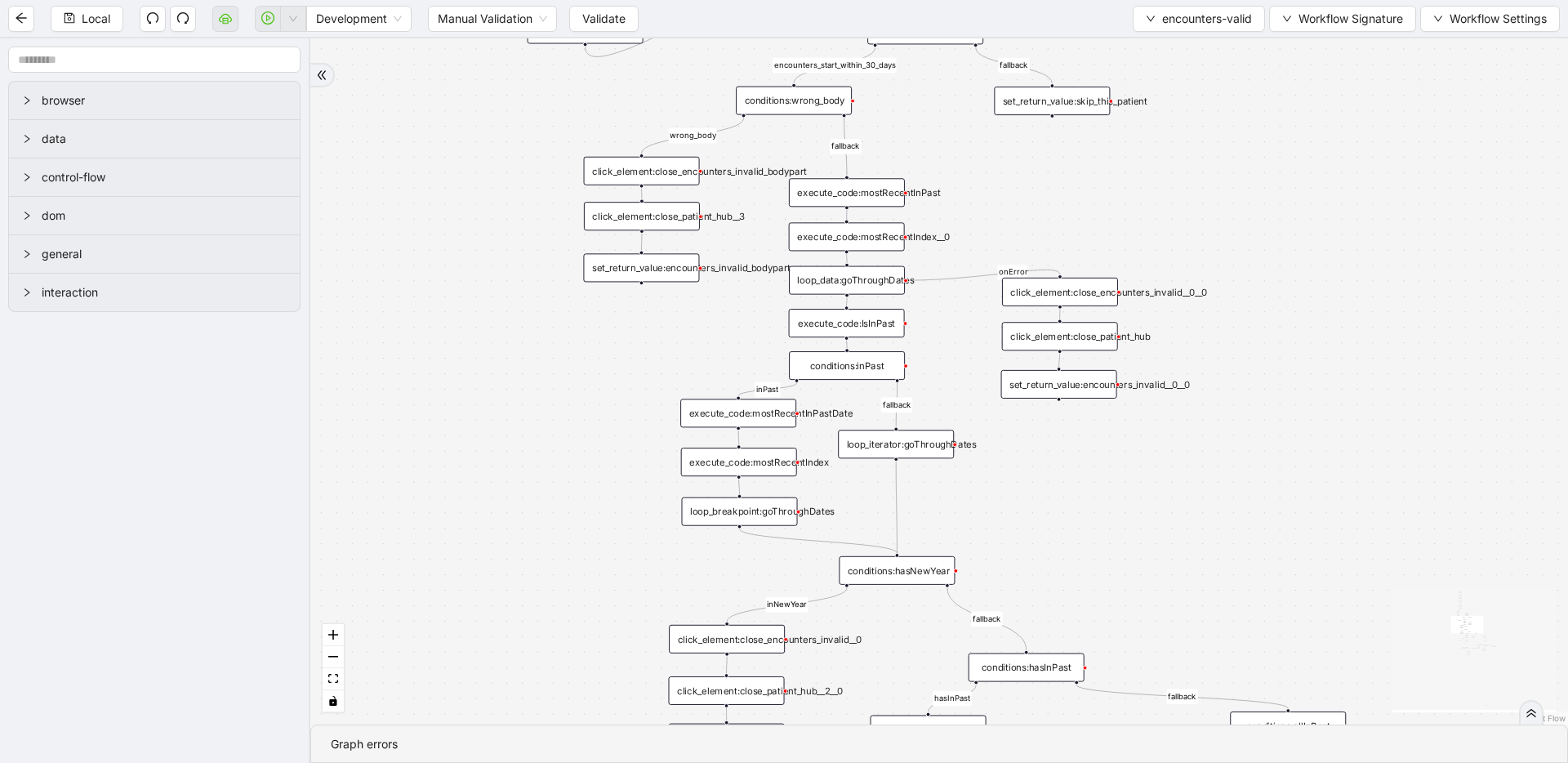
drag, startPoint x: 1067, startPoint y: 486, endPoint x: 1030, endPoint y: 130, distance: 357.9
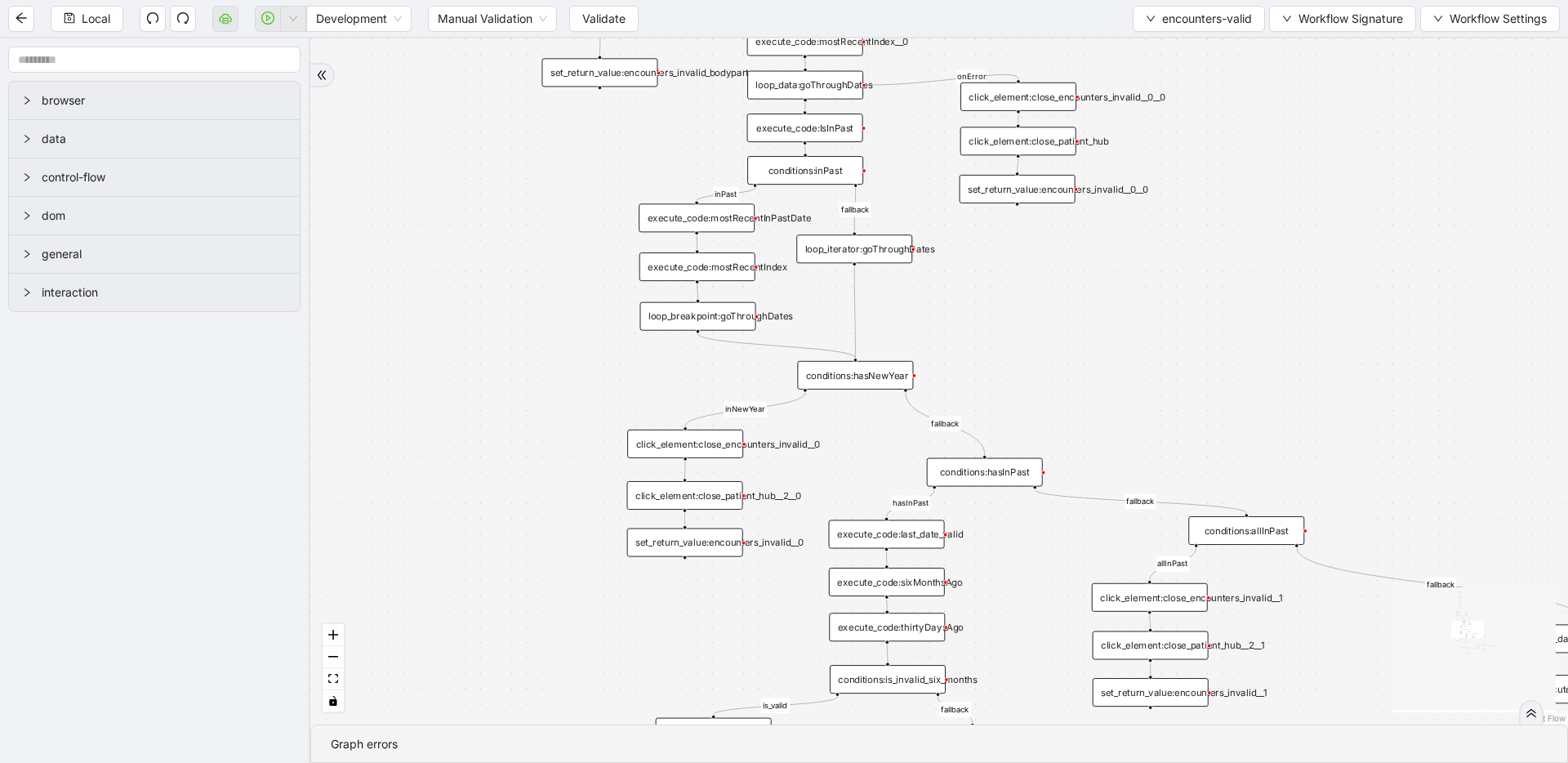
drag, startPoint x: 1203, startPoint y: 353, endPoint x: 1166, endPoint y: 228, distance: 130.4
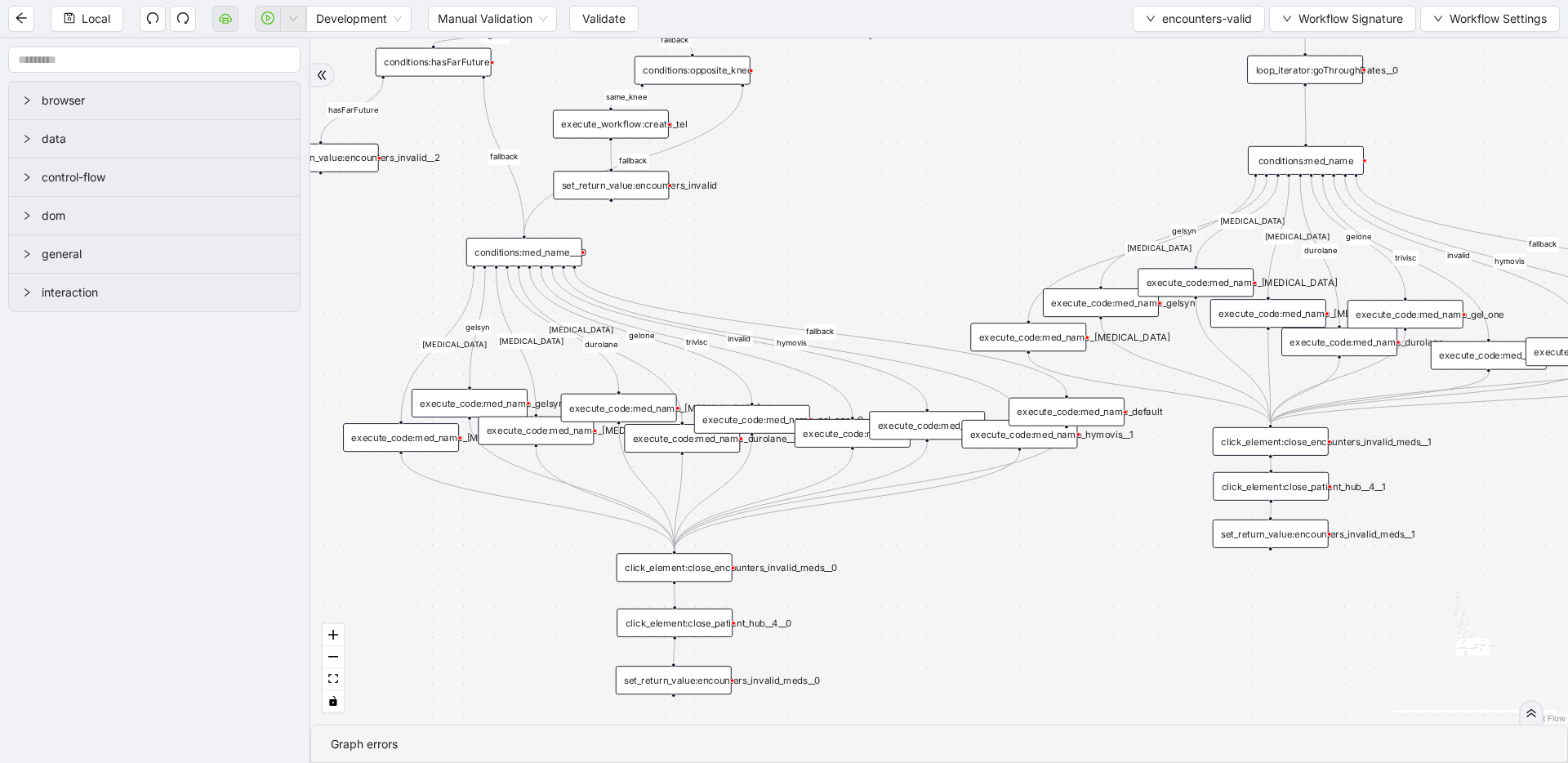
drag, startPoint x: 1241, startPoint y: 670, endPoint x: 997, endPoint y: 132, distance: 590.7
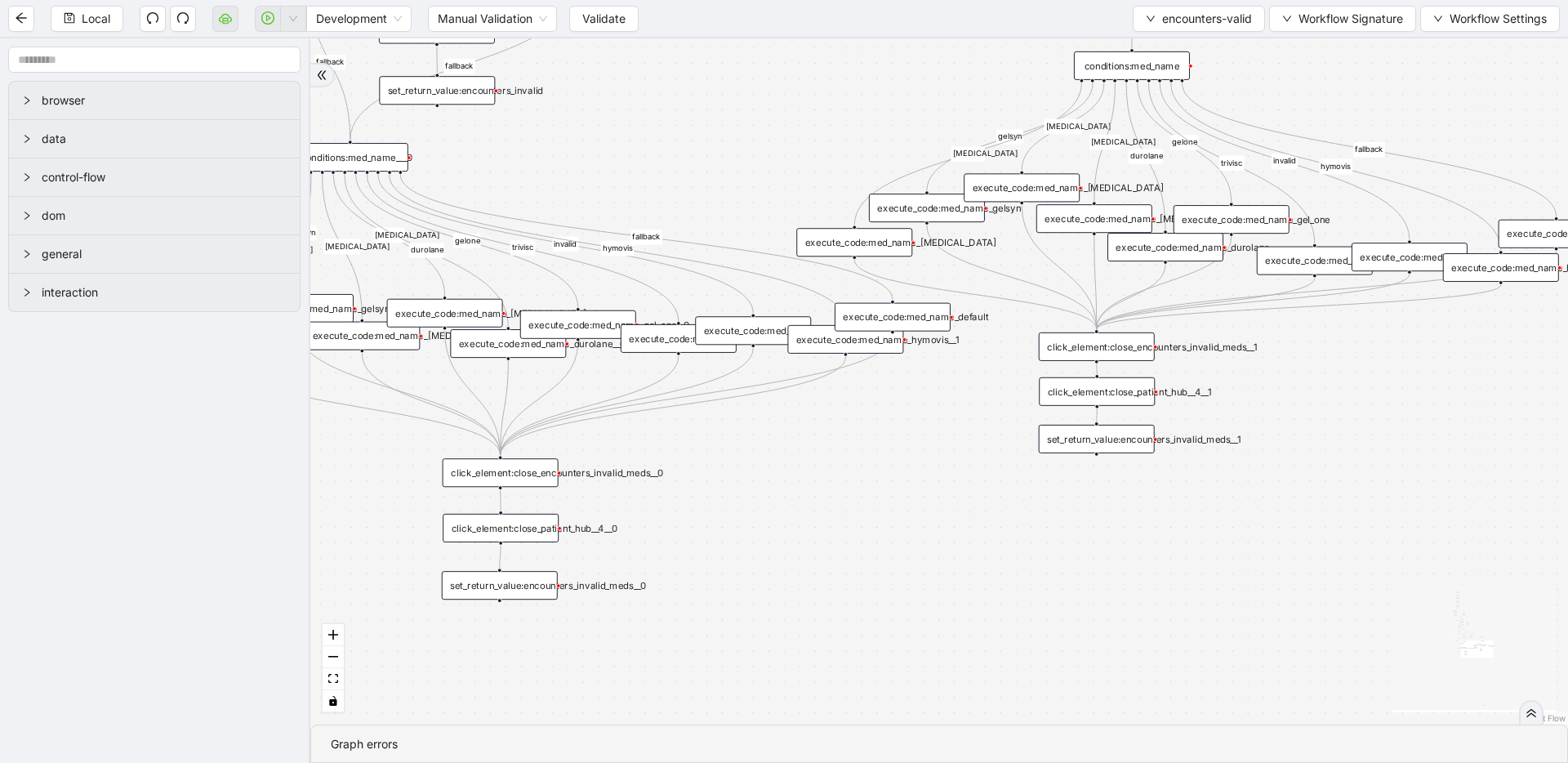
drag, startPoint x: 1014, startPoint y: 561, endPoint x: 842, endPoint y: 495, distance: 184.2
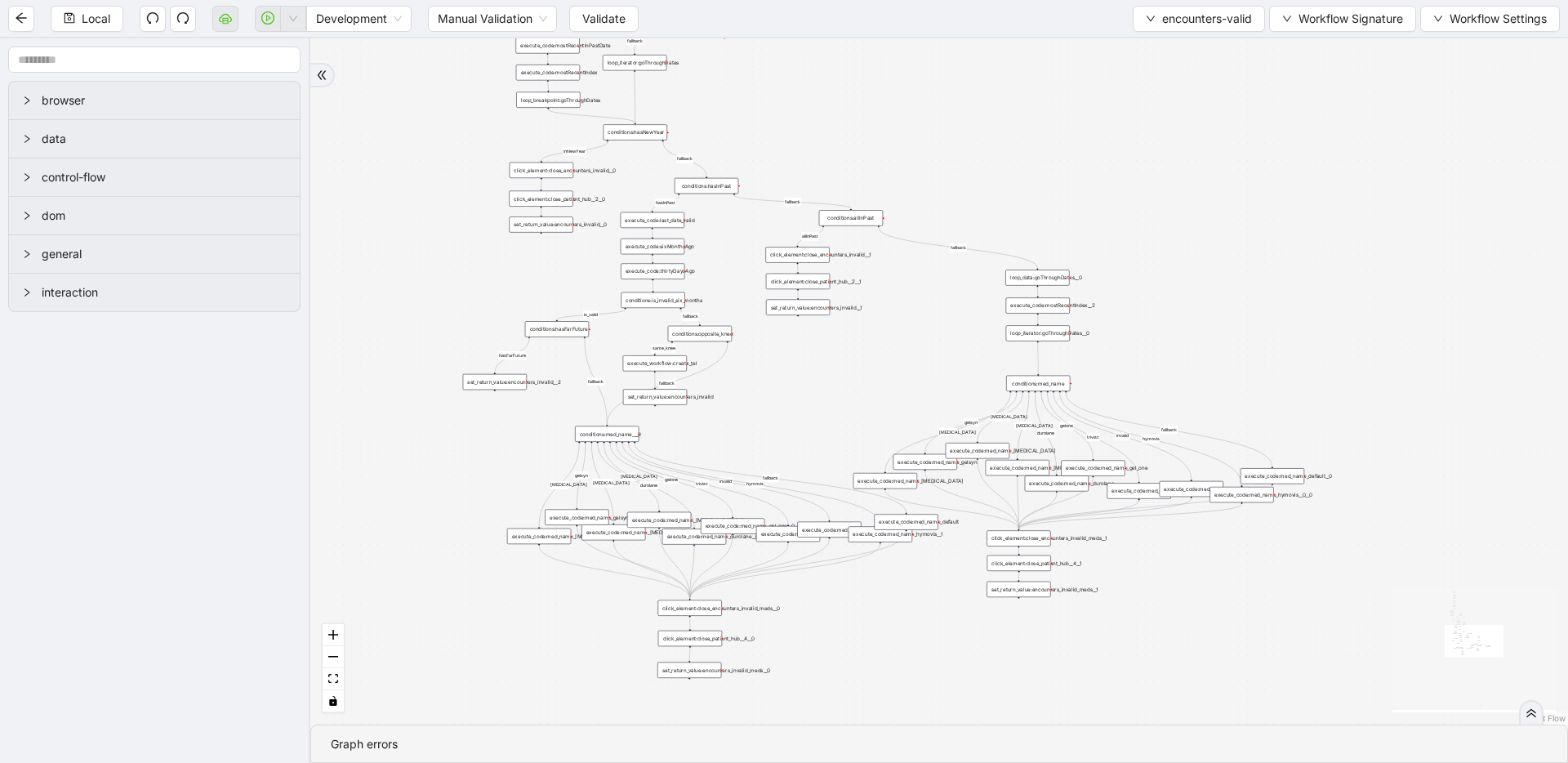
drag, startPoint x: 843, startPoint y: 491, endPoint x: 879, endPoint y: 617, distance: 131.0
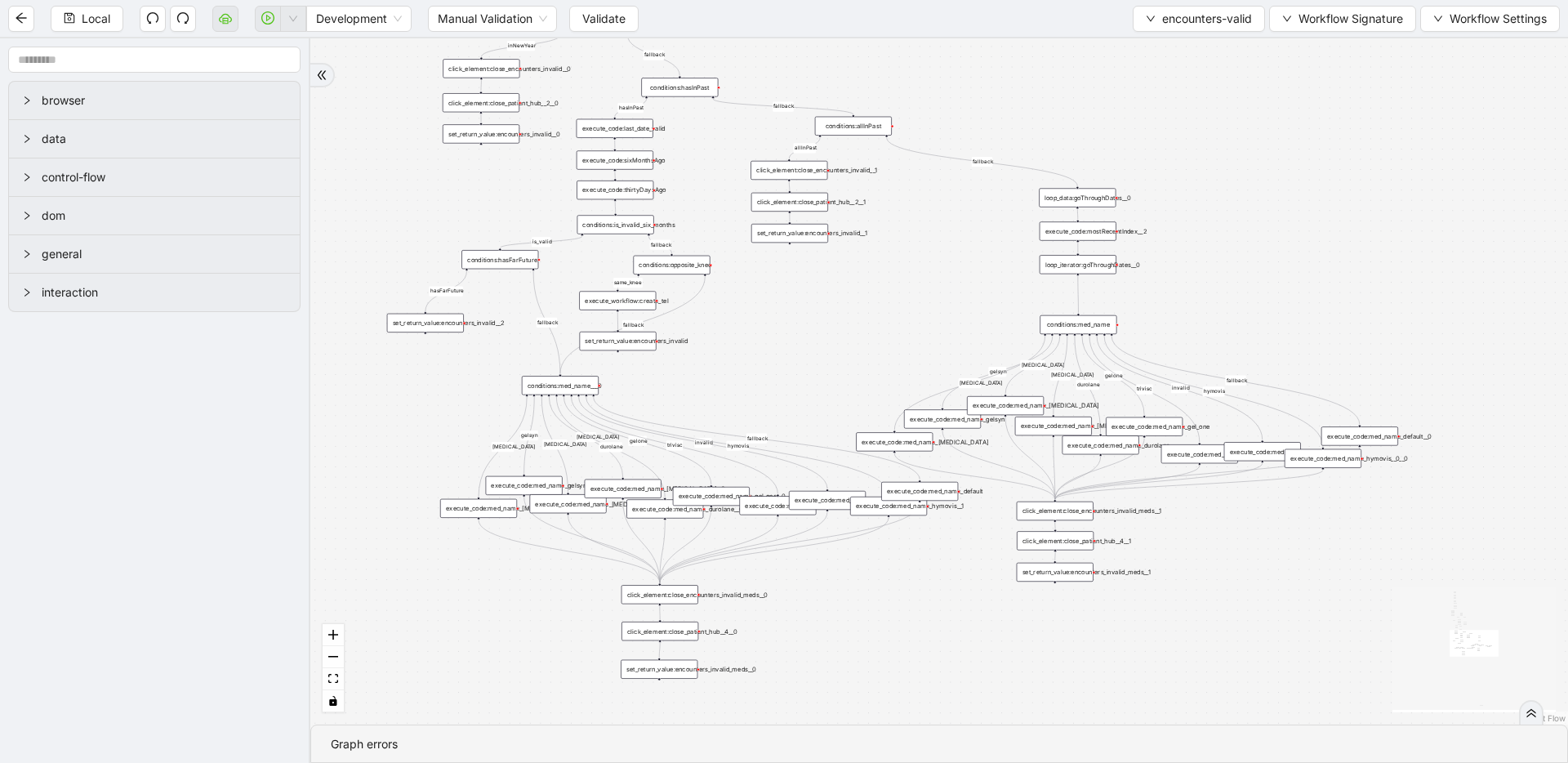
drag, startPoint x: 894, startPoint y: 668, endPoint x: 945, endPoint y: 605, distance: 81.1
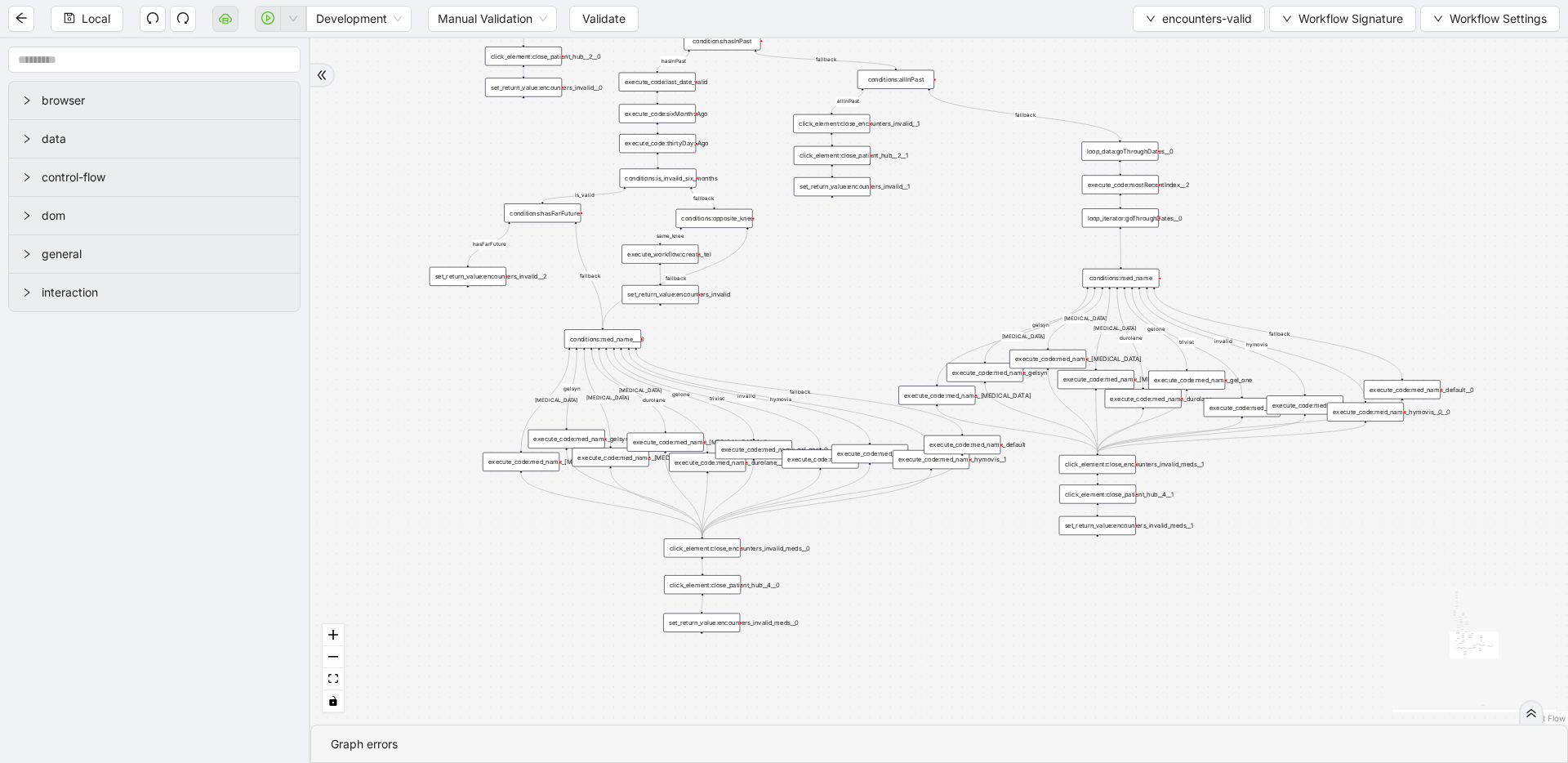
click at [945, 605] on div "fallback inPast hasInPast fallback wrong_body inNewYear fallback fallback allIn…" at bounding box center [939, 381] width 1258 height 686
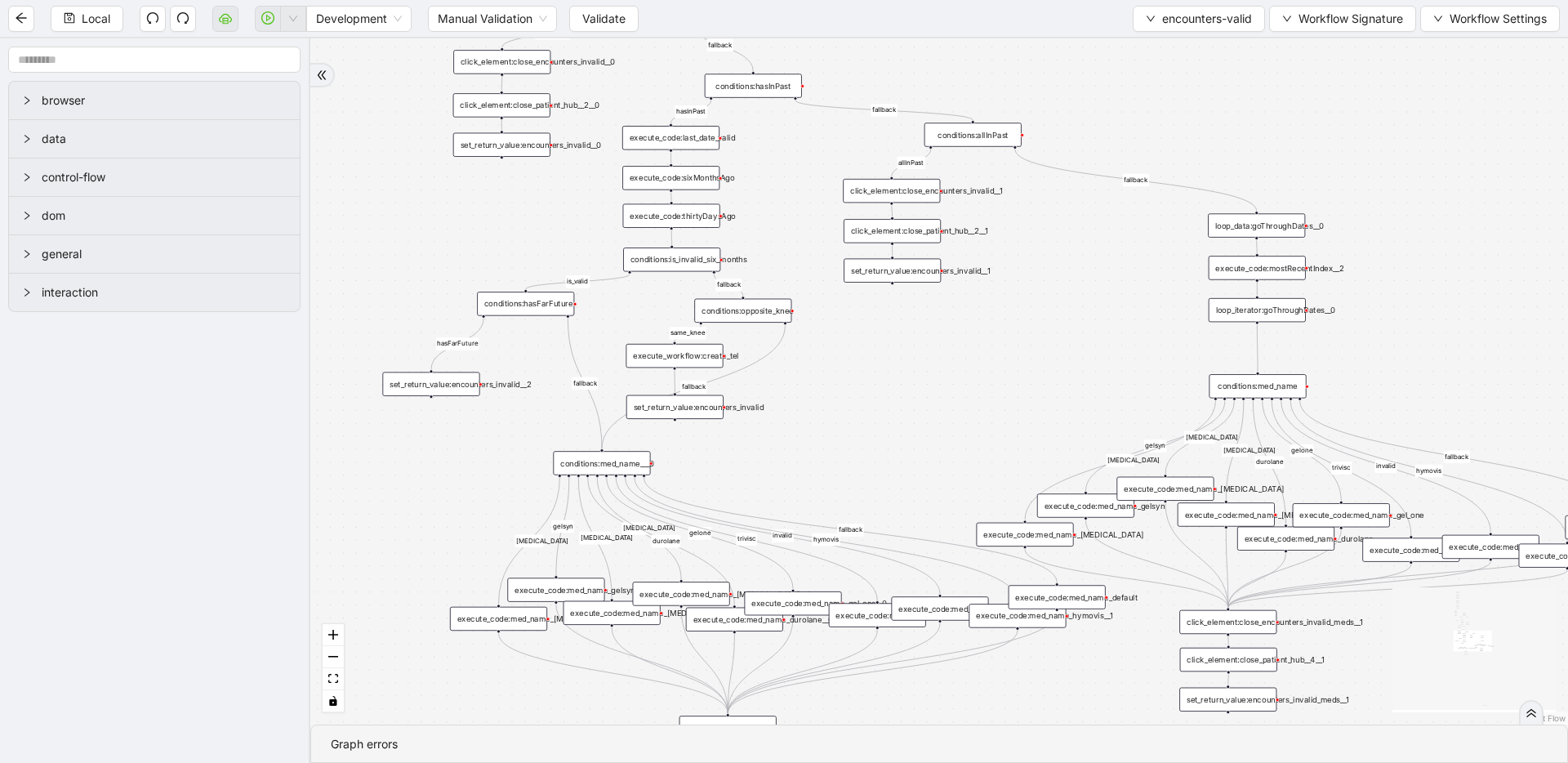
drag, startPoint x: 617, startPoint y: 234, endPoint x: 614, endPoint y: 364, distance: 130.0
click at [572, 464] on div "conditions:med_name___0" at bounding box center [602, 463] width 97 height 24
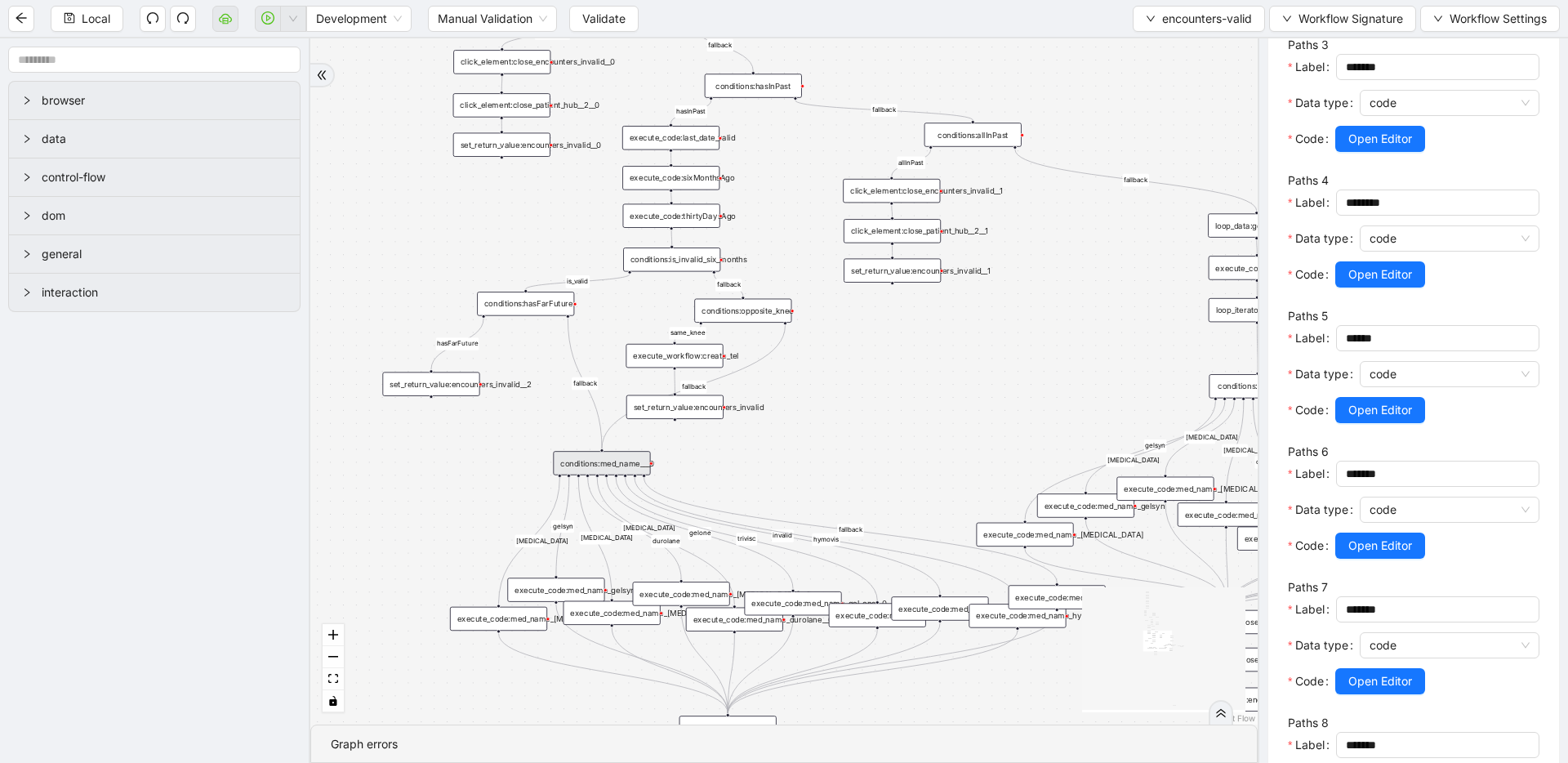
scroll to position [691, 0]
click at [1399, 545] on span "Open Editor" at bounding box center [1380, 545] width 64 height 18
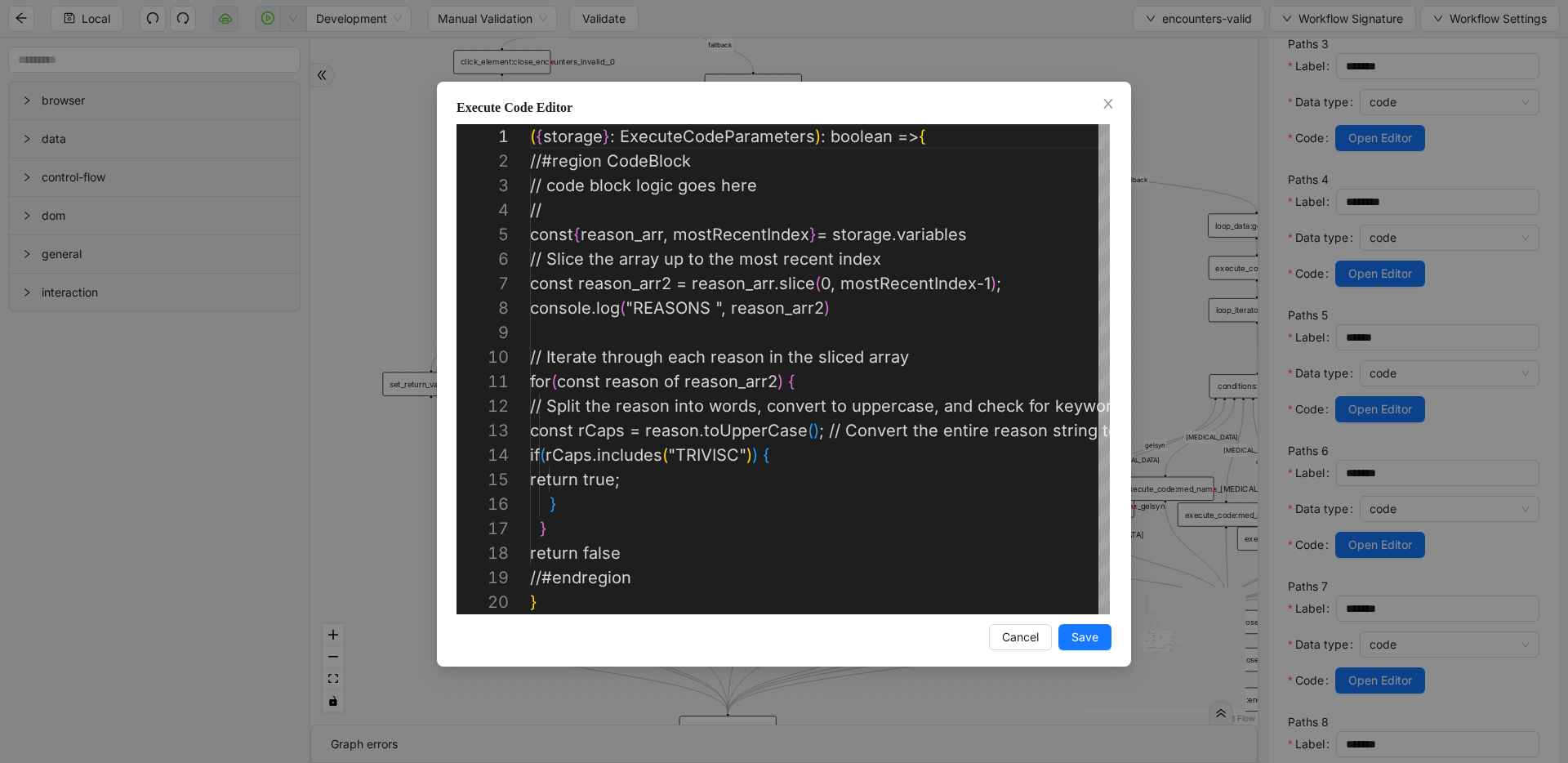
scroll to position [245, 0]
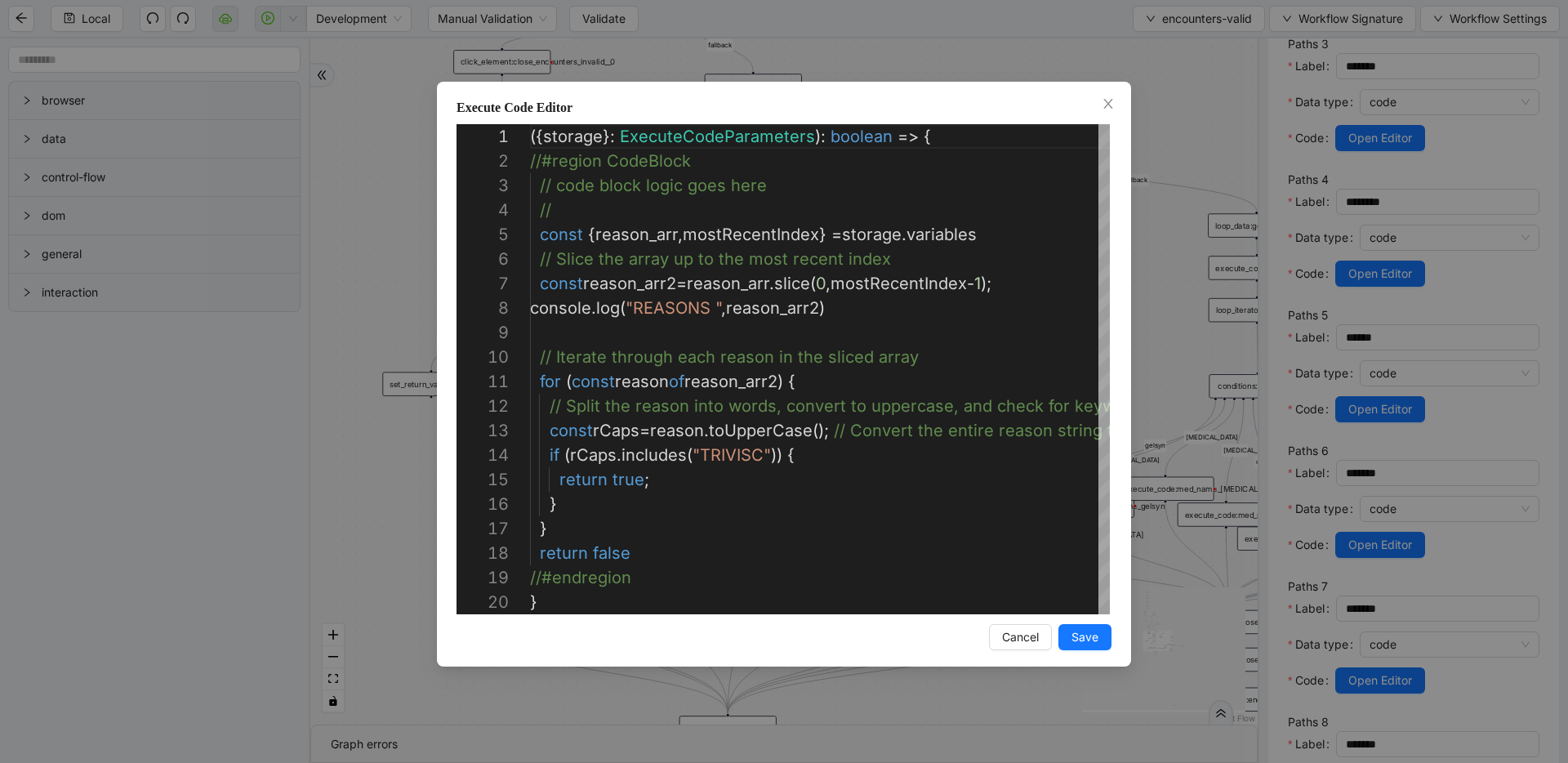
click at [1171, 283] on div "Execute Code Editor 4 5 6 7 8 9 10 11 12 13 14 15 16 17 18 19 20 2 3 1 // const…" at bounding box center [784, 381] width 1568 height 763
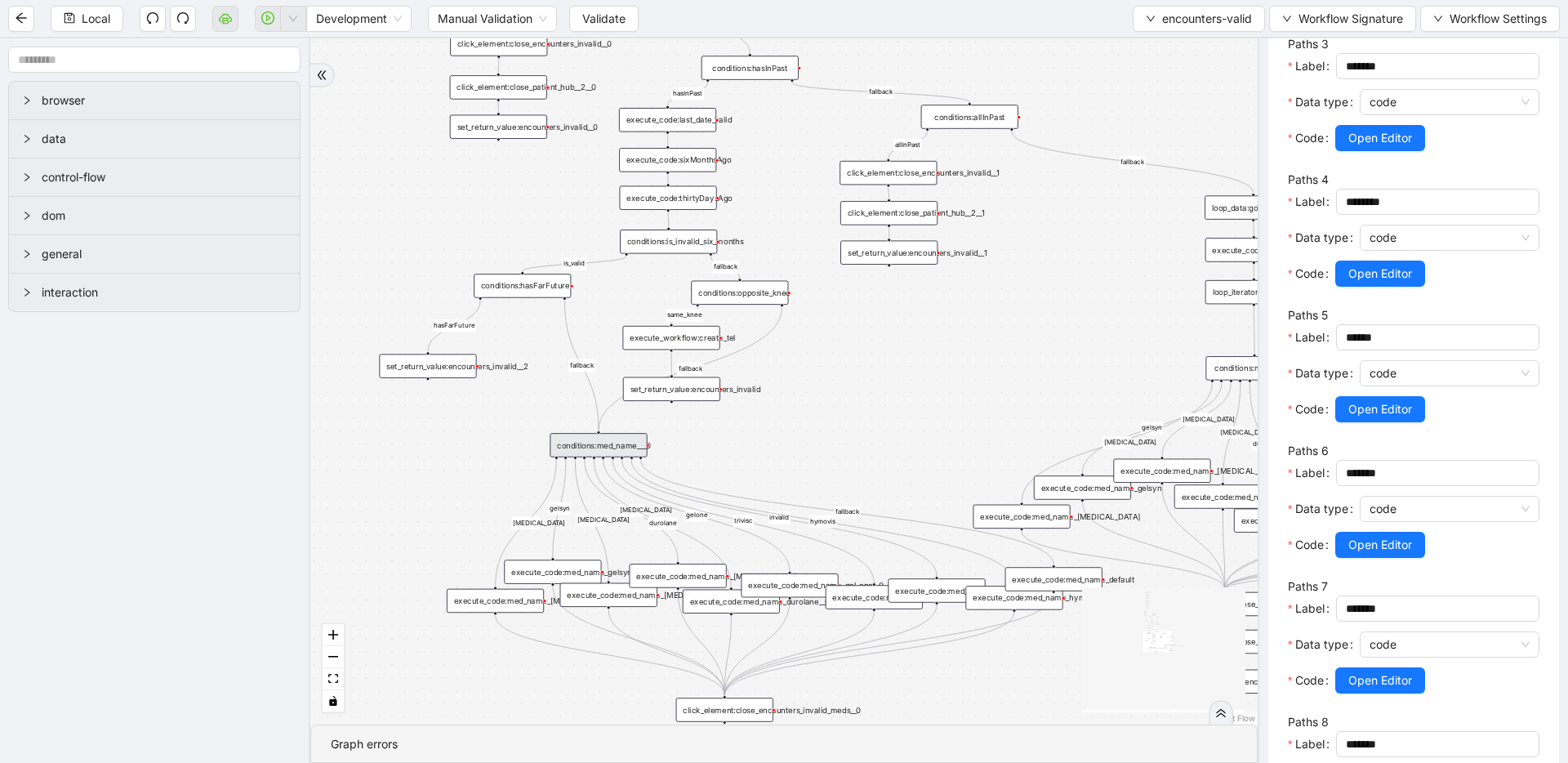
drag, startPoint x: 776, startPoint y: 472, endPoint x: 758, endPoint y: 340, distance: 133.2
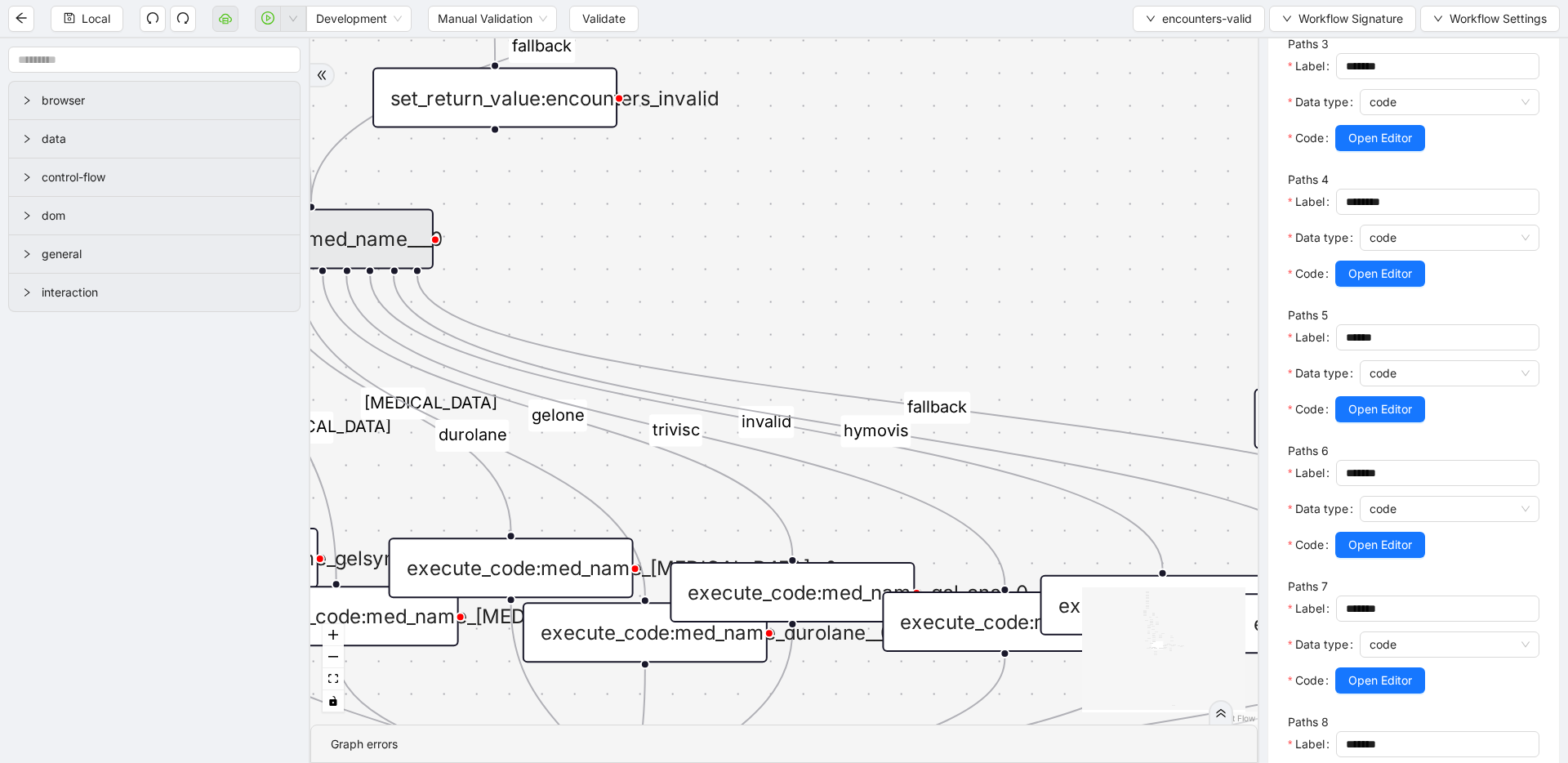
click at [898, 331] on div "fallback inPast hasInPast fallback wrong_body inNewYear fallback fallback allIn…" at bounding box center [784, 381] width 947 height 686
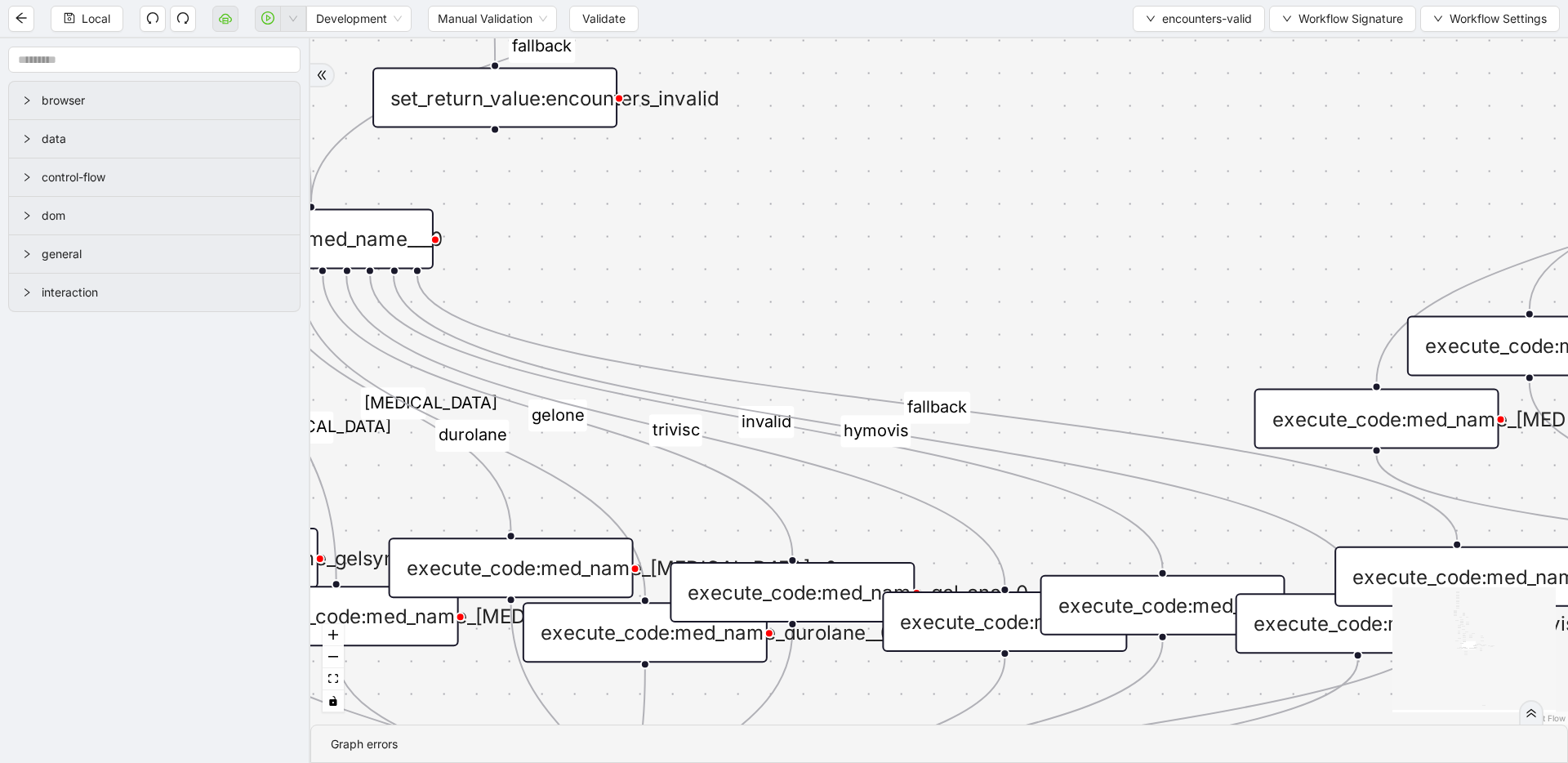
scroll to position [0, 0]
click at [892, 358] on div "fallback inPast hasInPast fallback wrong_body inNewYear fallback fallback allIn…" at bounding box center [939, 381] width 1258 height 686
click at [949, 619] on div "execute_code:med_name_trivisc__0" at bounding box center [1005, 622] width 245 height 60
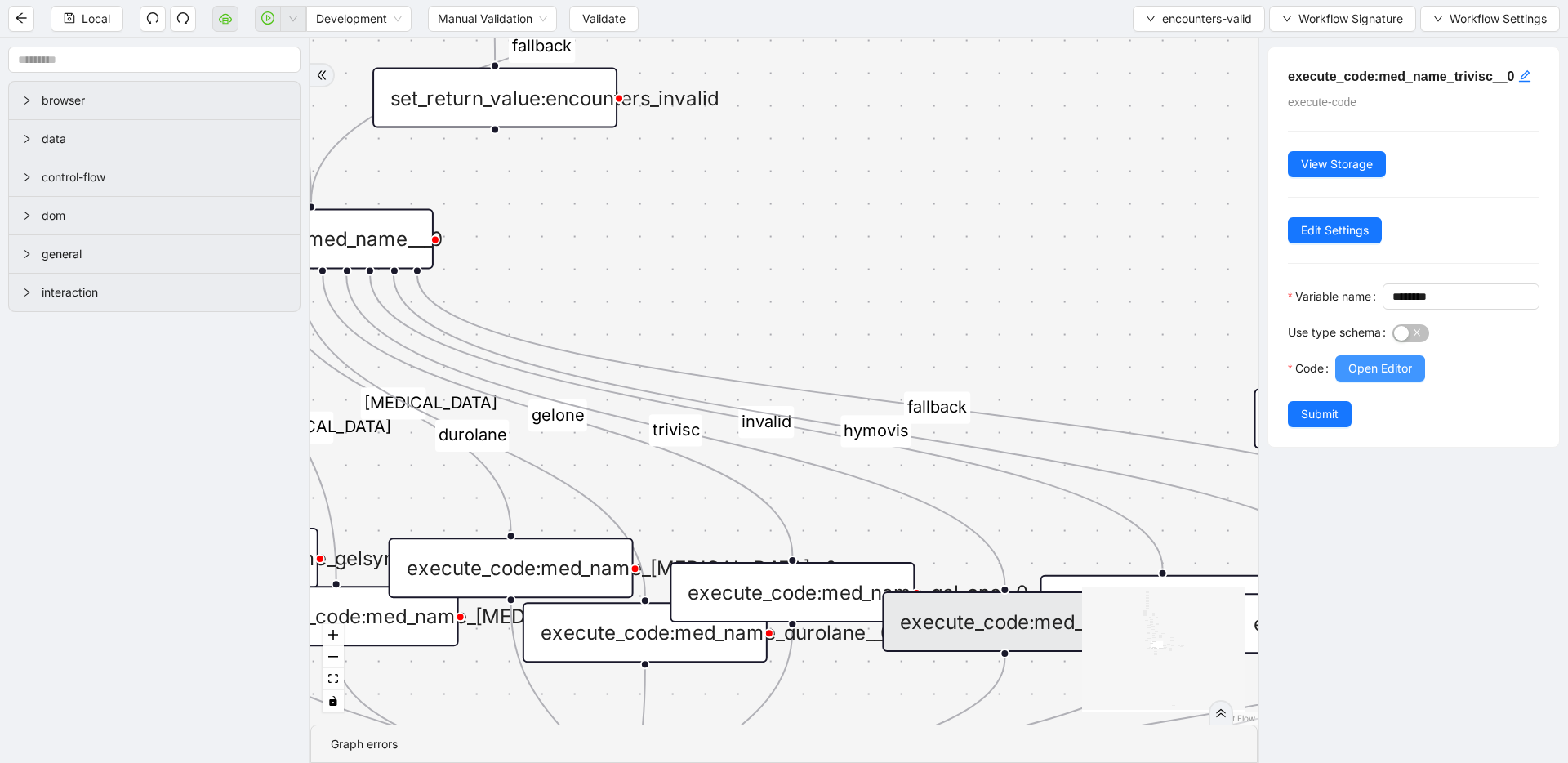
click at [1350, 377] on span "Open Editor" at bounding box center [1380, 368] width 64 height 18
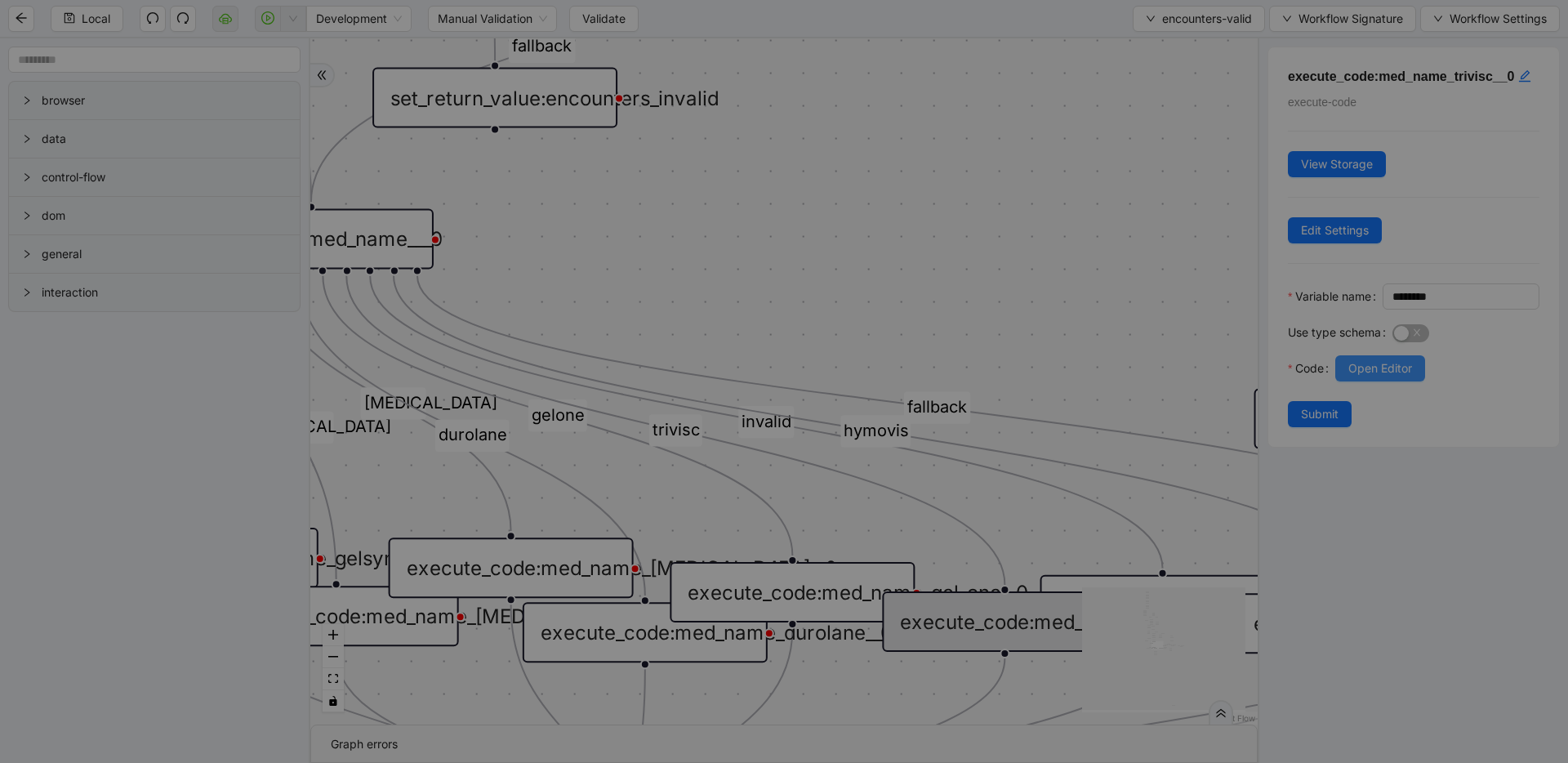
scroll to position [147, 0]
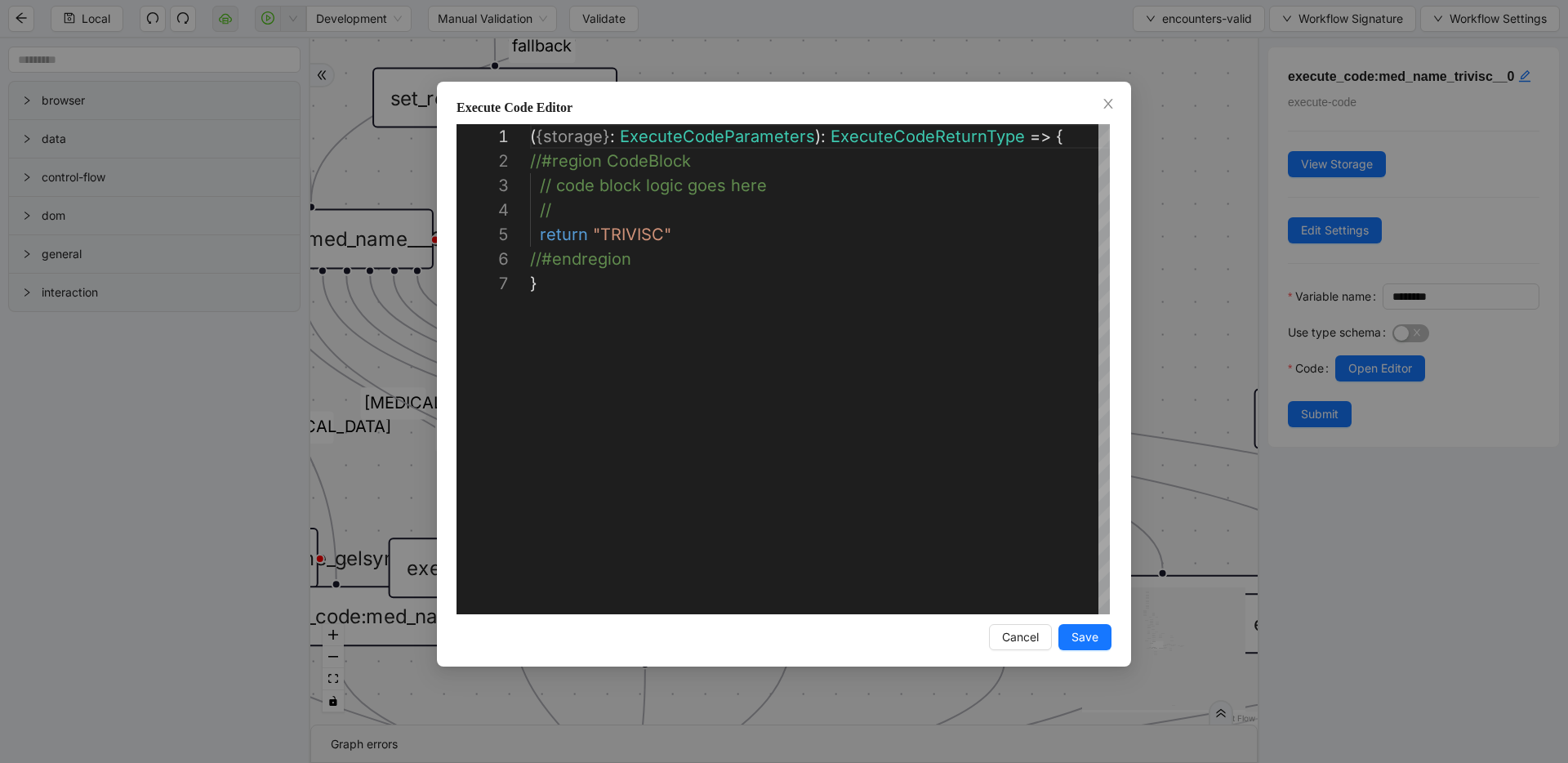
click at [1222, 306] on div "**********" at bounding box center [784, 381] width 1568 height 763
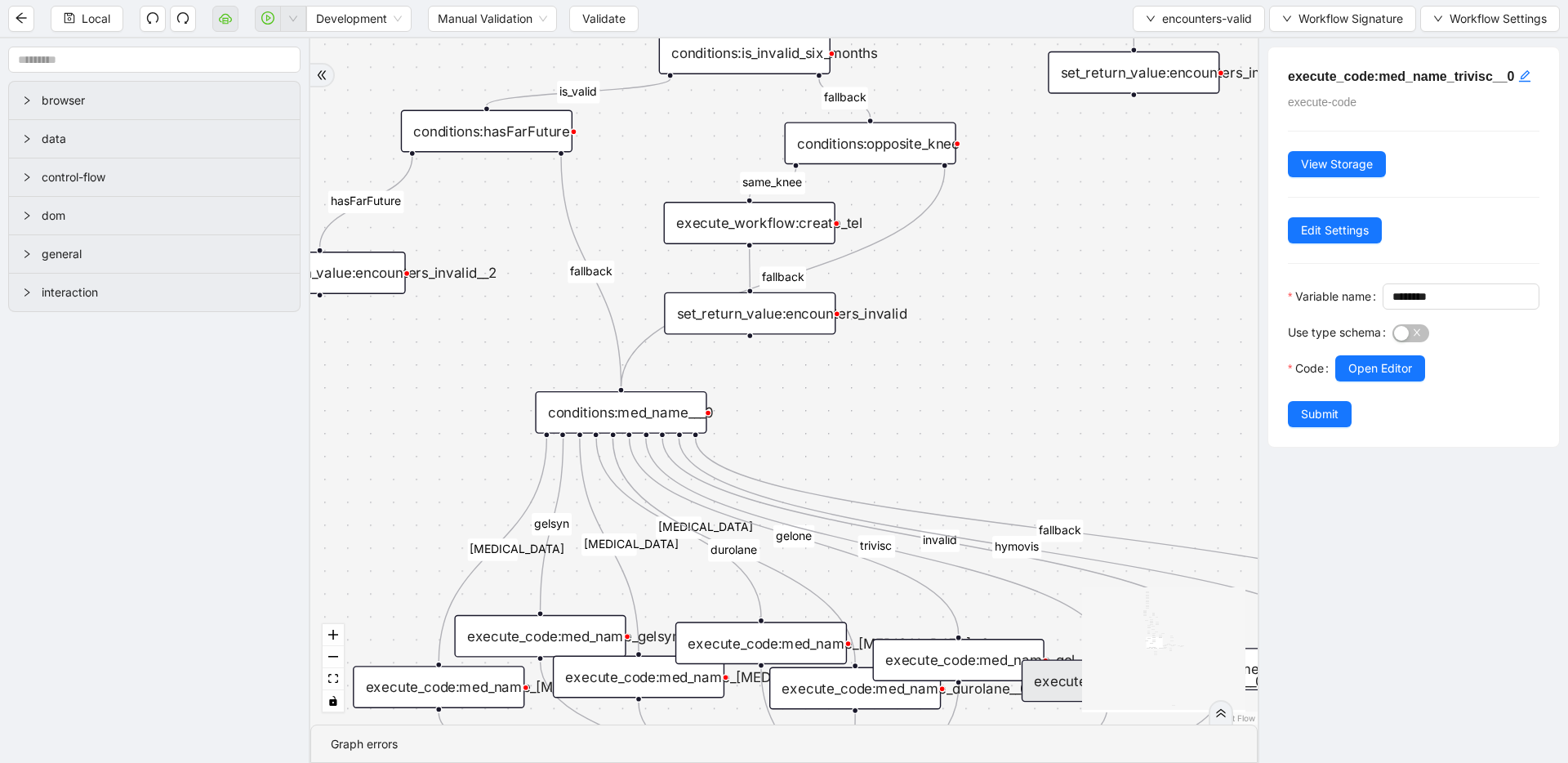
drag, startPoint x: 839, startPoint y: 289, endPoint x: 988, endPoint y: 448, distance: 217.9
click at [651, 414] on div "conditions:med_name___0" at bounding box center [620, 412] width 171 height 42
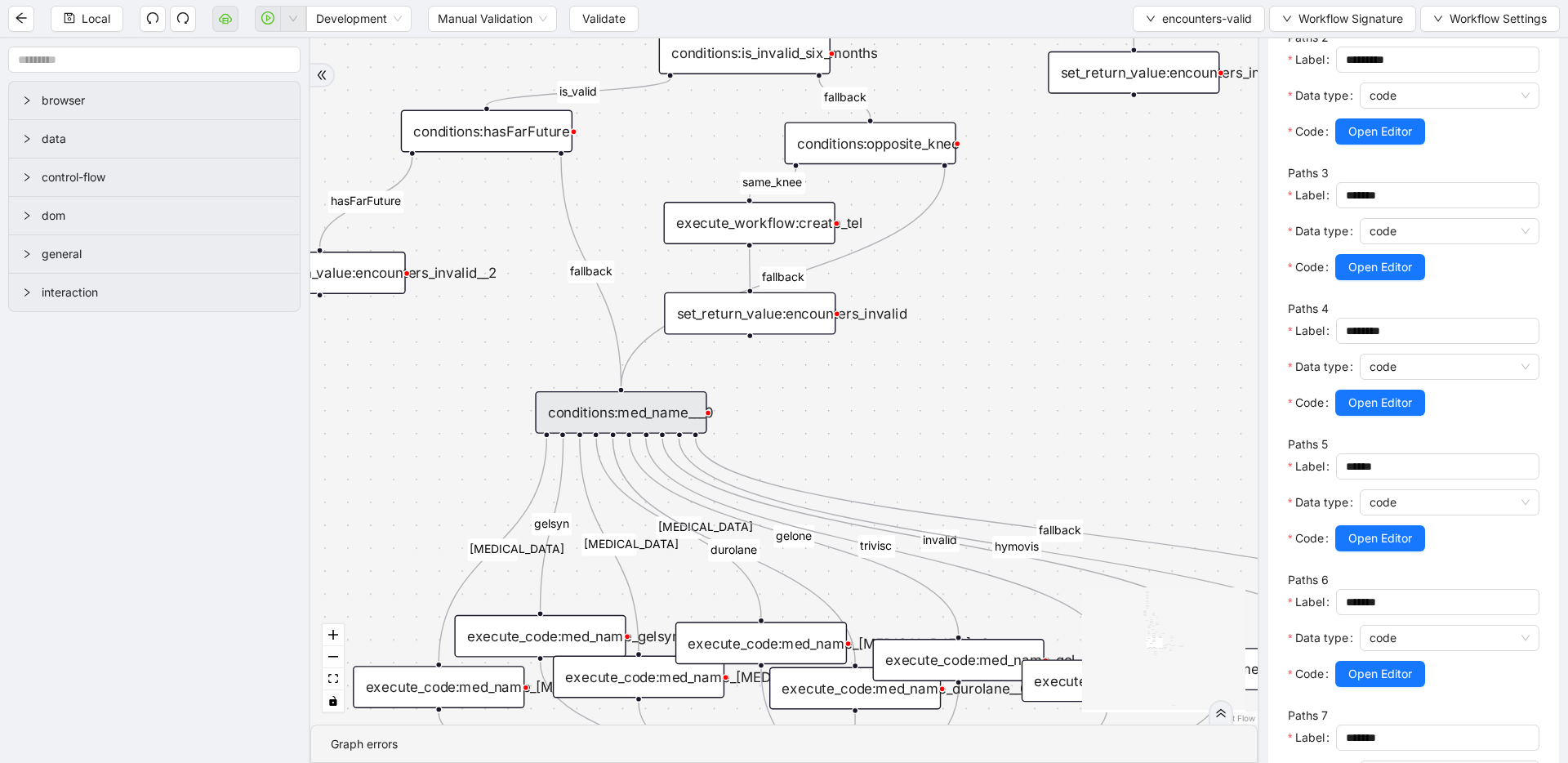
scroll to position [674, 0]
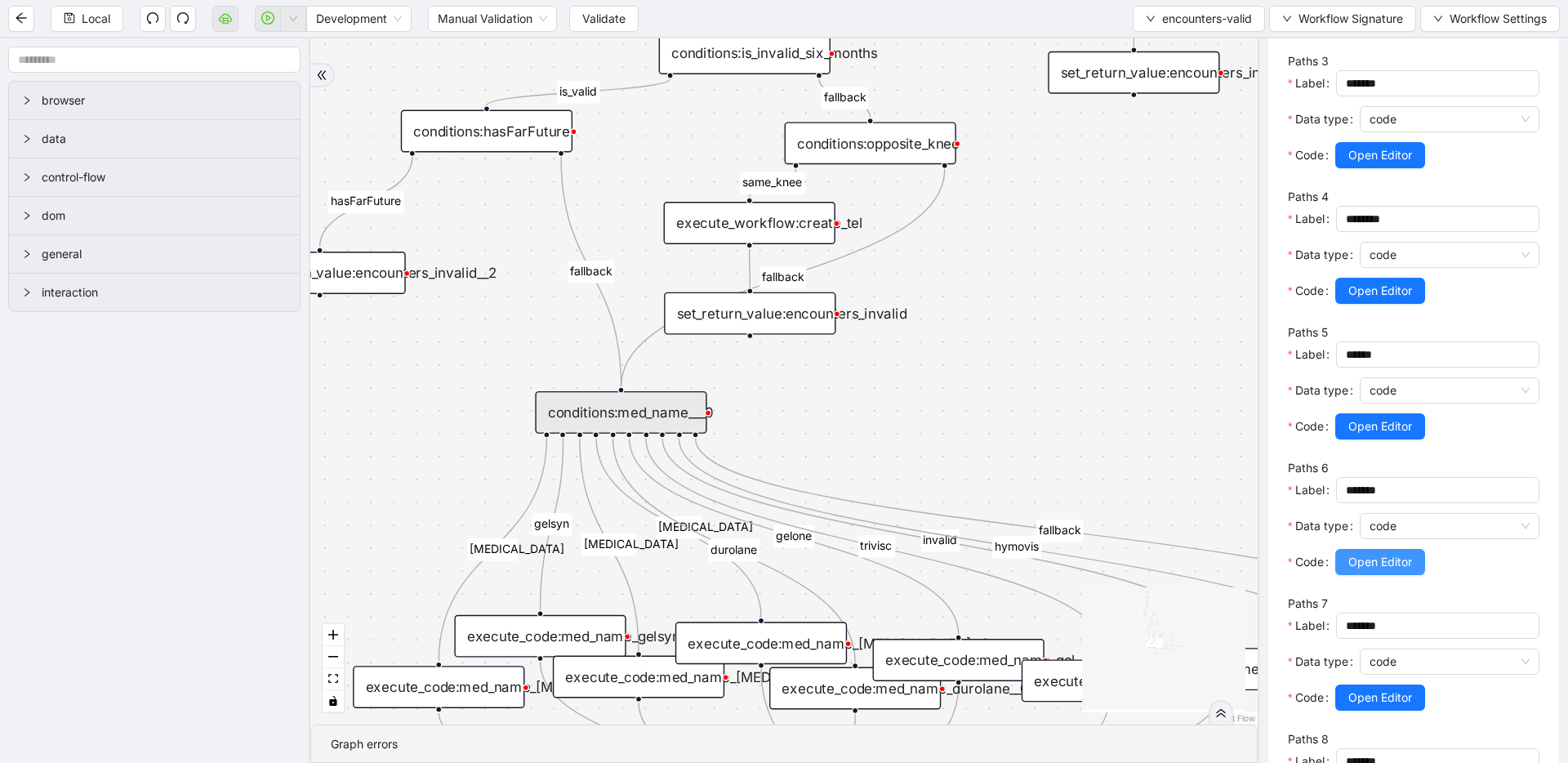
click at [1357, 561] on span "Open Editor" at bounding box center [1380, 562] width 64 height 18
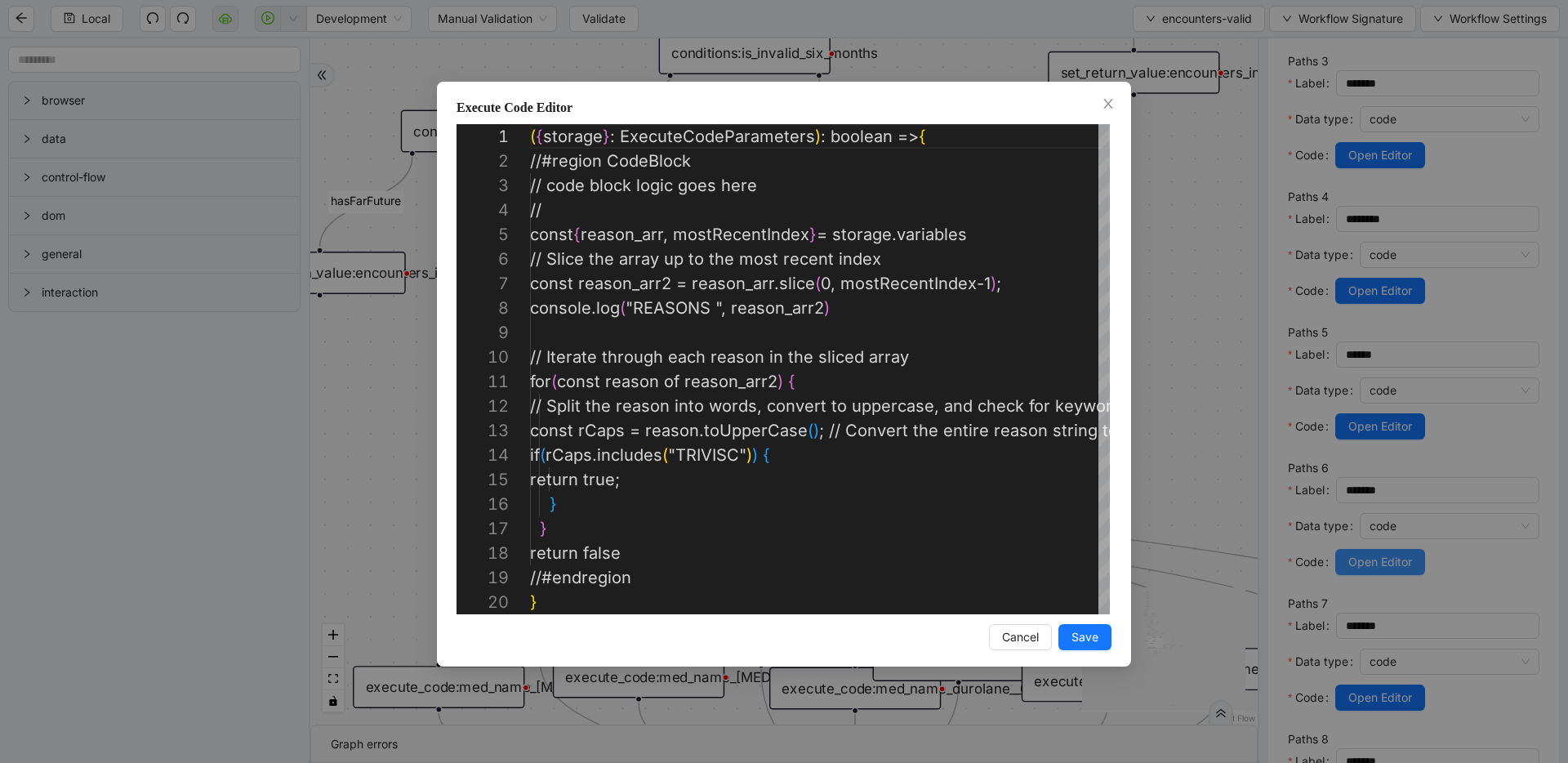
scroll to position [245, 0]
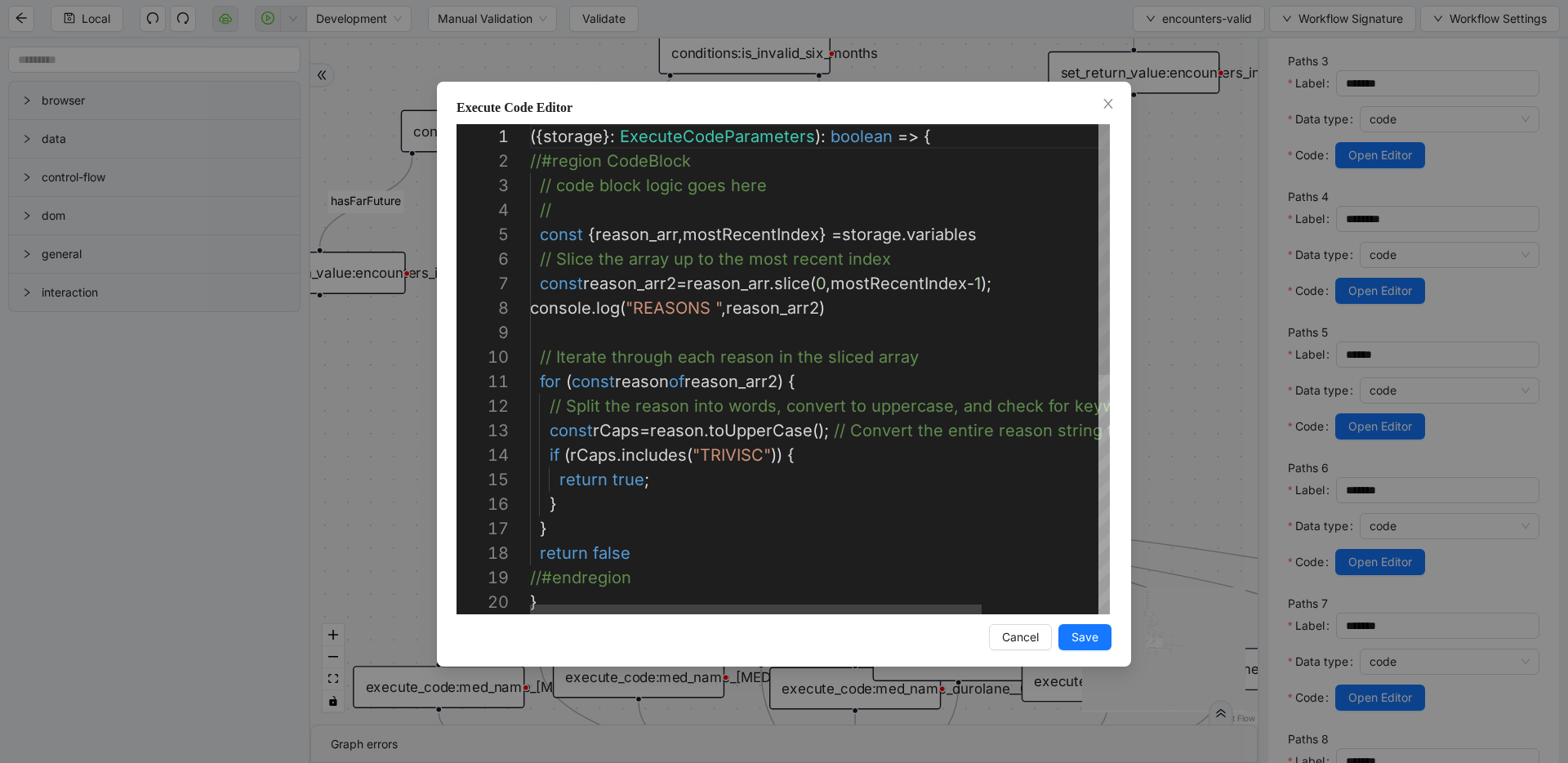
click at [627, 237] on div "// Slice the array up to the most recent index const reason_arr2 = reason_arr .…" at bounding box center [894, 602] width 728 height 955
click at [735, 233] on div "// Slice the array up to the most recent index const reason_arr2 = reason_arr .…" at bounding box center [894, 602] width 728 height 955
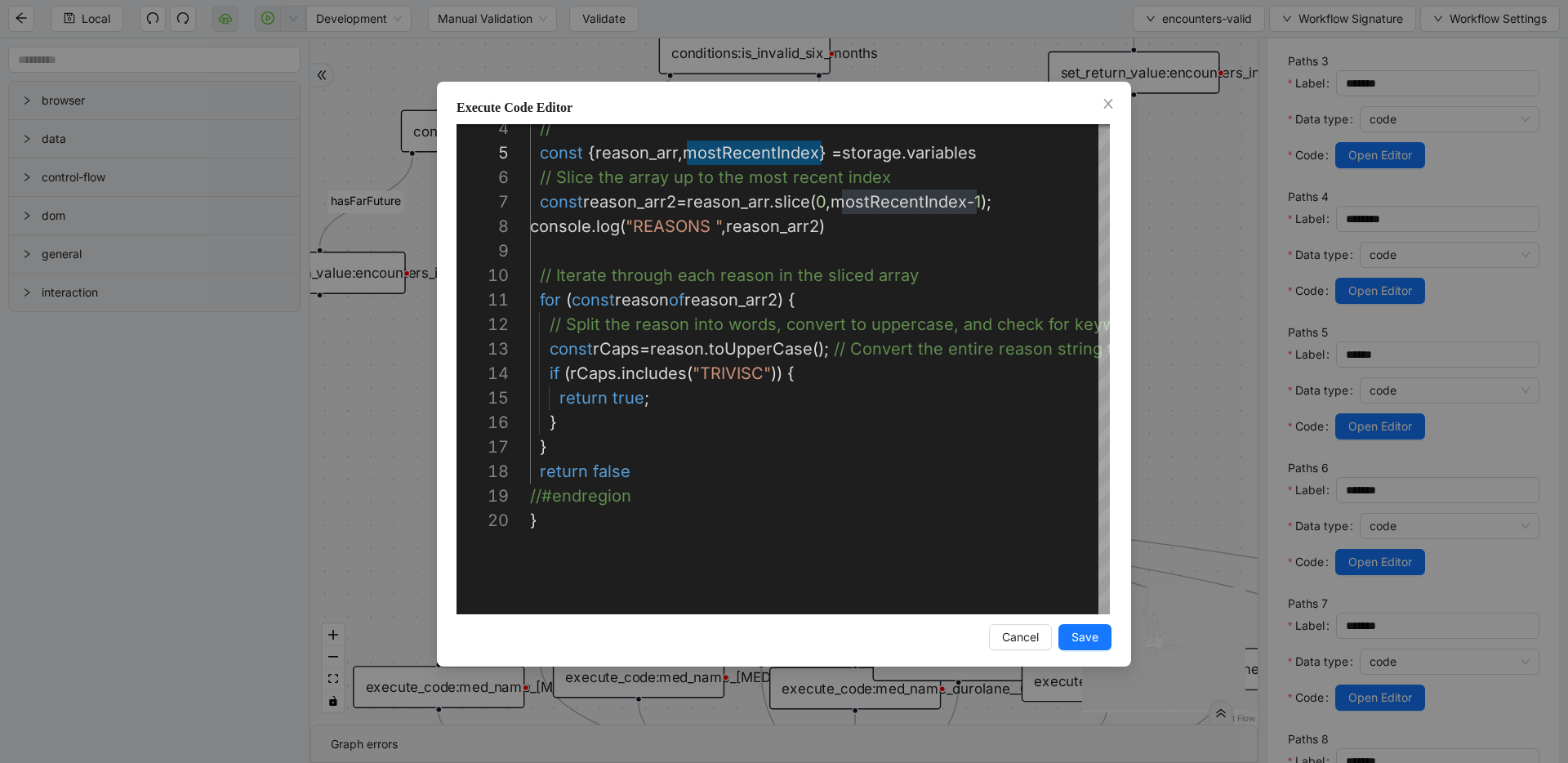
click at [385, 346] on div "Execute Code Editor 6 7 8 9 10 11 12 13 14 15 16 17 18 19 20 4 5 // Slice the a…" at bounding box center [784, 381] width 1568 height 763
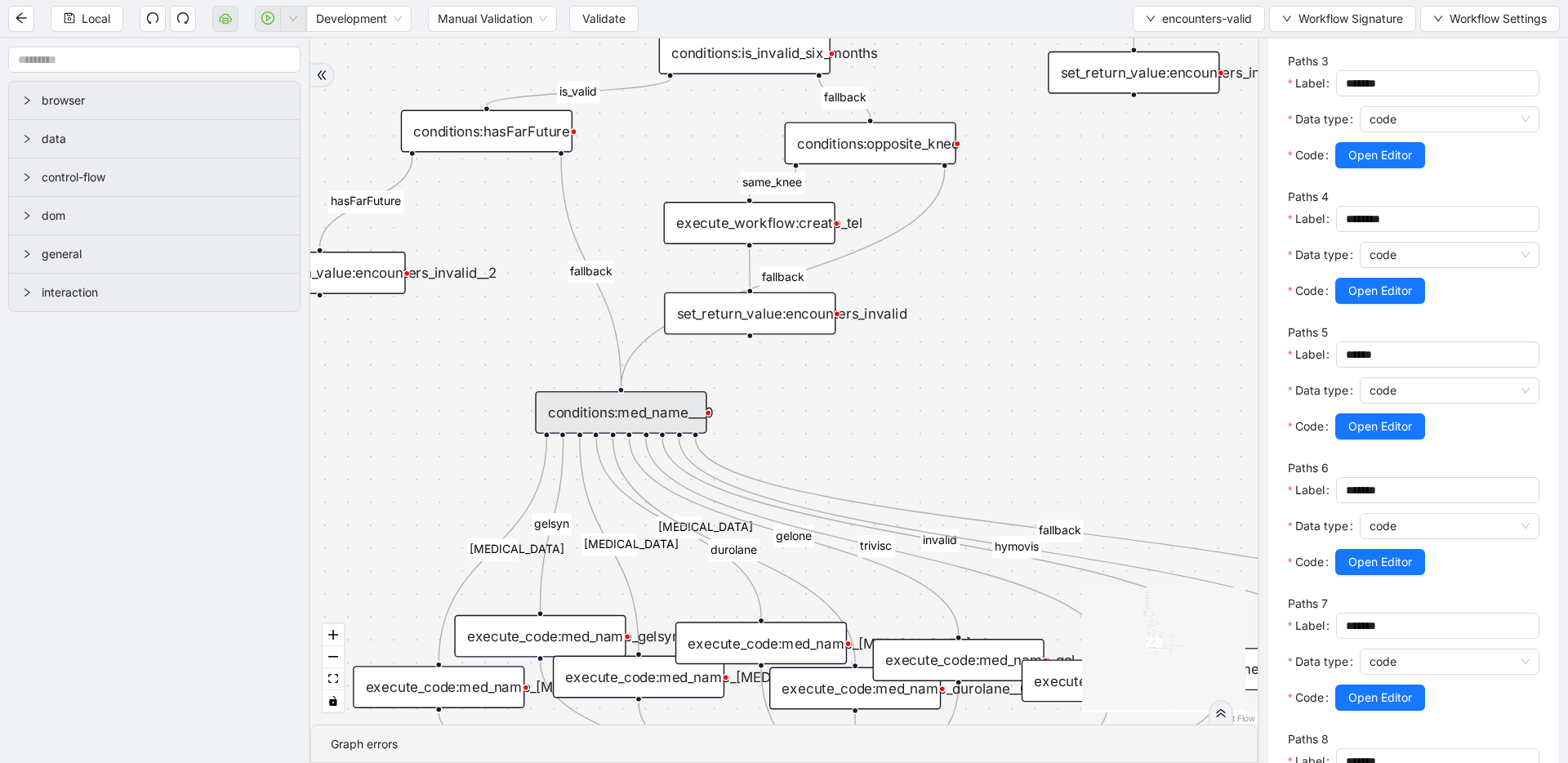
click at [973, 657] on div "execute_code:med_name_gel_one__0" at bounding box center [958, 659] width 171 height 42
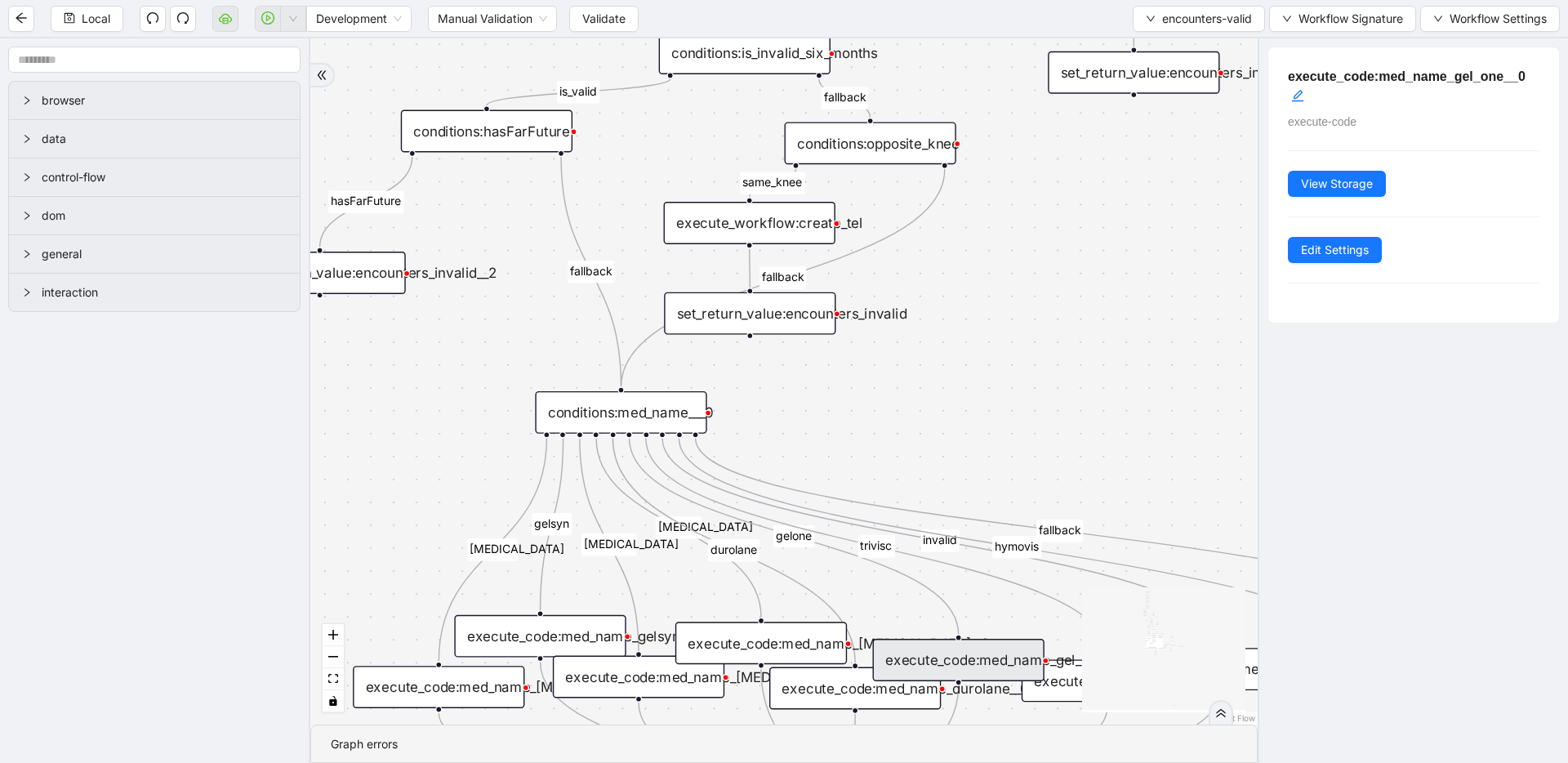
scroll to position [0, 0]
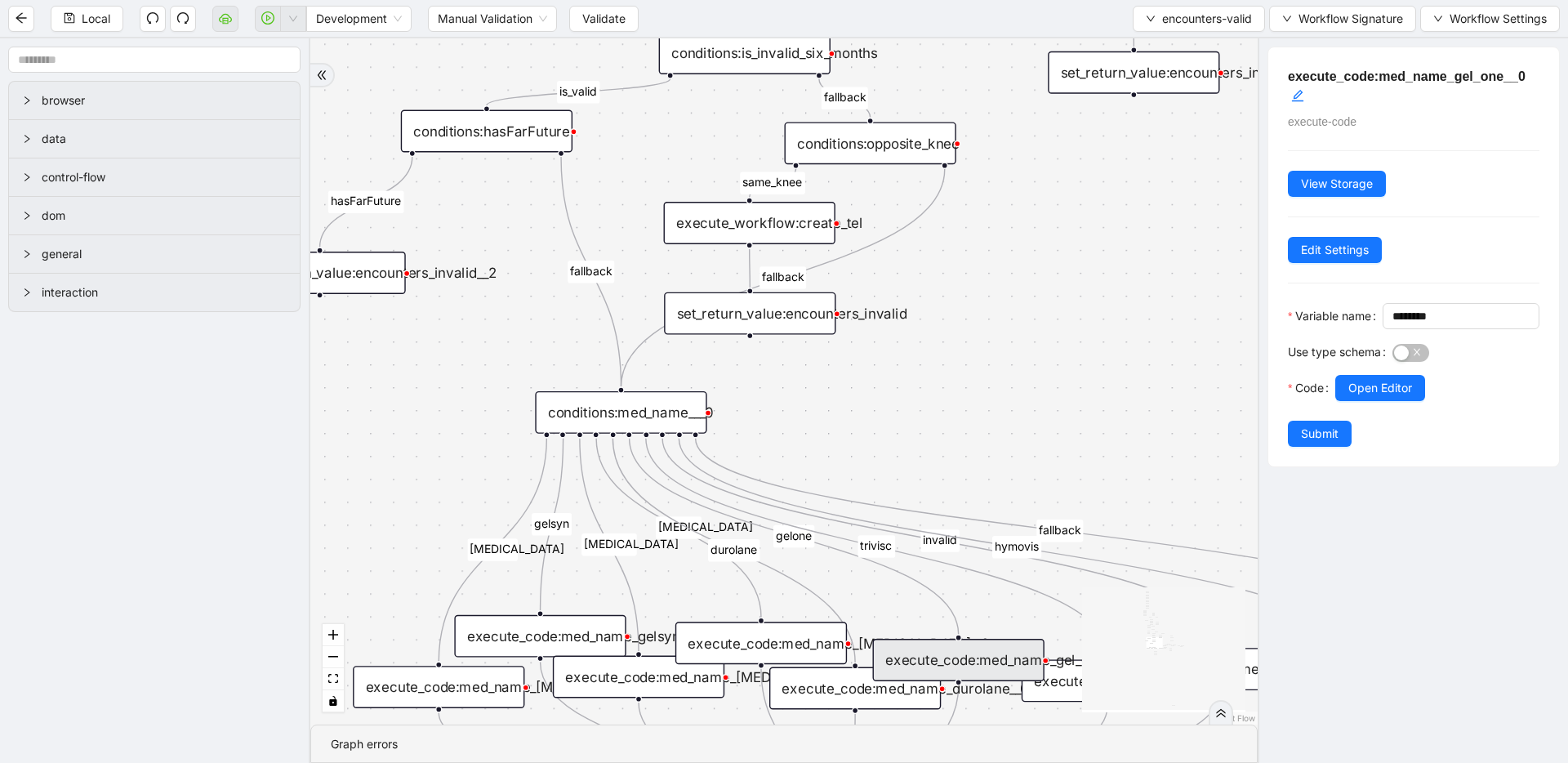
click at [1116, 332] on div "fallback inPast hasInPast fallback wrong_body inNewYear fallback fallback allIn…" at bounding box center [784, 381] width 947 height 686
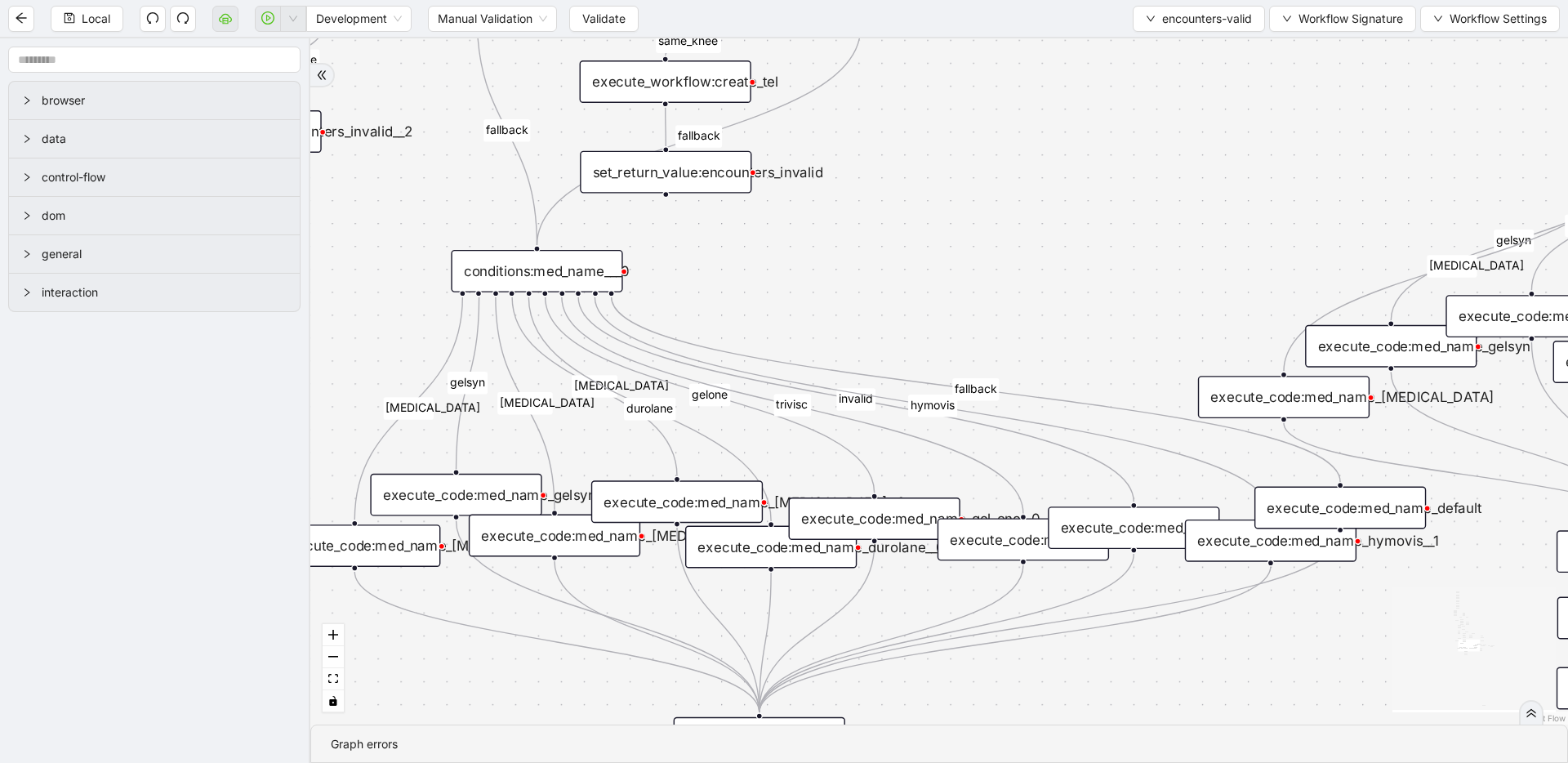
drag, startPoint x: 1108, startPoint y: 406, endPoint x: 1004, endPoint y: 262, distance: 177.6
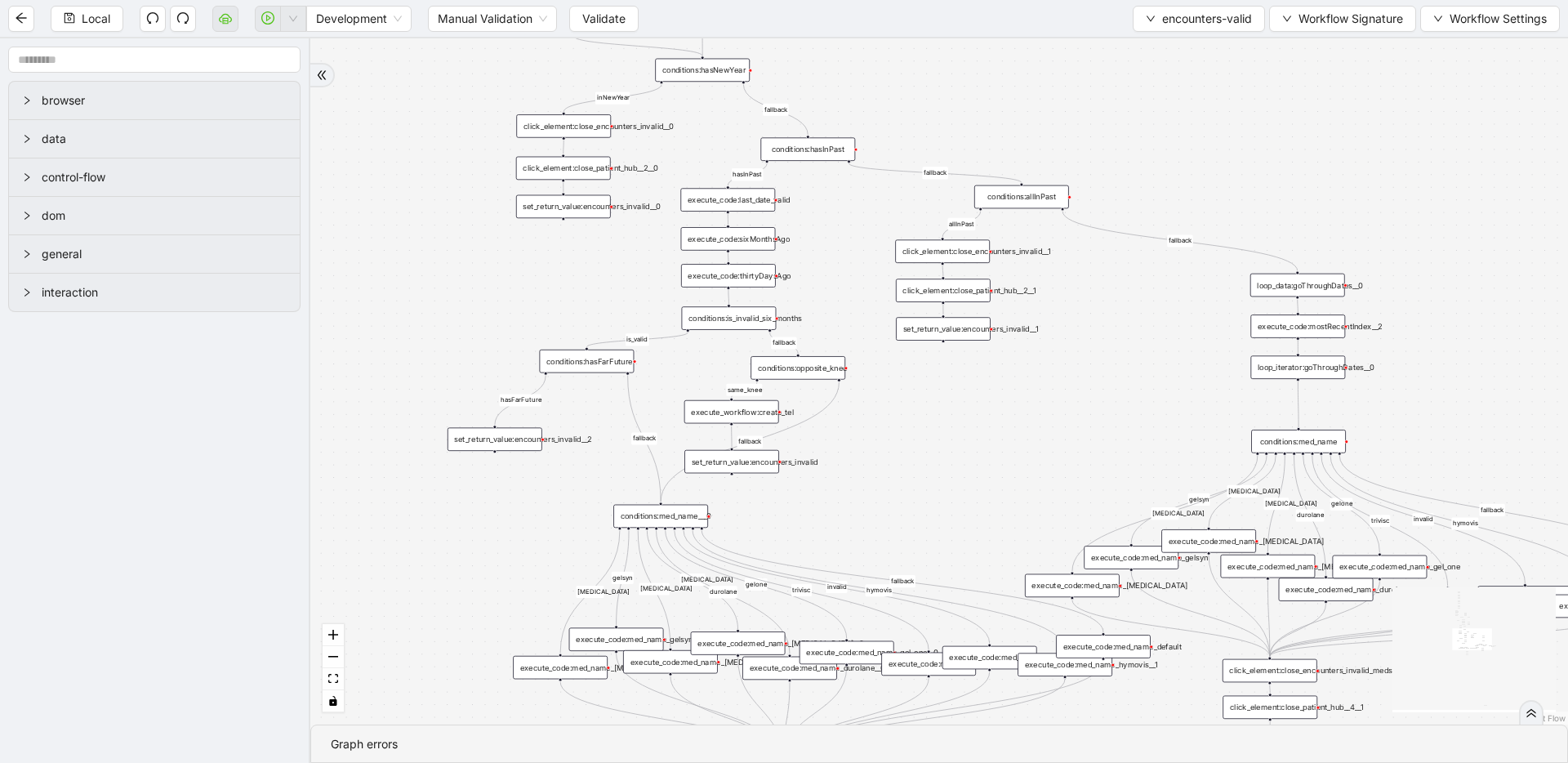
drag, startPoint x: 887, startPoint y: 399, endPoint x: 813, endPoint y: 627, distance: 239.7
click at [648, 518] on div "conditions:med_name___0" at bounding box center [660, 517] width 94 height 24
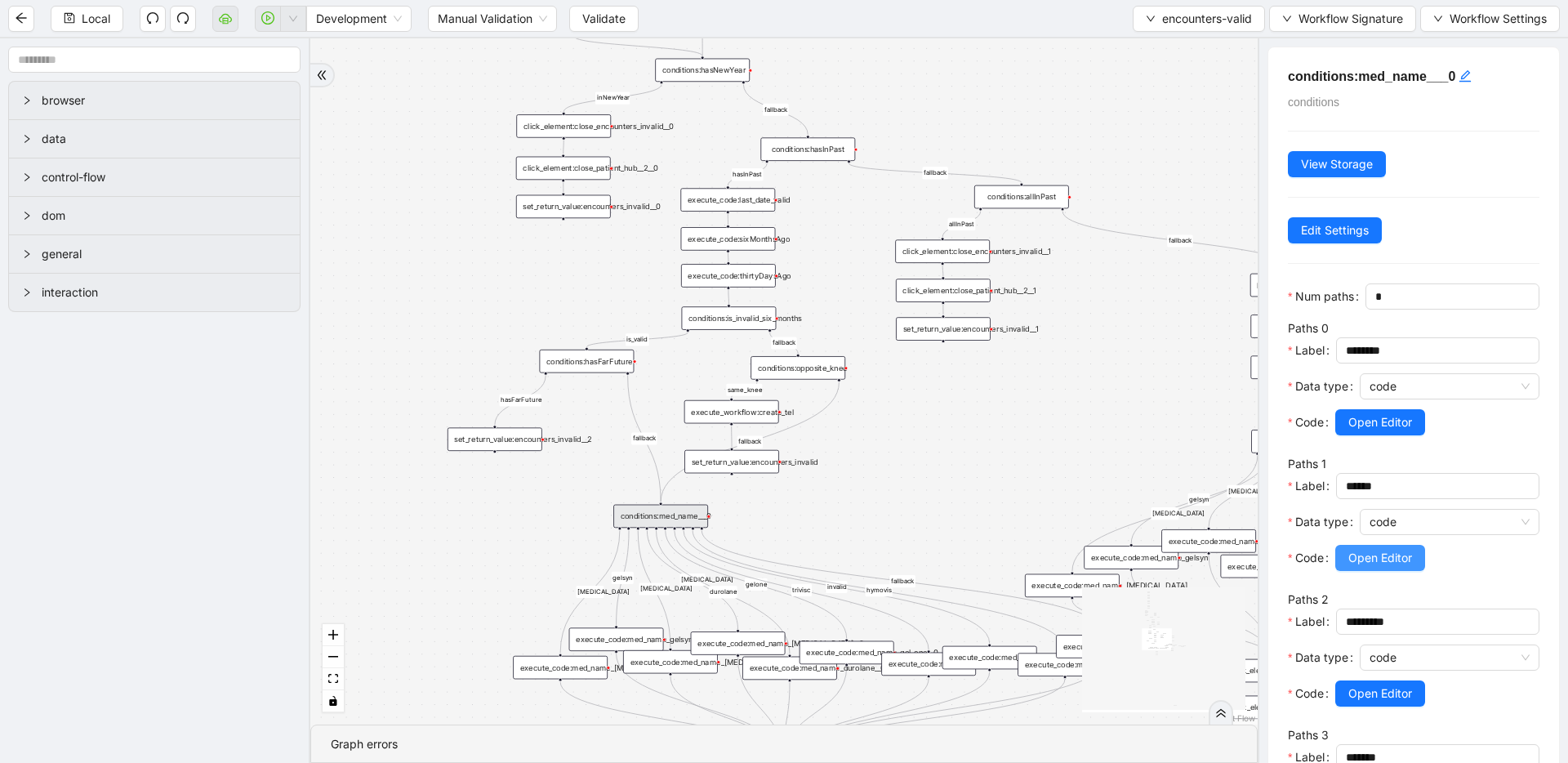
click at [1412, 561] on span "Open Editor" at bounding box center [1380, 558] width 64 height 18
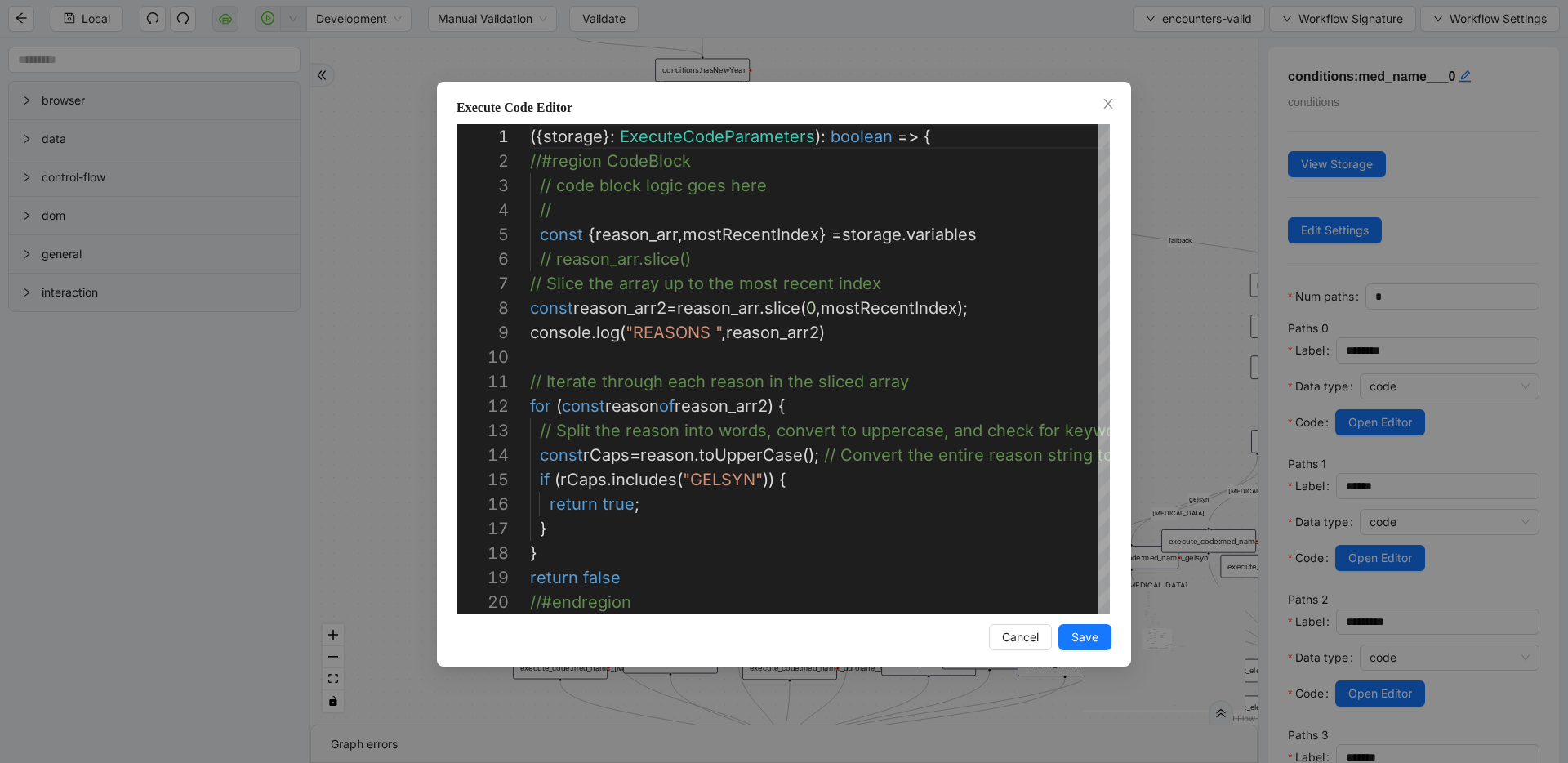
scroll to position [245, 0]
click at [1236, 388] on div "Execute Code Editor 1 2 3 4 5 6 7 8 9 10 11 12 13 14 15 16 17 18 19 20 ({ stora…" at bounding box center [784, 381] width 1568 height 763
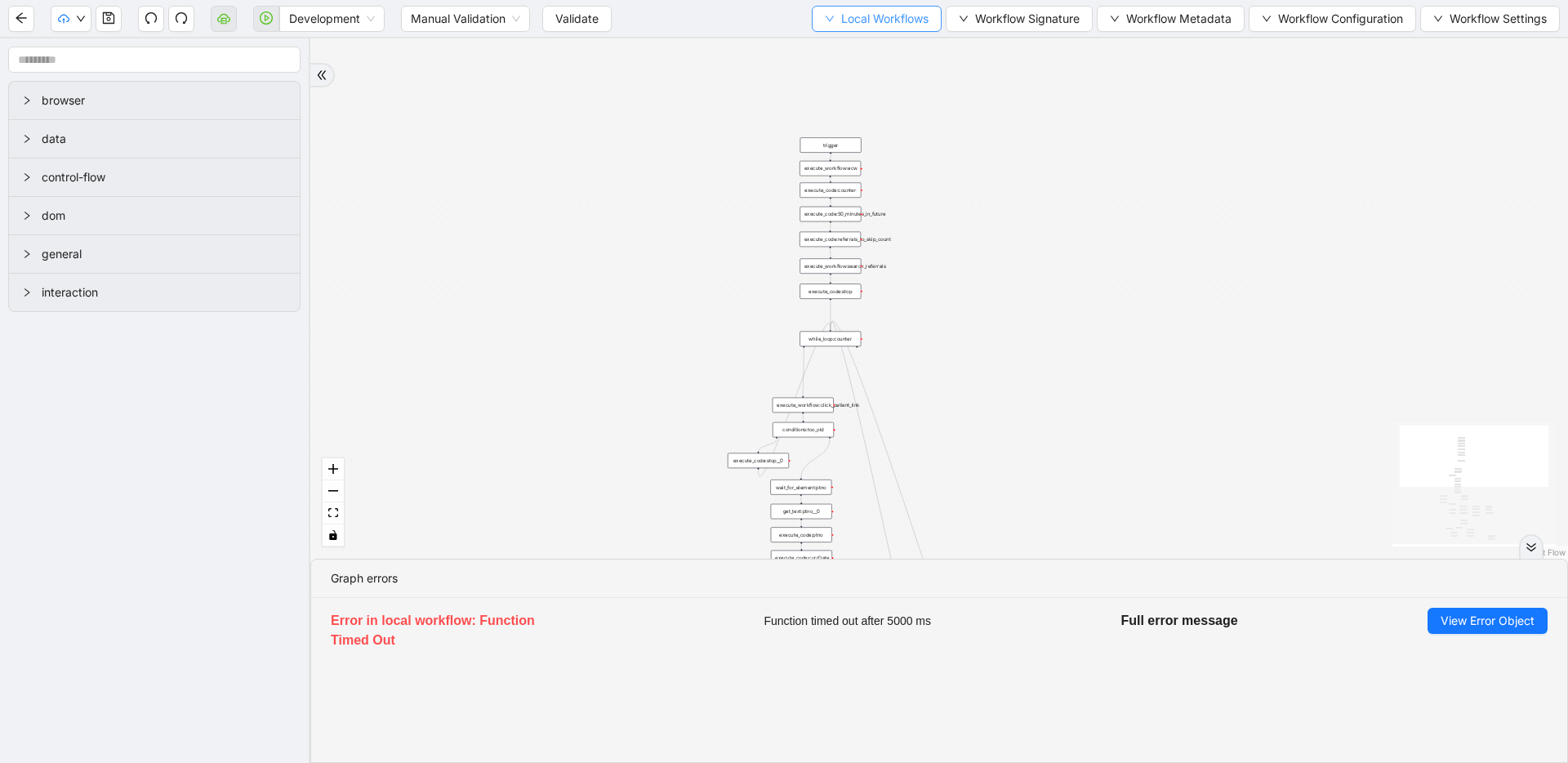
click at [853, 18] on span "Local Workflows" at bounding box center [884, 19] width 87 height 18
click at [844, 49] on span "Select" at bounding box center [869, 50] width 106 height 18
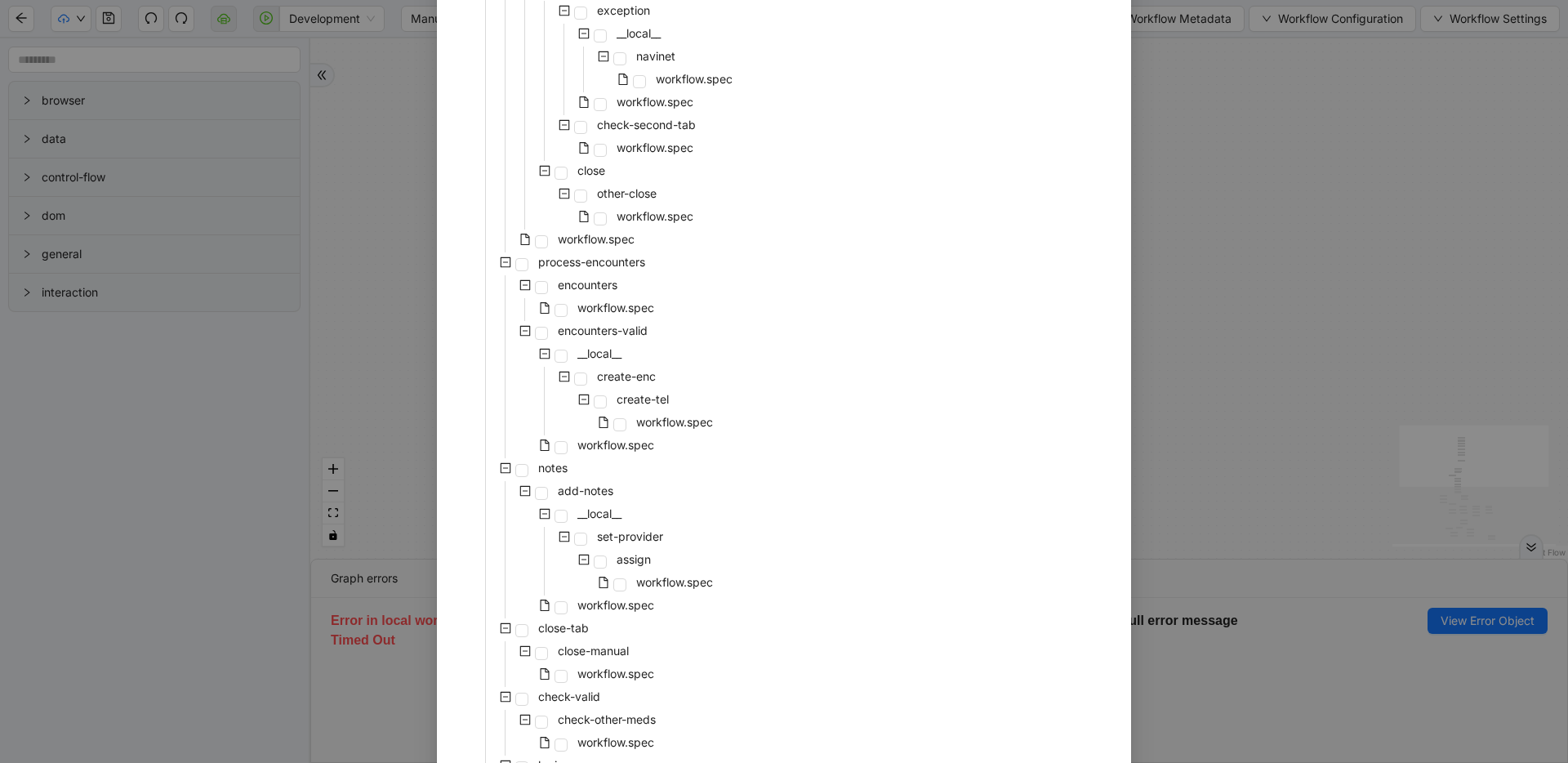
scroll to position [668, 0]
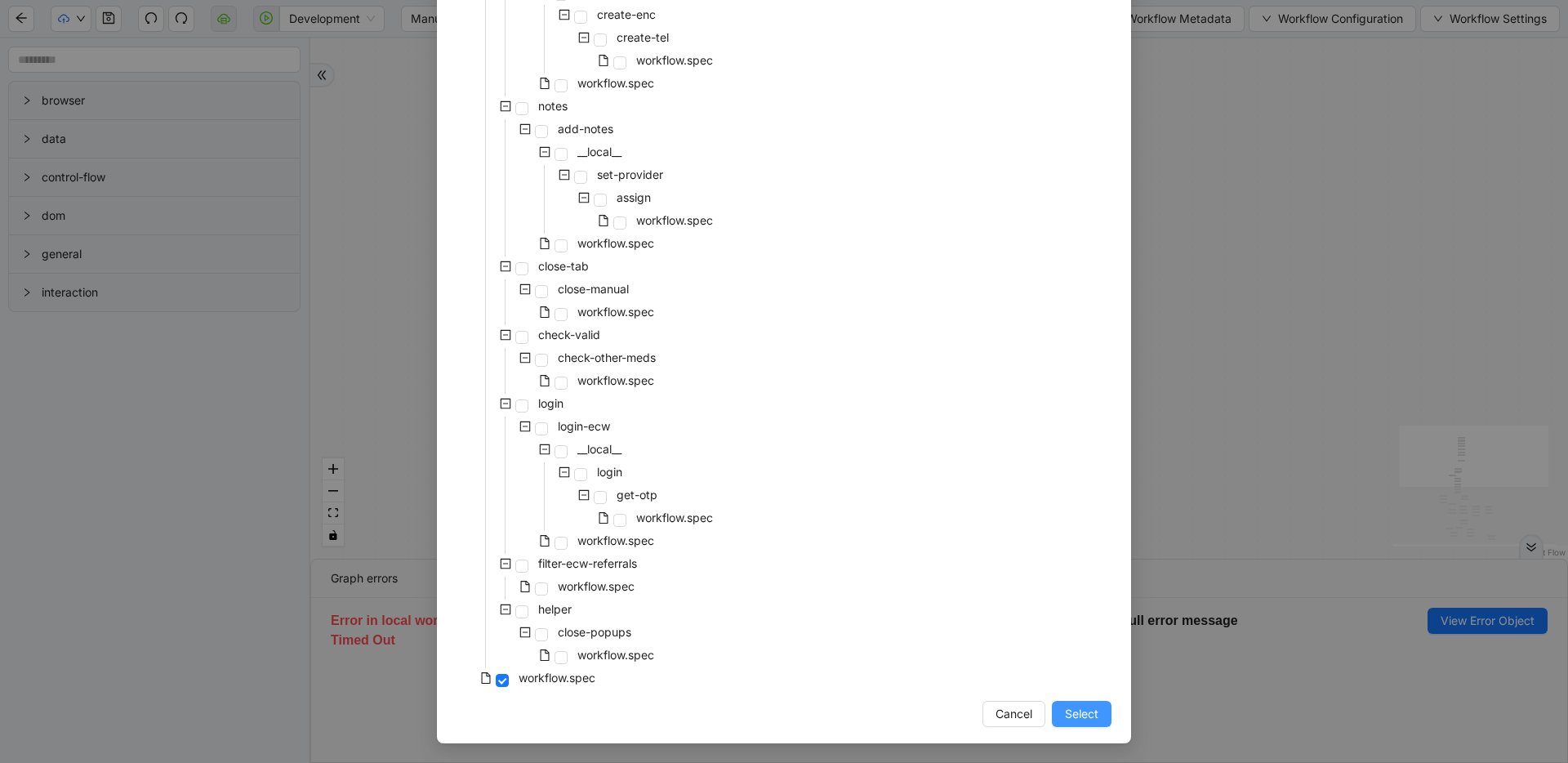
click at [1083, 716] on span "Select" at bounding box center [1082, 714] width 34 height 18
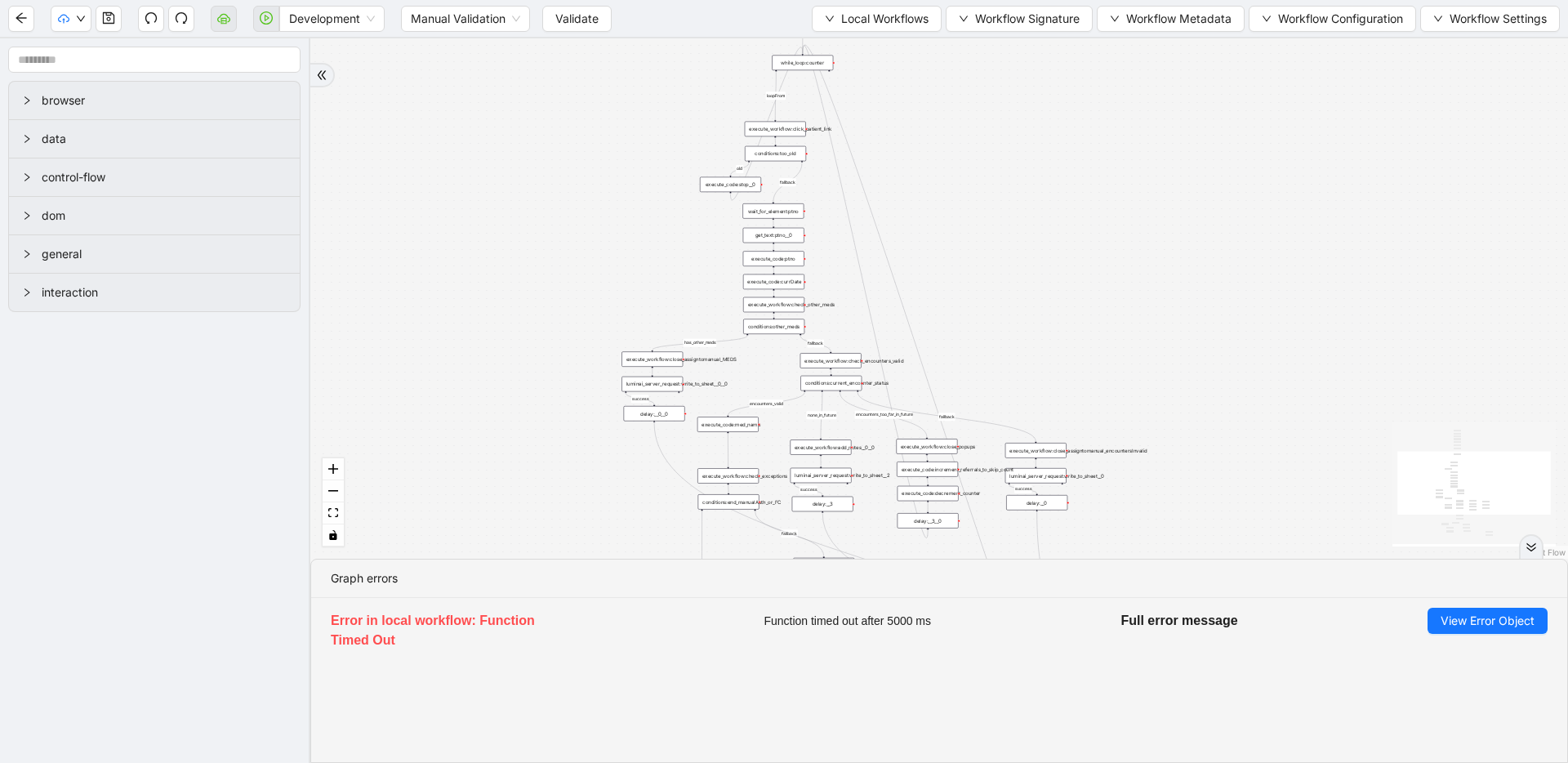
drag, startPoint x: 1019, startPoint y: 382, endPoint x: 994, endPoint y: 188, distance: 195.6
click at [994, 188] on div "fallback success success fallback no_encounters end success success success old…" at bounding box center [939, 299] width 1258 height 520
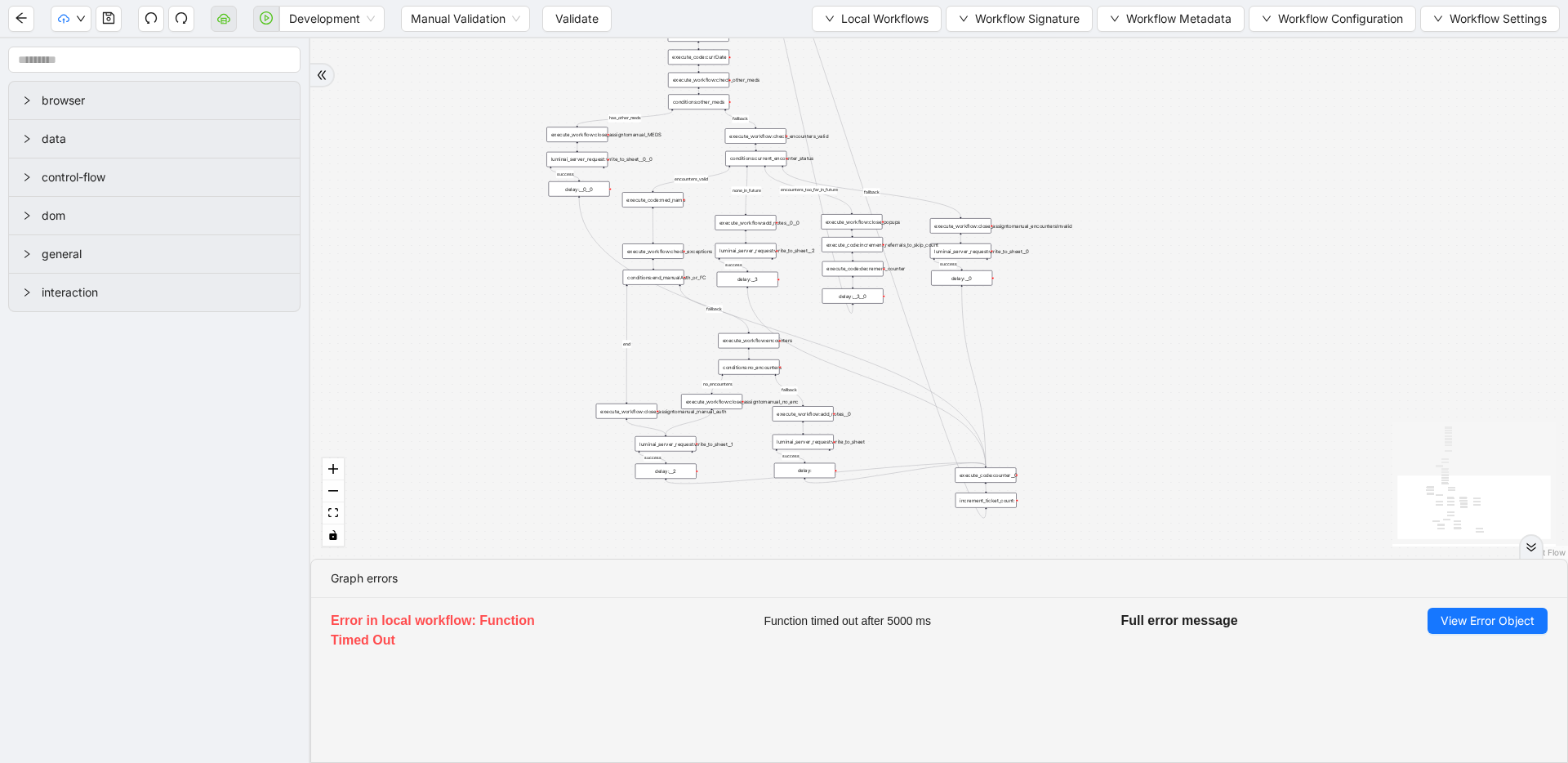
drag, startPoint x: 1127, startPoint y: 341, endPoint x: 1090, endPoint y: 237, distance: 110.4
click at [1067, 156] on div "fallback success success fallback no_encounters end success success success old…" at bounding box center [939, 299] width 1258 height 520
click at [1168, 366] on div "fallback success success fallback no_encounters end success success success old…" at bounding box center [939, 299] width 1258 height 520
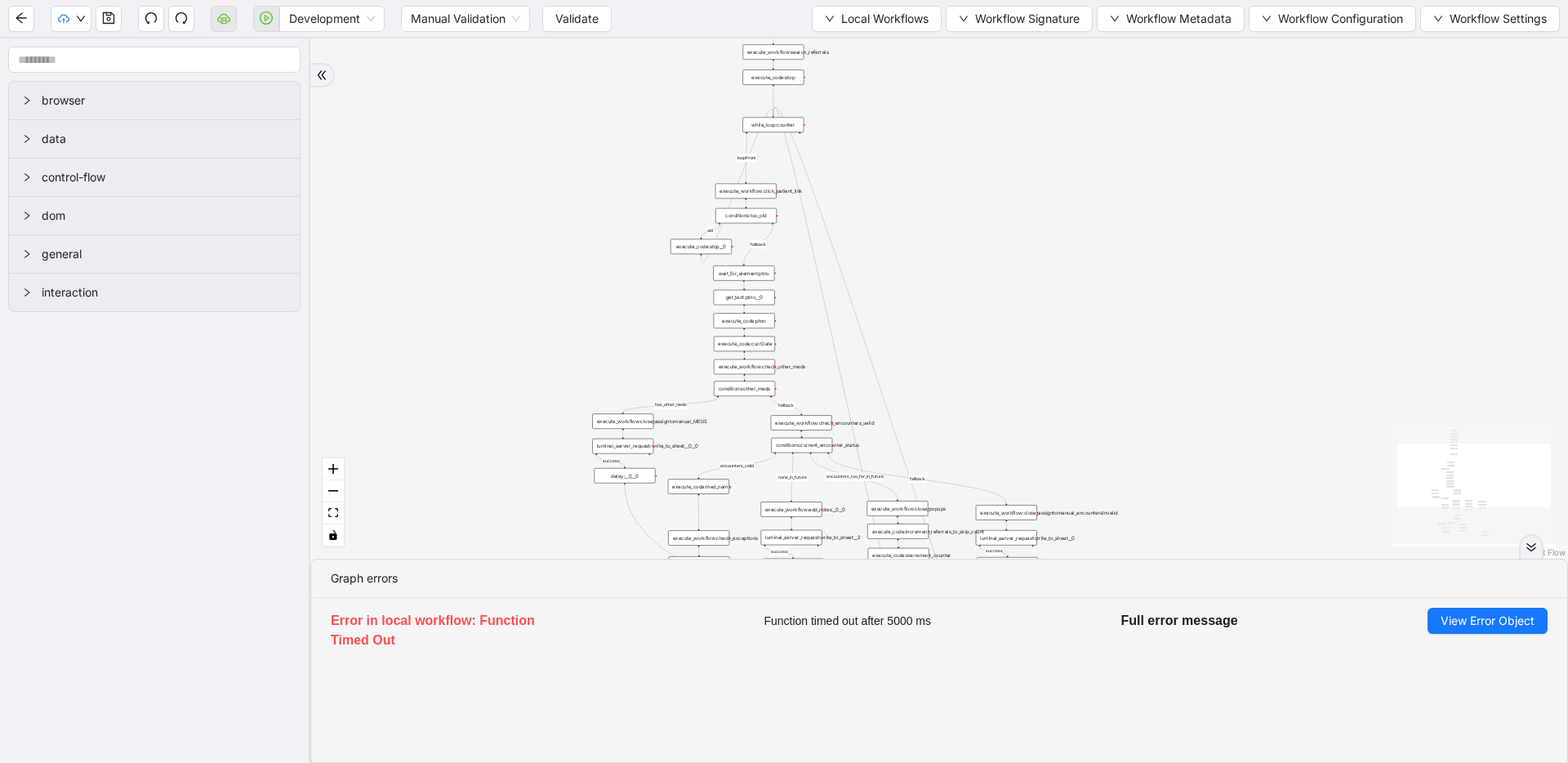
drag, startPoint x: 1059, startPoint y: 384, endPoint x: 1054, endPoint y: 336, distance: 48.3
click at [828, 23] on button "Local Workflows" at bounding box center [877, 18] width 130 height 27
click at [828, 48] on span "Select" at bounding box center [869, 50] width 106 height 18
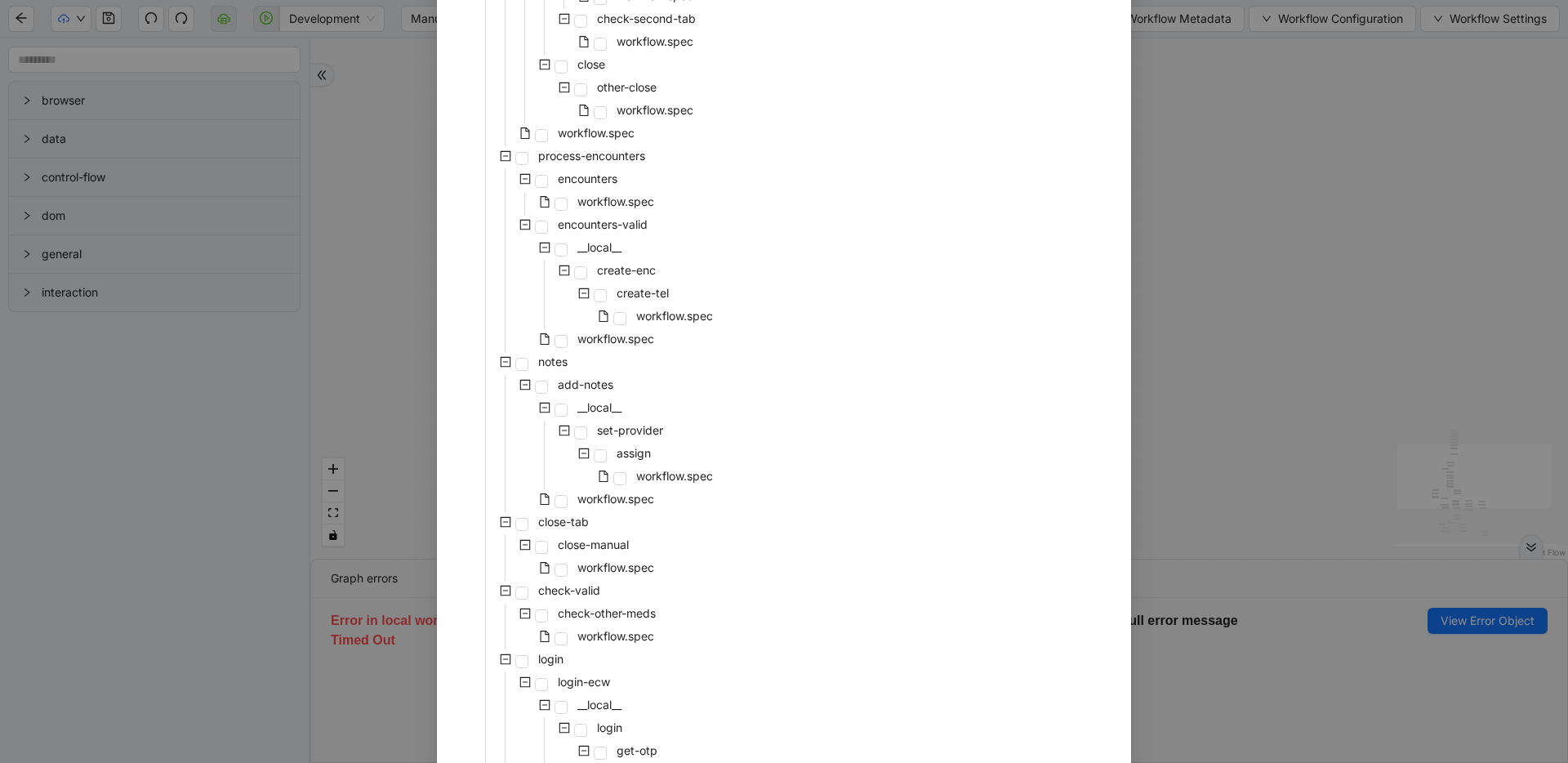
scroll to position [396, 0]
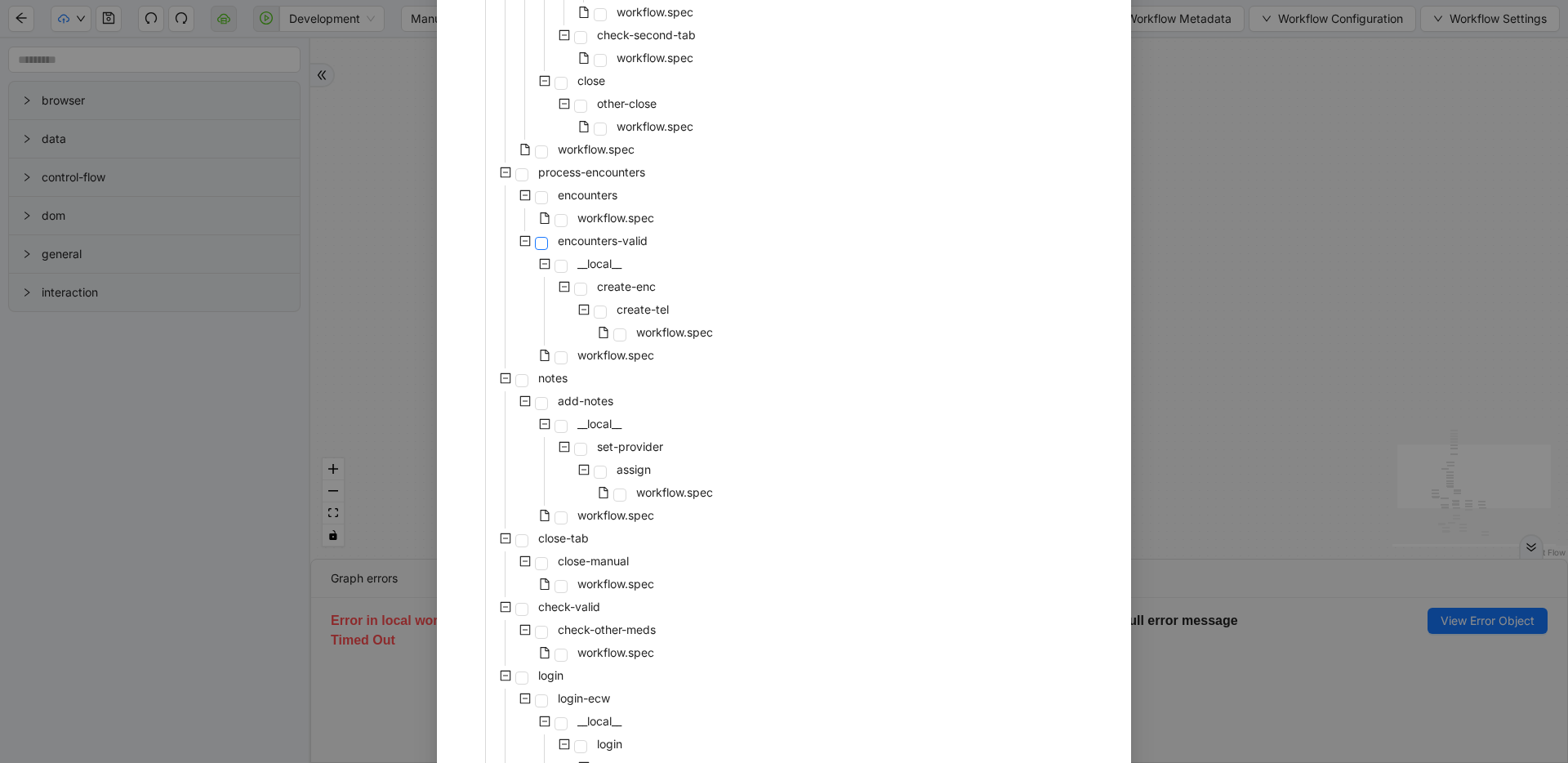
click at [539, 243] on span at bounding box center [541, 244] width 13 height 13
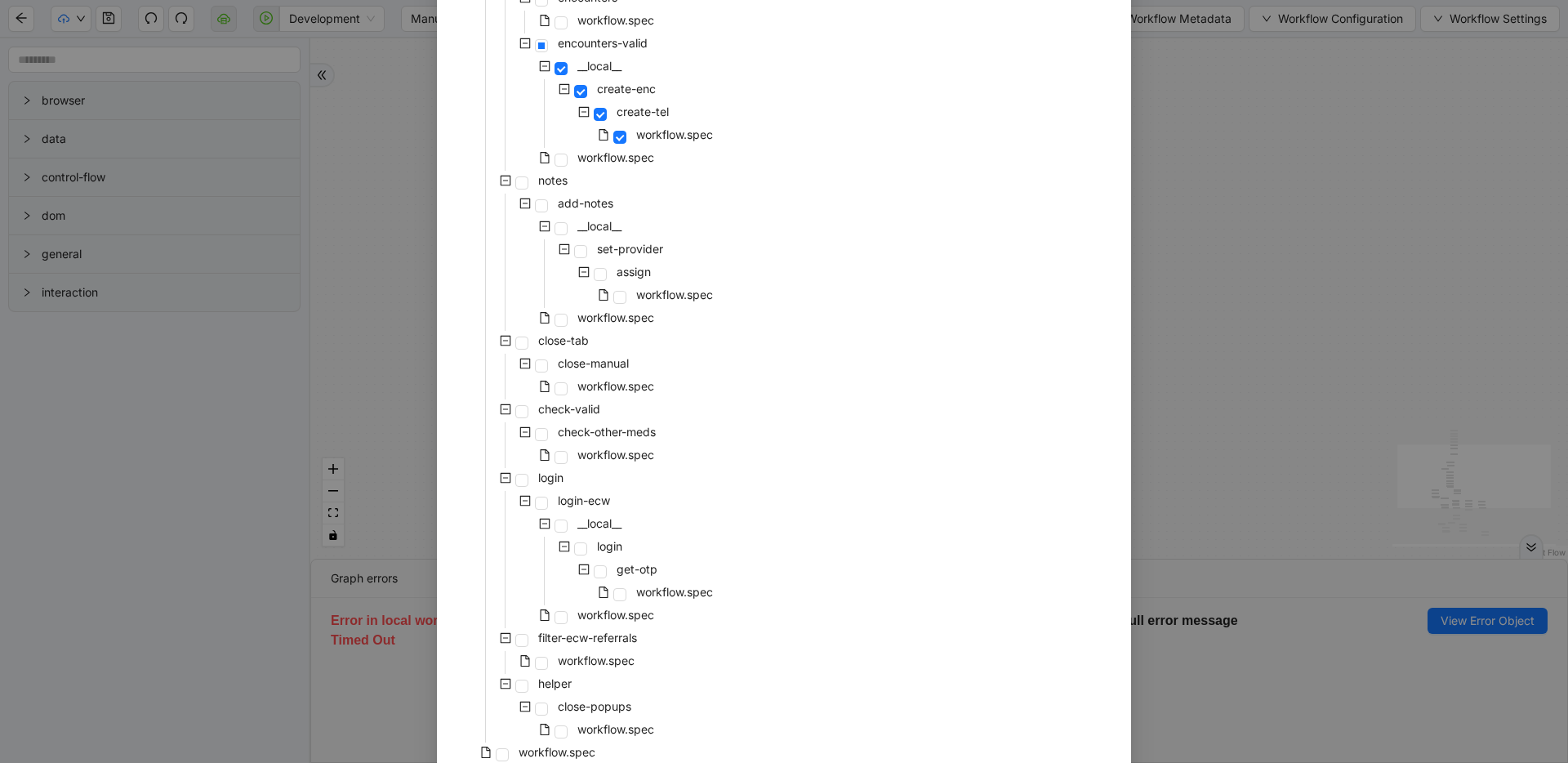
scroll to position [668, 0]
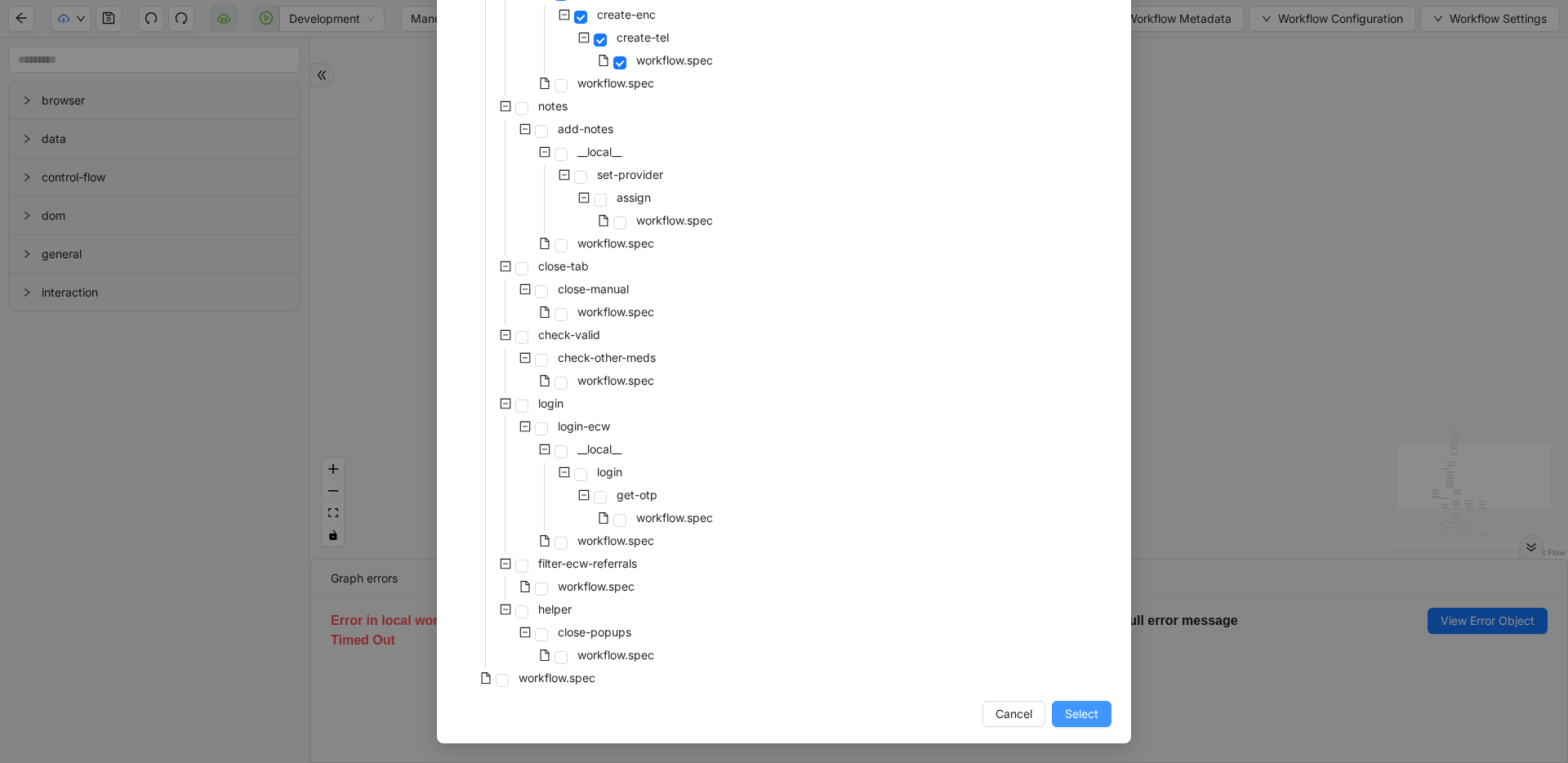
click at [1068, 709] on span "Select" at bounding box center [1082, 714] width 34 height 18
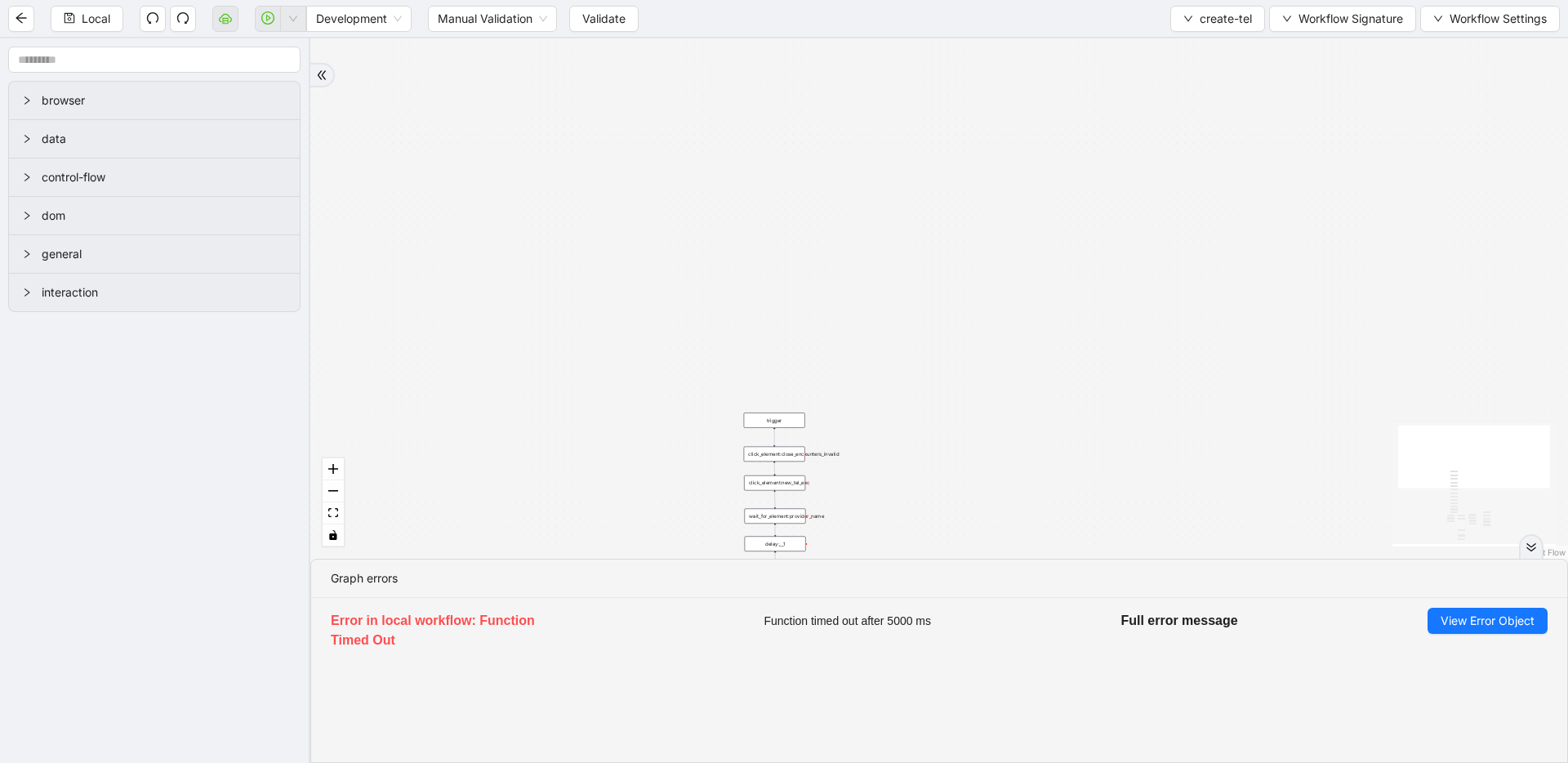
drag, startPoint x: 887, startPoint y: 277, endPoint x: 881, endPoint y: 90, distance: 187.1
drag, startPoint x: 894, startPoint y: 305, endPoint x: 915, endPoint y: 117, distance: 189.2
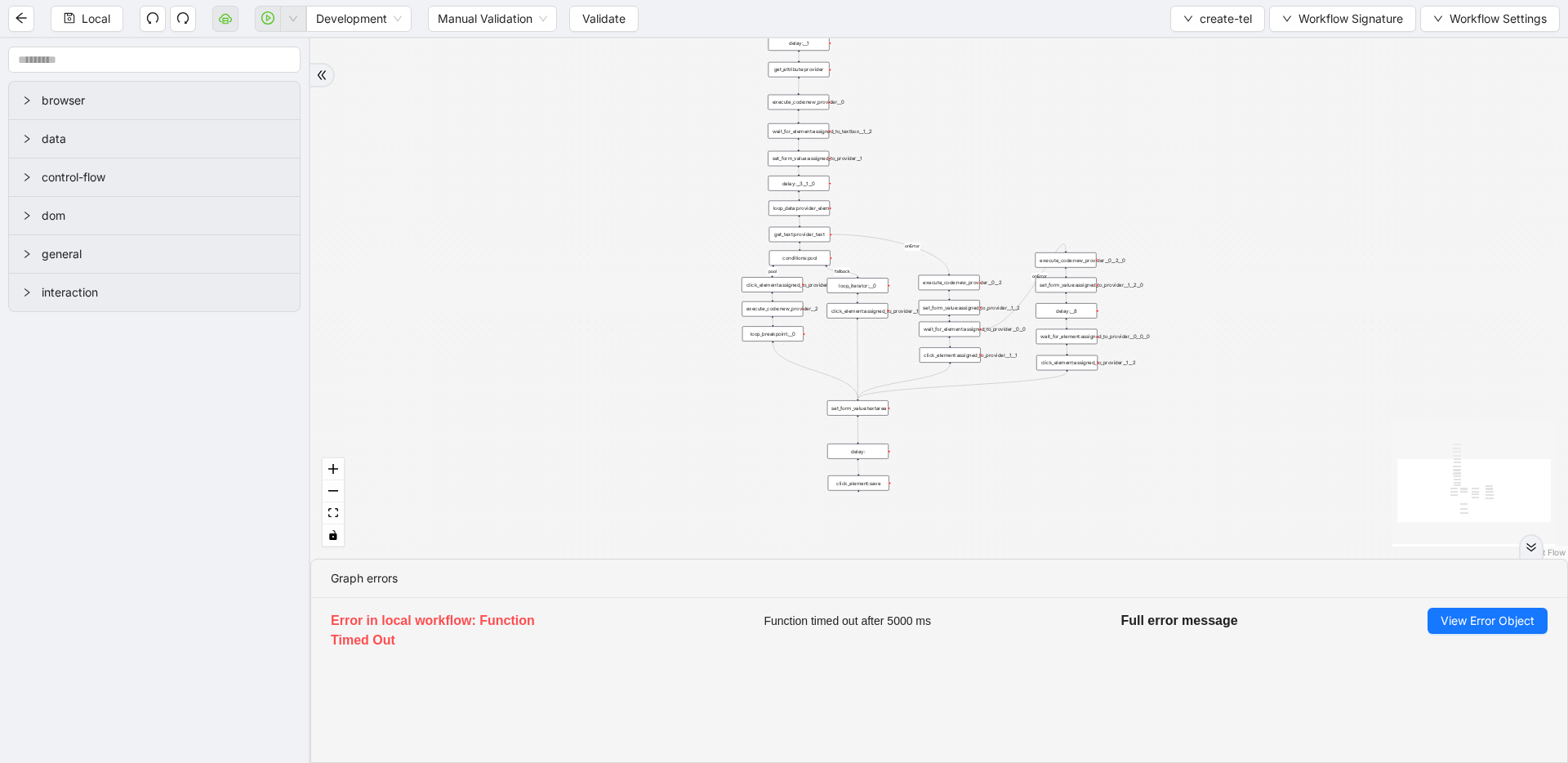
drag, startPoint x: 895, startPoint y: 398, endPoint x: 893, endPoint y: 146, distance: 252.0
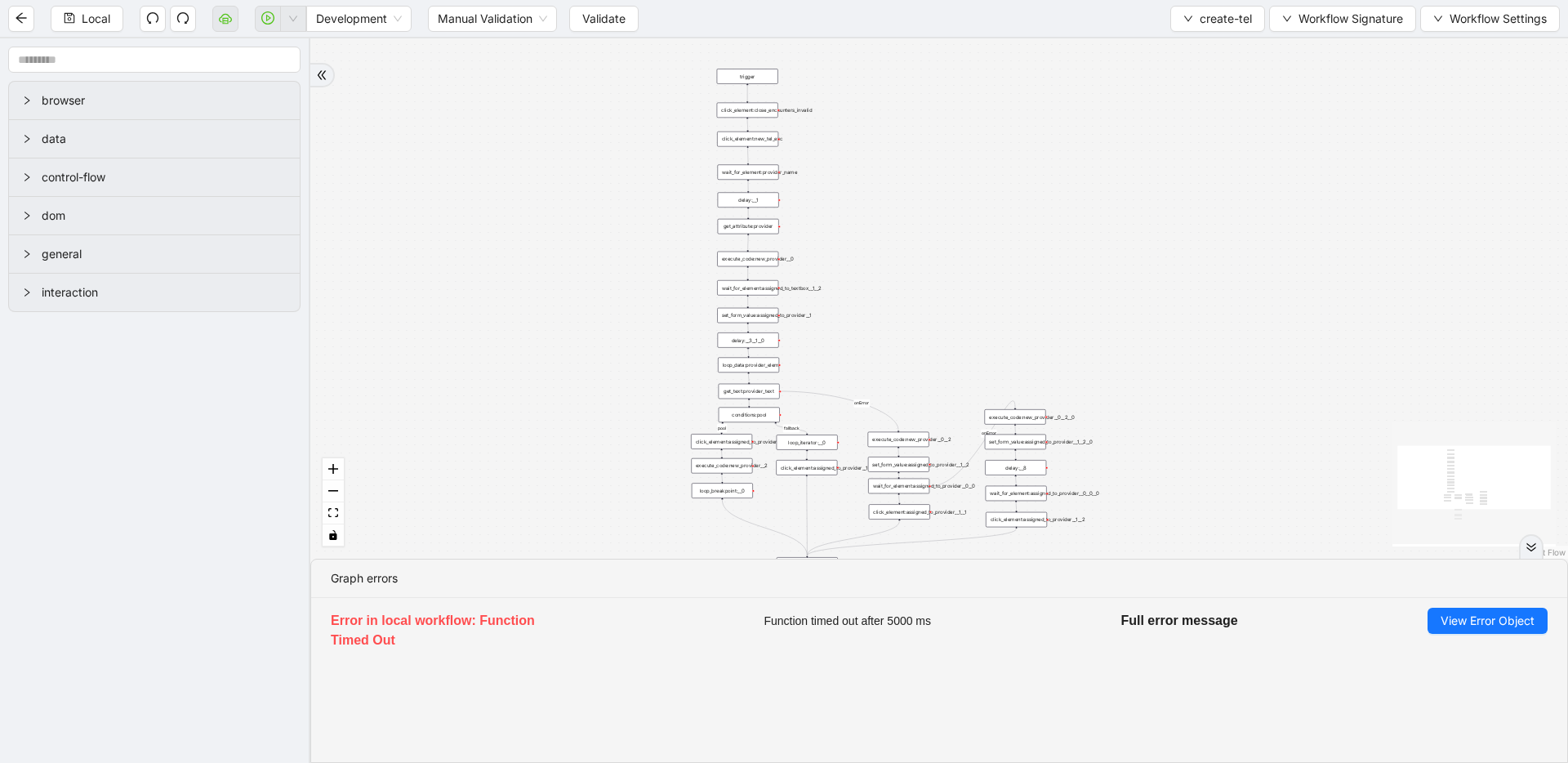
drag, startPoint x: 952, startPoint y: 181, endPoint x: 902, endPoint y: 344, distance: 170.5
click at [1228, 10] on span "create-tel" at bounding box center [1225, 19] width 52 height 18
click at [1212, 51] on span "Select" at bounding box center [1214, 50] width 69 height 18
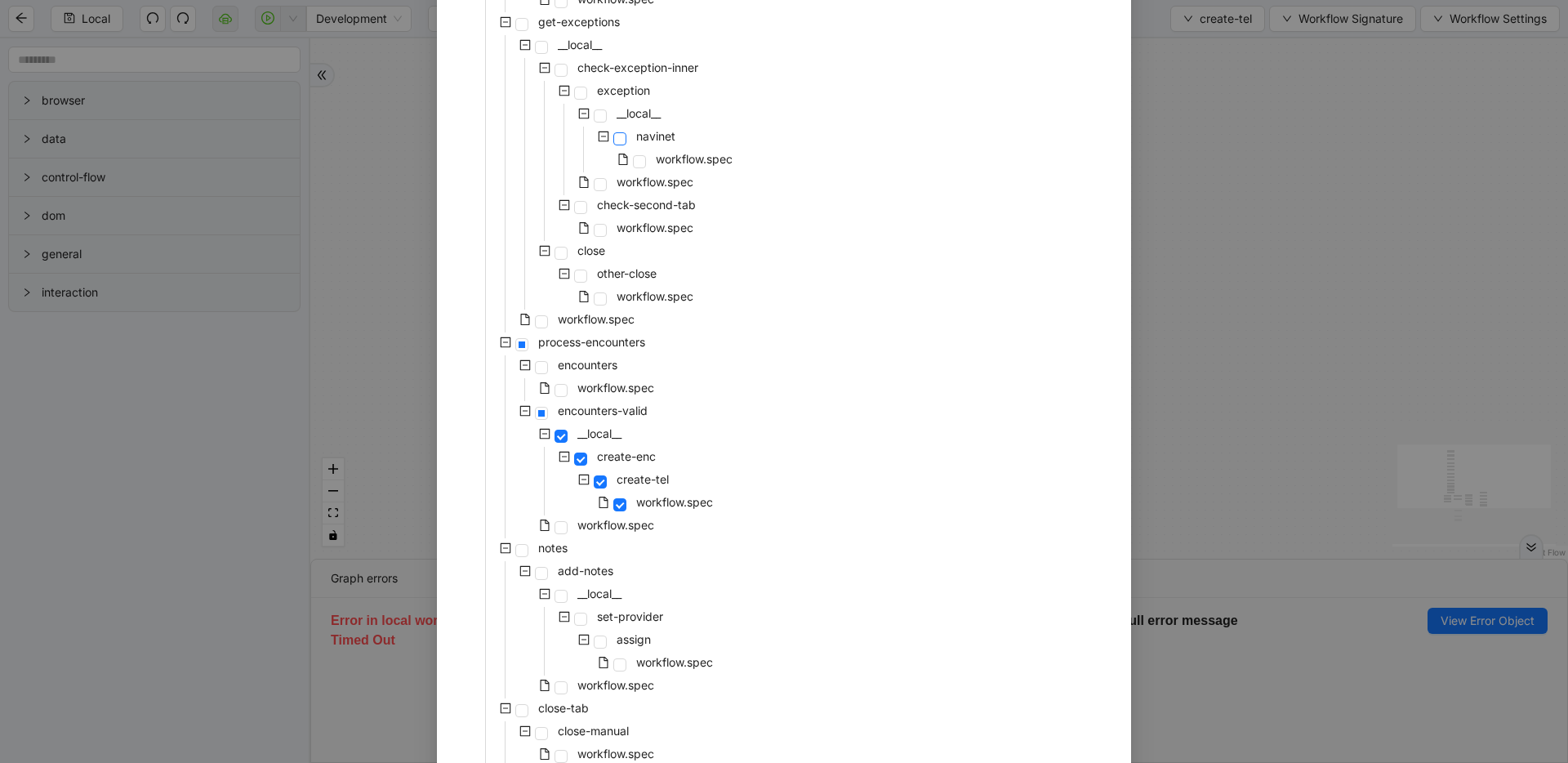
scroll to position [225, 0]
click at [559, 522] on span at bounding box center [561, 529] width 13 height 13
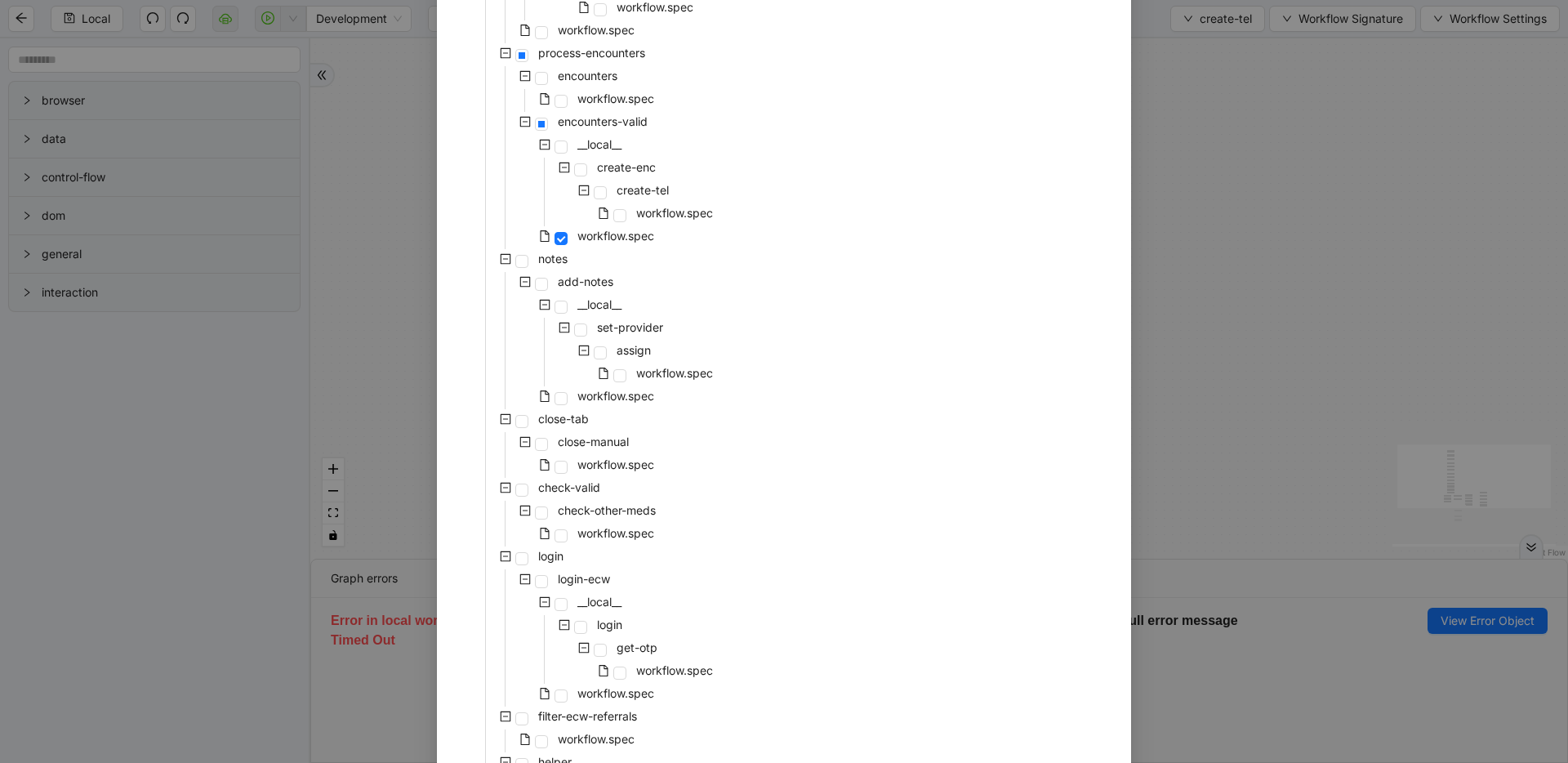
scroll to position [668, 0]
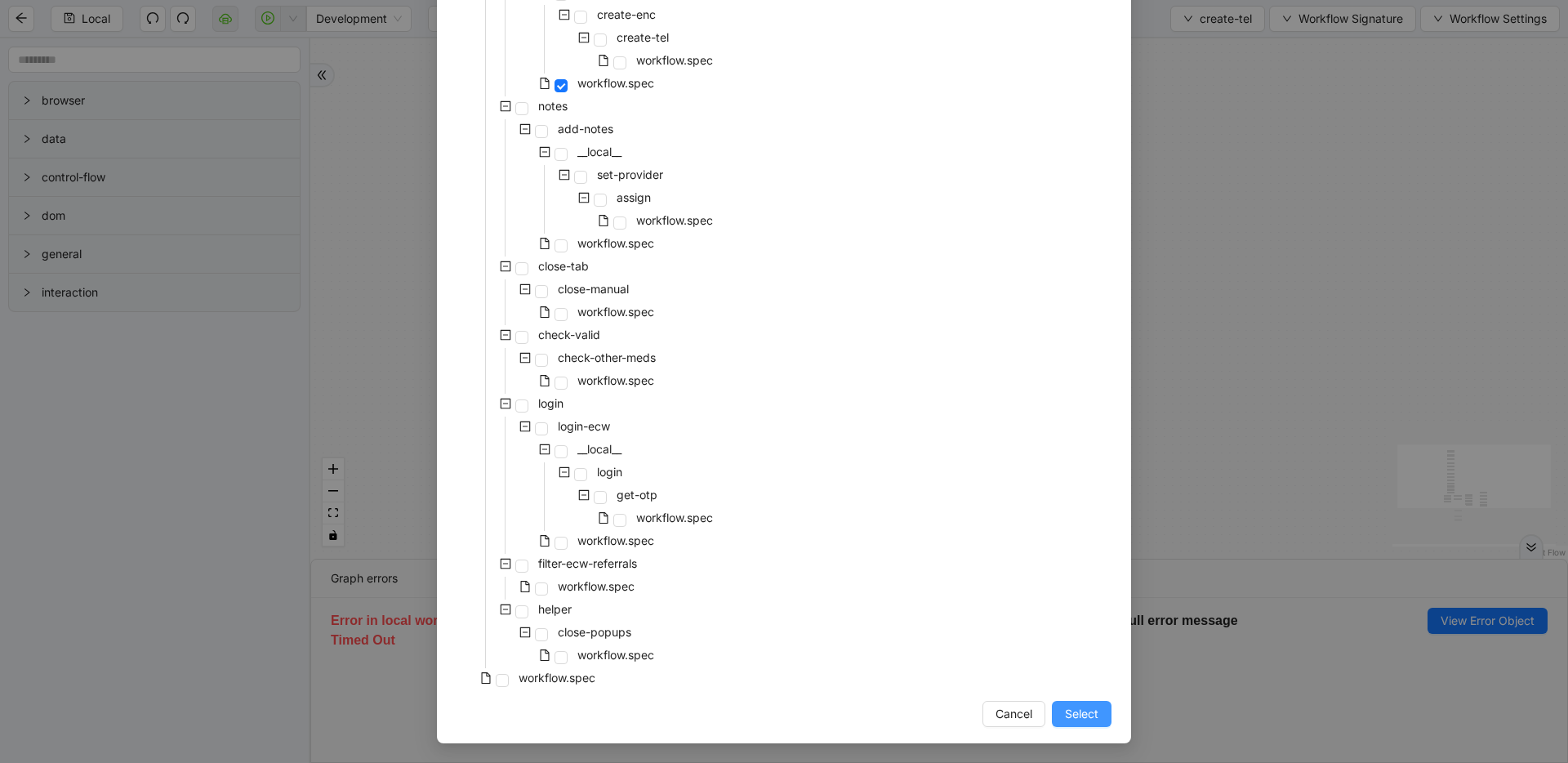
click at [1073, 720] on span "Select" at bounding box center [1082, 714] width 34 height 18
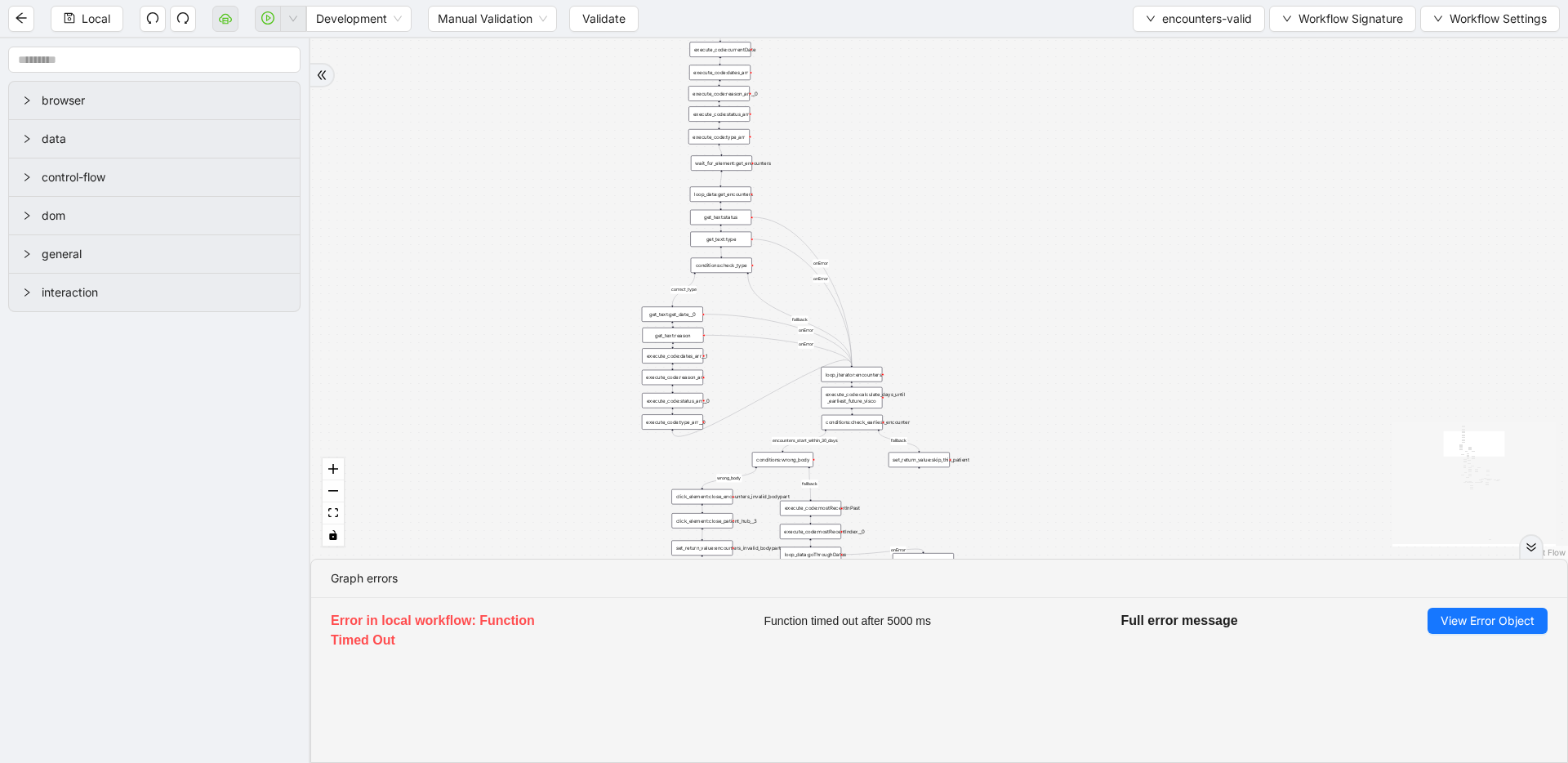
drag, startPoint x: 1016, startPoint y: 270, endPoint x: 1023, endPoint y: 454, distance: 184.1
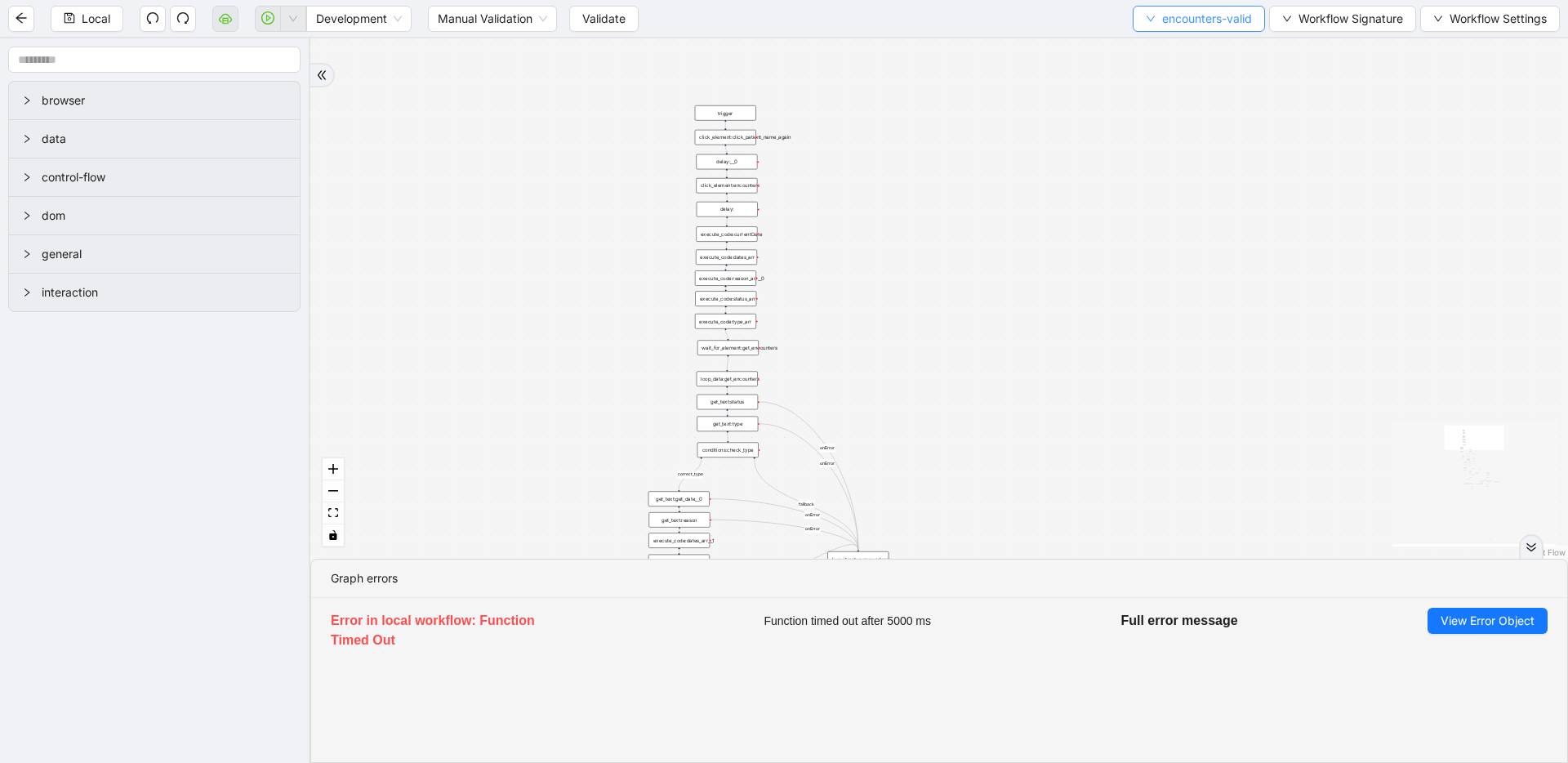
click at [1201, 11] on span "encounters-valid" at bounding box center [1207, 19] width 90 height 18
click at [1189, 35] on ul "Select Create Remove" at bounding box center [1194, 76] width 134 height 85
click at [1185, 41] on span "Select" at bounding box center [1195, 50] width 108 height 18
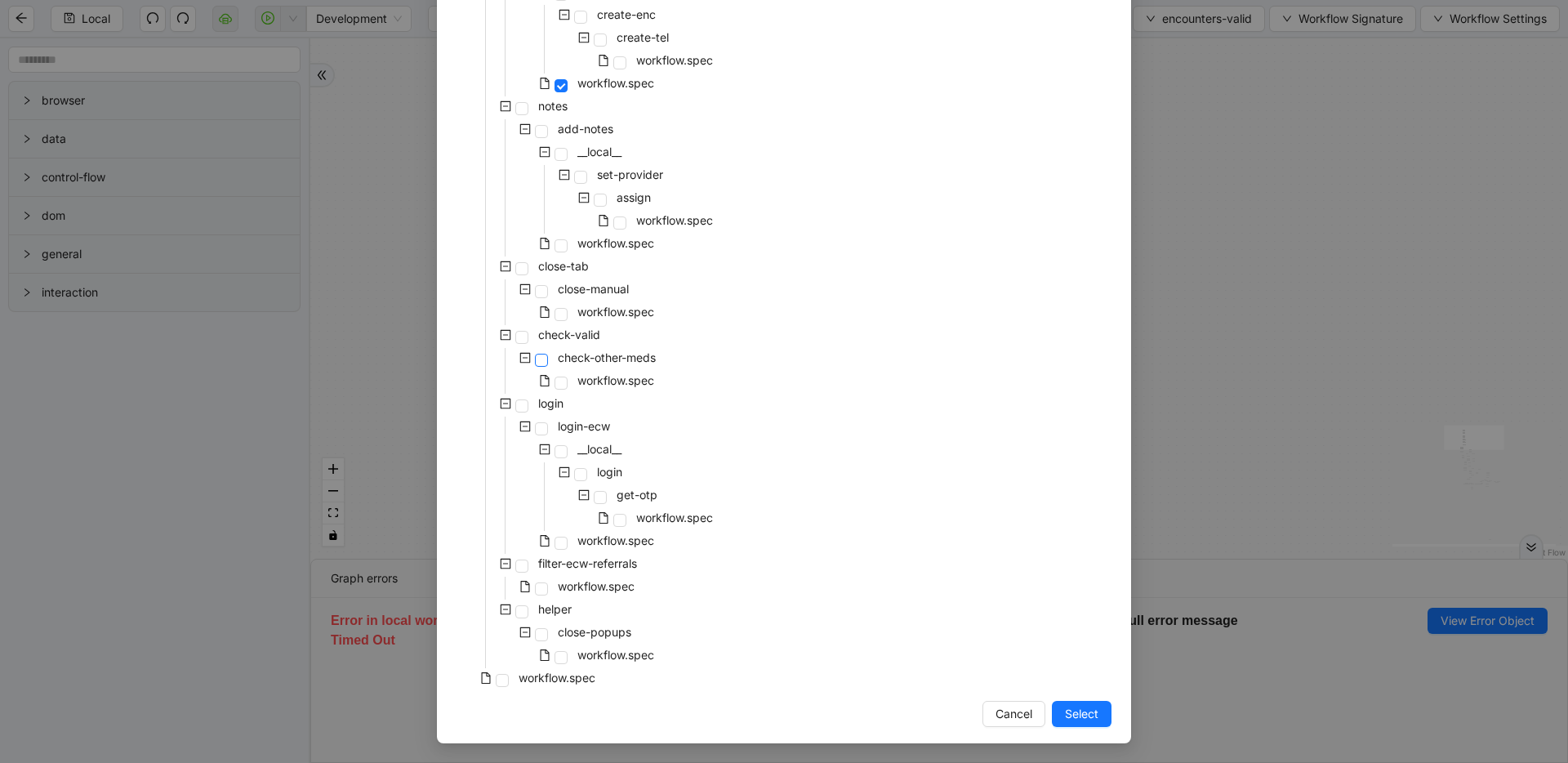
click at [538, 364] on span at bounding box center [541, 360] width 13 height 13
click at [1058, 718] on button "Select" at bounding box center [1082, 714] width 60 height 27
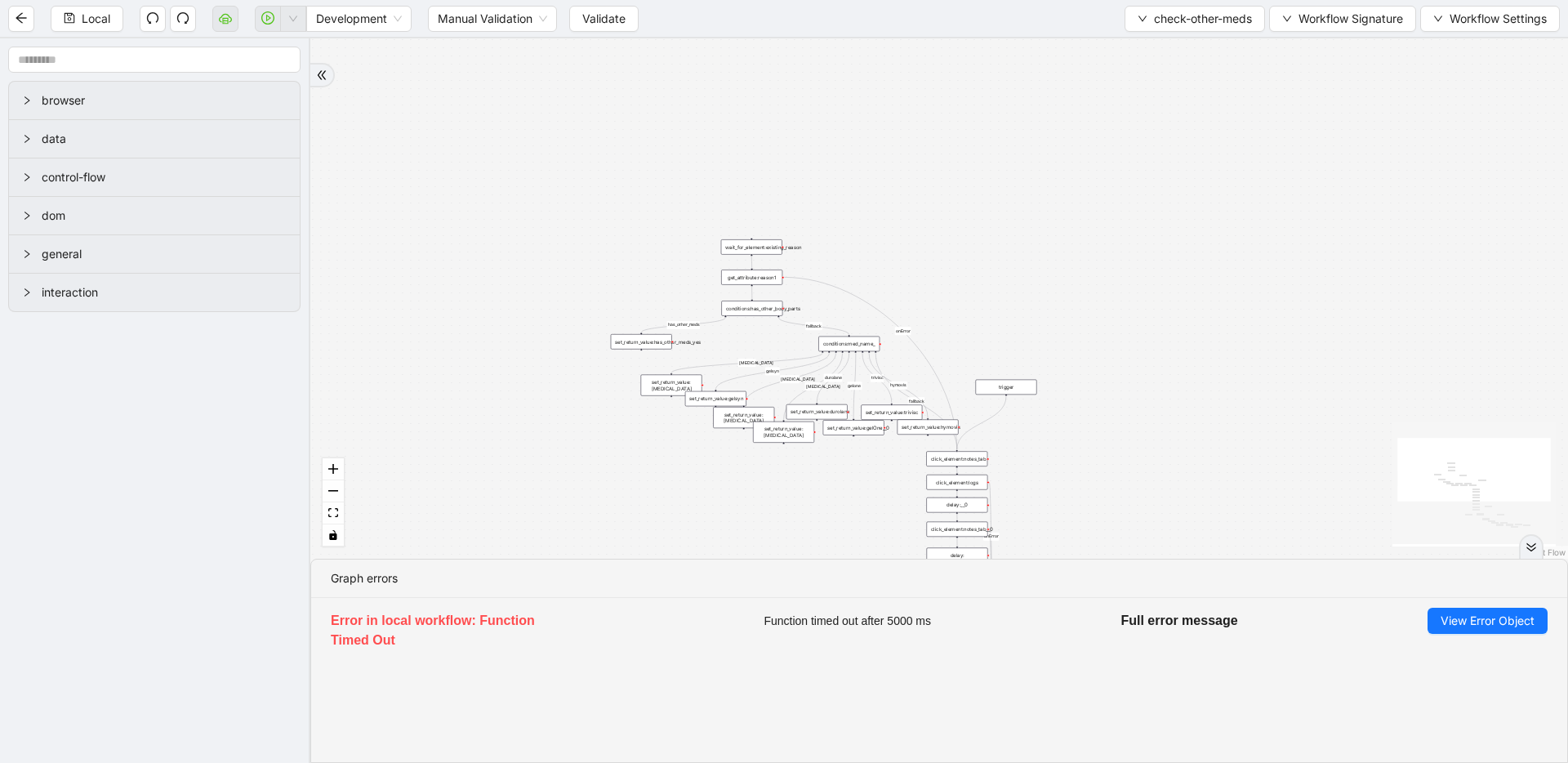
drag, startPoint x: 1013, startPoint y: 396, endPoint x: 1015, endPoint y: 304, distance: 92.0
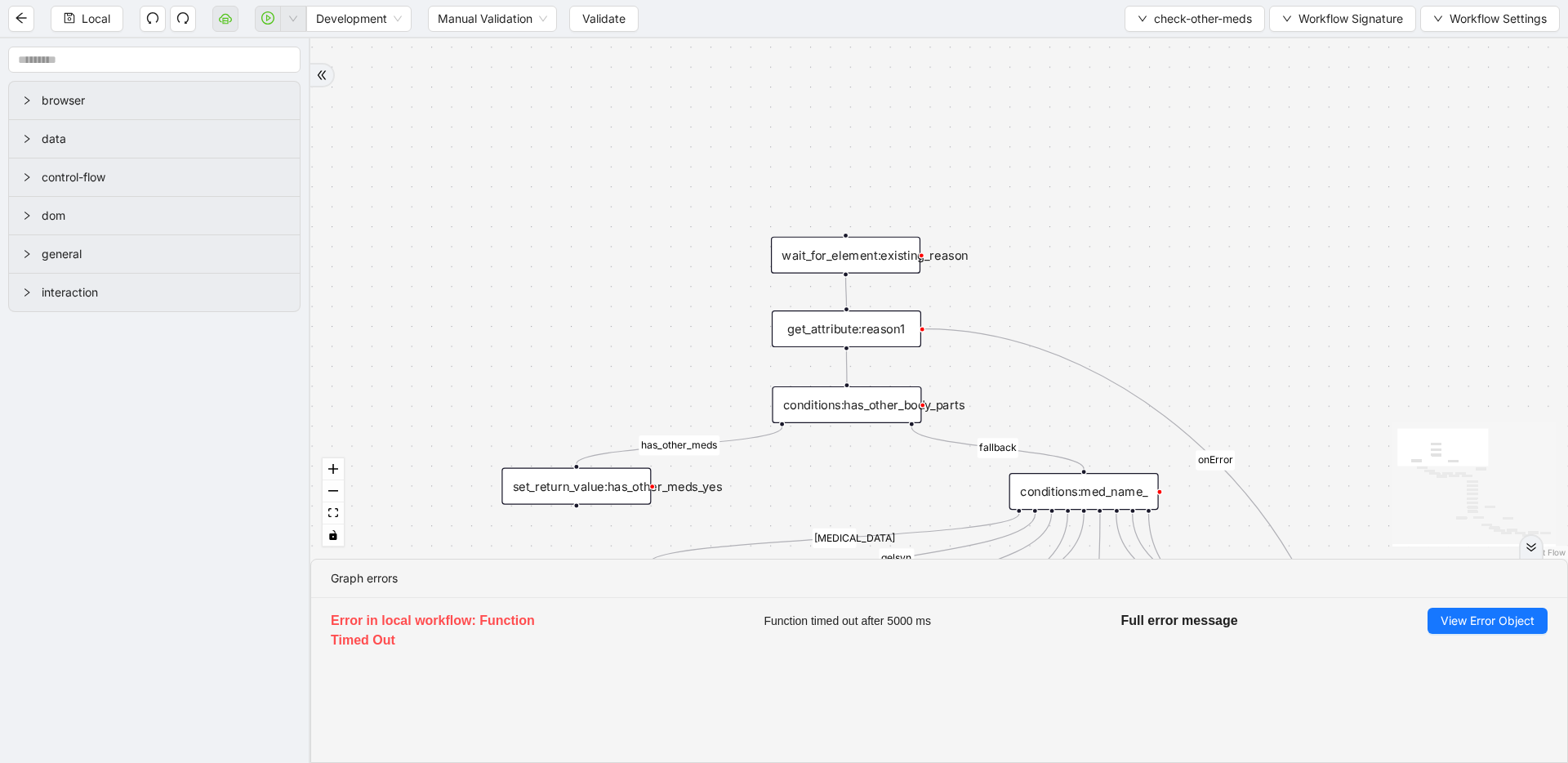
click at [797, 252] on div "wait_for_element:existing_reason" at bounding box center [845, 256] width 149 height 37
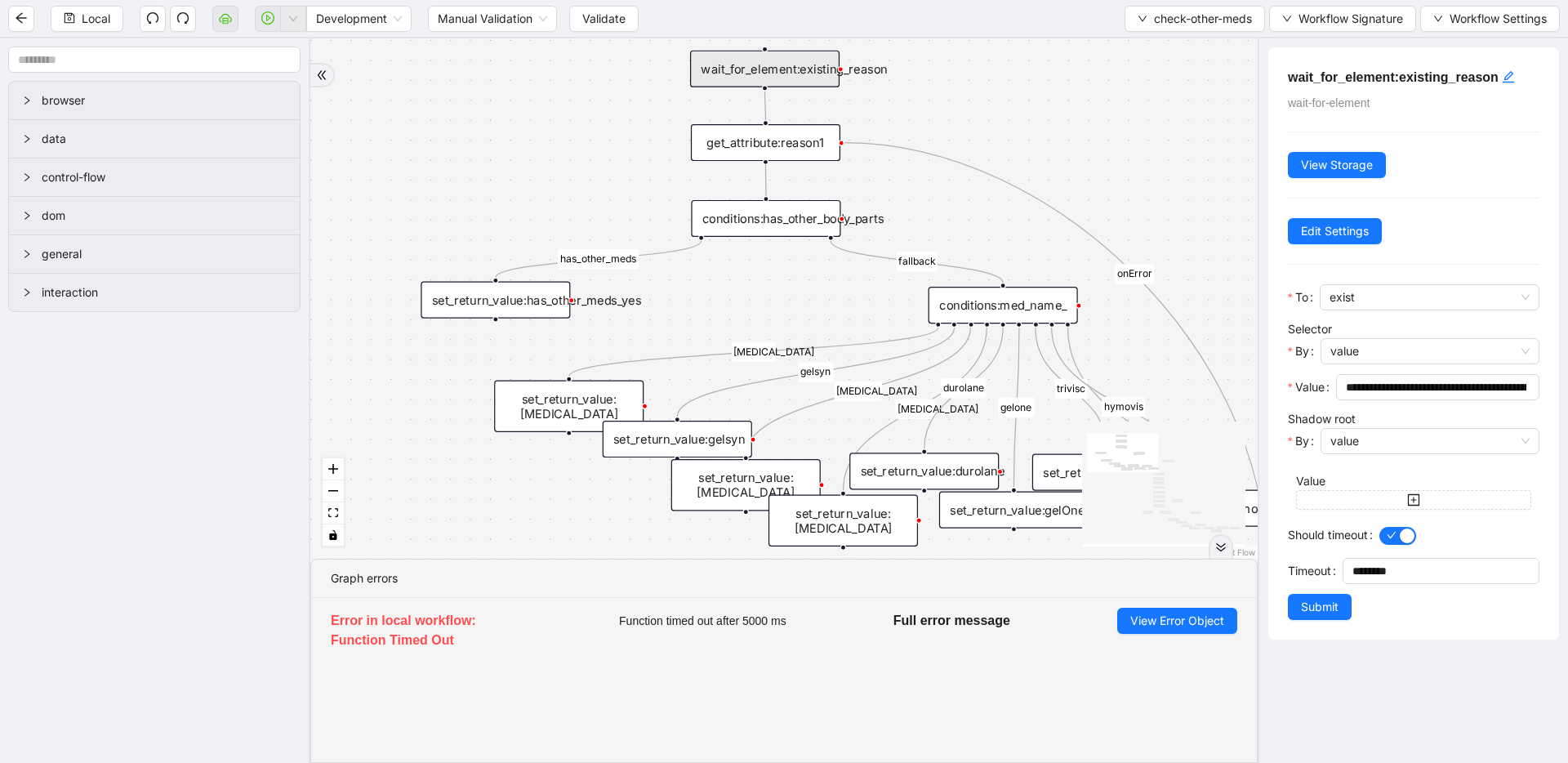
drag, startPoint x: 1126, startPoint y: 258, endPoint x: 1060, endPoint y: 112, distance: 160.2
click at [1060, 112] on div "has_other_meds has_other_meds [MEDICAL_DATA] gelsyn [MEDICAL_DATA] [MEDICAL_DAT…" at bounding box center [784, 299] width 947 height 520
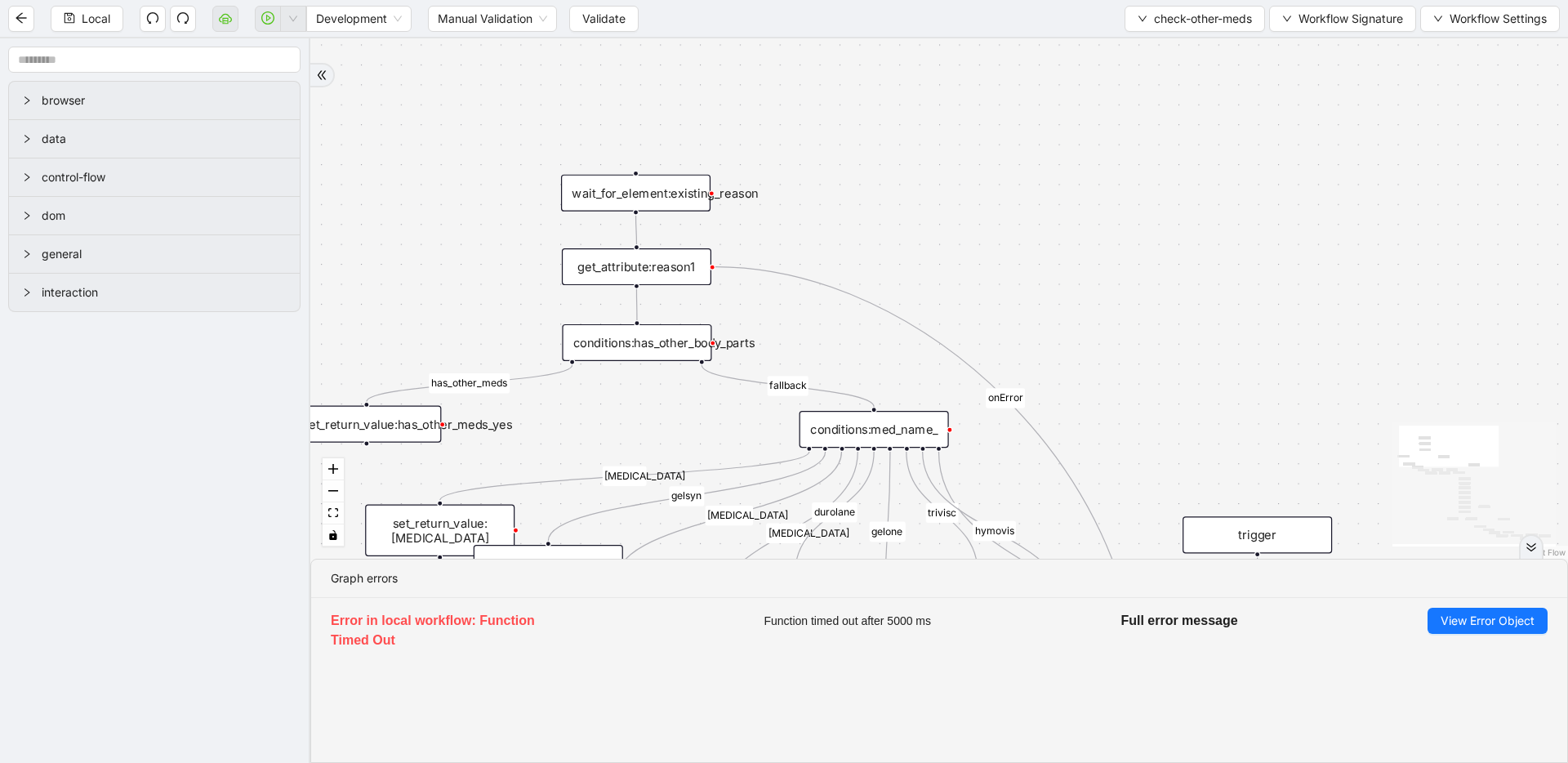
drag, startPoint x: 1065, startPoint y: 126, endPoint x: 938, endPoint y: 254, distance: 180.3
click at [643, 270] on div "get_attribute:reason1" at bounding box center [637, 267] width 149 height 37
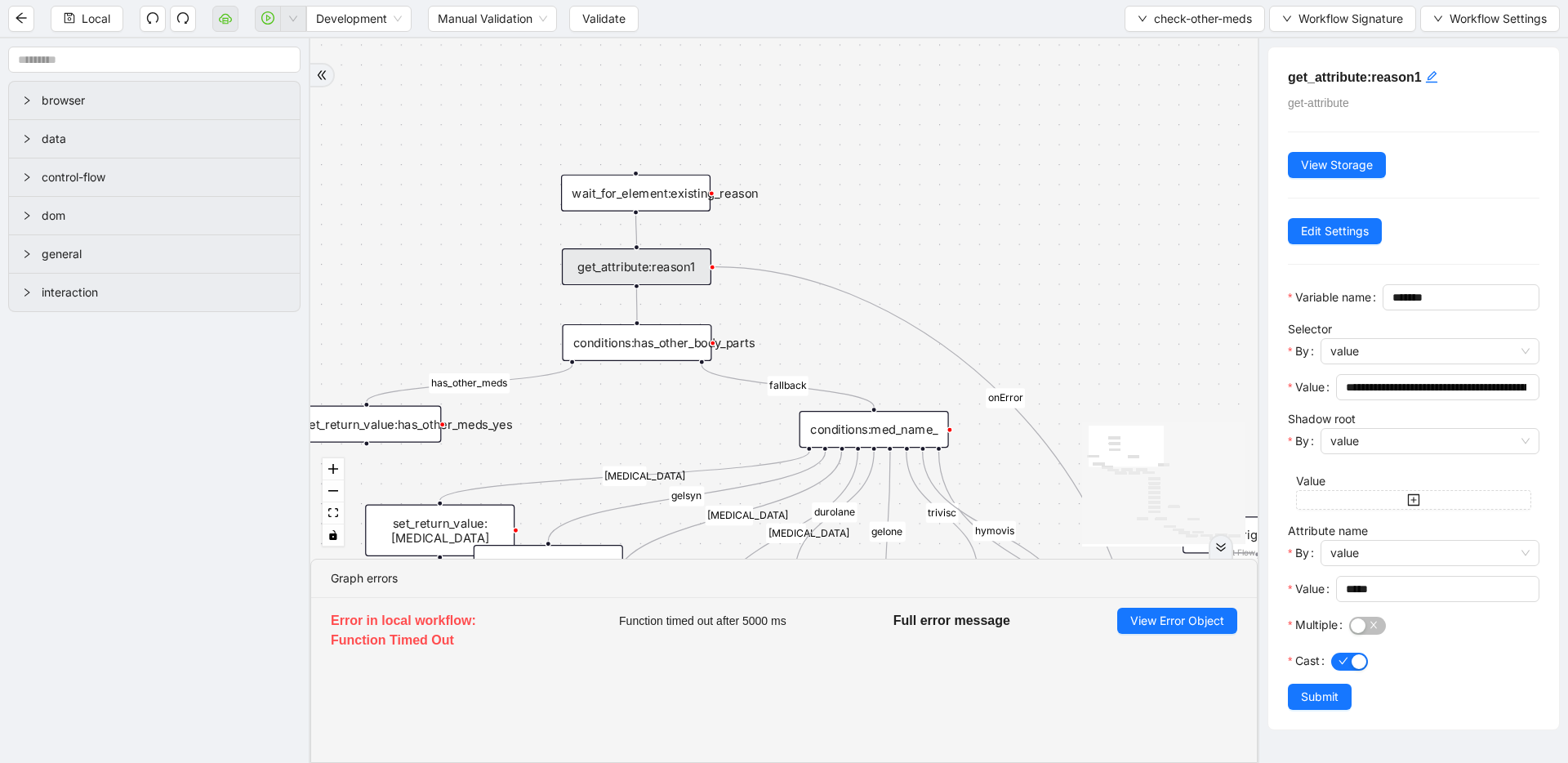
click at [668, 196] on div "wait_for_element:existing_reason" at bounding box center [636, 193] width 149 height 37
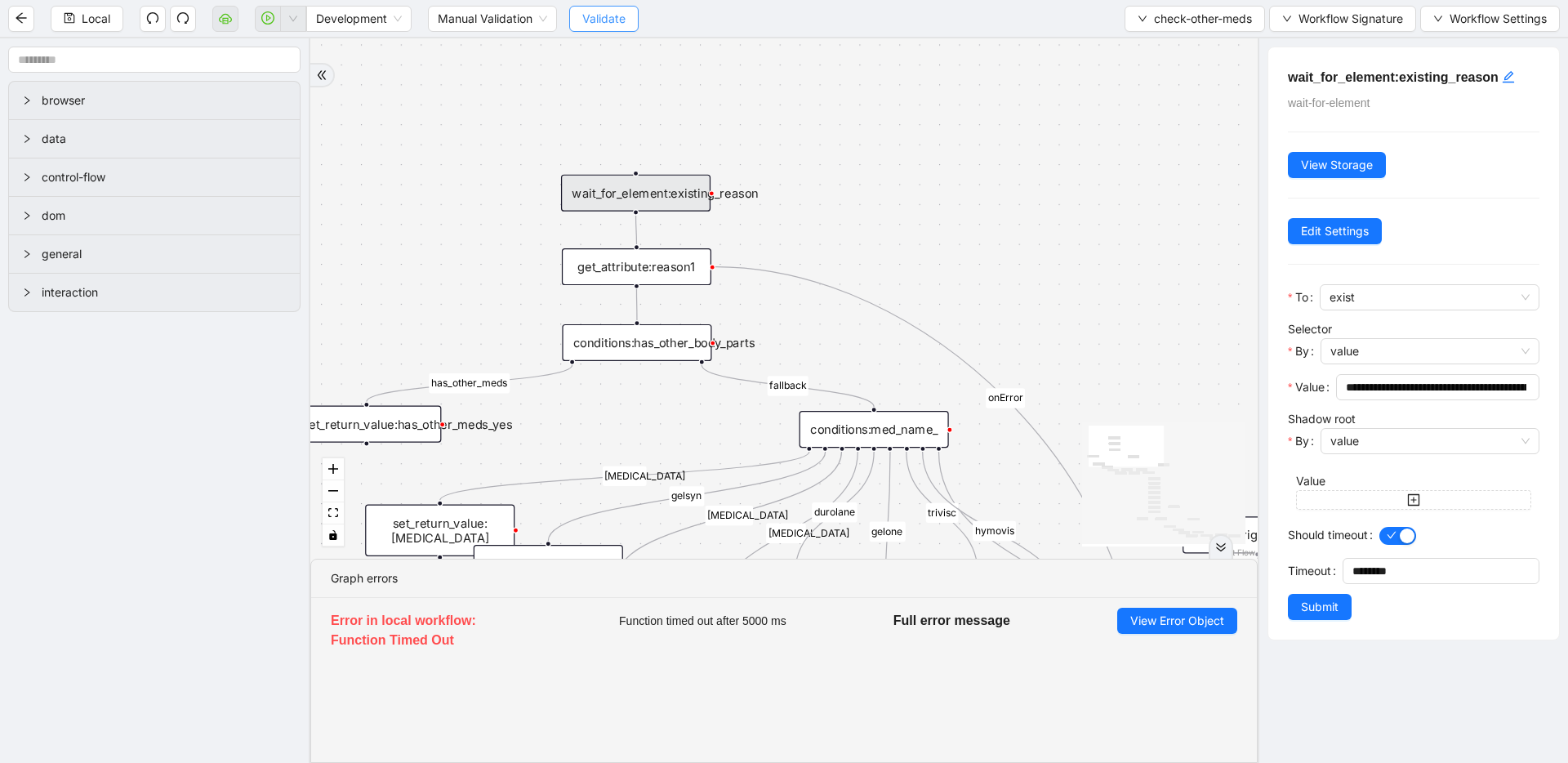
click at [607, 16] on span "Validate" at bounding box center [604, 19] width 43 height 18
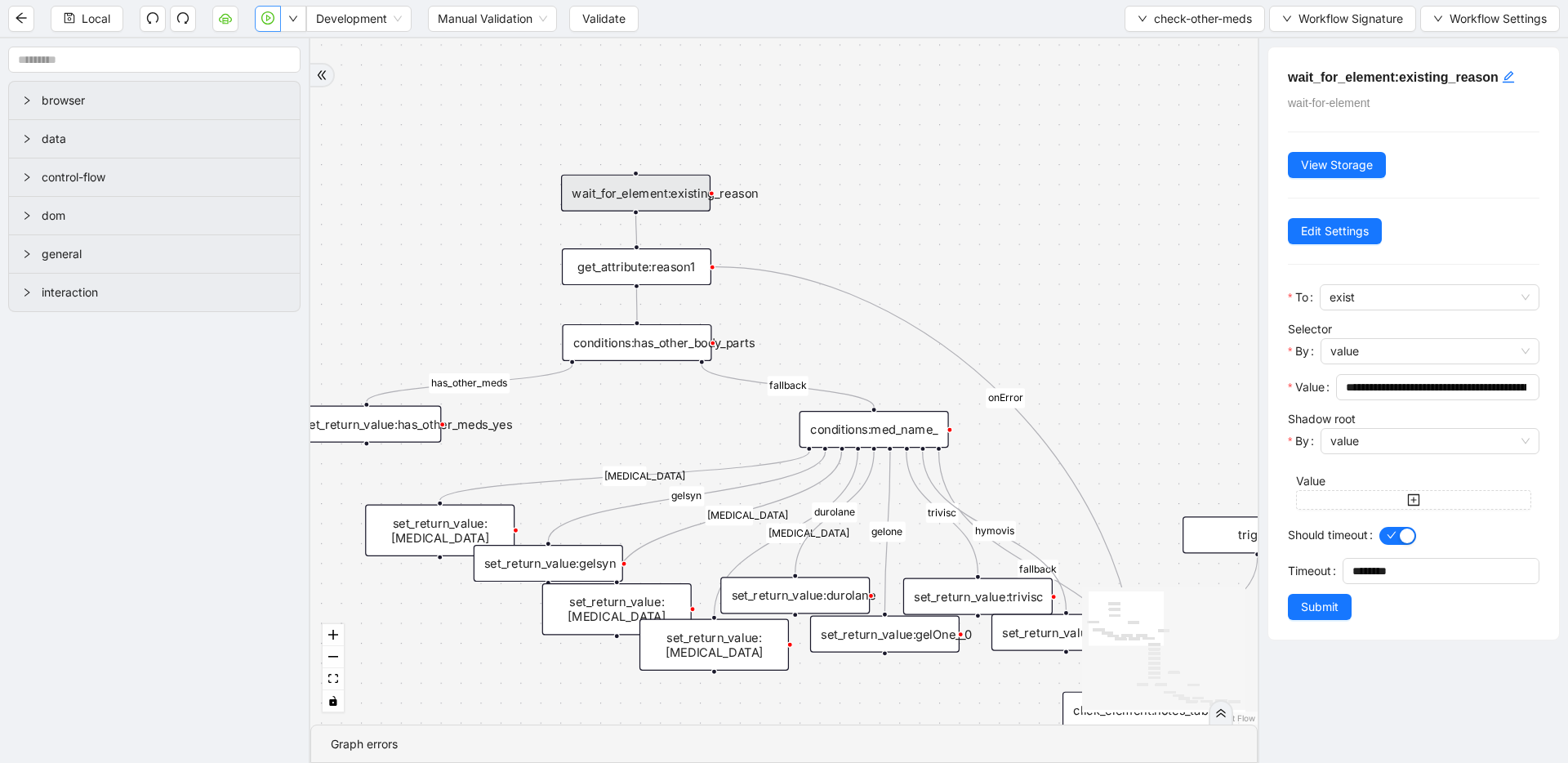
click at [275, 19] on icon "play-circle" at bounding box center [267, 17] width 13 height 13
click at [680, 199] on div "wait_for_element:existing_reason" at bounding box center [636, 193] width 149 height 37
click at [1404, 389] on input "**********" at bounding box center [1436, 387] width 180 height 18
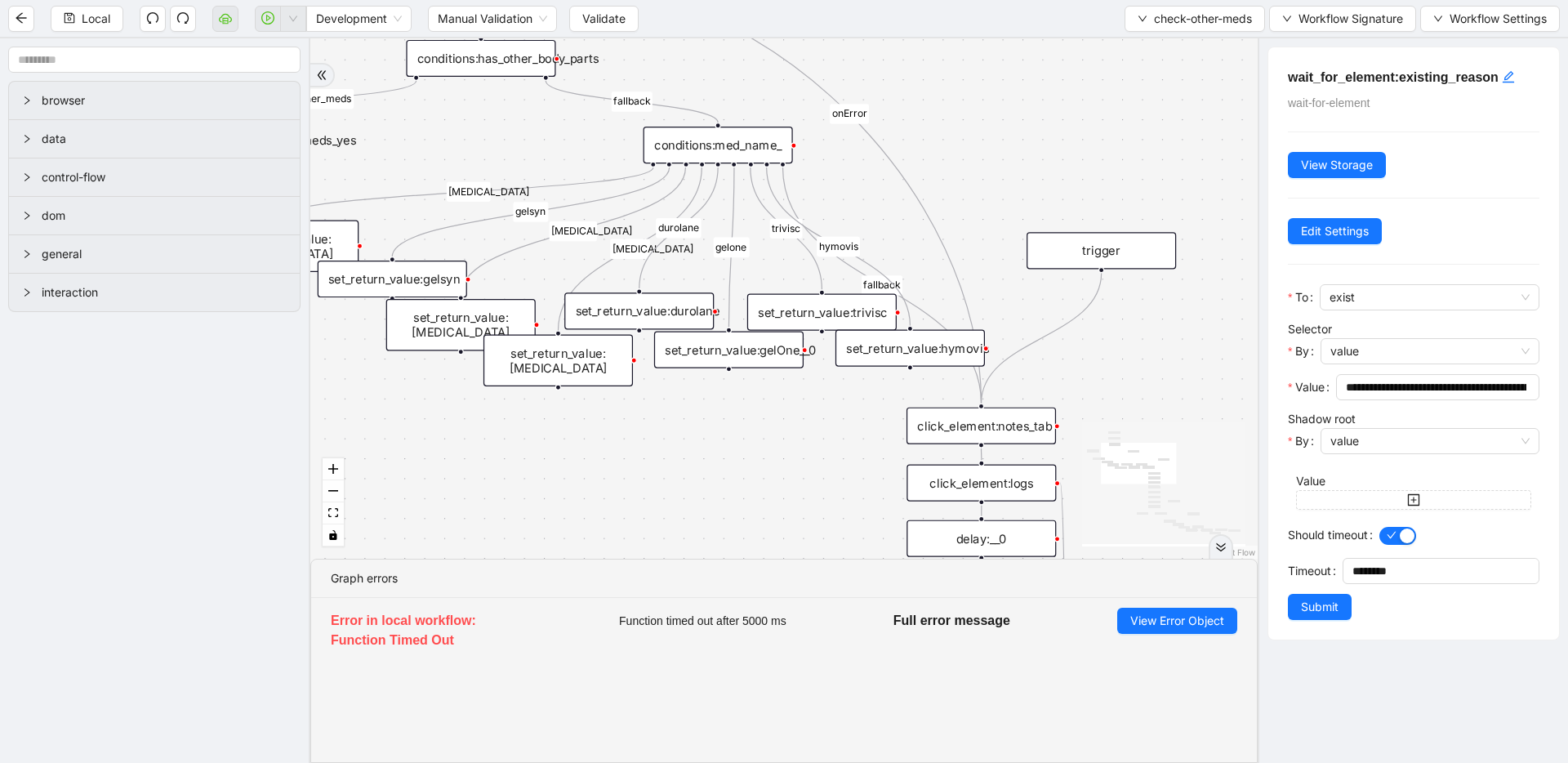
drag, startPoint x: 1104, startPoint y: 294, endPoint x: 968, endPoint y: 81, distance: 252.7
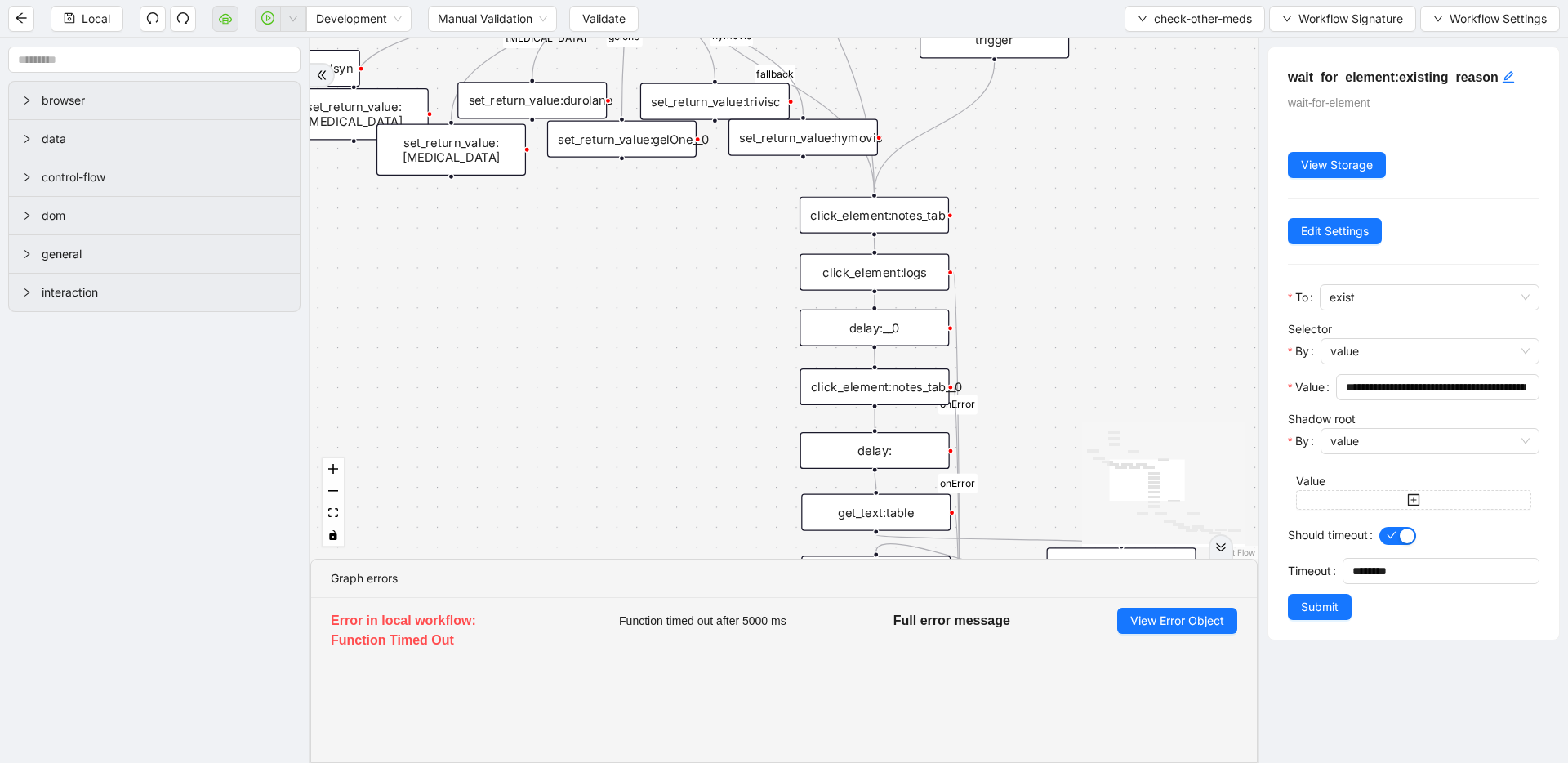
drag, startPoint x: 792, startPoint y: 436, endPoint x: 686, endPoint y: 229, distance: 232.6
click at [686, 229] on div "has_other_meds has_other_meds [MEDICAL_DATA] gelsyn [MEDICAL_DATA] [MEDICAL_DAT…" at bounding box center [784, 299] width 947 height 520
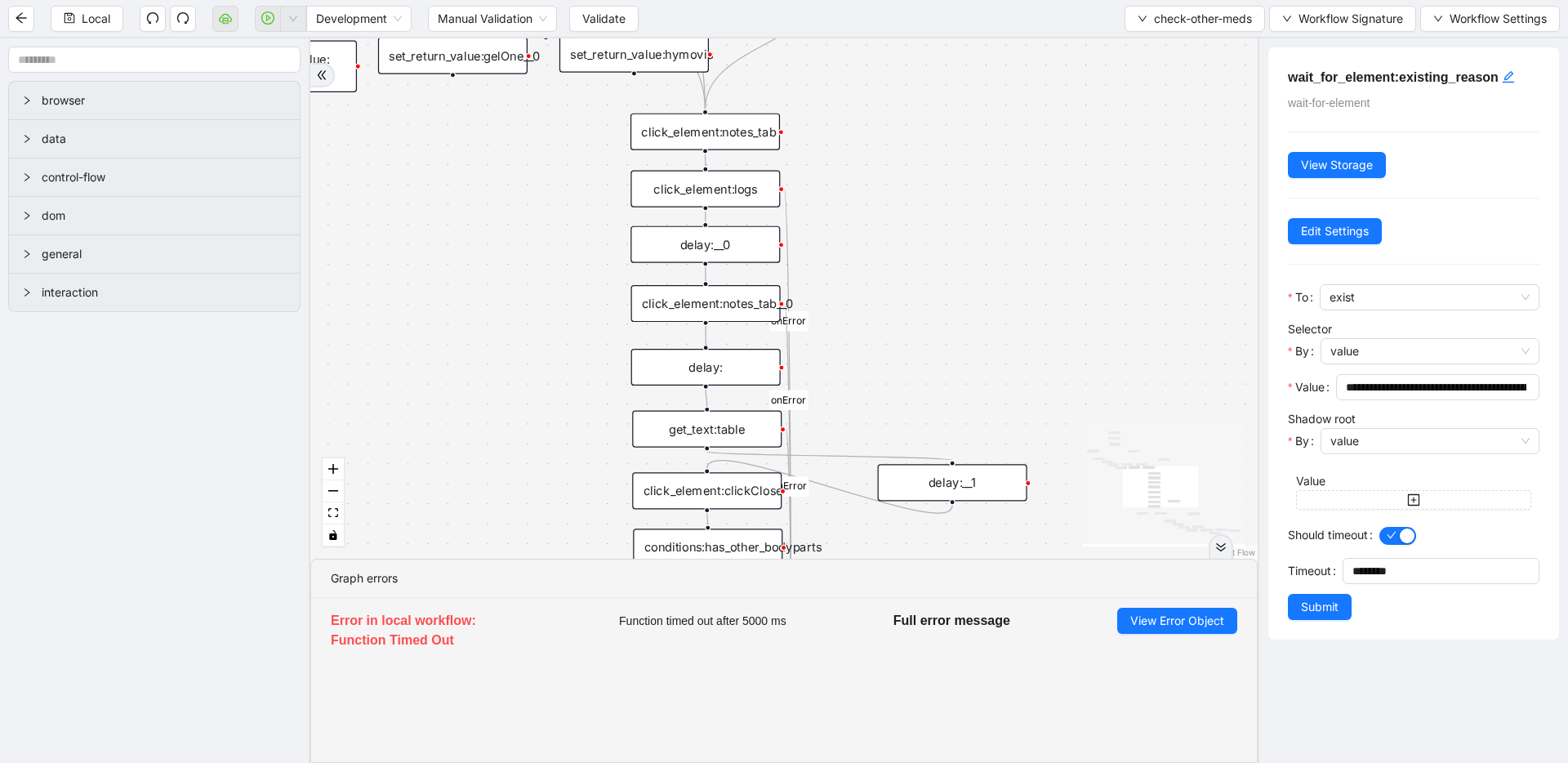
drag, startPoint x: 712, startPoint y: 416, endPoint x: 511, endPoint y: 170, distance: 317.7
click at [511, 170] on div "has_other_meds has_other_meds [MEDICAL_DATA] gelsyn [MEDICAL_DATA] [MEDICAL_DAT…" at bounding box center [784, 299] width 947 height 520
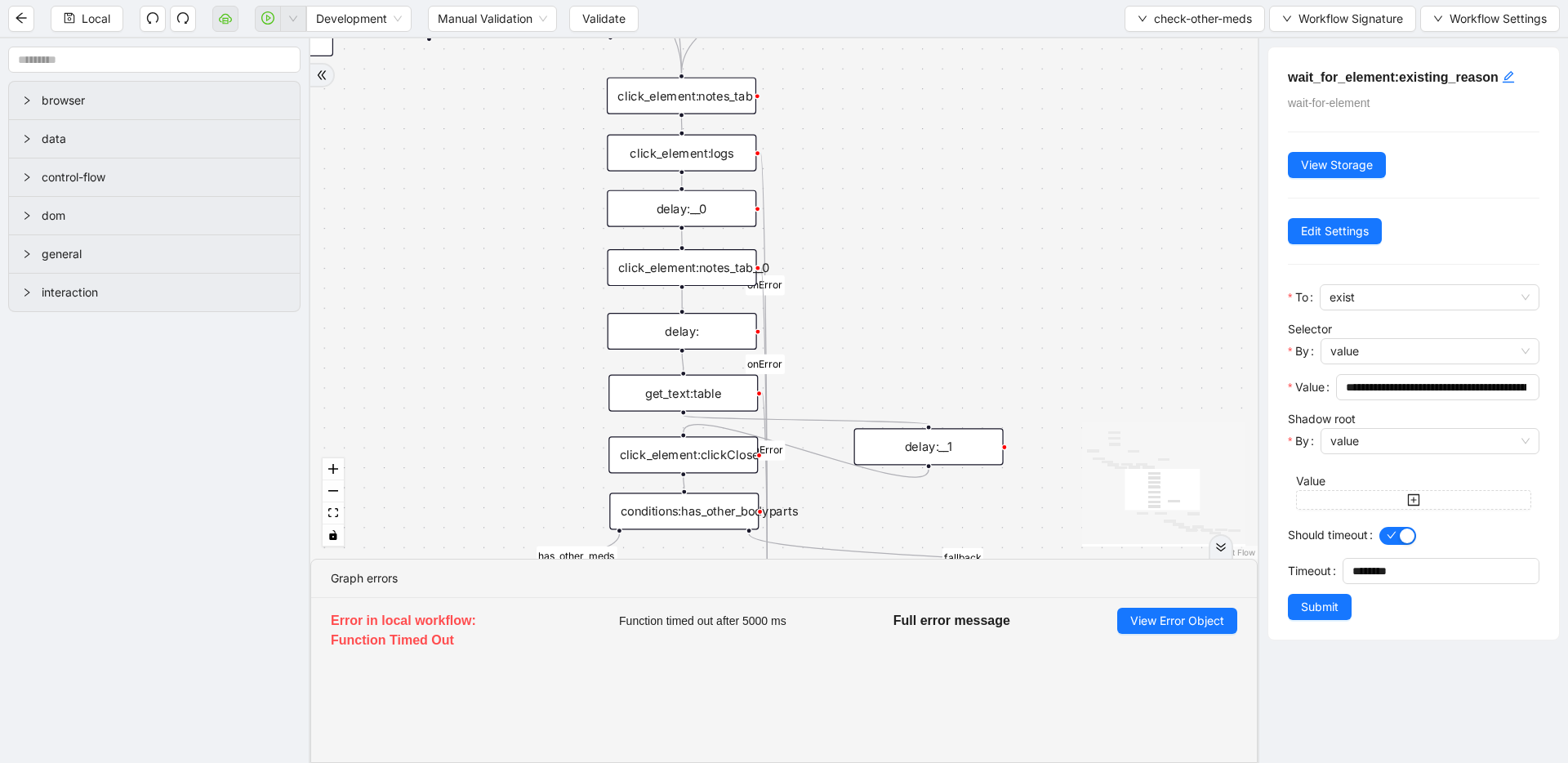
drag, startPoint x: 497, startPoint y: 239, endPoint x: 505, endPoint y: 365, distance: 126.3
click at [505, 365] on div "has_other_meds has_other_meds [MEDICAL_DATA] gelsyn [MEDICAL_DATA] [MEDICAL_DAT…" at bounding box center [784, 299] width 947 height 520
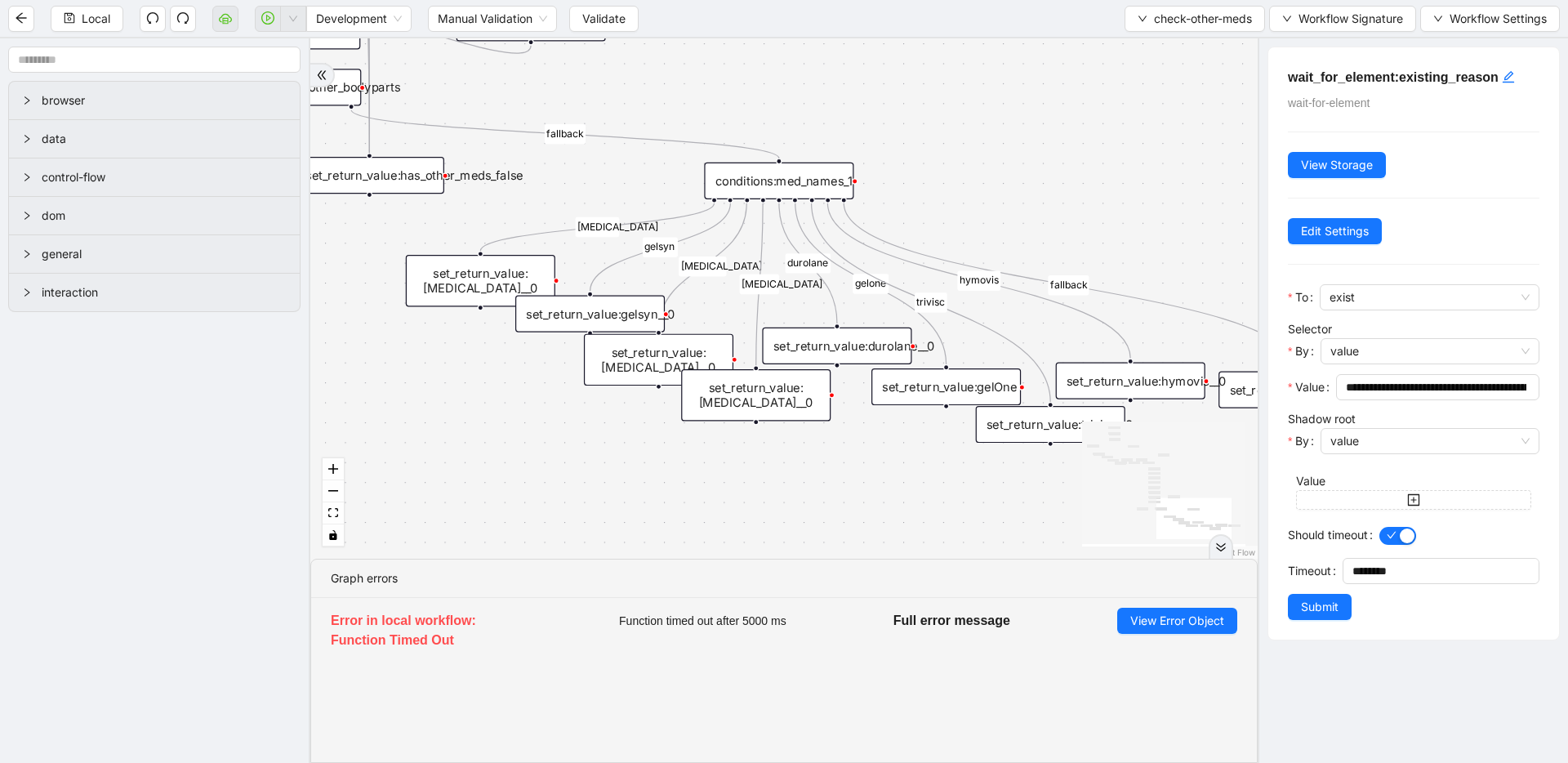
drag, startPoint x: 1105, startPoint y: 223, endPoint x: 877, endPoint y: 123, distance: 249.0
click at [877, 123] on div "has_other_meds has_other_meds [MEDICAL_DATA] gelsyn [MEDICAL_DATA] [MEDICAL_DAT…" at bounding box center [784, 299] width 947 height 520
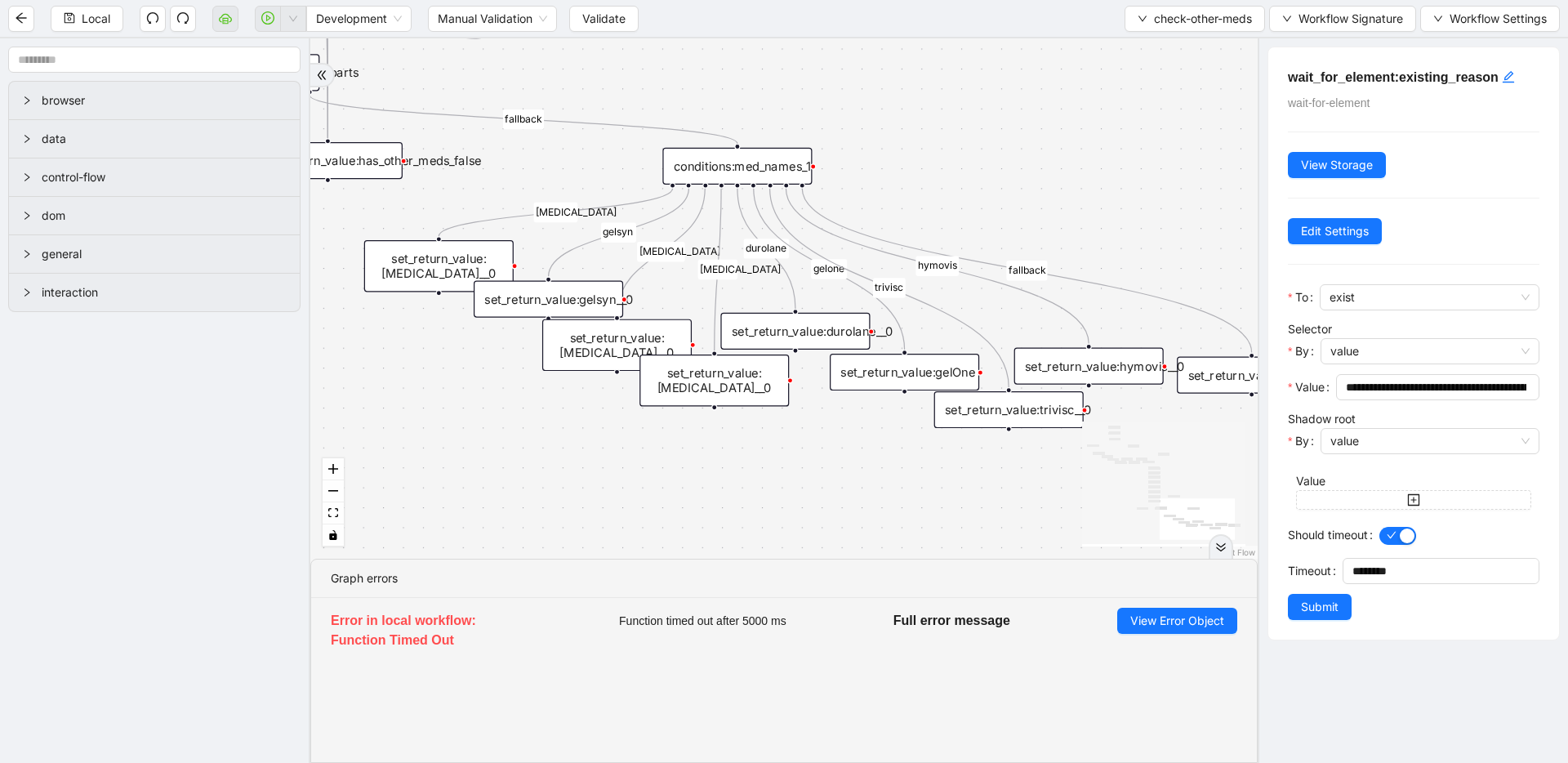
drag, startPoint x: 1073, startPoint y: 226, endPoint x: 885, endPoint y: 160, distance: 199.2
click at [861, 161] on div "has_other_meds has_other_meds [MEDICAL_DATA] gelsyn [MEDICAL_DATA] [MEDICAL_DAT…" at bounding box center [784, 299] width 947 height 520
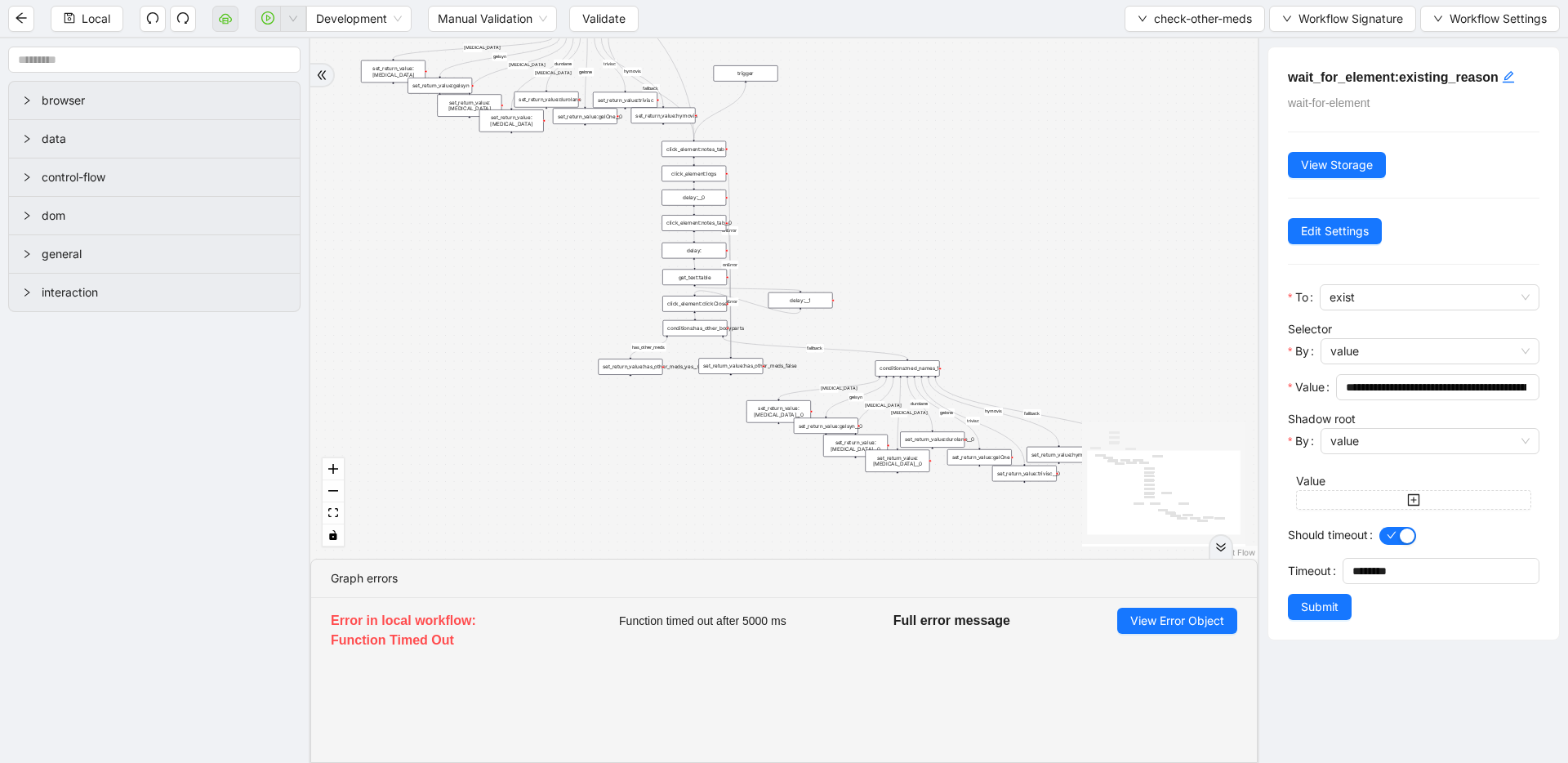
drag, startPoint x: 898, startPoint y: 150, endPoint x: 1060, endPoint y: 375, distance: 277.3
click at [1060, 376] on div "has_other_meds has_other_meds [MEDICAL_DATA] gelsyn [MEDICAL_DATA] [MEDICAL_DAT…" at bounding box center [784, 299] width 947 height 520
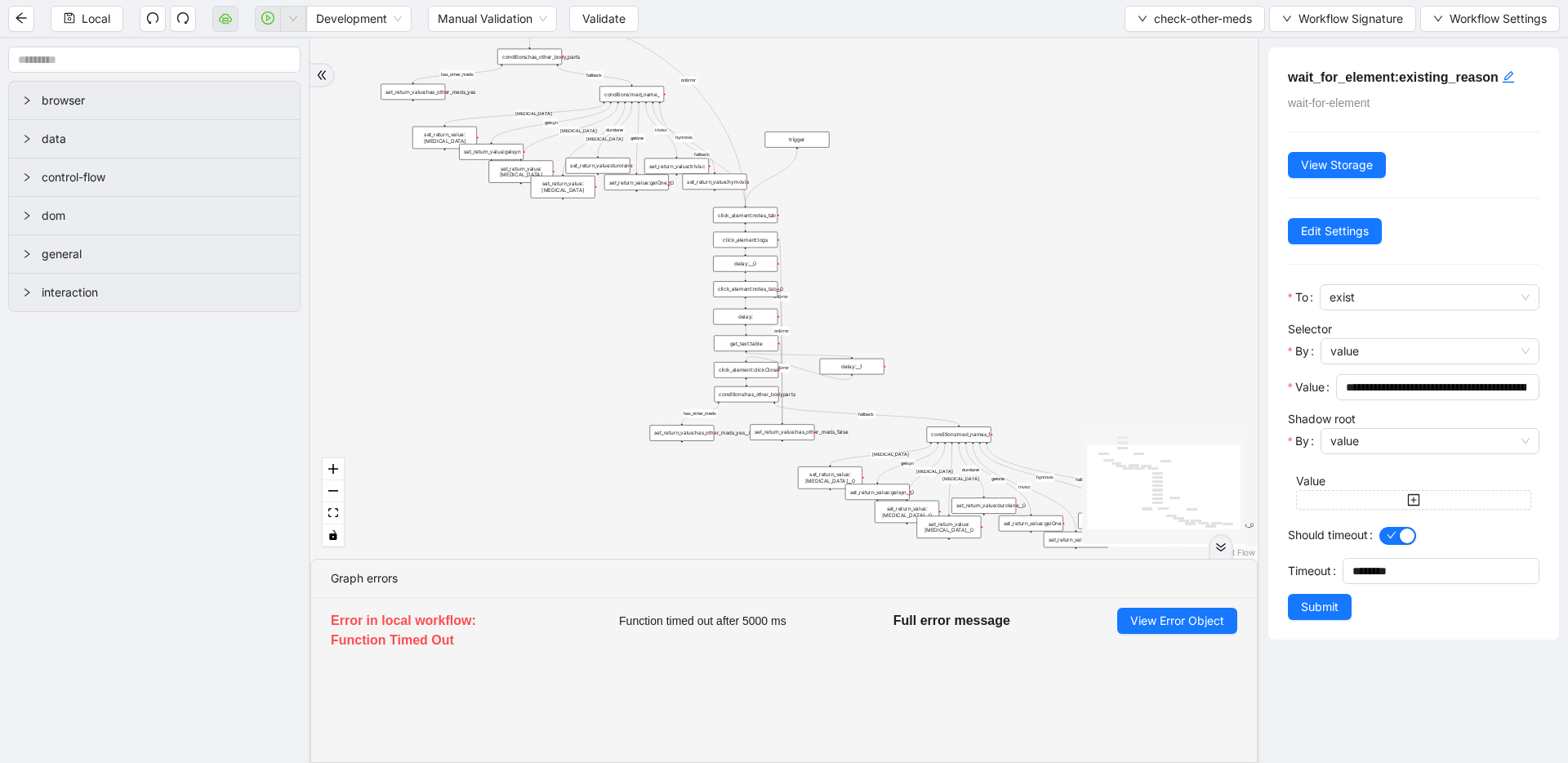
drag, startPoint x: 927, startPoint y: 298, endPoint x: 1052, endPoint y: 387, distance: 153.4
click at [1052, 387] on div "has_other_meds has_other_meds [MEDICAL_DATA] gelsyn [MEDICAL_DATA] [MEDICAL_DAT…" at bounding box center [784, 299] width 947 height 520
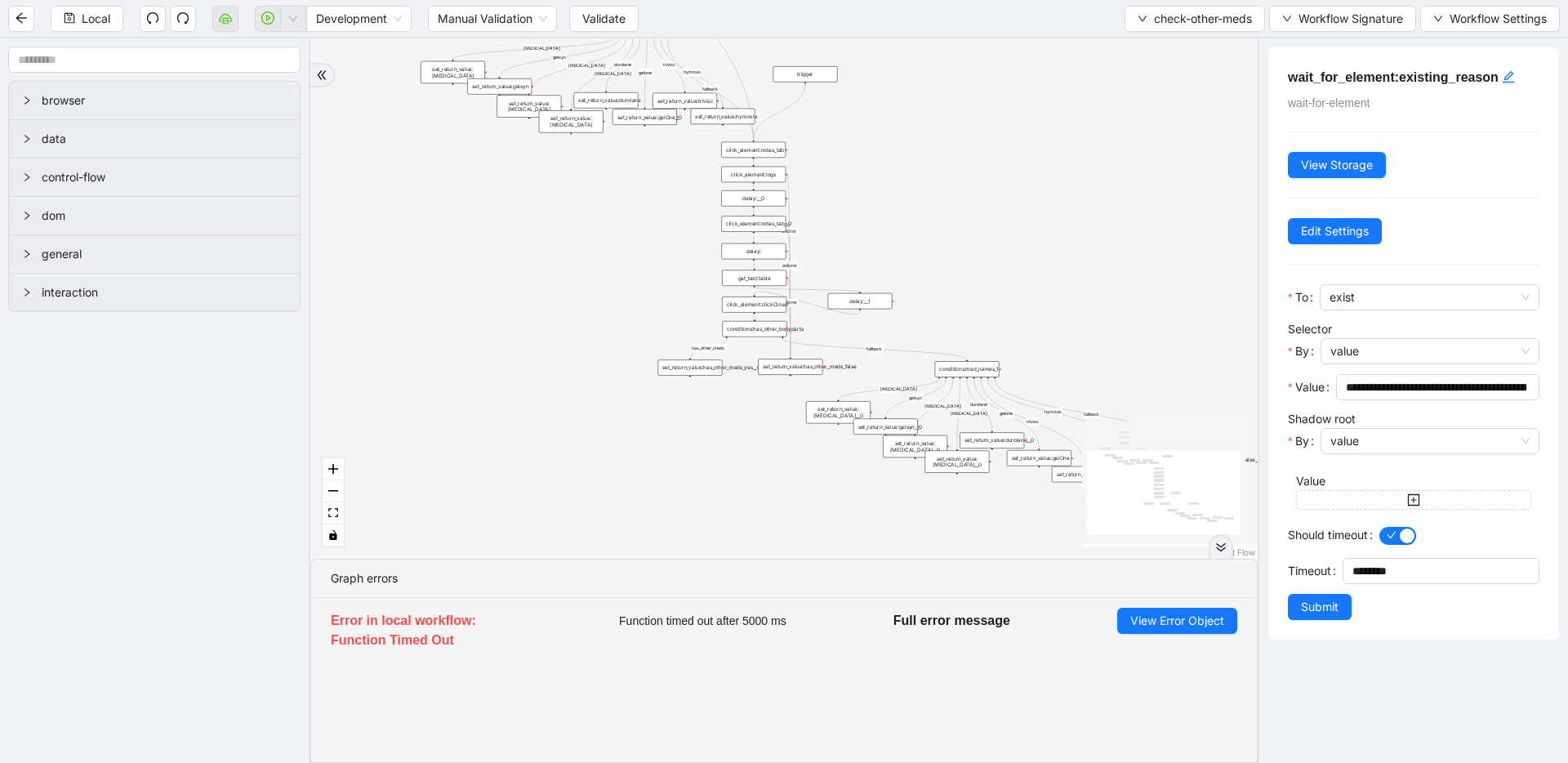
drag, startPoint x: 1014, startPoint y: 328, endPoint x: 887, endPoint y: 174, distance: 199.6
click at [886, 172] on div "has_other_meds has_other_meds [MEDICAL_DATA] gelsyn [MEDICAL_DATA] [MEDICAL_DAT…" at bounding box center [784, 299] width 947 height 520
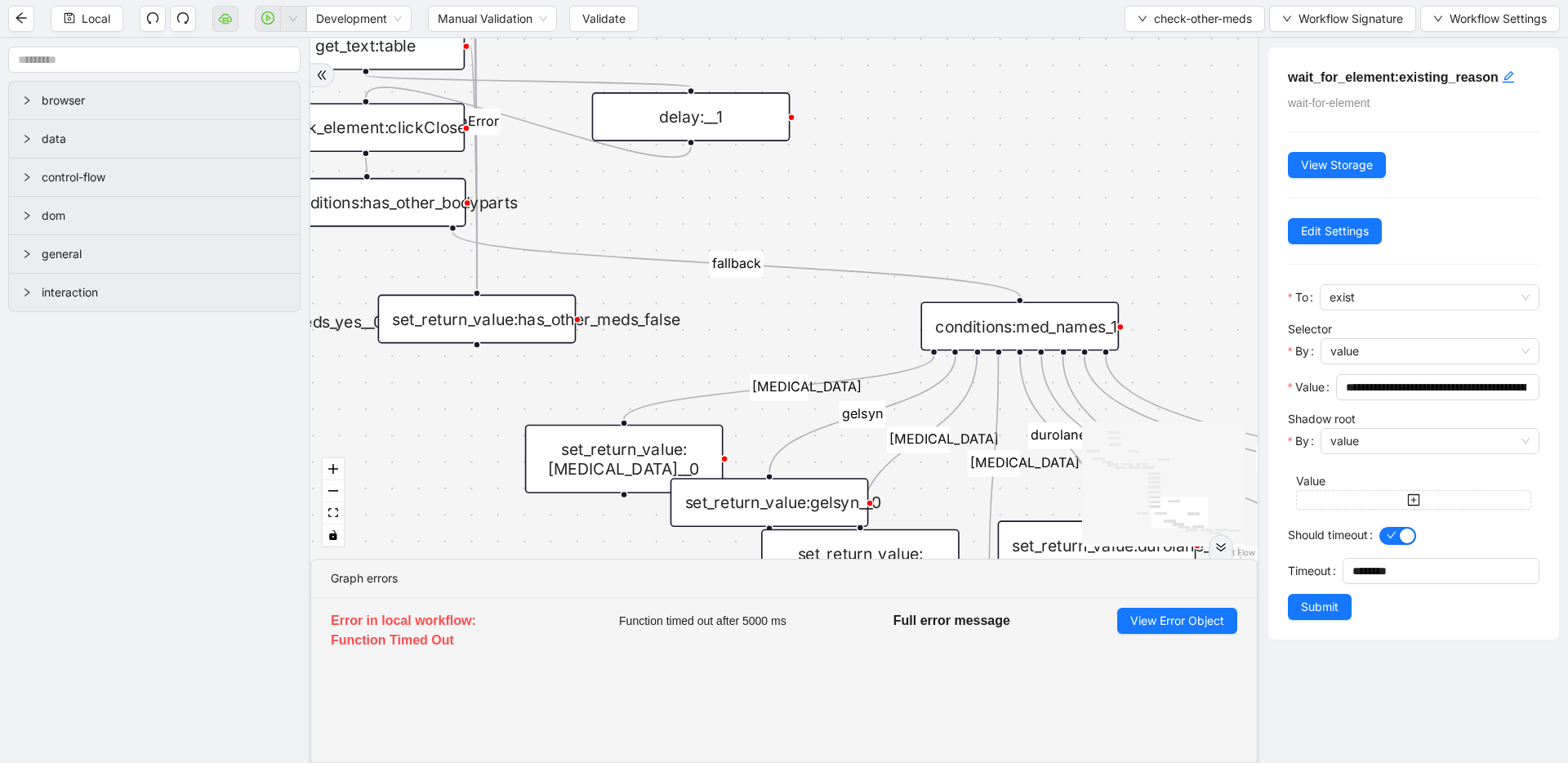
drag, startPoint x: 990, startPoint y: 237, endPoint x: 876, endPoint y: 207, distance: 117.9
click at [876, 207] on div "has_other_meds has_other_meds [MEDICAL_DATA] gelsyn [MEDICAL_DATA] [MEDICAL_DAT…" at bounding box center [784, 299] width 947 height 520
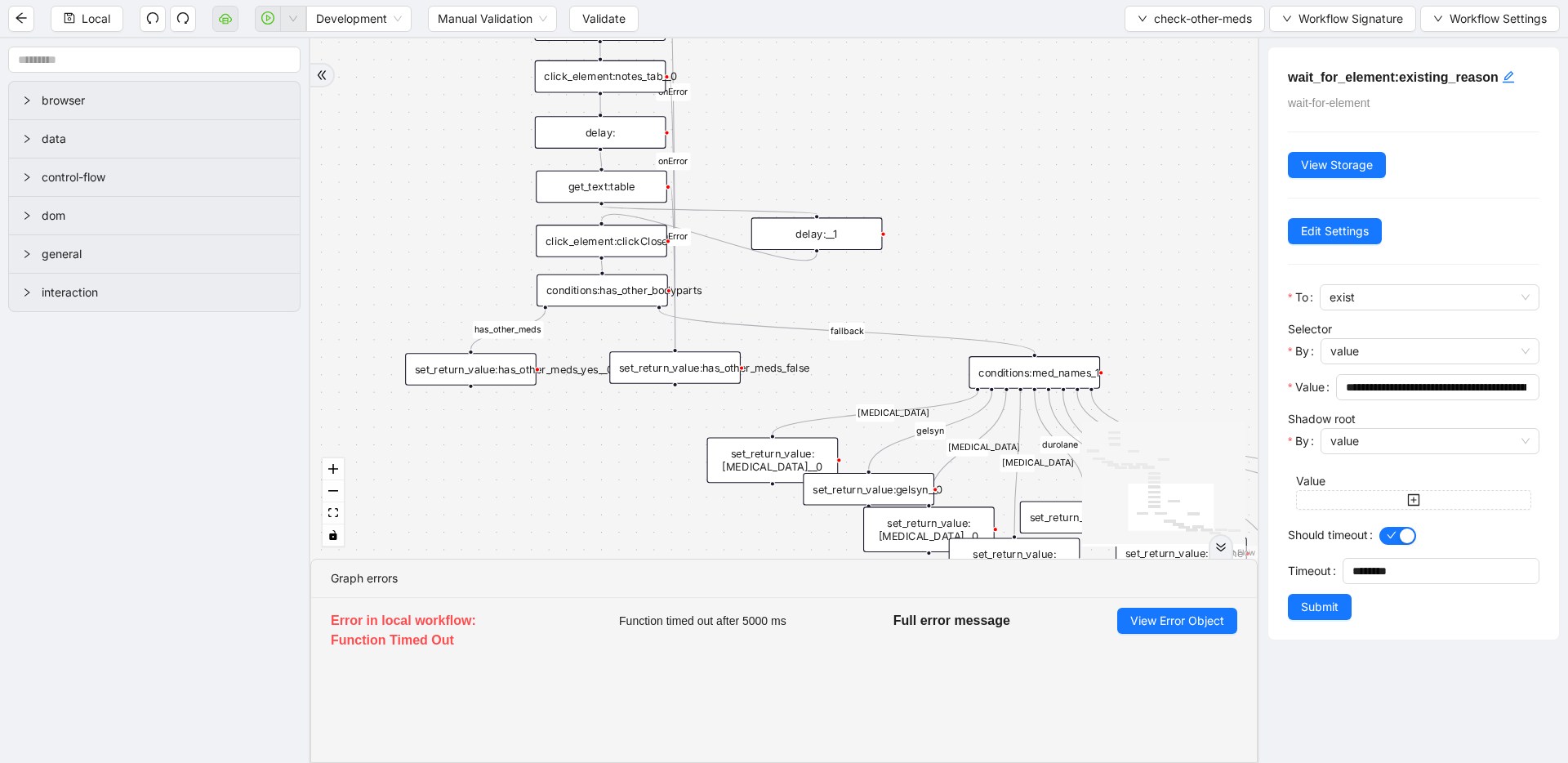
drag, startPoint x: 940, startPoint y: 237, endPoint x: 992, endPoint y: 330, distance: 106.6
click at [992, 330] on div "has_other_meds has_other_meds [MEDICAL_DATA] gelsyn [MEDICAL_DATA] [MEDICAL_DAT…" at bounding box center [784, 299] width 947 height 520
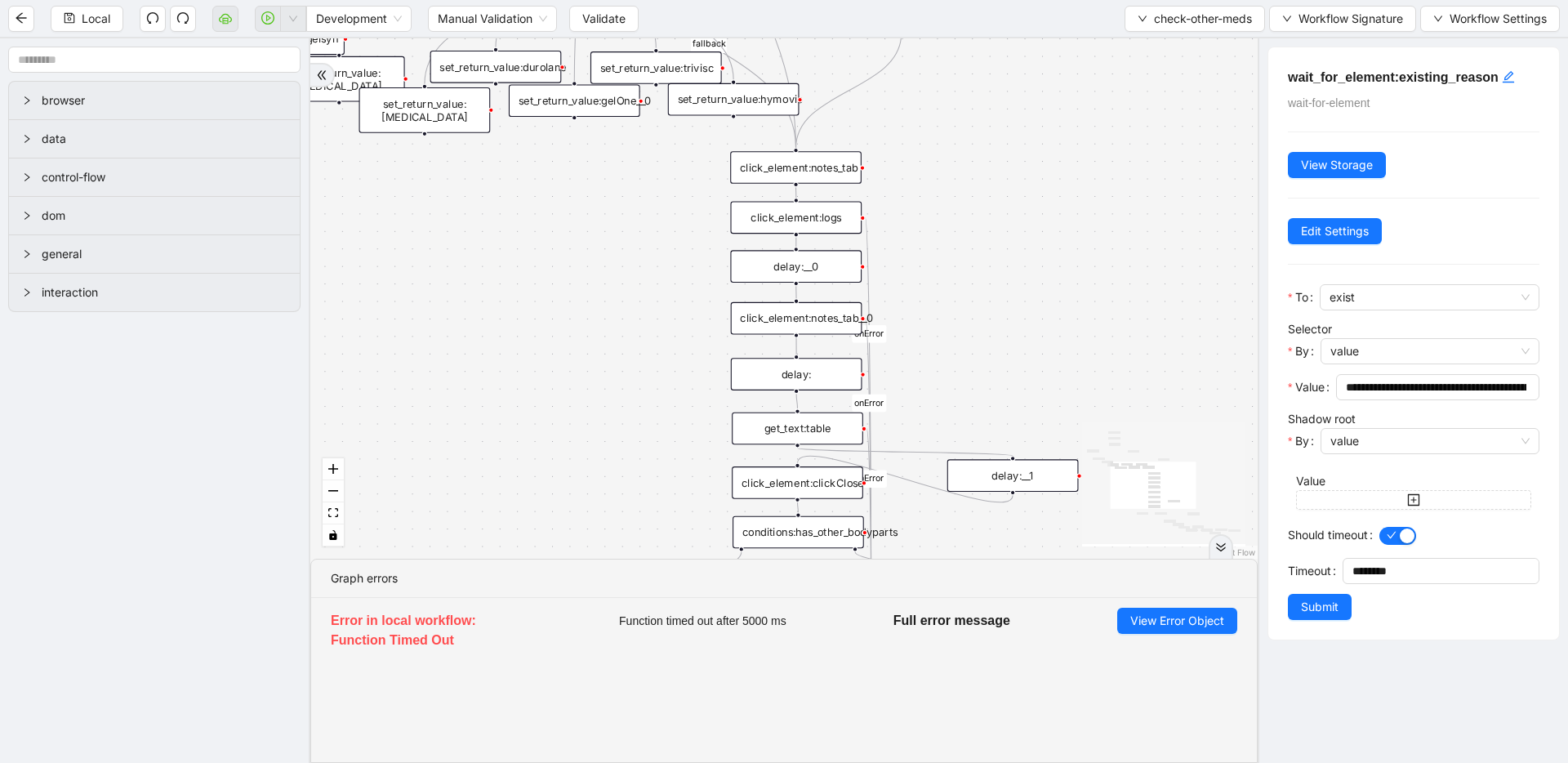
drag, startPoint x: 776, startPoint y: 94, endPoint x: 985, endPoint y: 314, distance: 303.4
click at [985, 314] on div "has_other_meds has_other_meds [MEDICAL_DATA] gelsyn [MEDICAL_DATA] [MEDICAL_DAT…" at bounding box center [784, 299] width 947 height 520
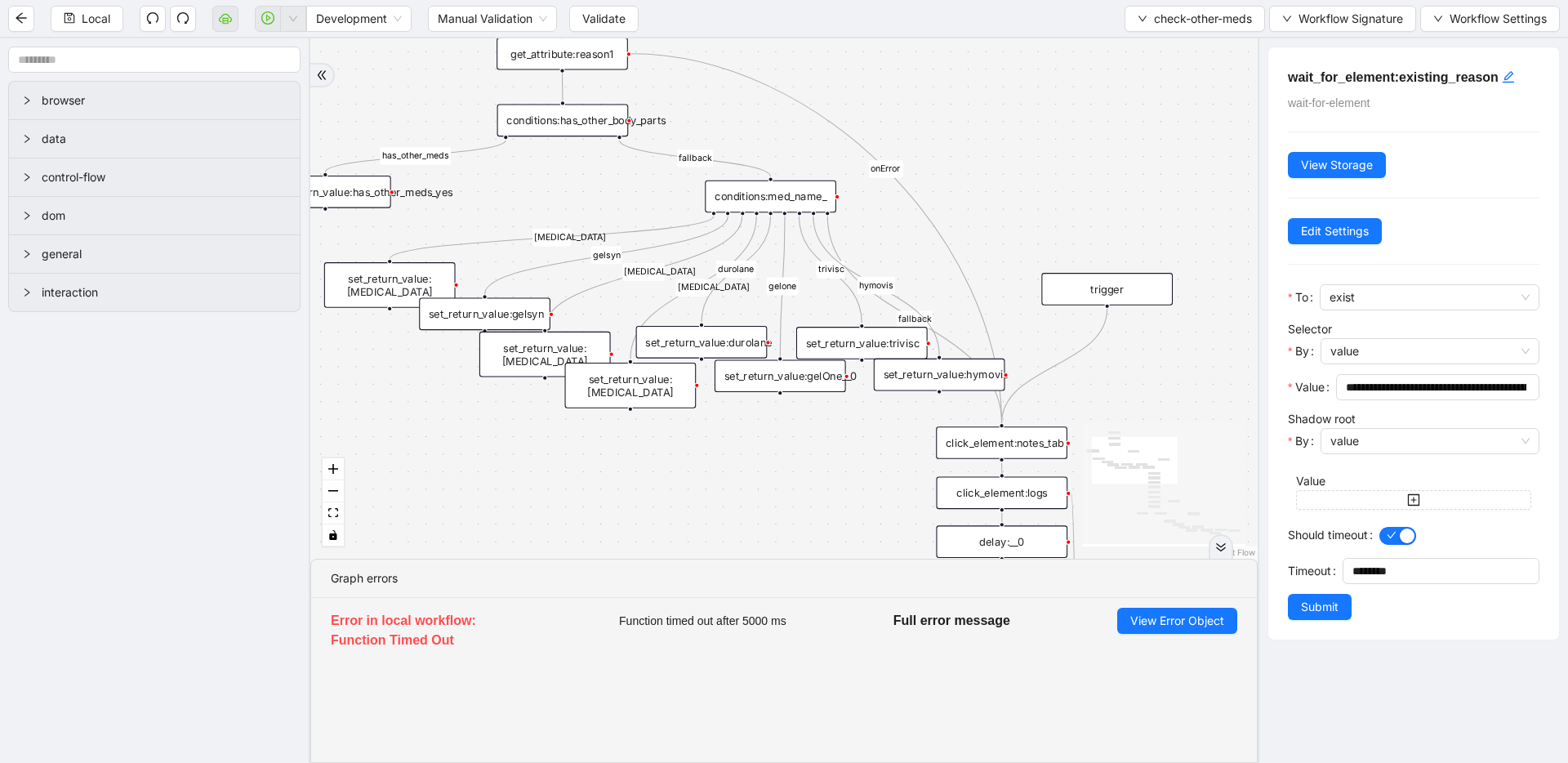
drag, startPoint x: 924, startPoint y: 147, endPoint x: 984, endPoint y: 283, distance: 148.6
click at [1093, 387] on div "has_other_meds has_other_meds [MEDICAL_DATA] gelsyn [MEDICAL_DATA] [MEDICAL_DAT…" at bounding box center [784, 299] width 947 height 520
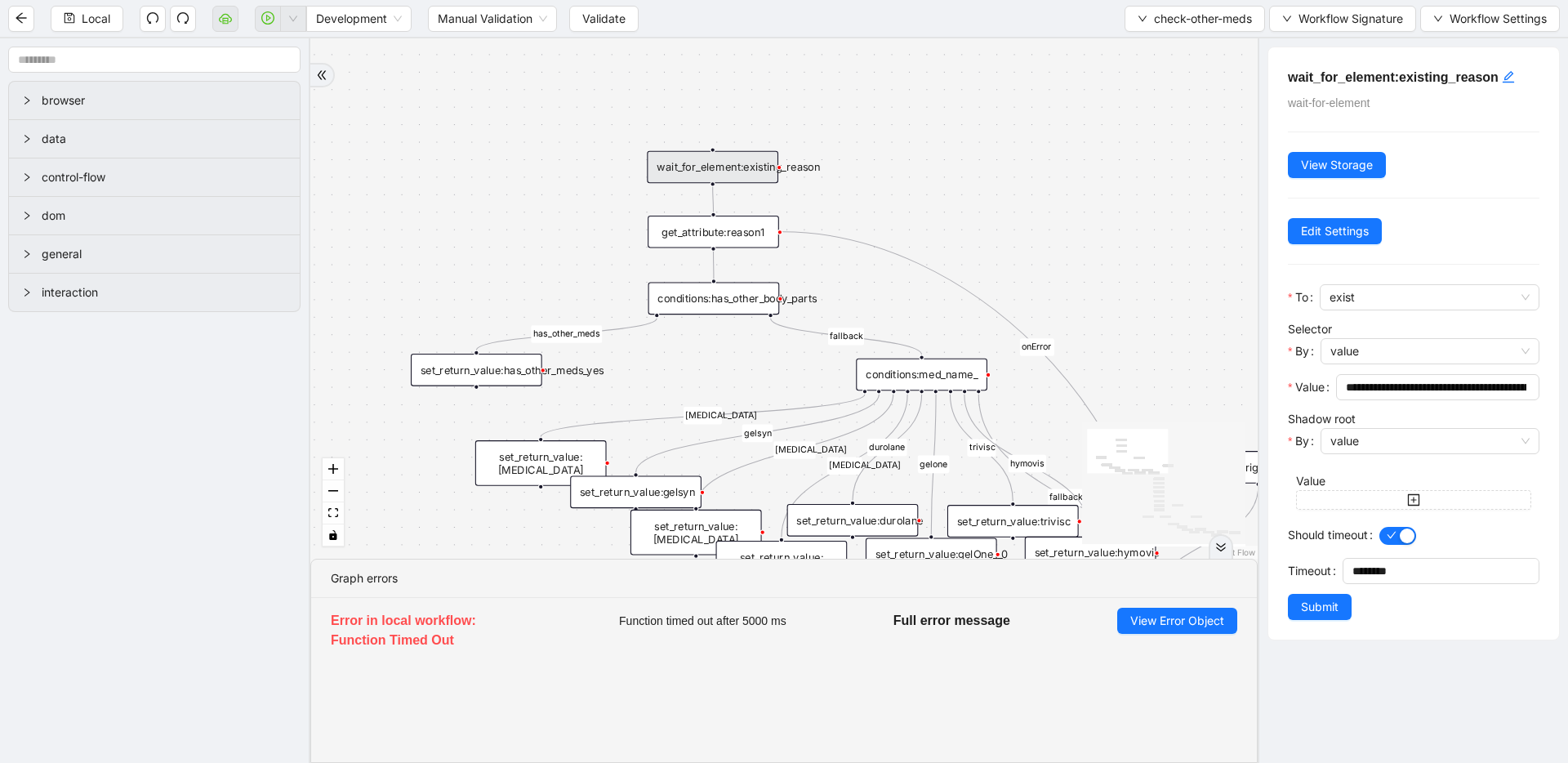
drag, startPoint x: 785, startPoint y: 220, endPoint x: 865, endPoint y: 313, distance: 122.7
click at [865, 313] on div "has_other_meds has_other_meds [MEDICAL_DATA] gelsyn [MEDICAL_DATA] [MEDICAL_DAT…" at bounding box center [784, 299] width 947 height 520
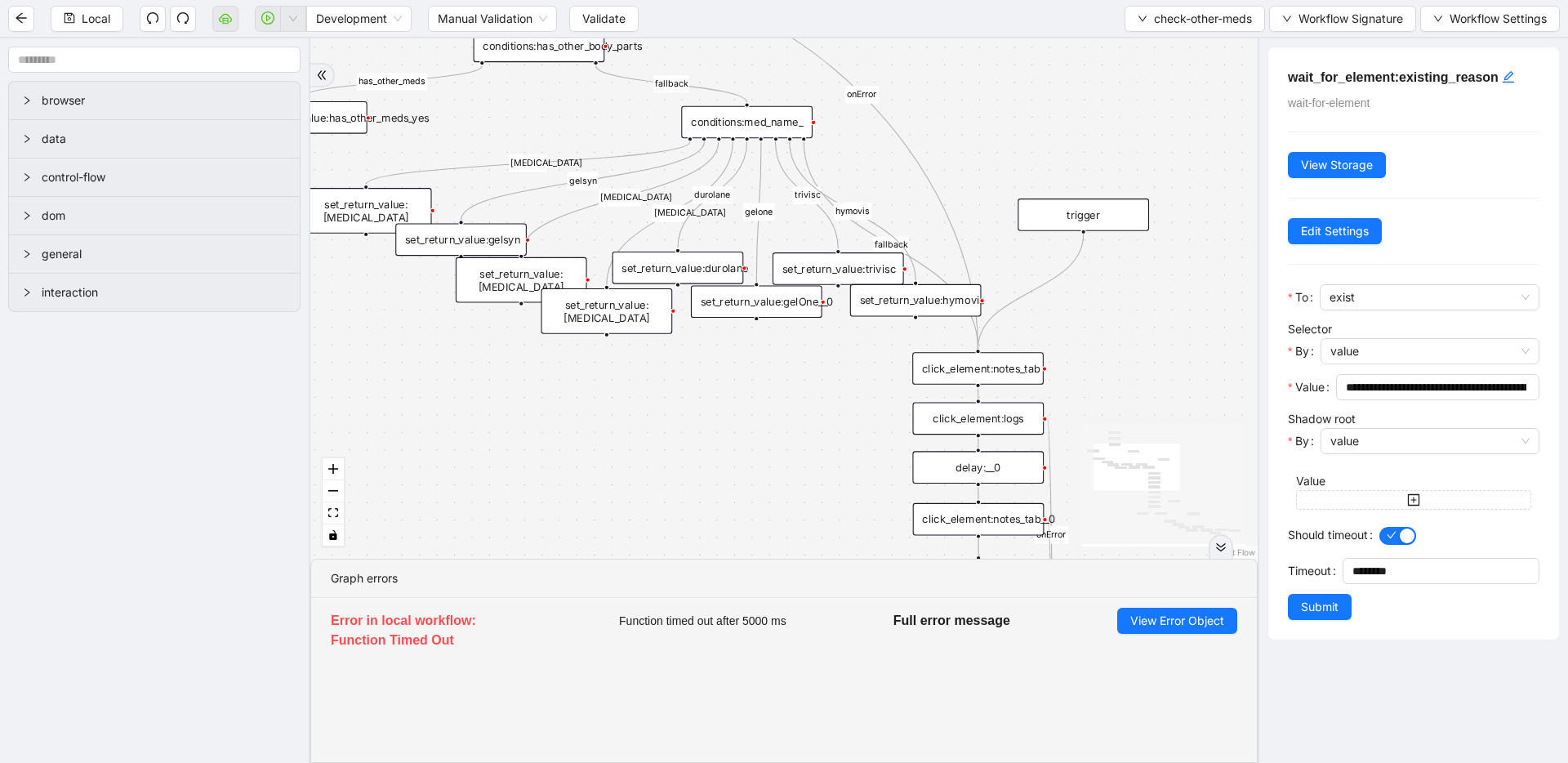
drag, startPoint x: 1170, startPoint y: 340, endPoint x: 995, endPoint y: 87, distance: 307.6
click at [995, 87] on div "has_other_meds has_other_meds [MEDICAL_DATA] gelsyn [MEDICAL_DATA] [MEDICAL_DAT…" at bounding box center [784, 299] width 947 height 520
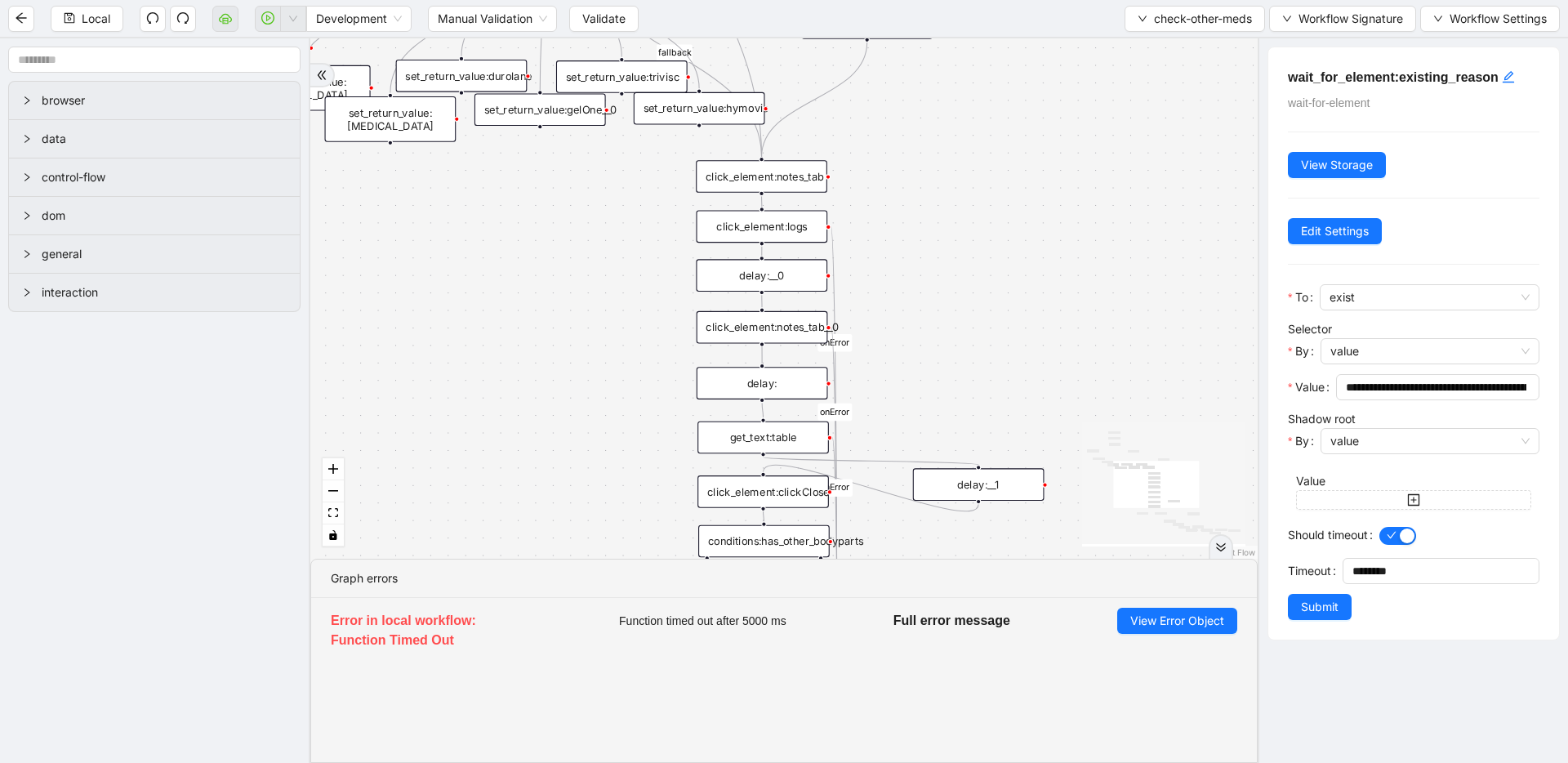
drag, startPoint x: 1128, startPoint y: 377, endPoint x: 912, endPoint y: 185, distance: 289.0
click at [912, 185] on div "has_other_meds has_other_meds [MEDICAL_DATA] gelsyn [MEDICAL_DATA] [MEDICAL_DAT…" at bounding box center [784, 299] width 947 height 520
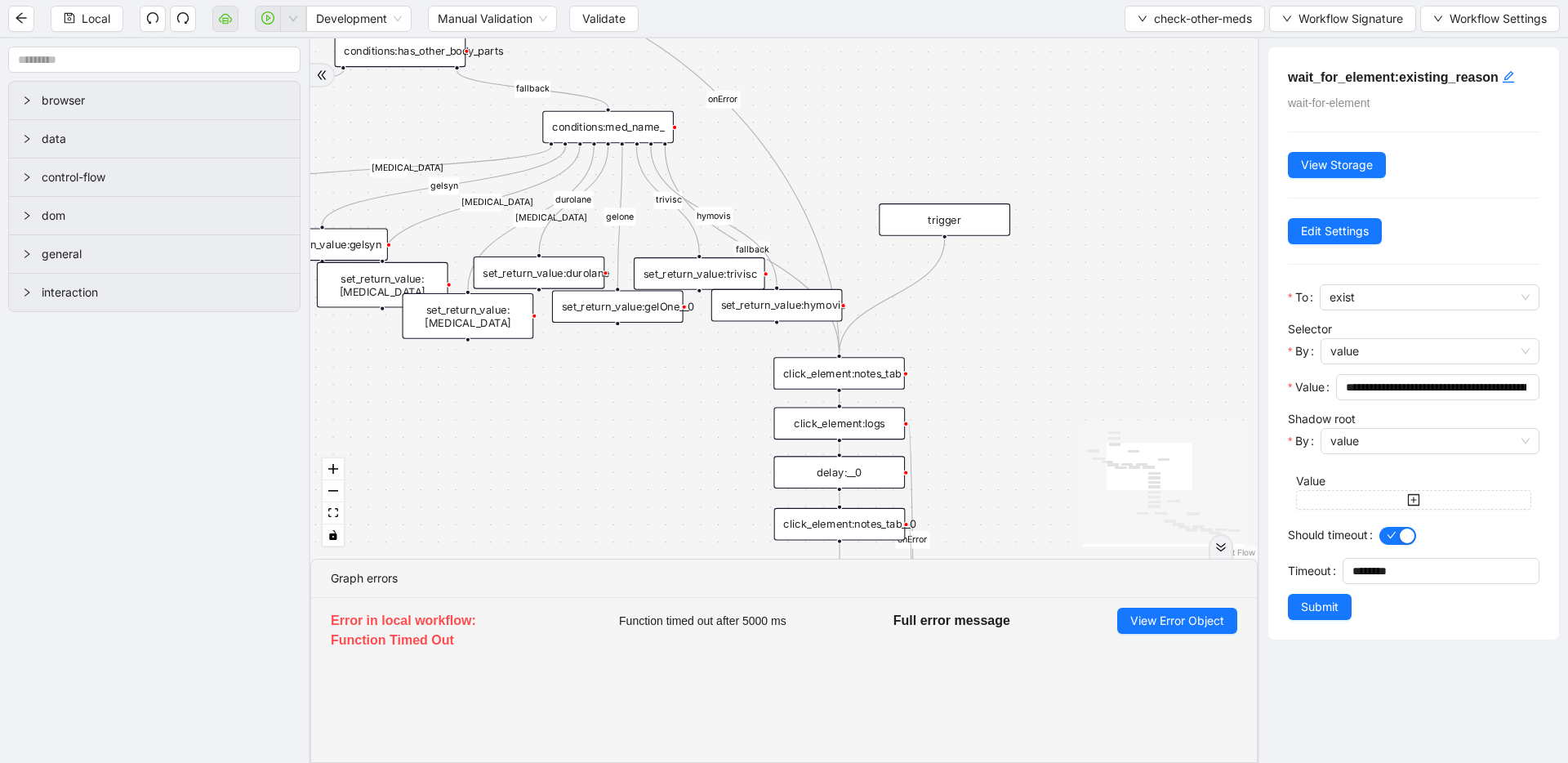
drag, startPoint x: 996, startPoint y: 207, endPoint x: 1073, endPoint y: 404, distance: 211.5
click at [1073, 404] on div "has_other_meds has_other_meds [MEDICAL_DATA] gelsyn [MEDICAL_DATA] [MEDICAL_DAT…" at bounding box center [784, 299] width 947 height 520
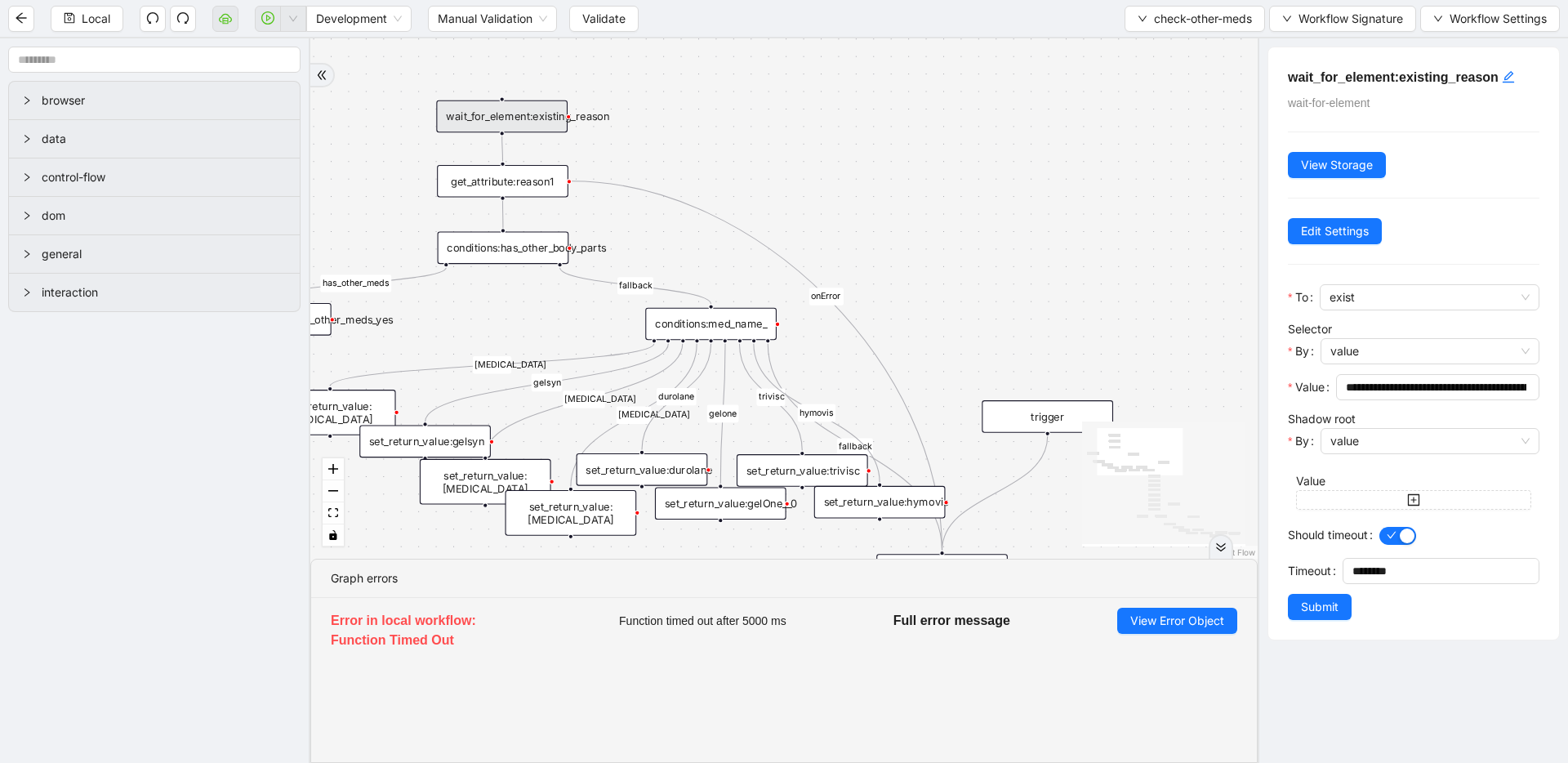
drag, startPoint x: 885, startPoint y: 178, endPoint x: 980, endPoint y: 365, distance: 209.7
click at [986, 374] on div "has_other_meds has_other_meds [MEDICAL_DATA] gelsyn [MEDICAL_DATA] [MEDICAL_DAT…" at bounding box center [784, 299] width 947 height 520
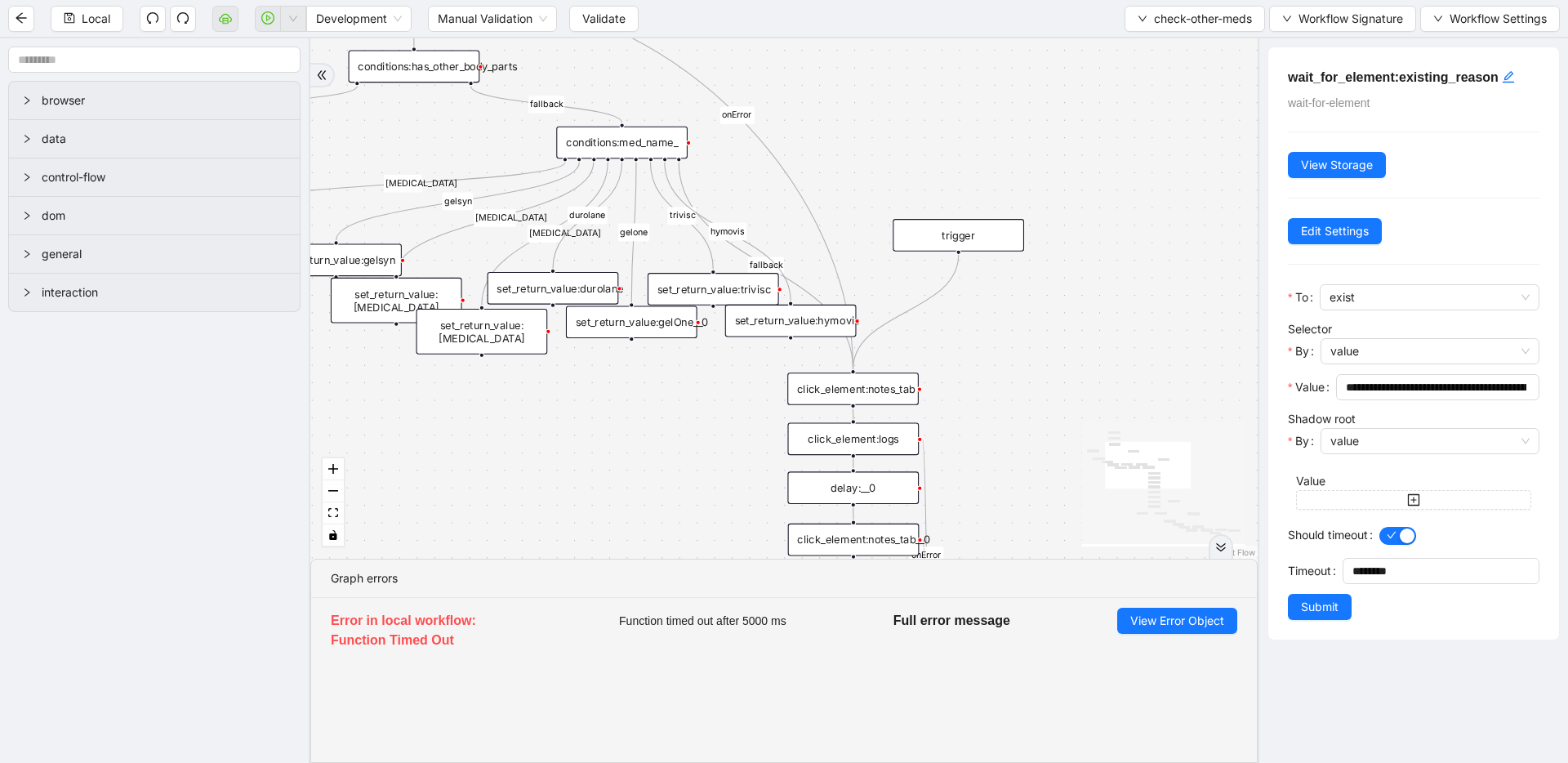
drag, startPoint x: 964, startPoint y: 345, endPoint x: 875, endPoint y: 164, distance: 201.7
click at [874, 162] on div "has_other_meds has_other_meds [MEDICAL_DATA] gelsyn [MEDICAL_DATA] [MEDICAL_DAT…" at bounding box center [784, 299] width 947 height 520
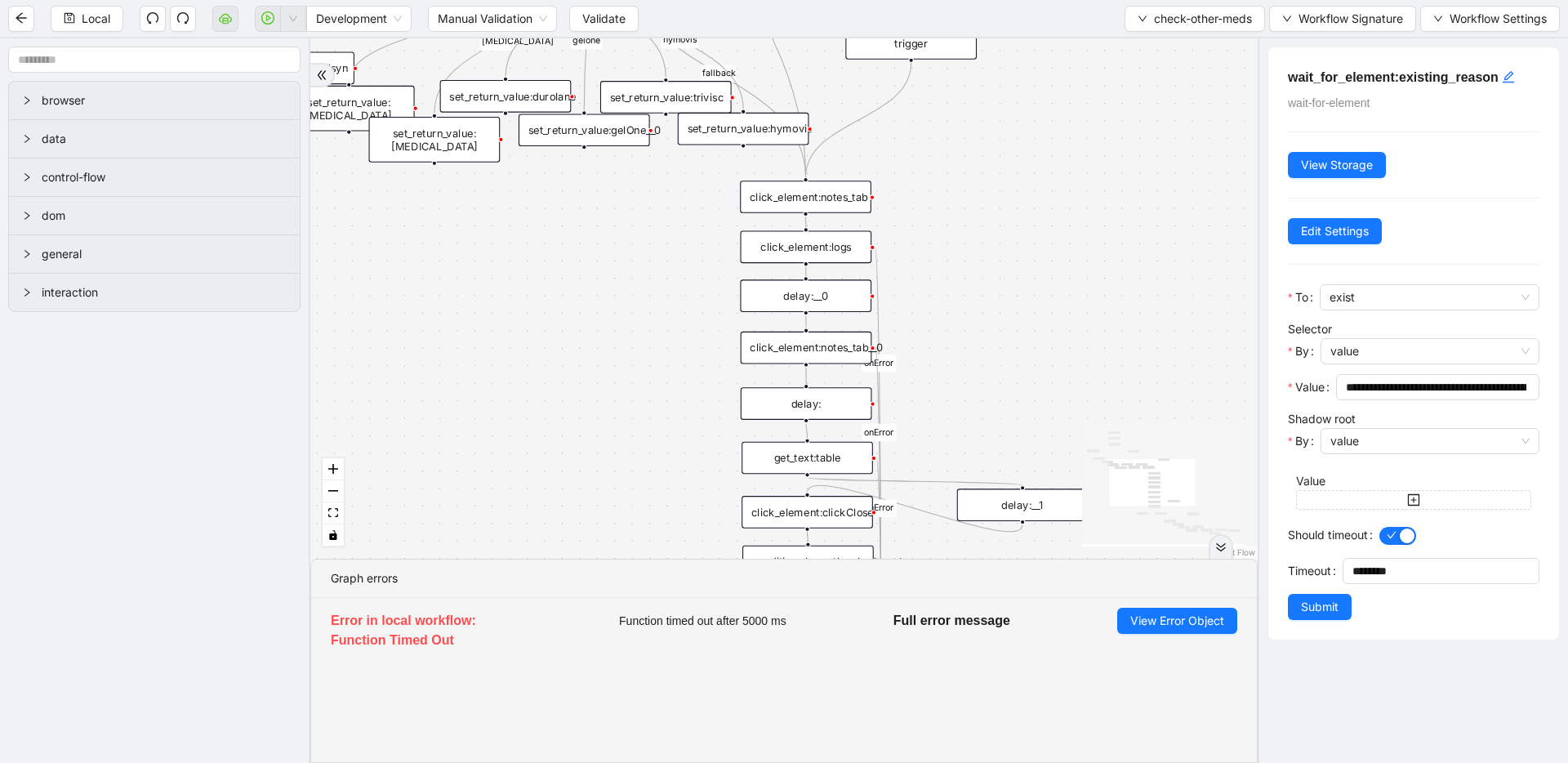
drag, startPoint x: 995, startPoint y: 414, endPoint x: 949, endPoint y: 223, distance: 196.5
click at [949, 223] on div "has_other_meds has_other_meds [MEDICAL_DATA] gelsyn [MEDICAL_DATA] [MEDICAL_DAT…" at bounding box center [784, 299] width 947 height 520
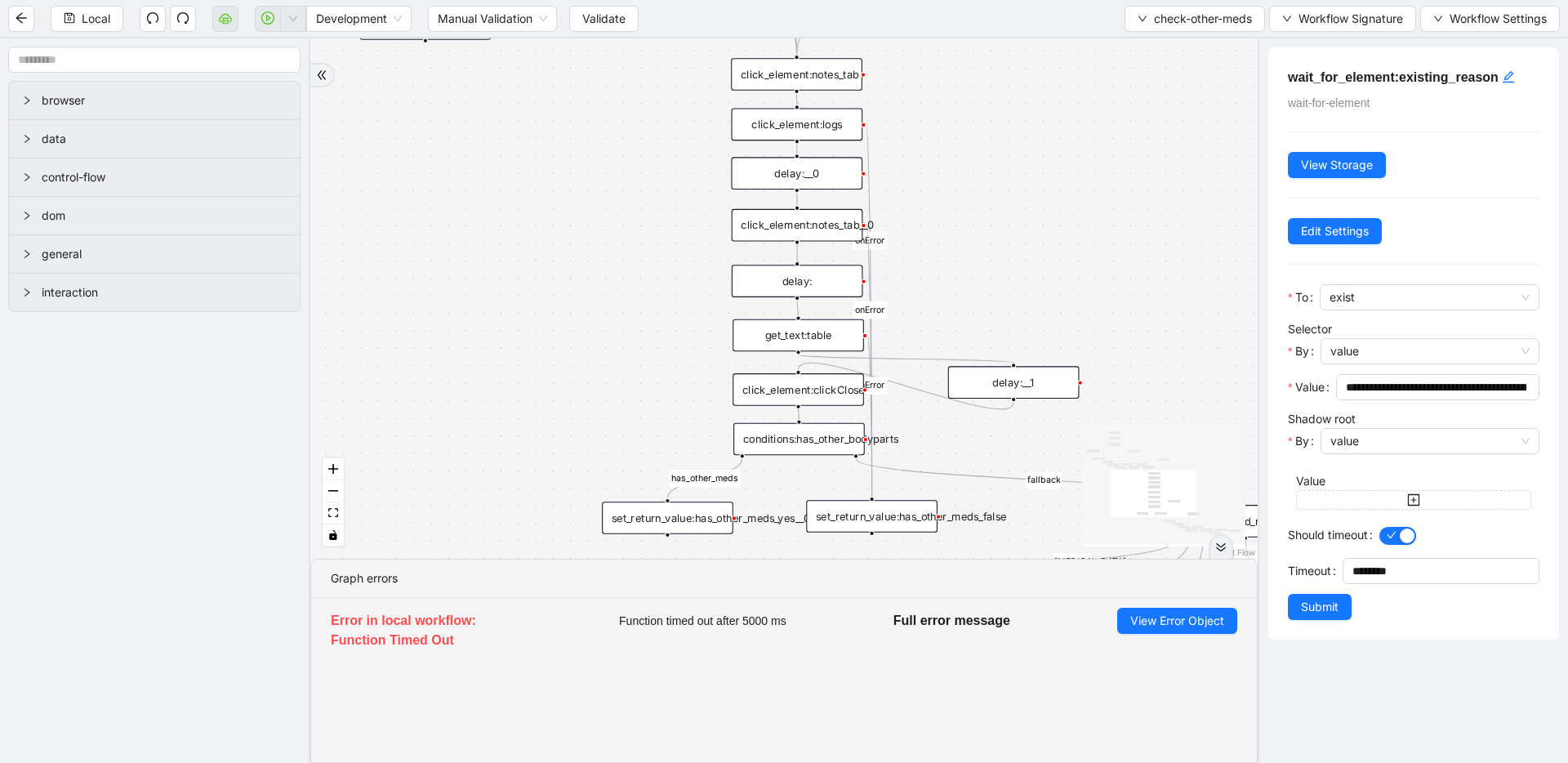
drag, startPoint x: 970, startPoint y: 324, endPoint x: 962, endPoint y: 187, distance: 137.2
click at [962, 187] on div "has_other_meds has_other_meds [MEDICAL_DATA] gelsyn [MEDICAL_DATA] [MEDICAL_DAT…" at bounding box center [784, 299] width 947 height 520
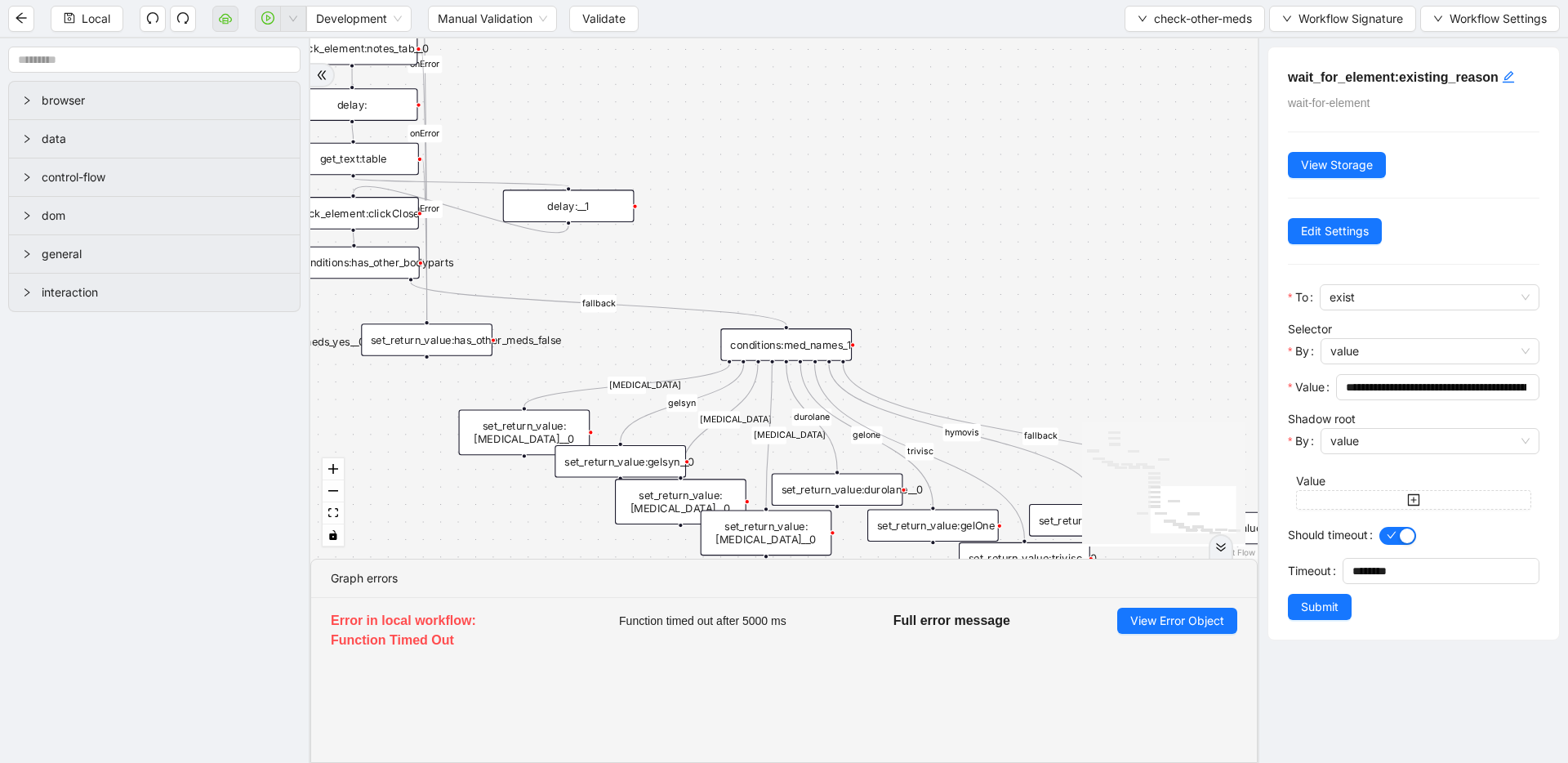
drag, startPoint x: 985, startPoint y: 260, endPoint x: 539, endPoint y: 99, distance: 474.2
click at [539, 99] on div "has_other_meds has_other_meds [MEDICAL_DATA] gelsyn [MEDICAL_DATA] [MEDICAL_DAT…" at bounding box center [784, 299] width 947 height 520
